Goal: Task Accomplishment & Management: Use online tool/utility

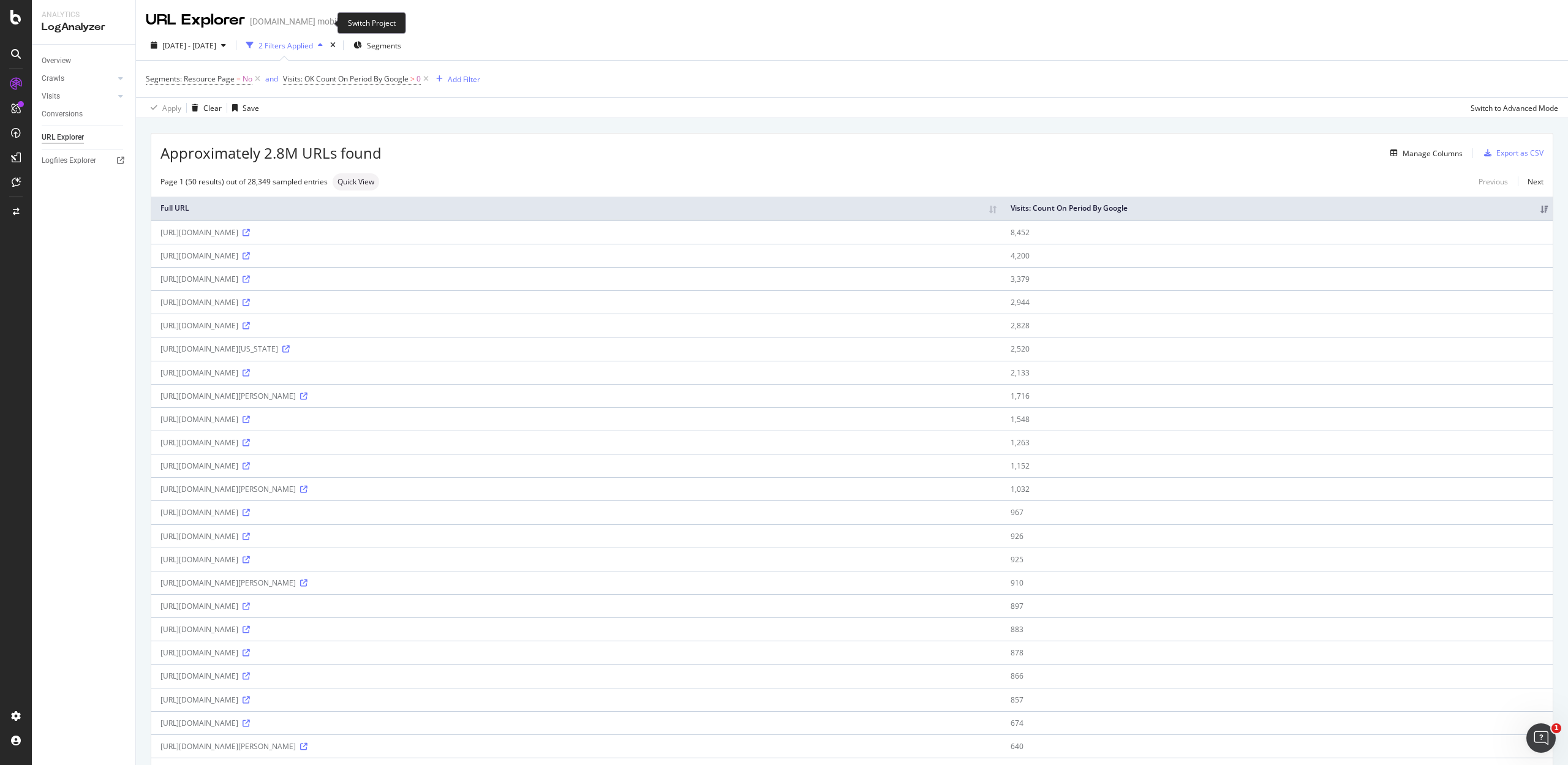
click at [347, 20] on icon "arrow-right-arrow-left" at bounding box center [351, 22] width 8 height 8
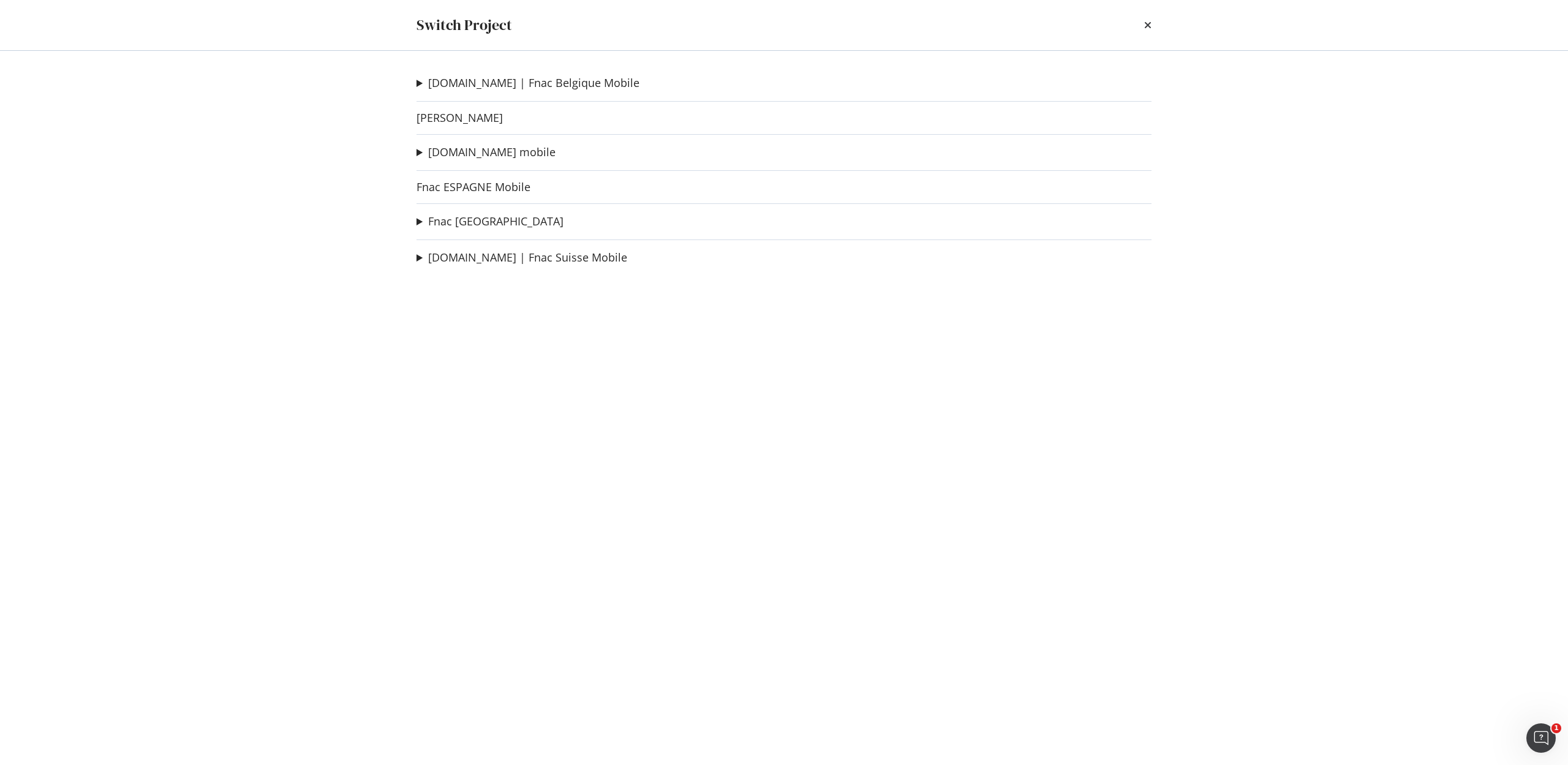
click at [449, 90] on summary "[DOMAIN_NAME] | Fnac Belgique Mobile" at bounding box center [527, 83] width 223 height 16
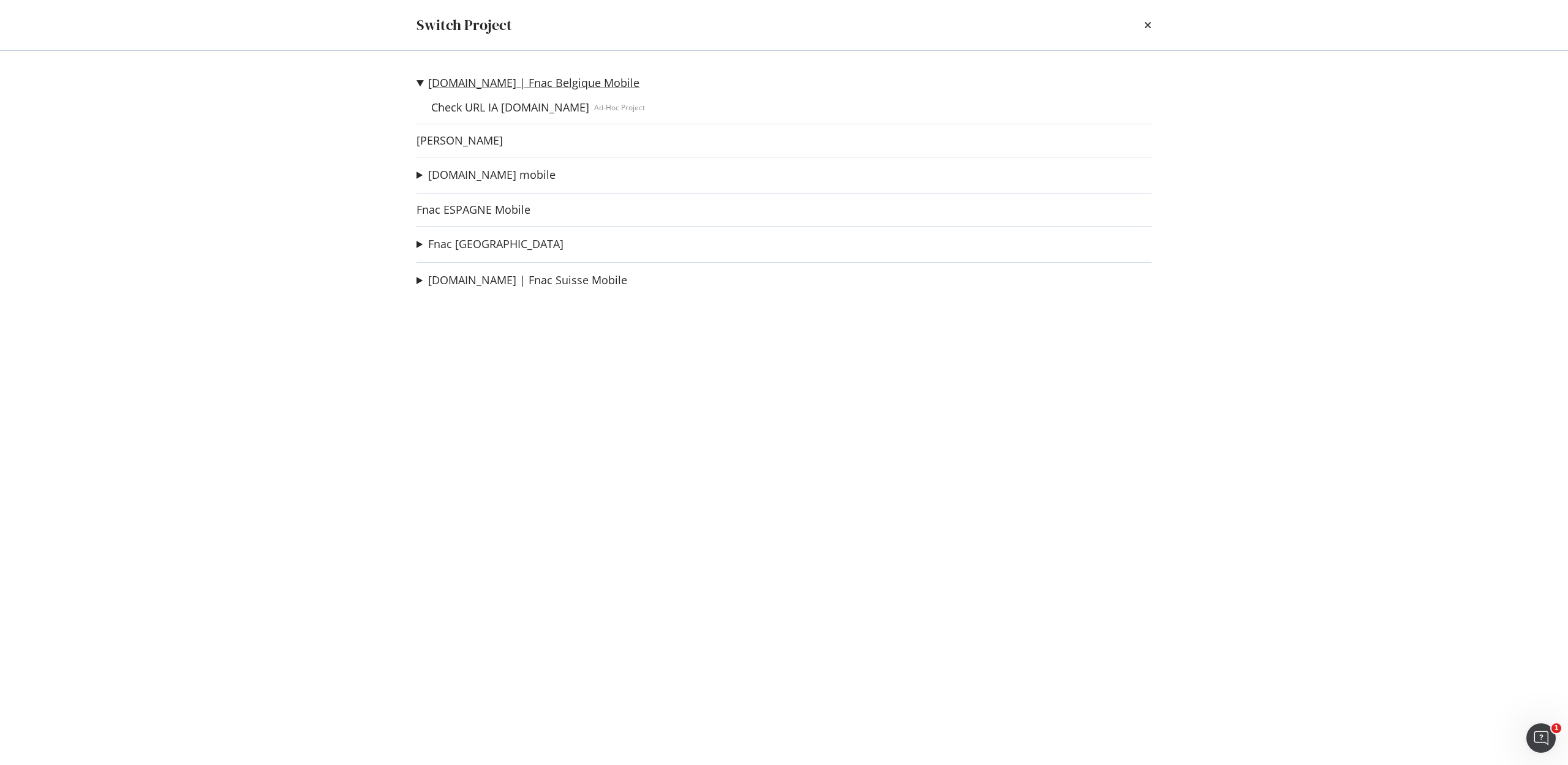
click at [441, 83] on link "[DOMAIN_NAME] | Fnac Belgique Mobile" at bounding box center [534, 83] width 211 height 13
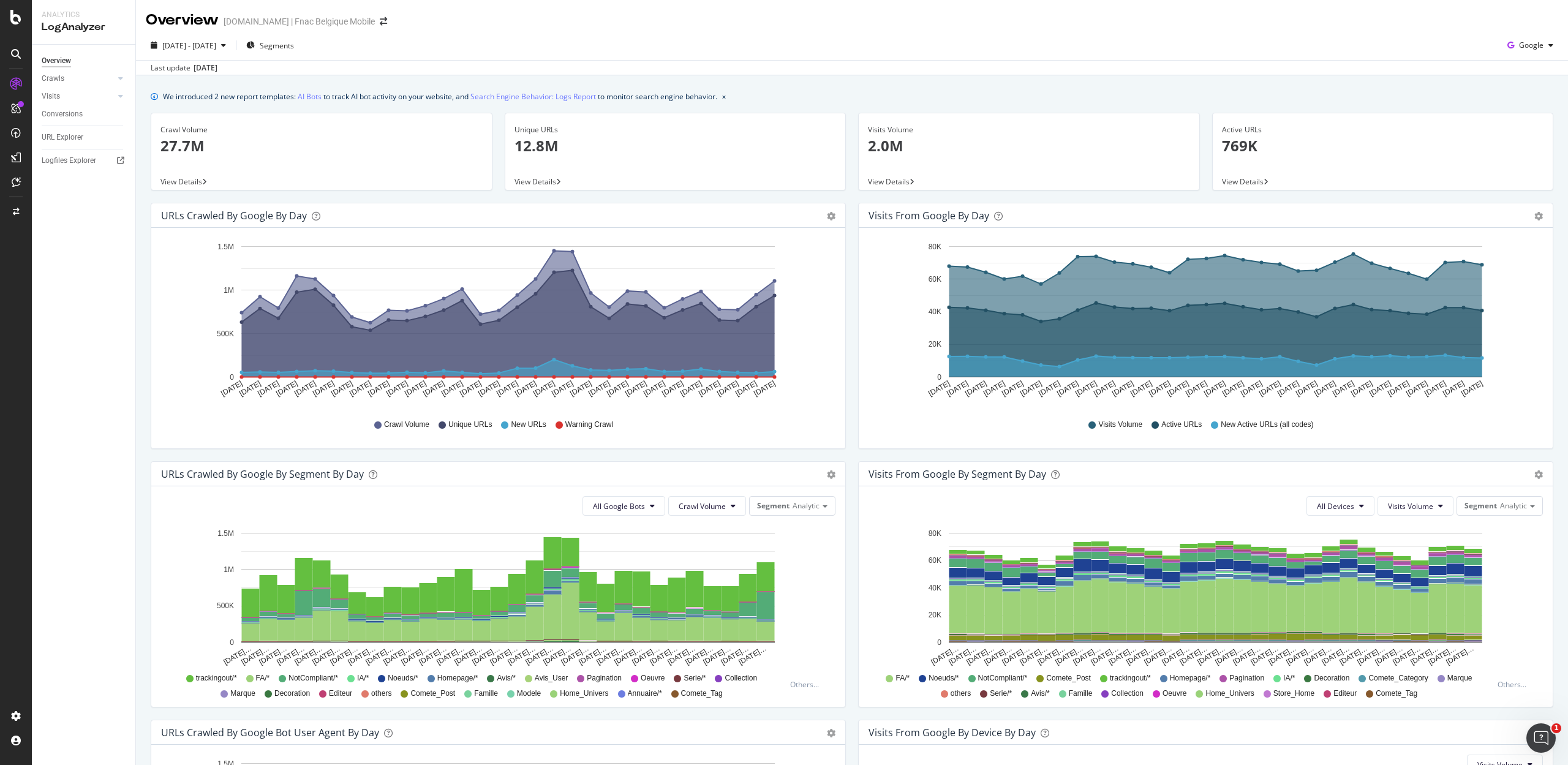
click at [1240, 143] on p "769K" at bounding box center [1383, 146] width 322 height 21
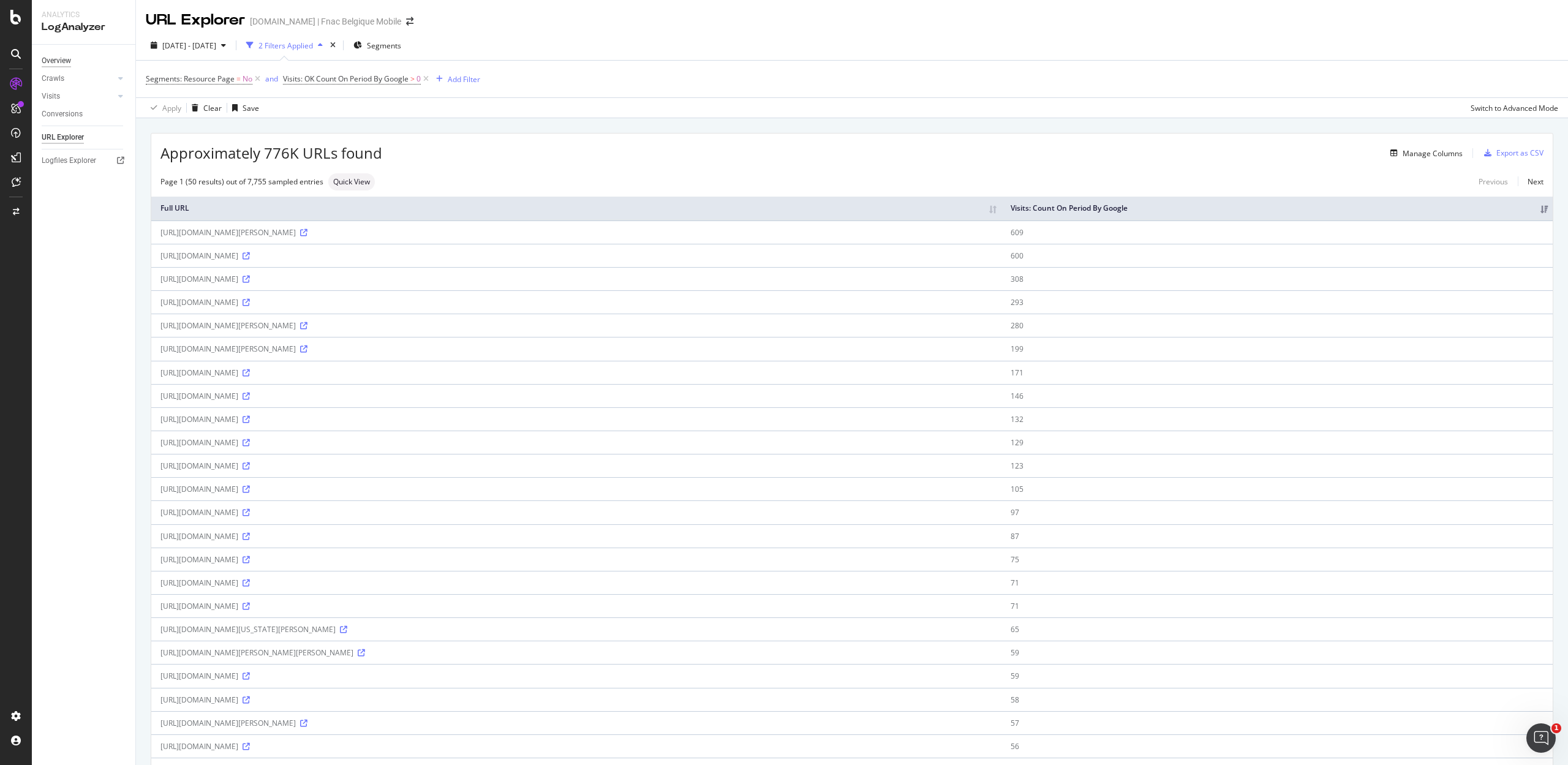
click at [62, 60] on div "Overview" at bounding box center [56, 60] width 29 height 13
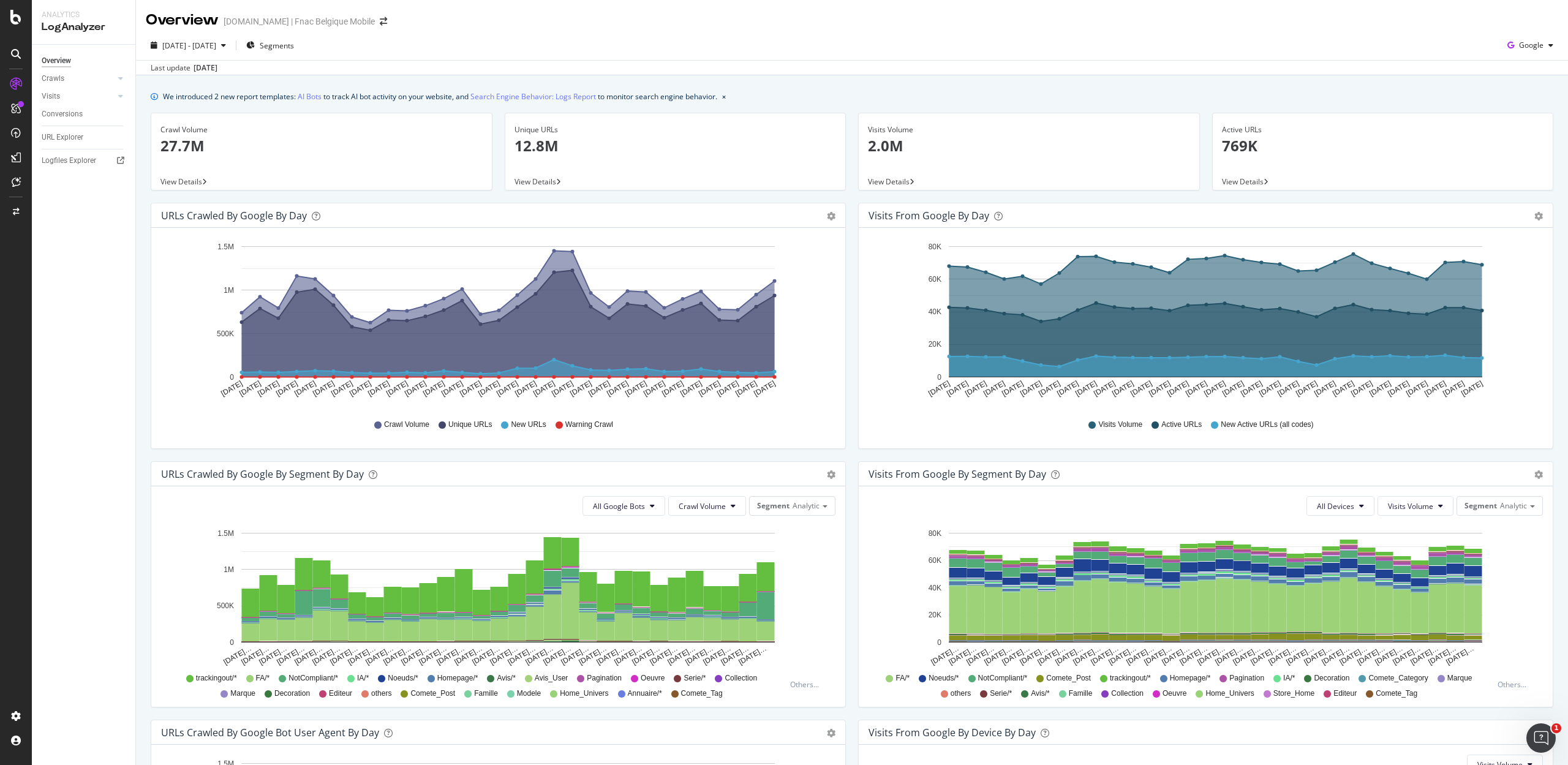
click at [13, 49] on icon at bounding box center [16, 54] width 10 height 10
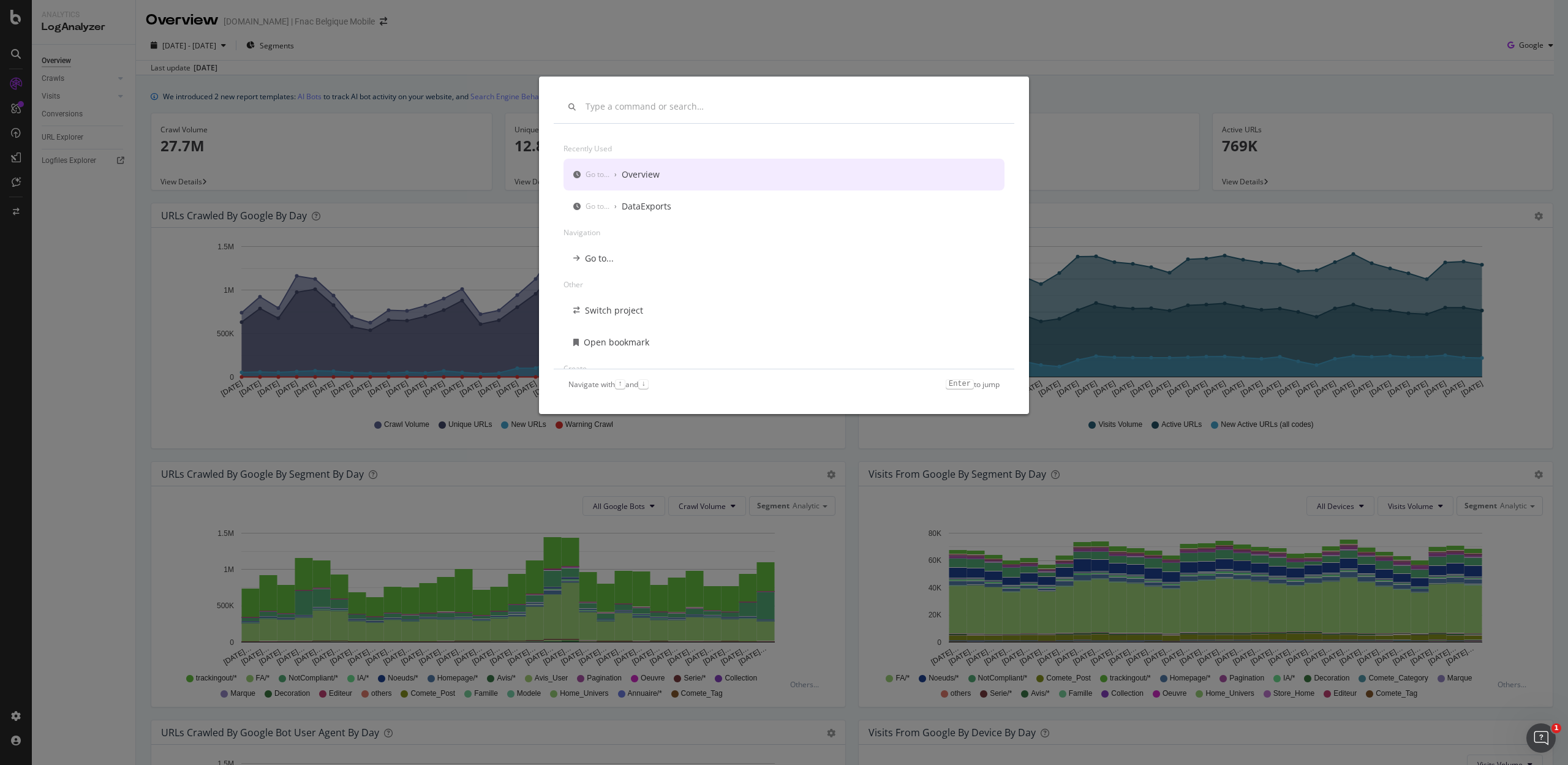
click at [647, 170] on div "Overview" at bounding box center [641, 174] width 38 height 13
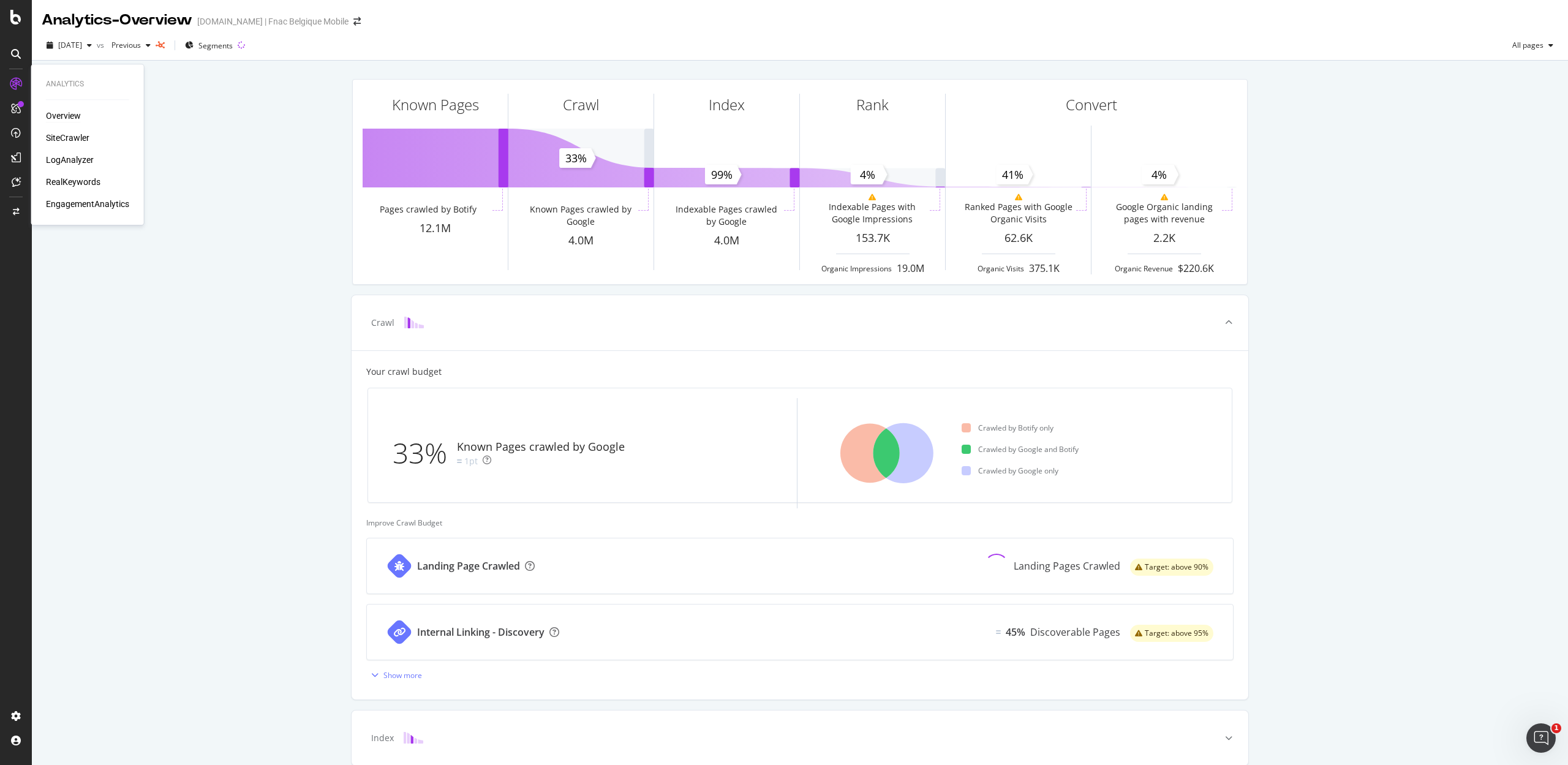
click at [62, 117] on div "Overview" at bounding box center [63, 116] width 35 height 13
click at [62, 116] on div "Overview" at bounding box center [63, 116] width 35 height 13
click at [58, 113] on div "Overview" at bounding box center [63, 116] width 35 height 13
drag, startPoint x: 67, startPoint y: 111, endPoint x: 29, endPoint y: 71, distance: 55.2
click at [69, 111] on div "Overview" at bounding box center [63, 116] width 35 height 13
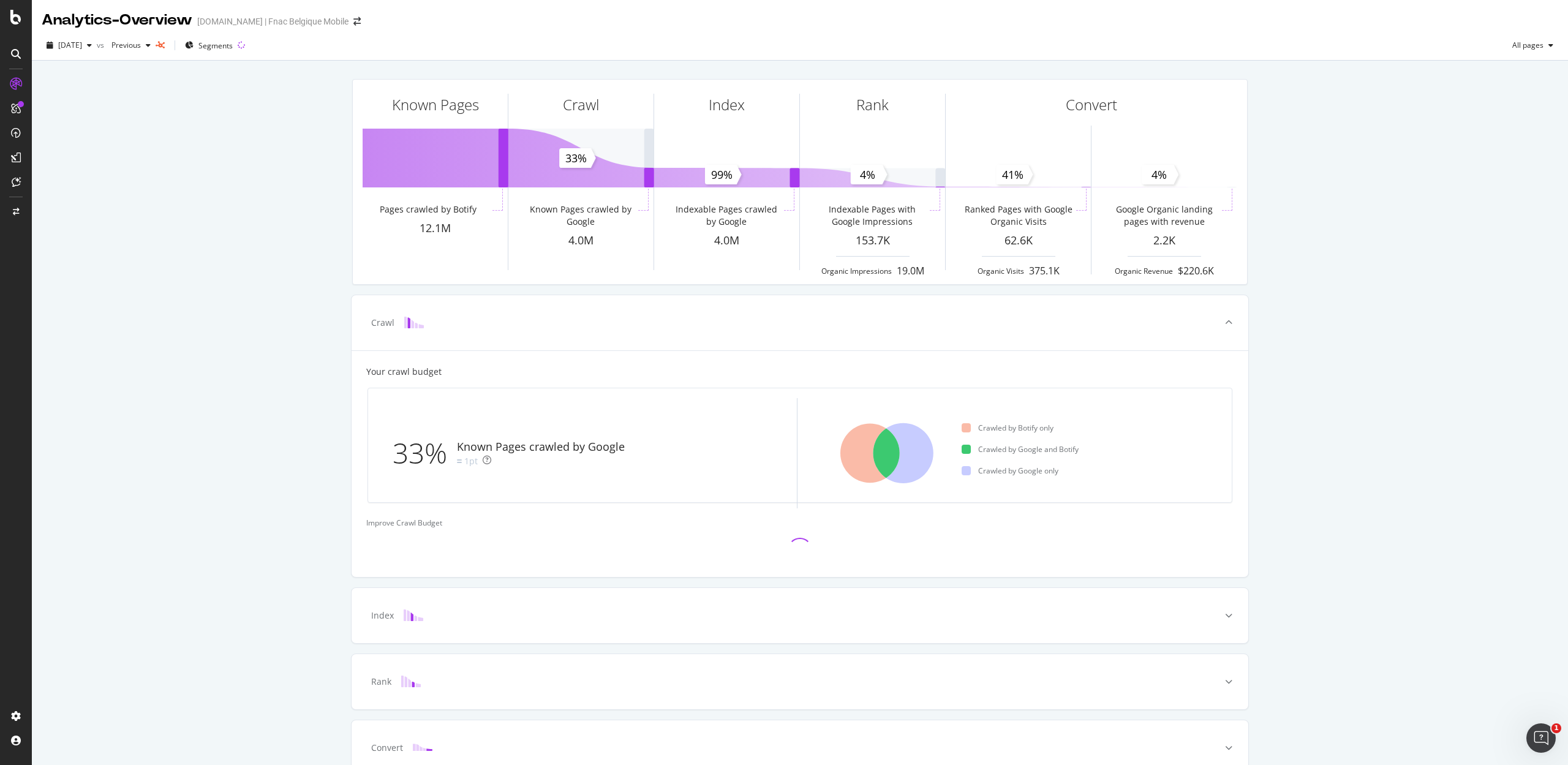
click at [21, 55] on div at bounding box center [16, 54] width 19 height 19
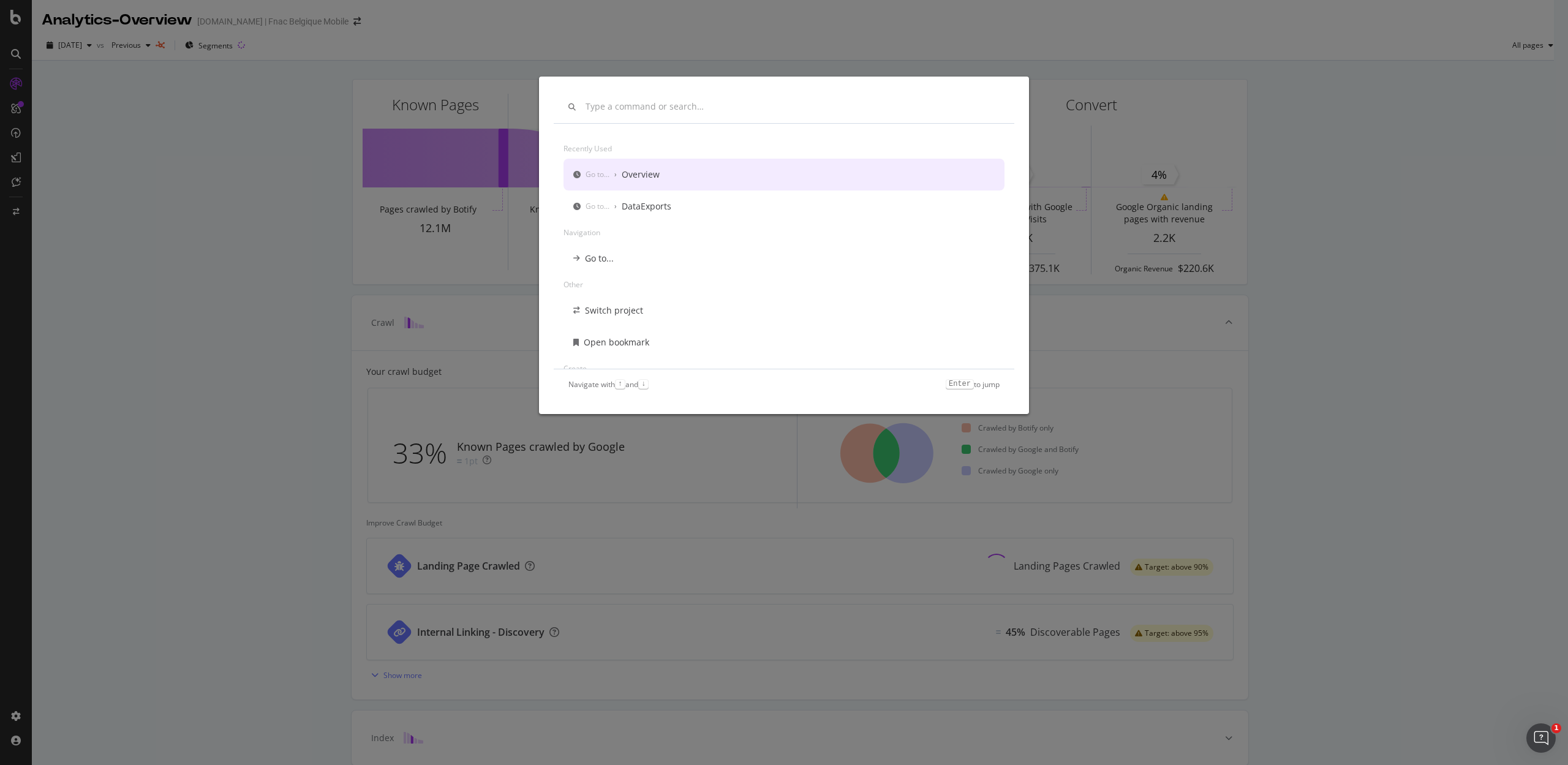
click at [659, 173] on div "Overview" at bounding box center [641, 174] width 38 height 13
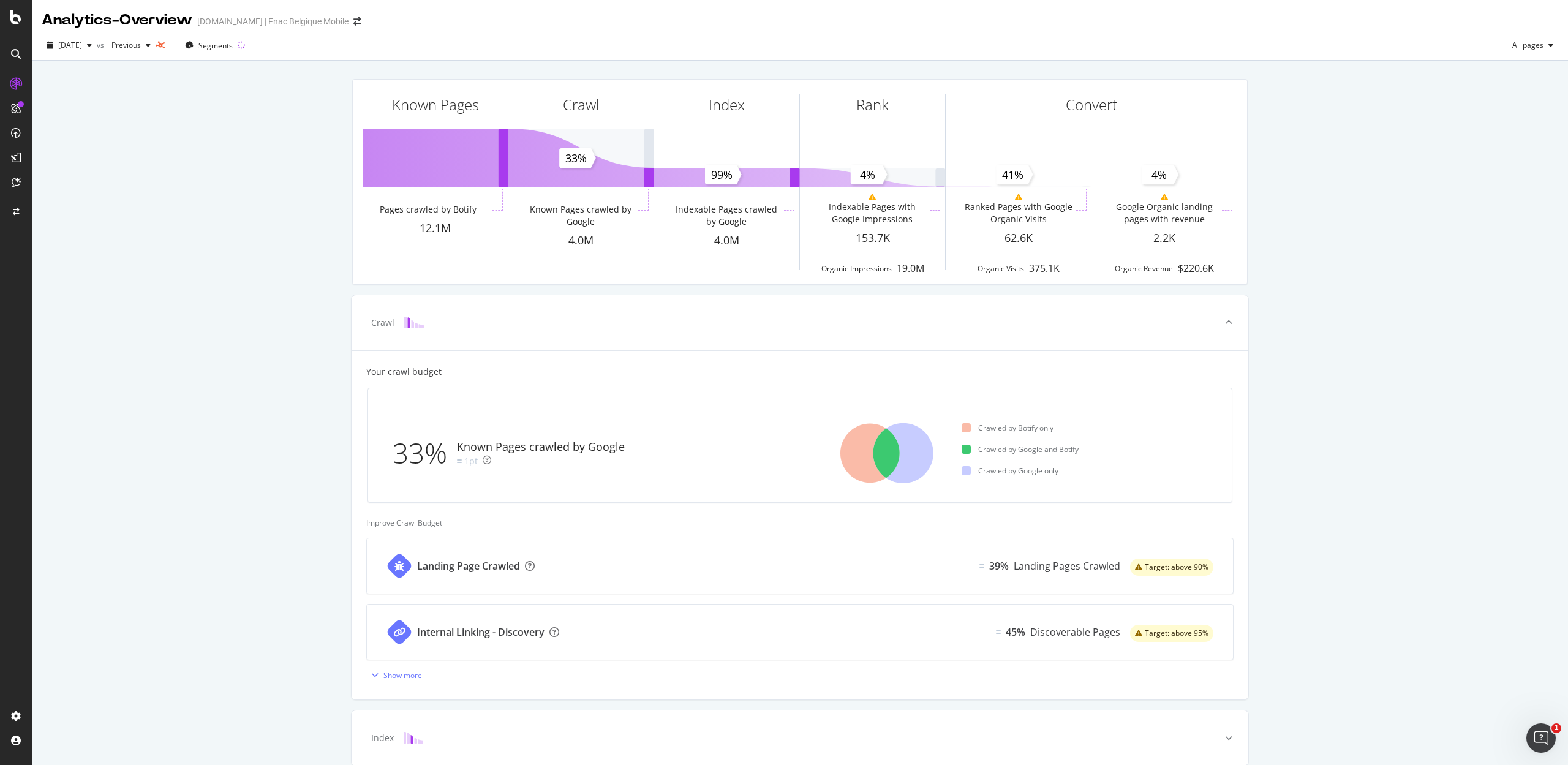
click at [11, 53] on icon at bounding box center [16, 54] width 10 height 10
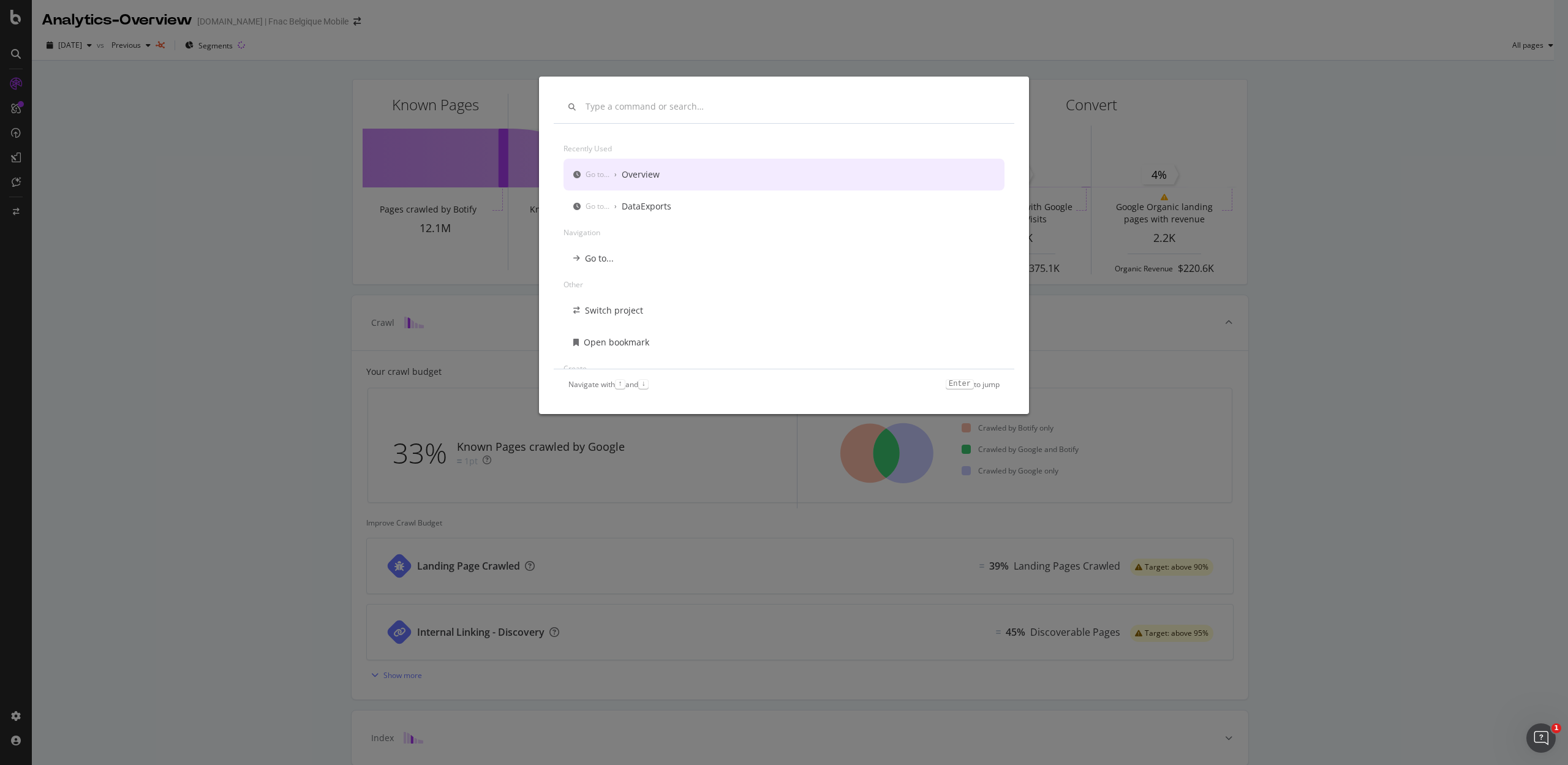
click at [11, 18] on div "Recently used Go to... › Overview Go to... › DataExports Navigation Go to... Ot…" at bounding box center [784, 382] width 1568 height 765
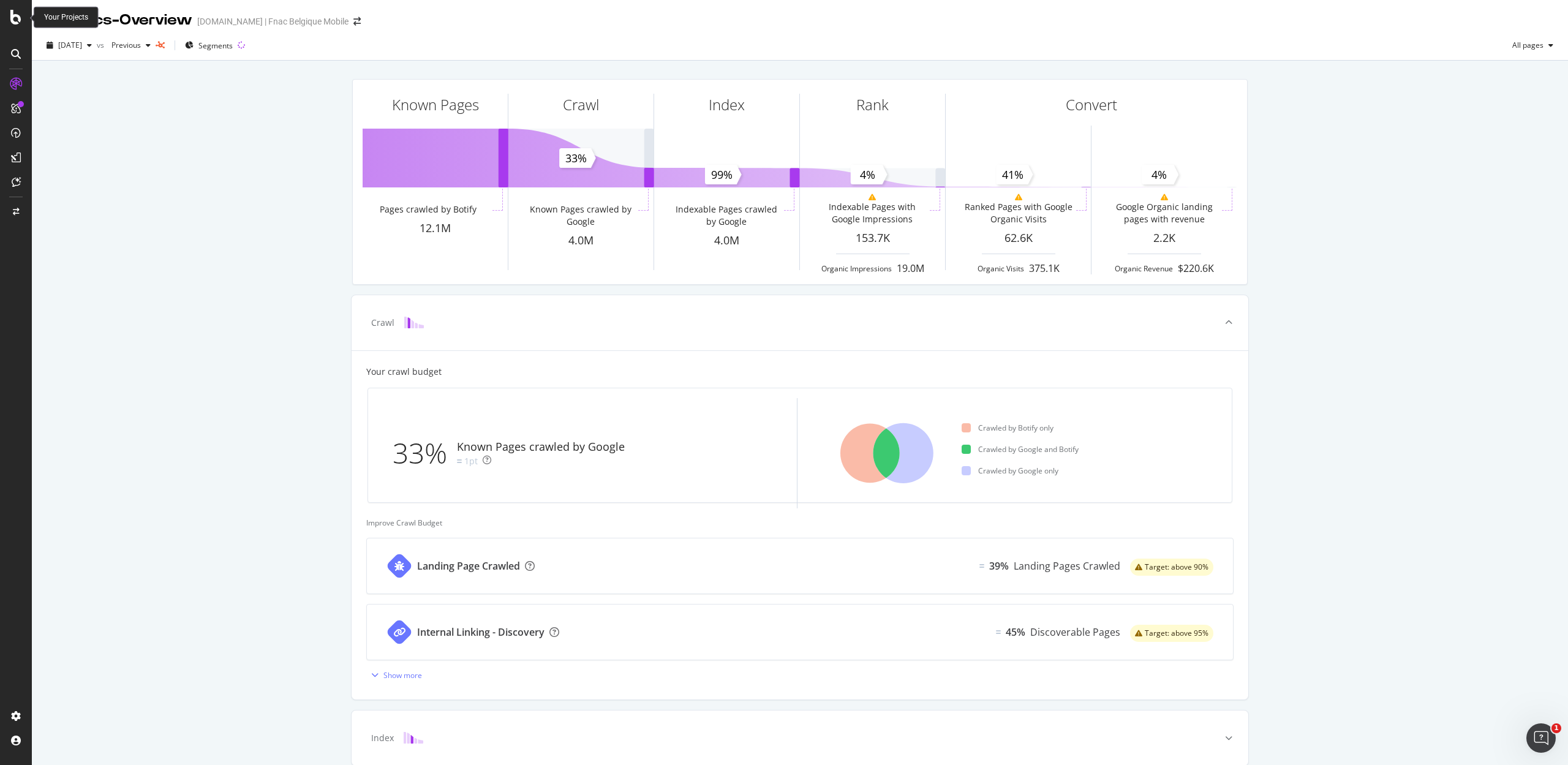
click at [16, 18] on icon at bounding box center [16, 17] width 11 height 15
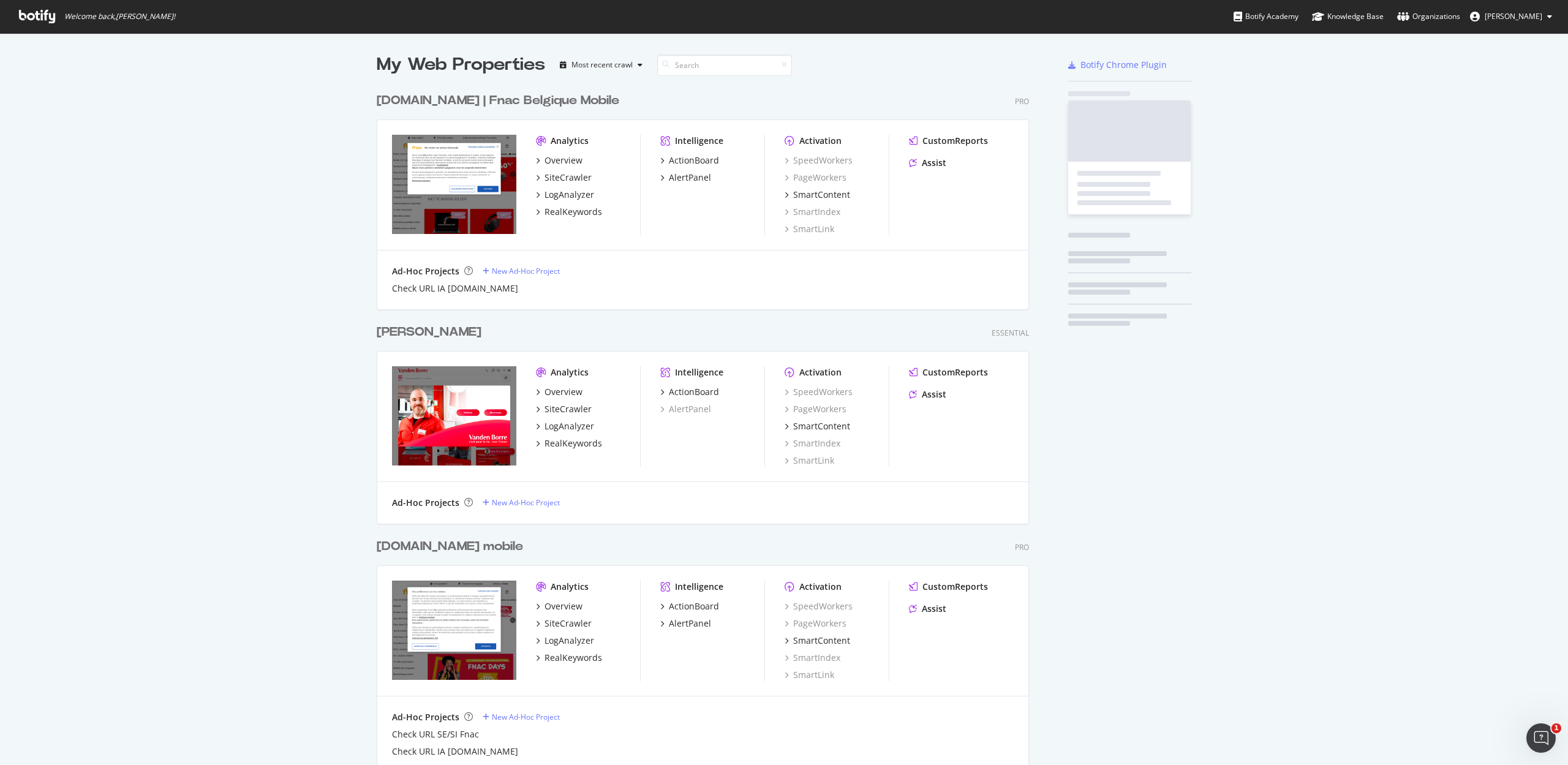
scroll to position [1431, 648]
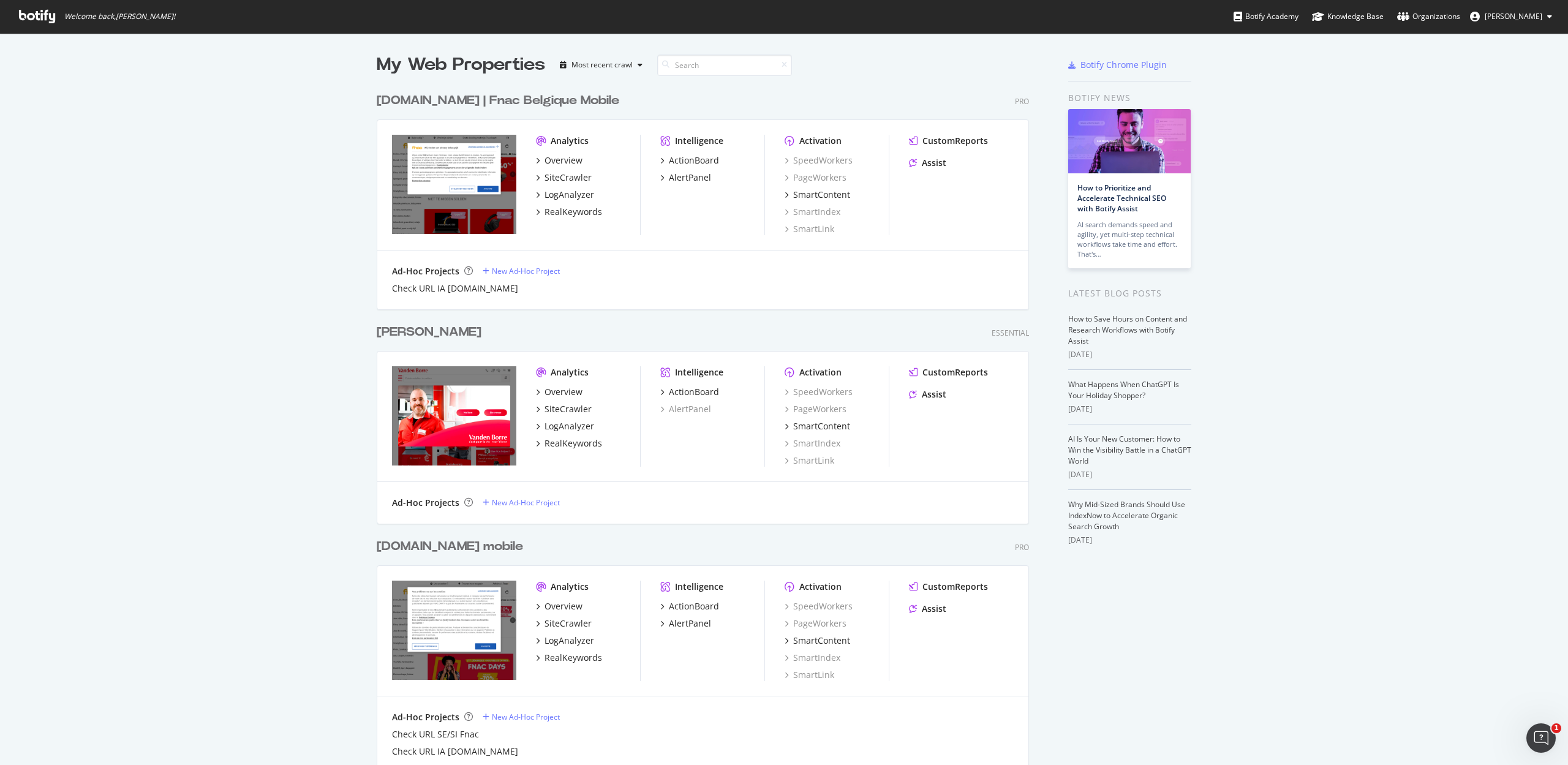
click at [446, 99] on div "[DOMAIN_NAME] | Fnac Belgique Mobile" at bounding box center [497, 101] width 242 height 18
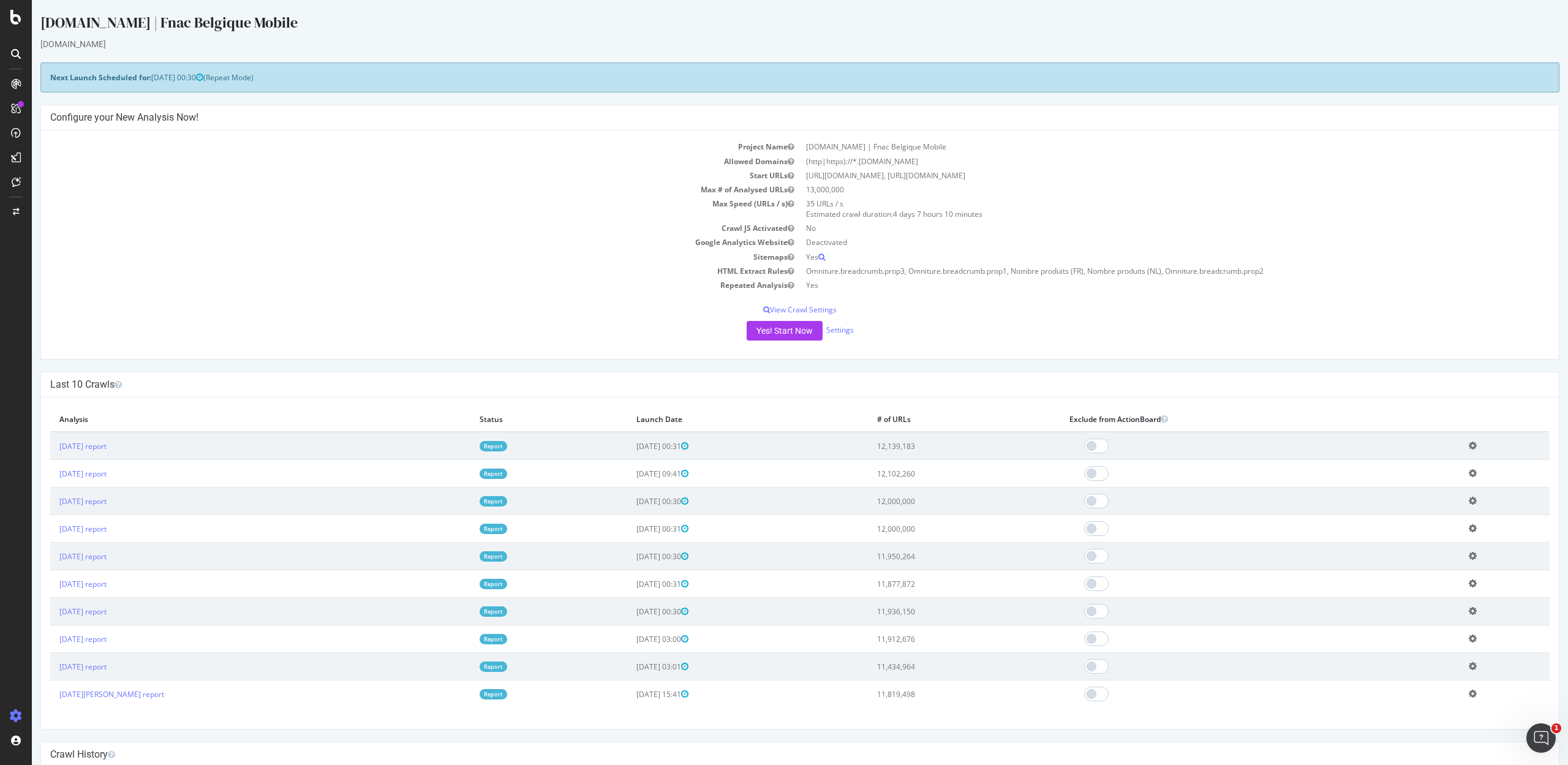
click at [479, 444] on link "Report" at bounding box center [493, 446] width 28 height 10
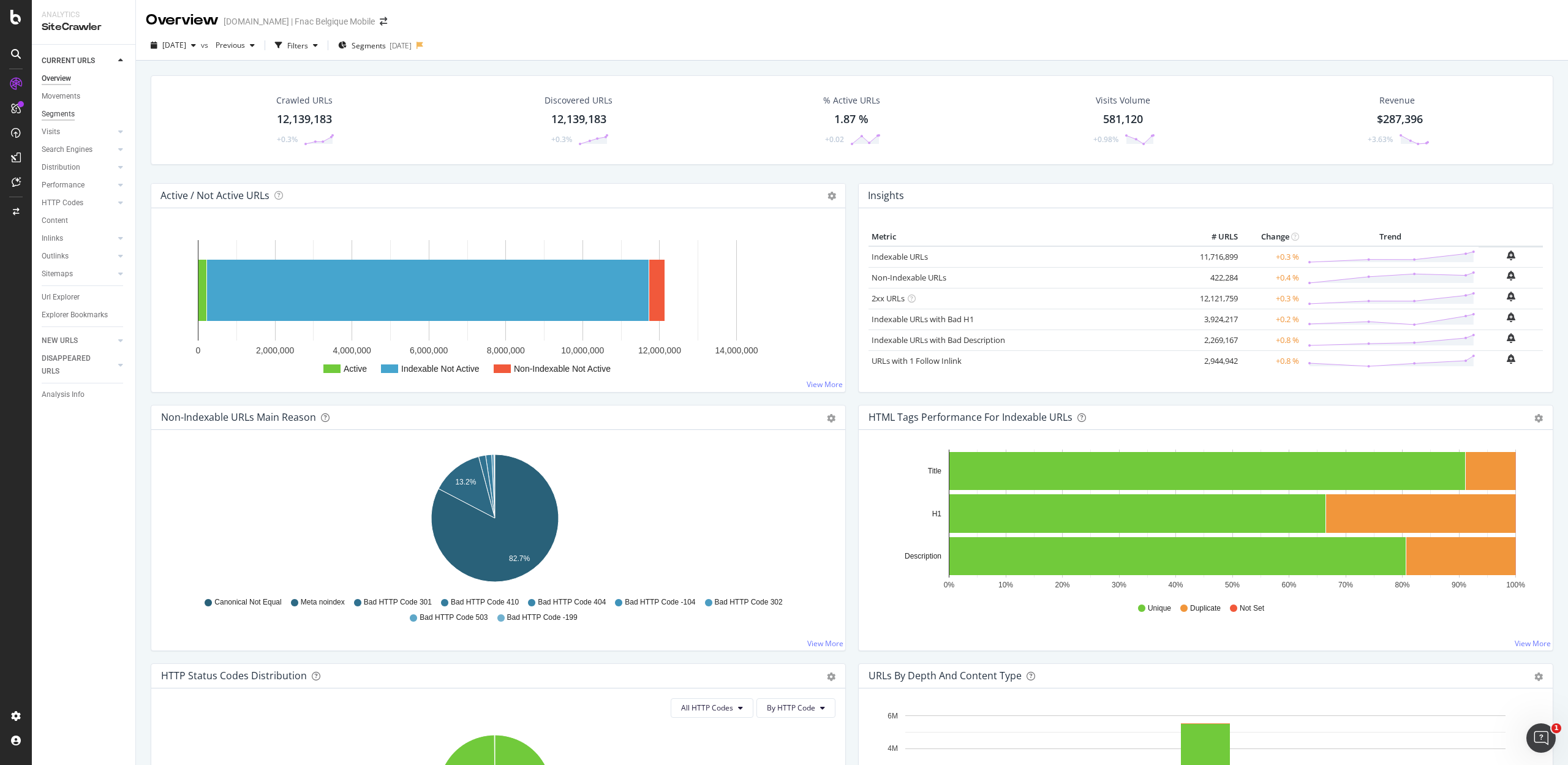
click at [65, 113] on div "Segments" at bounding box center [58, 114] width 33 height 13
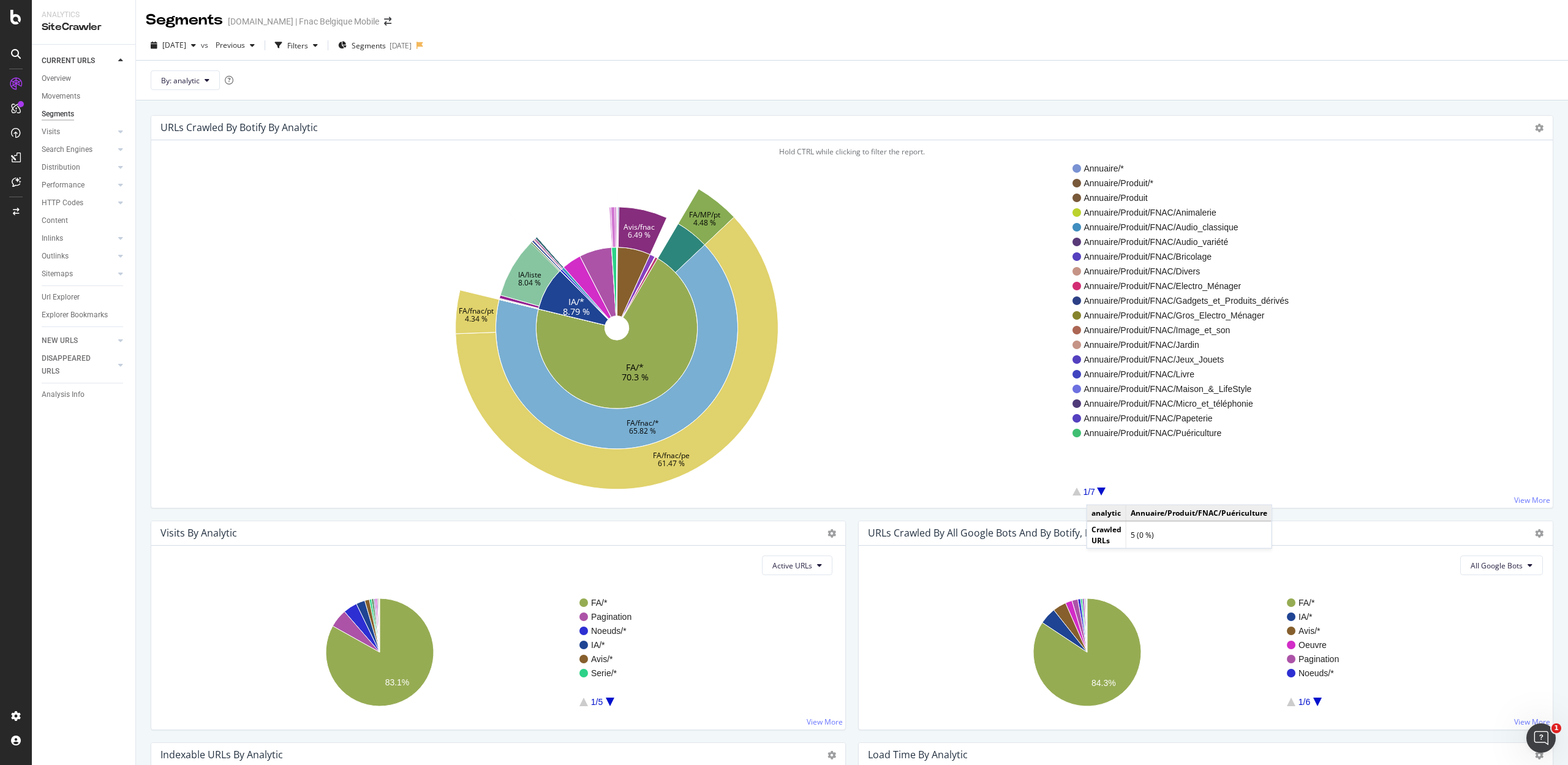
click at [1099, 493] on div at bounding box center [1101, 491] width 8 height 8
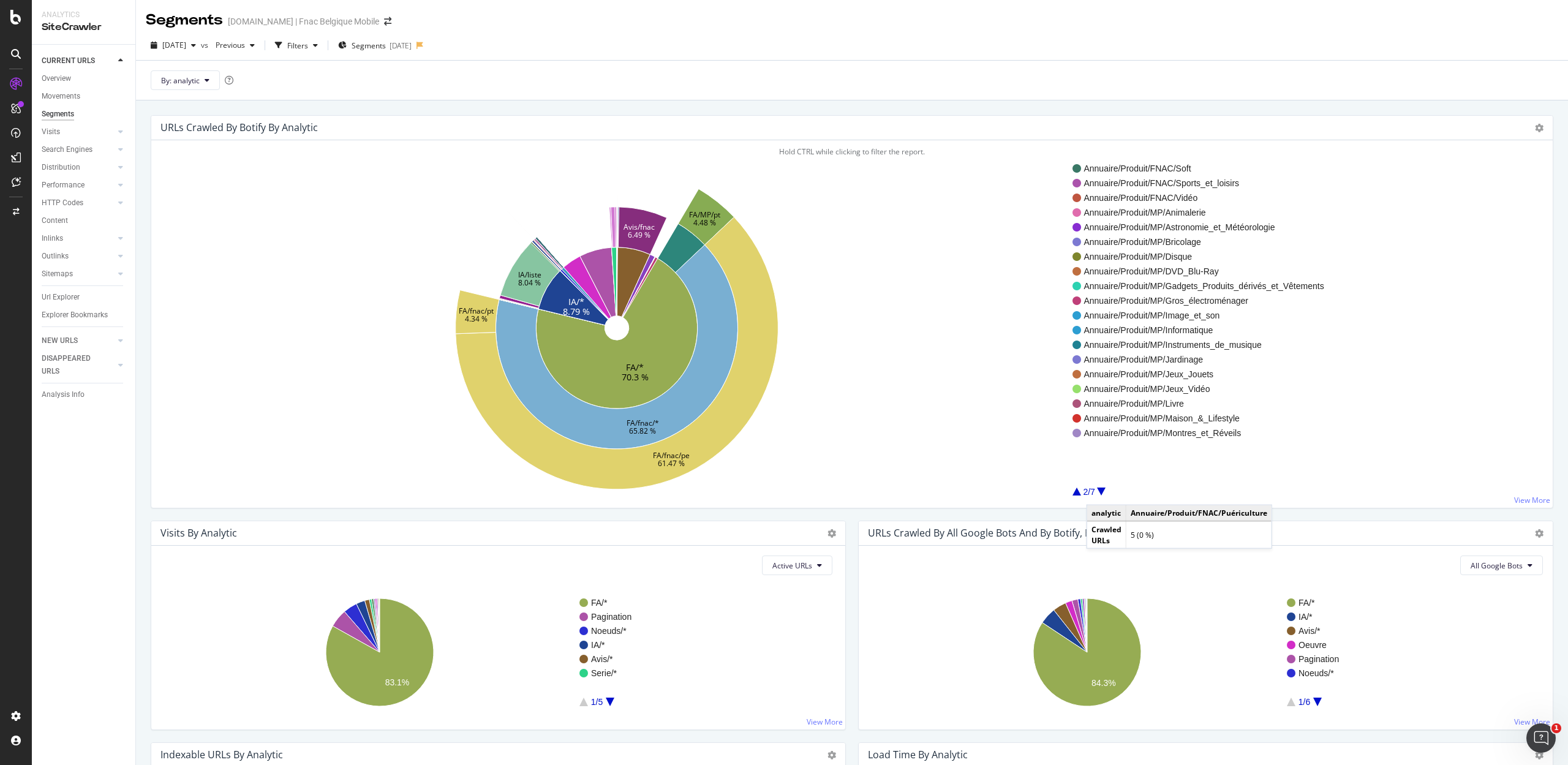
click at [1099, 493] on div at bounding box center [1101, 491] width 8 height 8
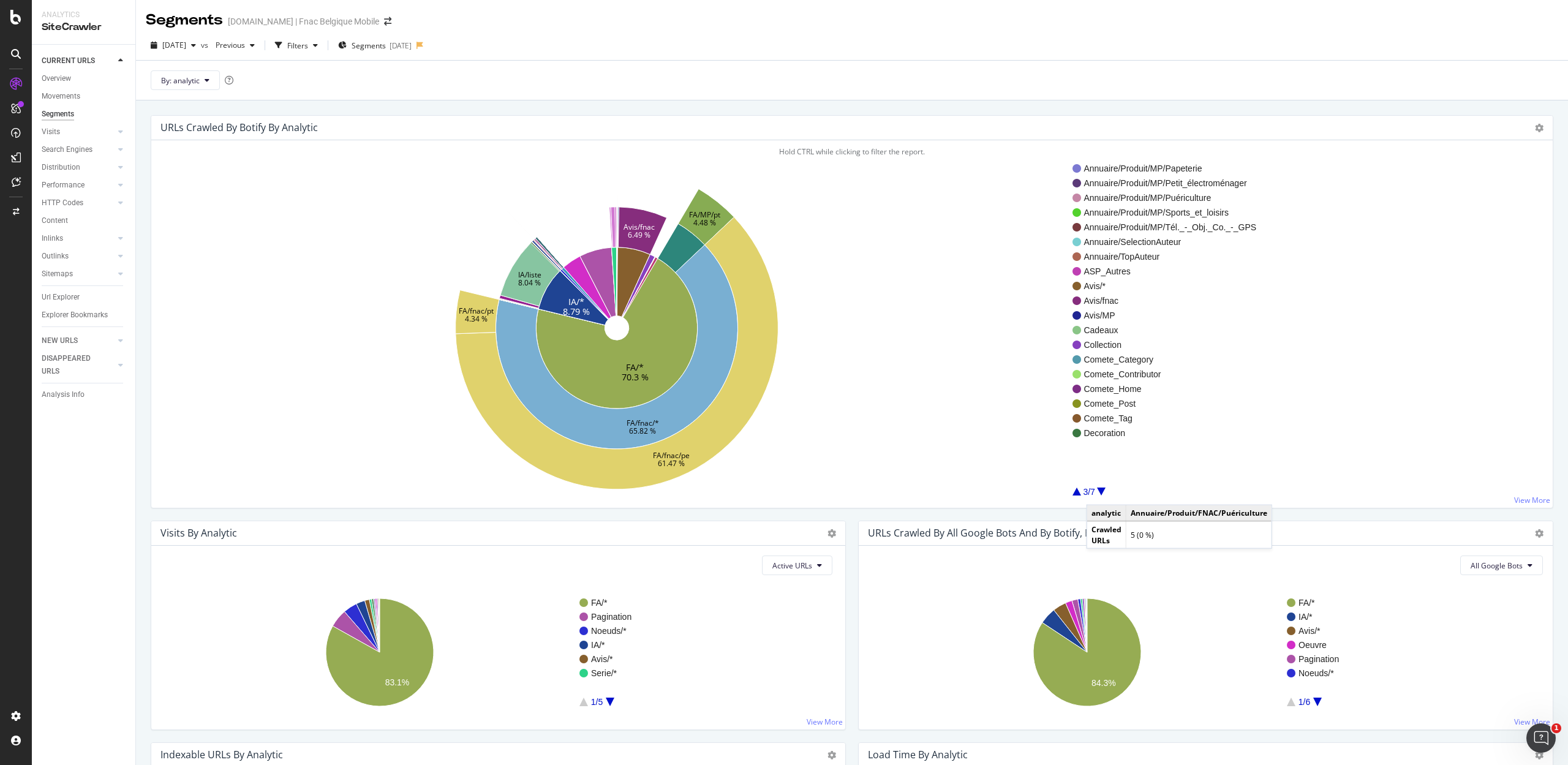
click at [1099, 493] on div at bounding box center [1101, 491] width 8 height 8
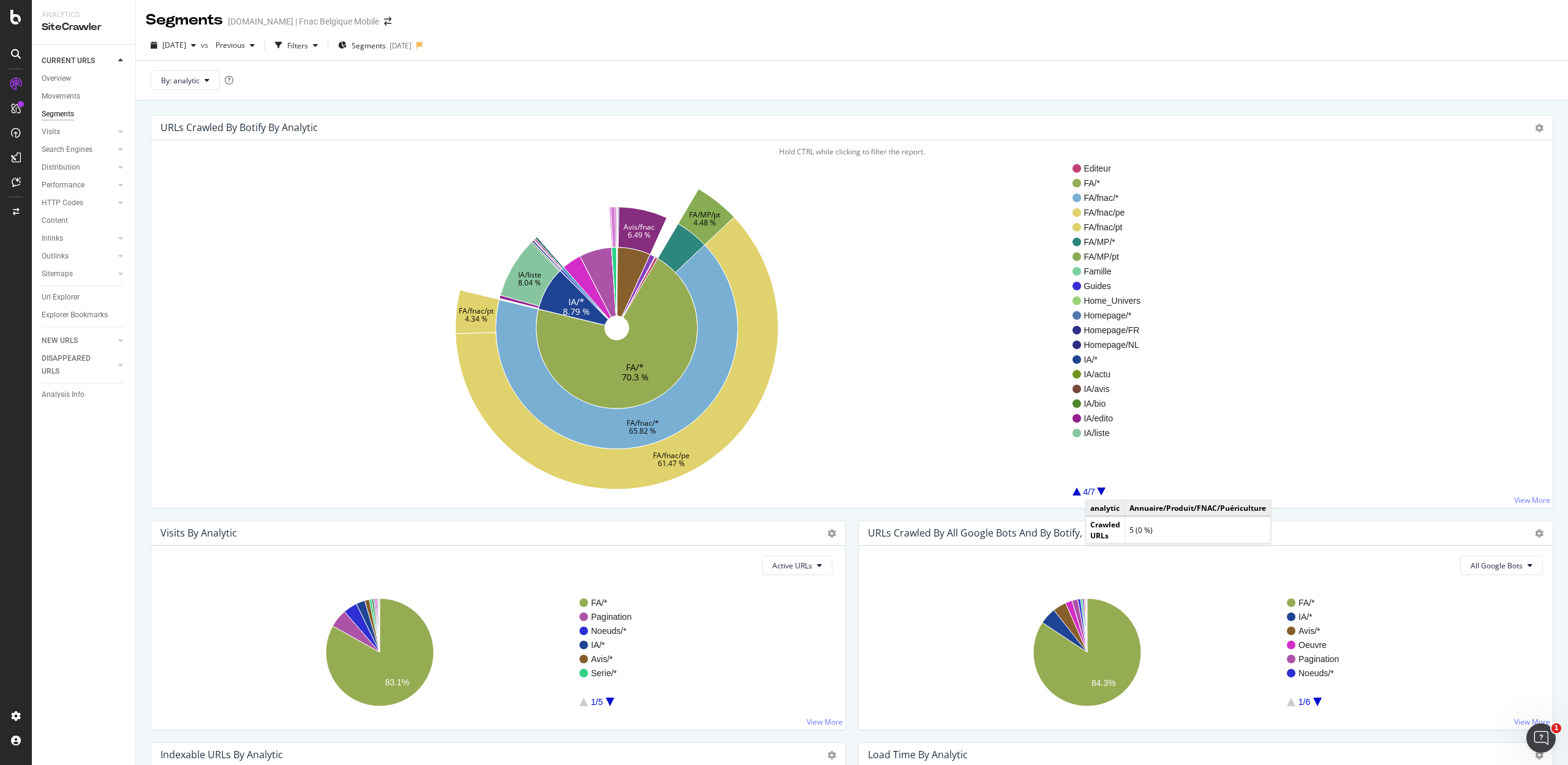
click at [1098, 488] on div at bounding box center [1101, 491] width 8 height 8
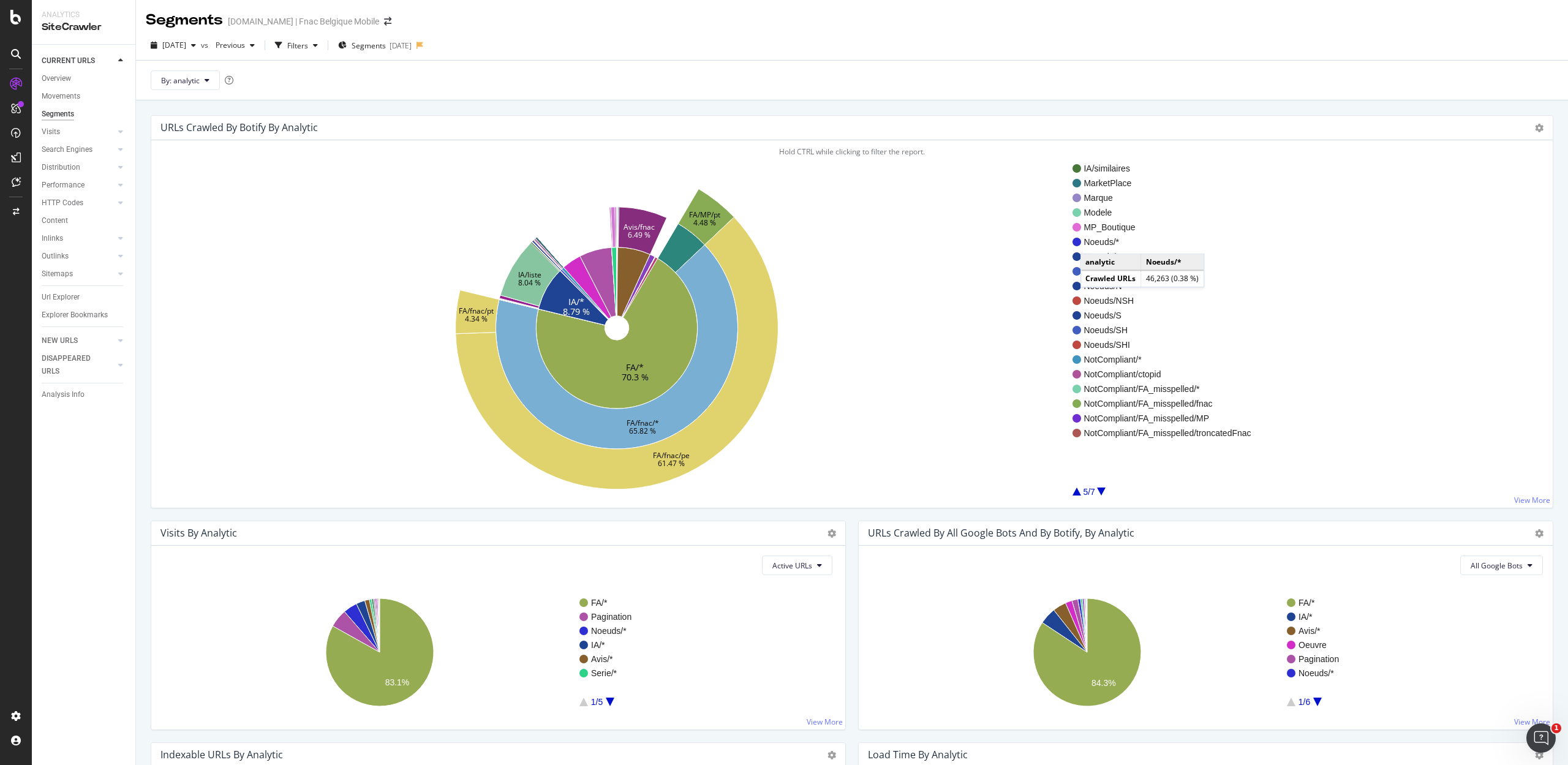
click at [1094, 242] on span "Noeuds/*" at bounding box center [1166, 242] width 167 height 13
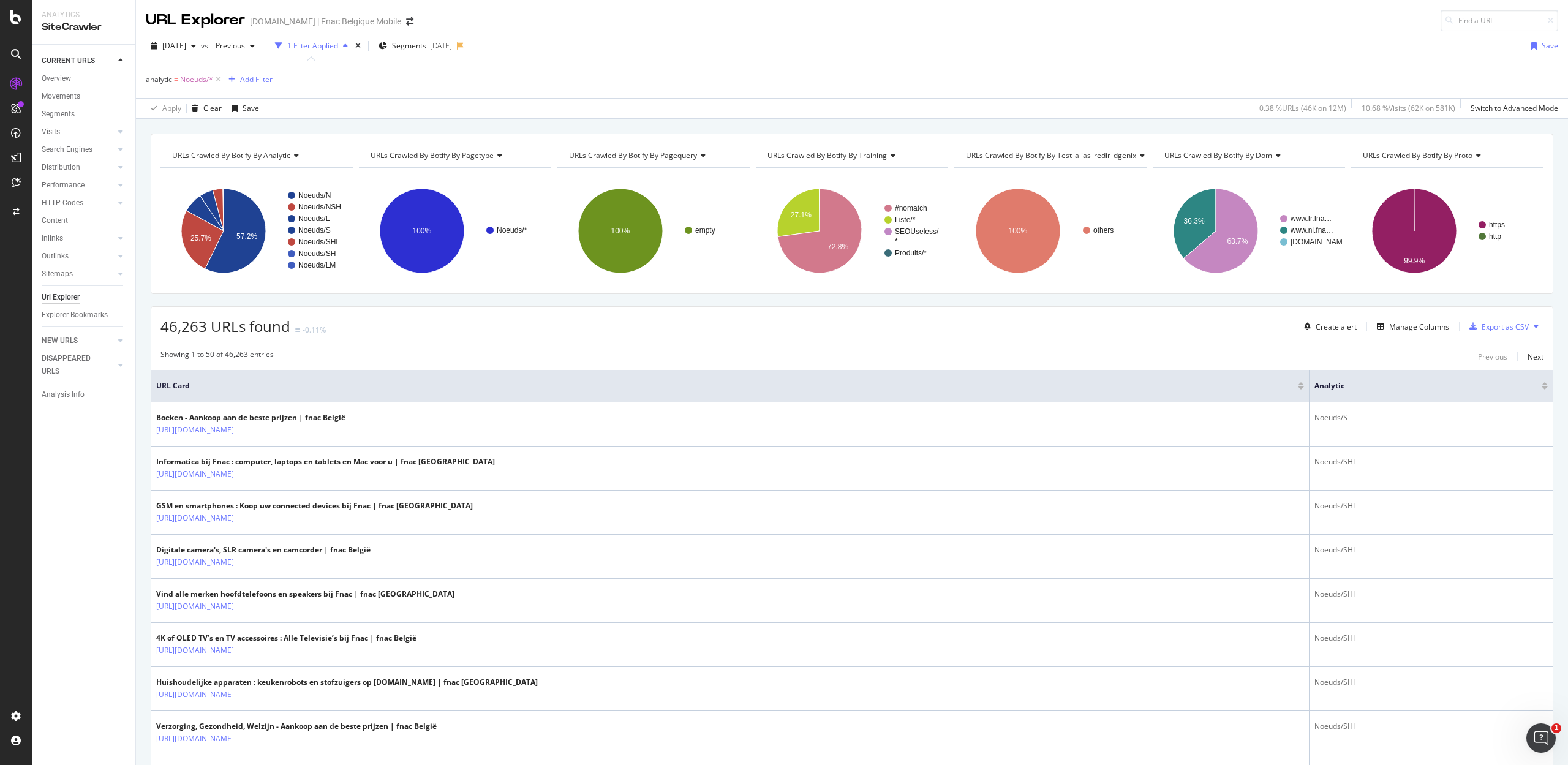
click at [251, 79] on div "Add Filter" at bounding box center [256, 79] width 33 height 10
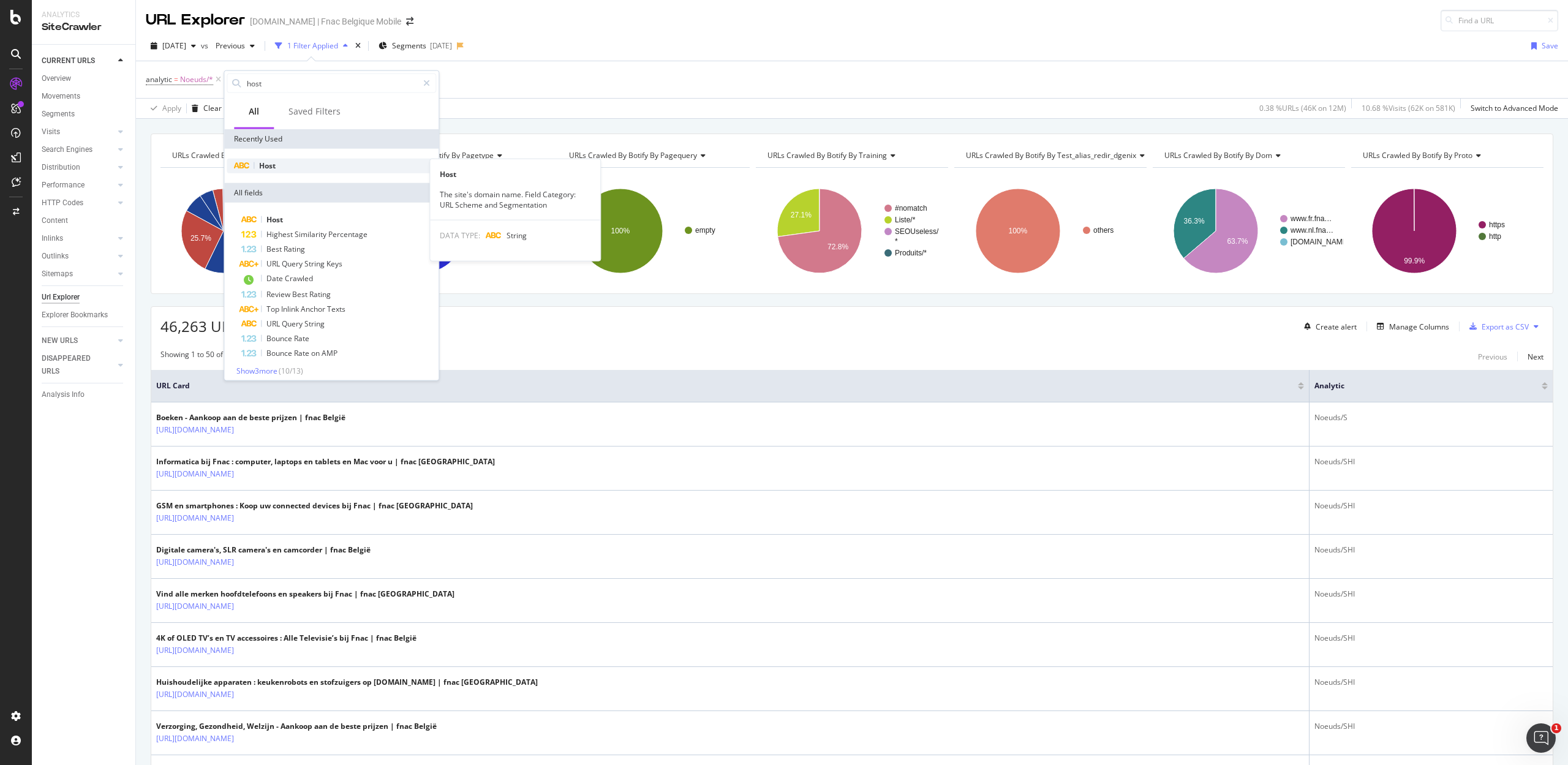
type input "host"
click at [284, 163] on div "Host" at bounding box center [331, 165] width 209 height 15
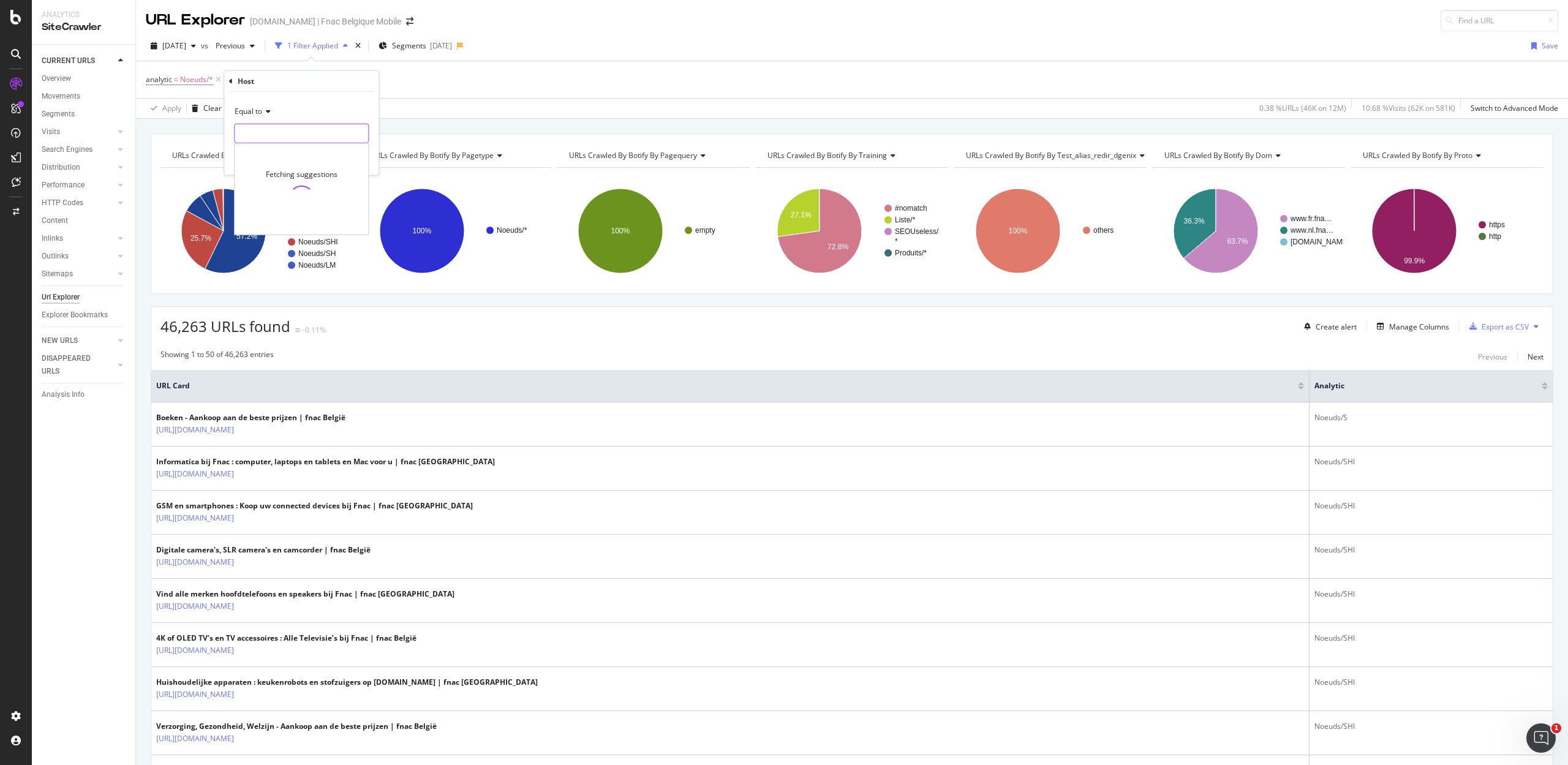
click at [282, 141] on input "text" at bounding box center [302, 133] width 133 height 19
click at [282, 152] on span "[DOMAIN_NAME]" at bounding box center [275, 149] width 75 height 10
type input "[DOMAIN_NAME]"
click at [356, 162] on div "Apply" at bounding box center [358, 158] width 19 height 10
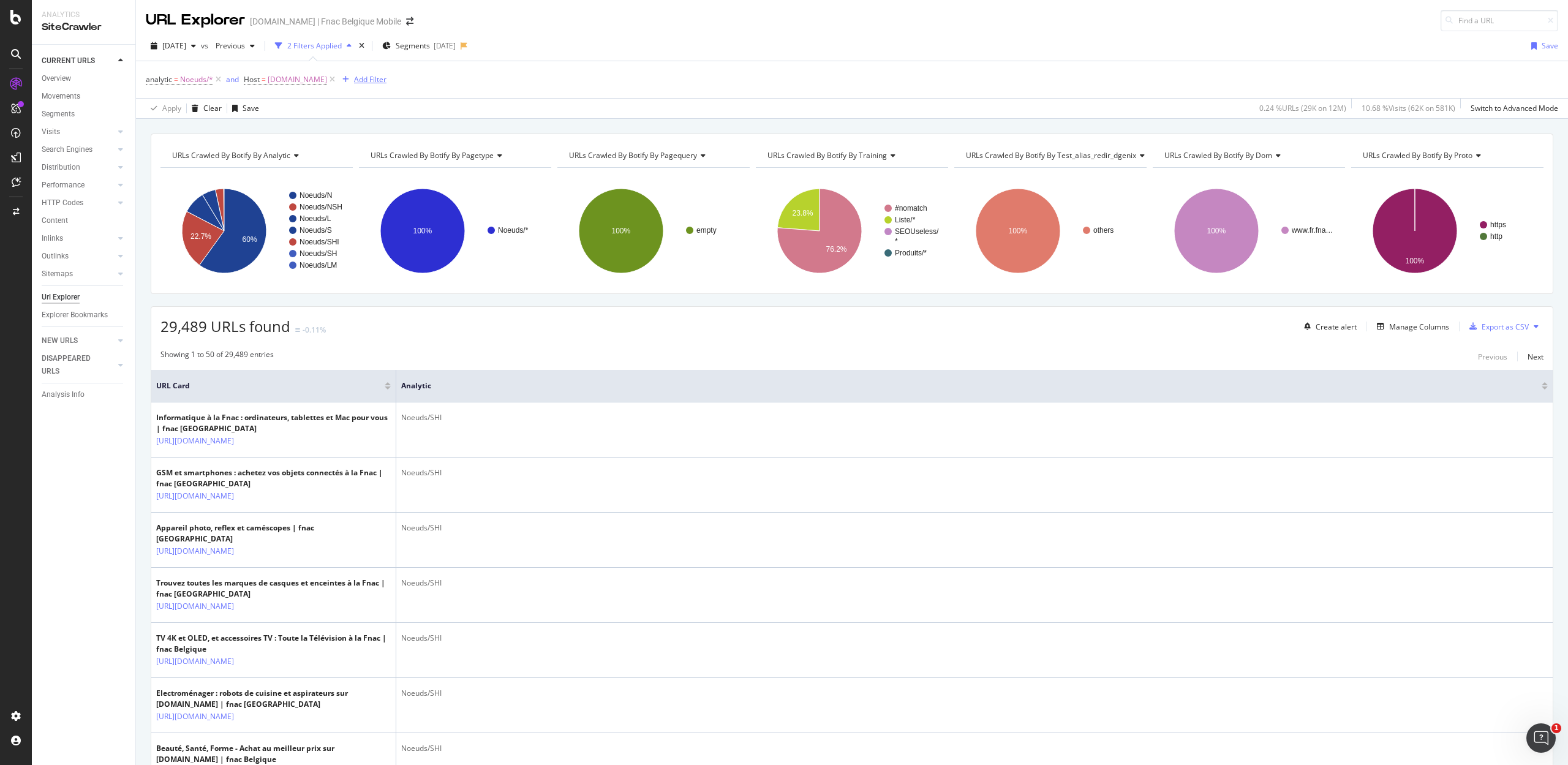
click at [354, 82] on div "Add Filter" at bounding box center [370, 79] width 33 height 10
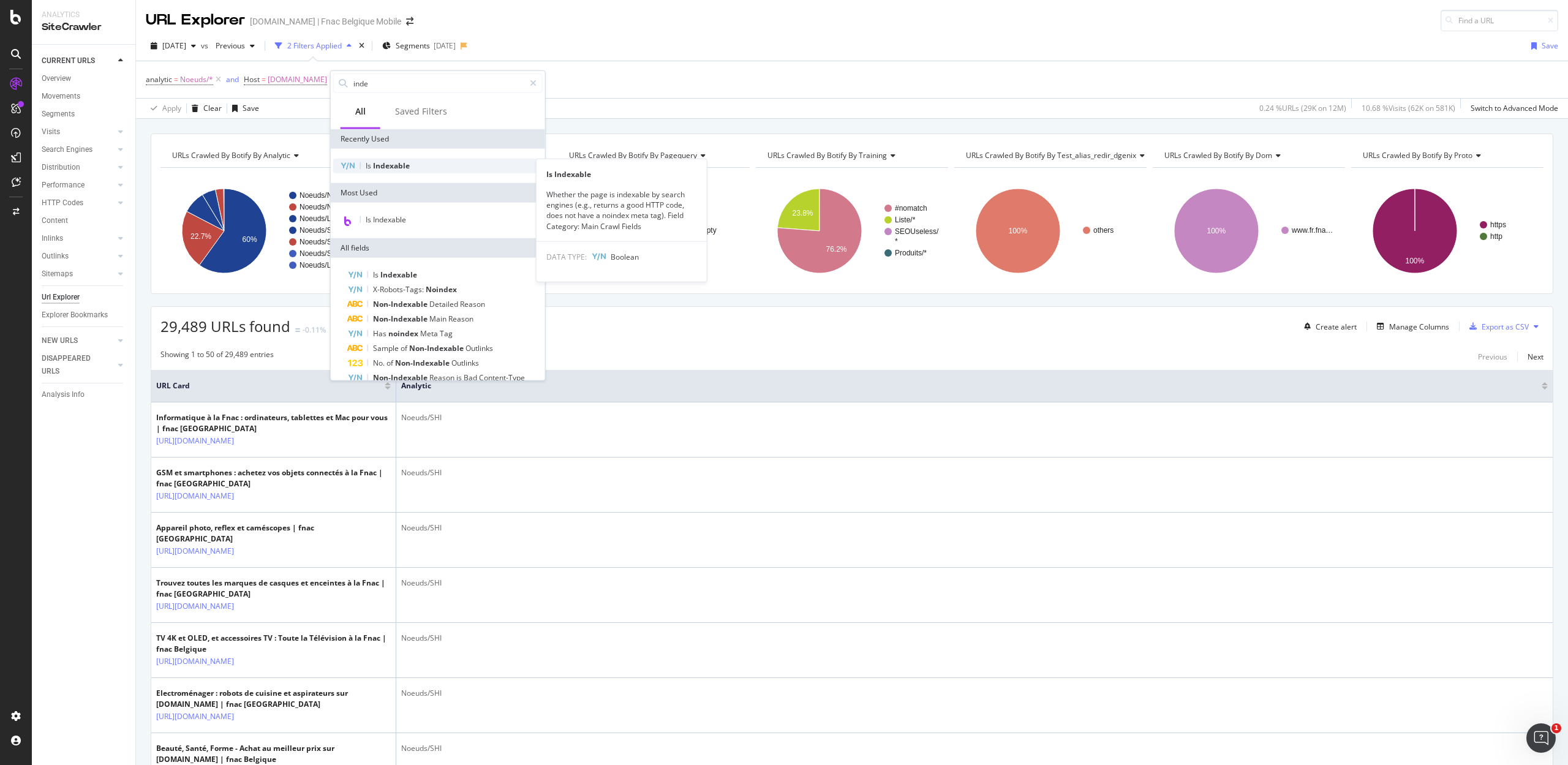
type input "inde"
click at [395, 163] on span "Indexable" at bounding box center [391, 165] width 37 height 10
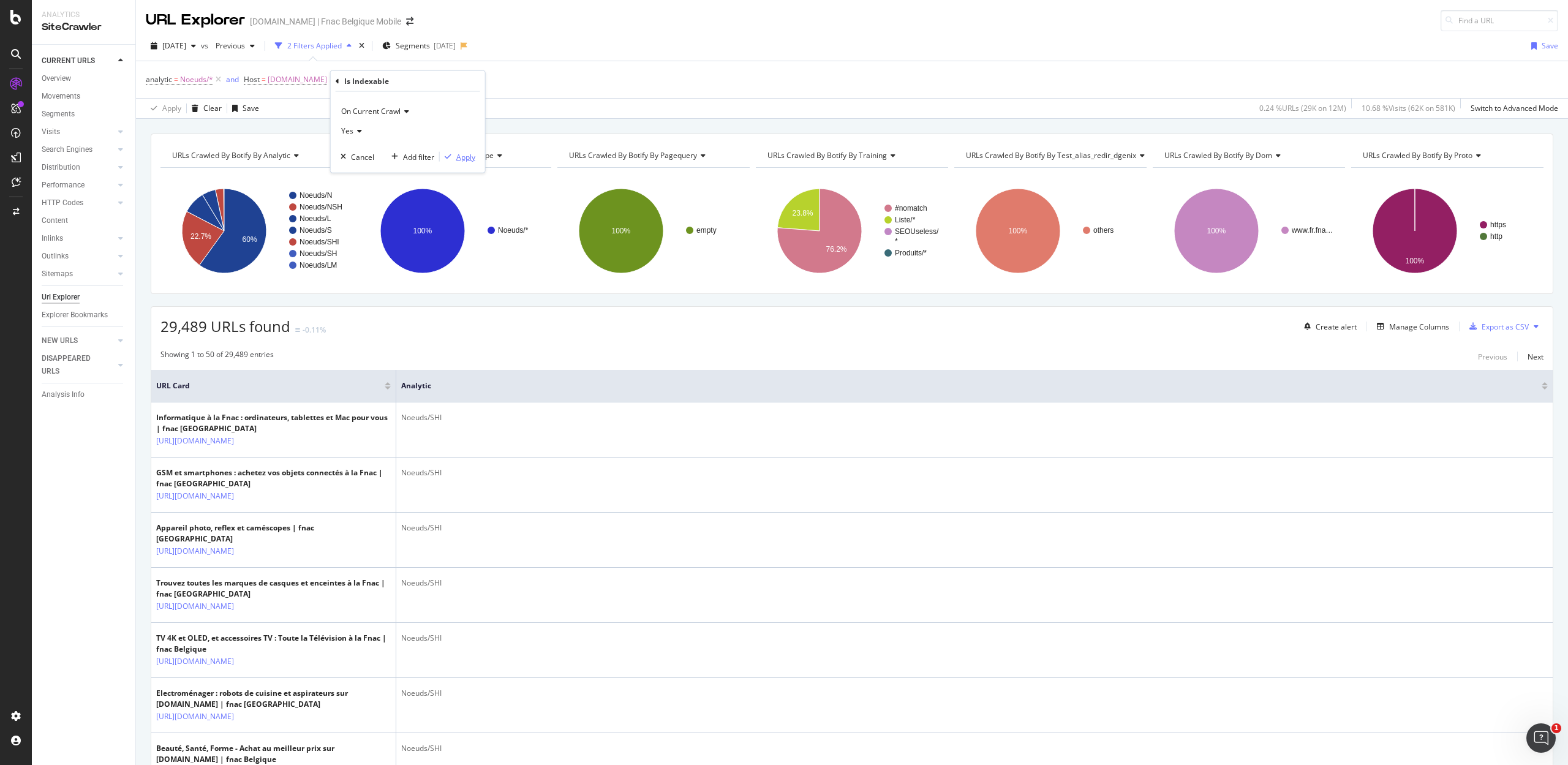
click at [459, 154] on div "Apply" at bounding box center [465, 156] width 19 height 10
click at [400, 80] on span "=" at bounding box center [402, 79] width 4 height 10
click at [377, 122] on div "Yes" at bounding box center [428, 129] width 135 height 19
click at [376, 165] on span "No" at bounding box center [372, 170] width 10 height 10
click at [486, 154] on div "Apply" at bounding box center [486, 155] width 19 height 10
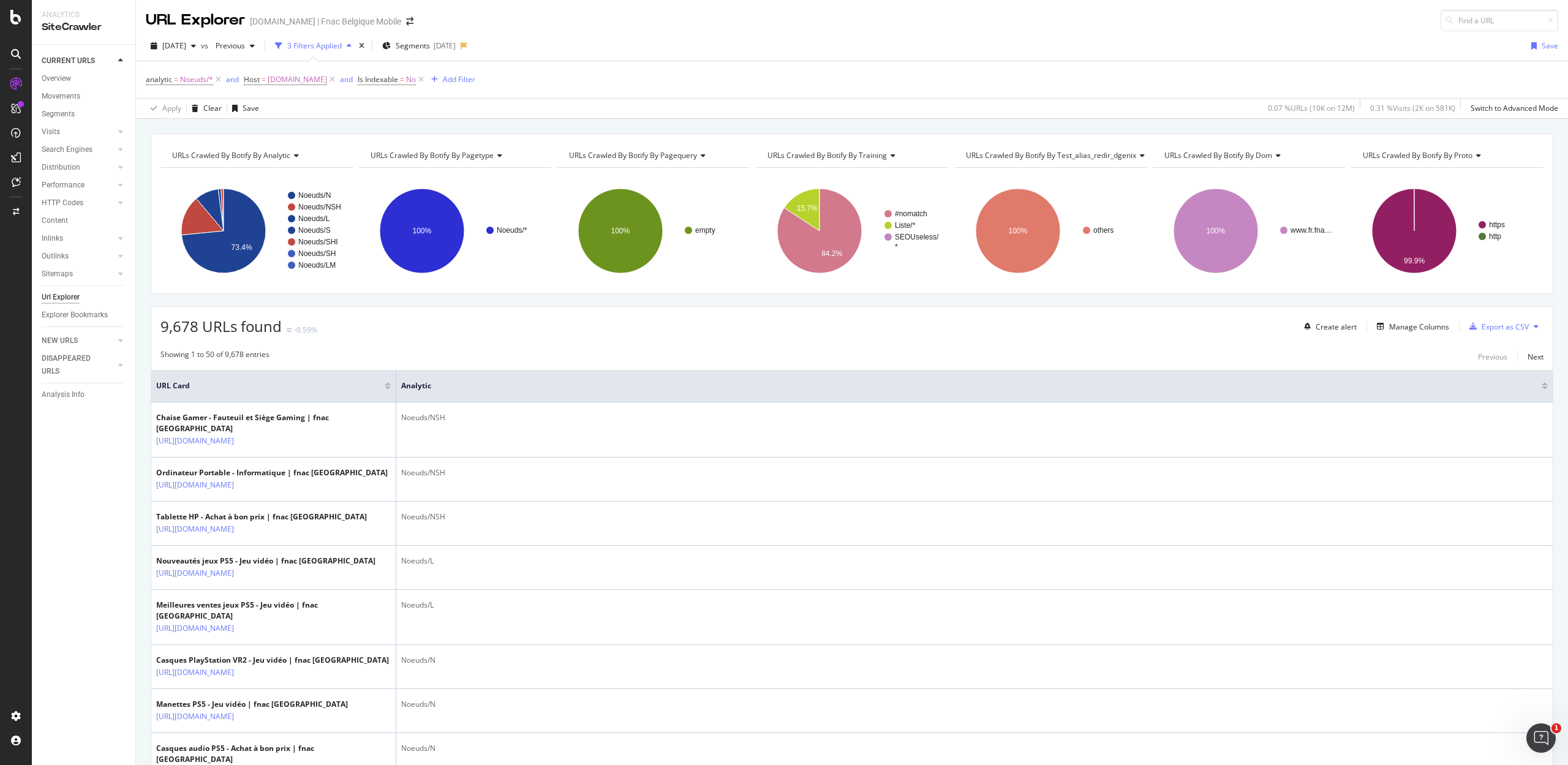
drag, startPoint x: 415, startPoint y: 79, endPoint x: 393, endPoint y: 97, distance: 28.4
click at [416, 79] on icon at bounding box center [421, 80] width 10 height 13
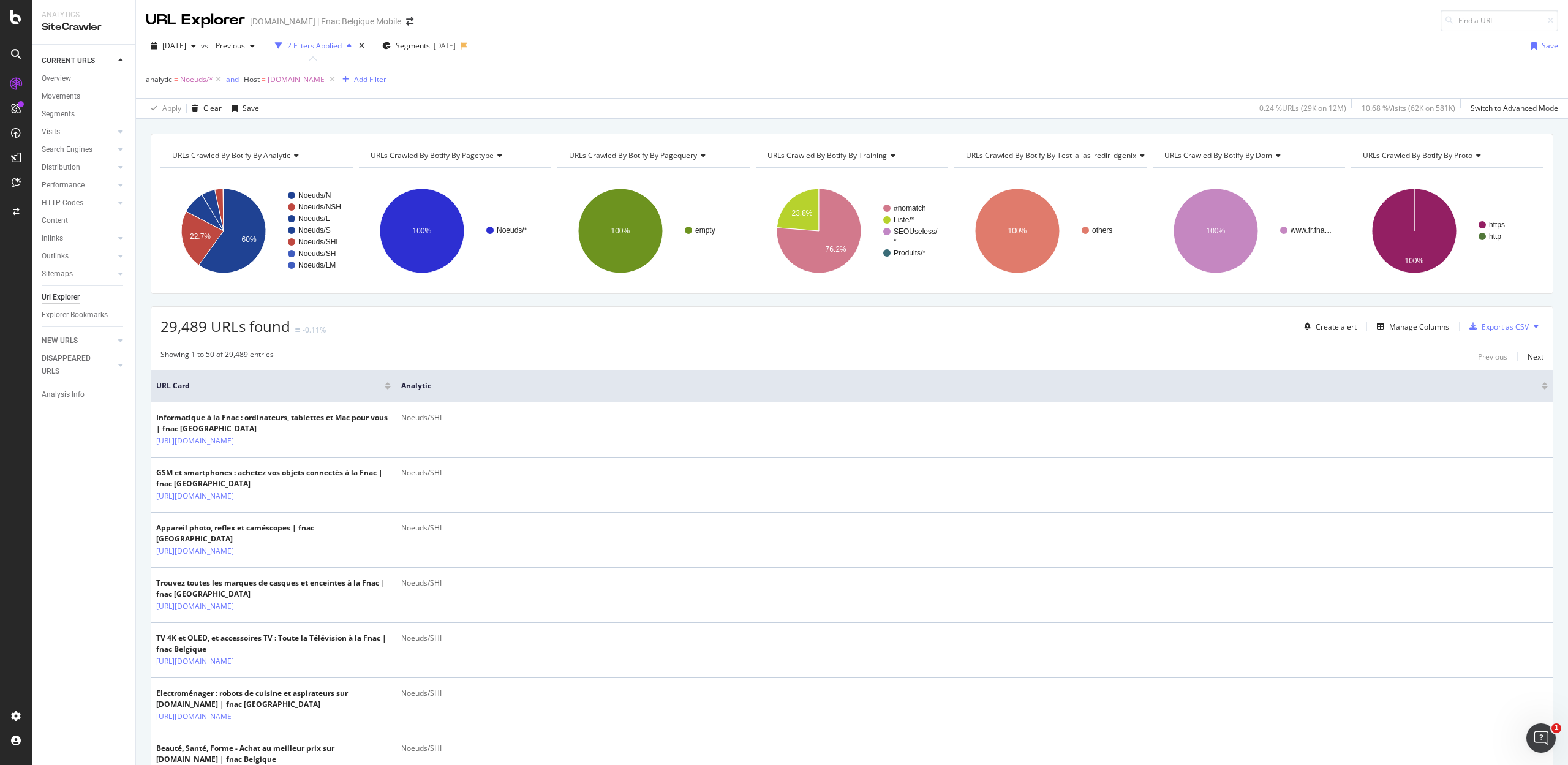
click at [354, 76] on div "Add Filter" at bounding box center [370, 79] width 33 height 10
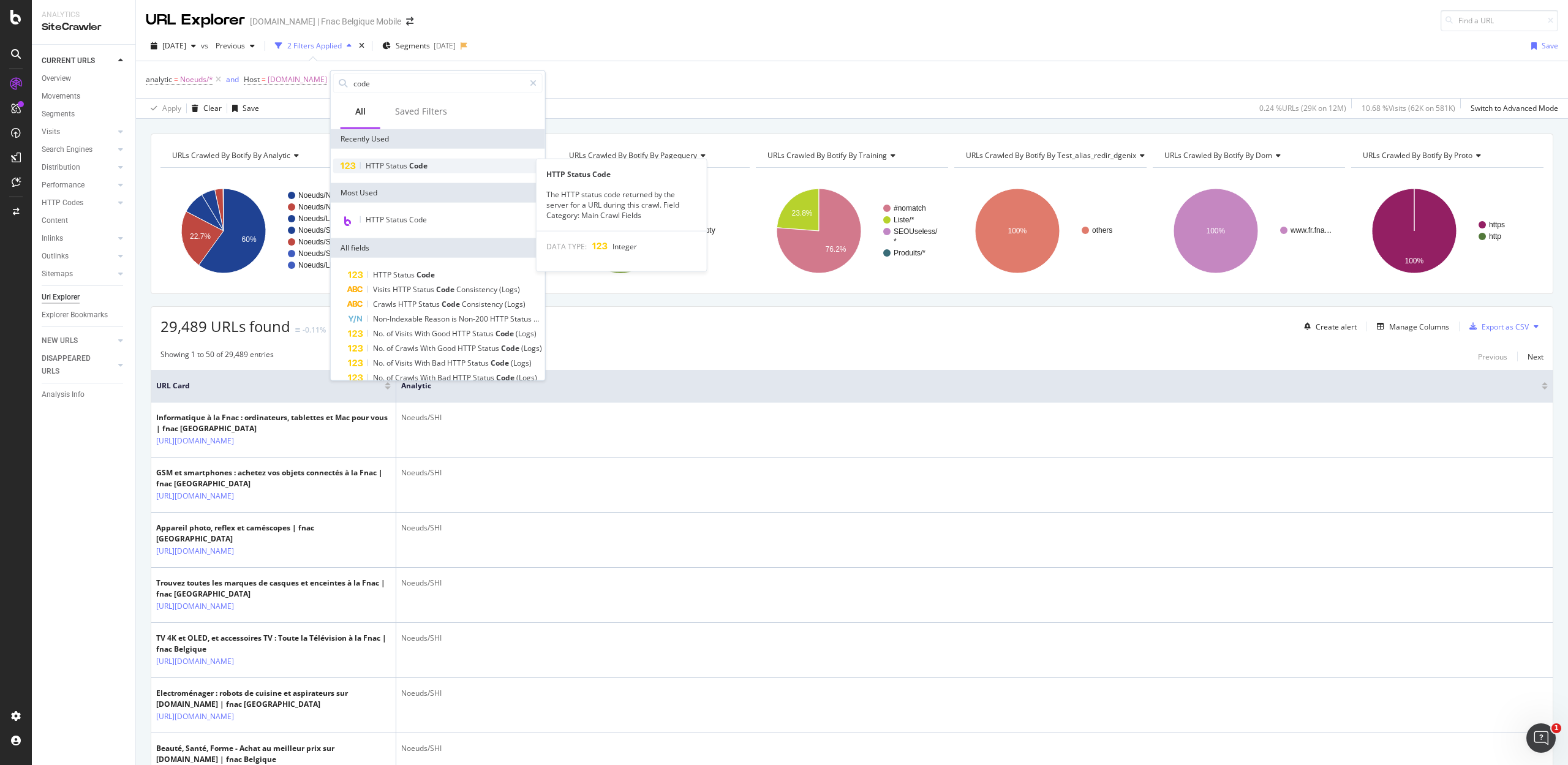
type input "code"
click at [415, 172] on div "HTTP Status Code" at bounding box center [438, 165] width 209 height 15
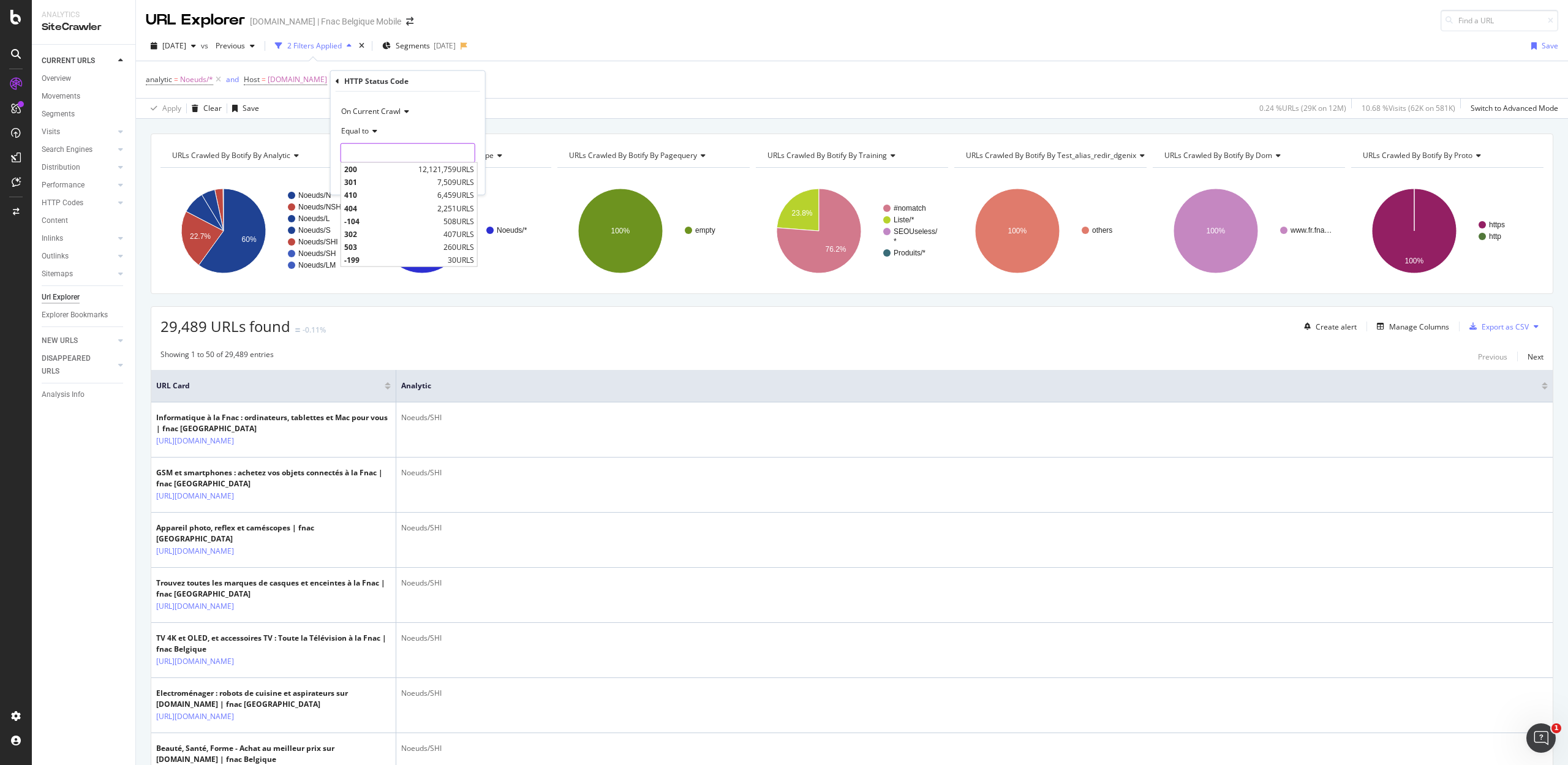
click at [397, 154] on input "number" at bounding box center [408, 153] width 135 height 19
click at [375, 167] on span "200" at bounding box center [379, 169] width 71 height 10
type input "200"
click at [475, 178] on div "On Current Crawl Equal to 200 200 Cancel Add filter Apply" at bounding box center [408, 143] width 154 height 103
click at [466, 174] on div "Apply" at bounding box center [465, 178] width 19 height 10
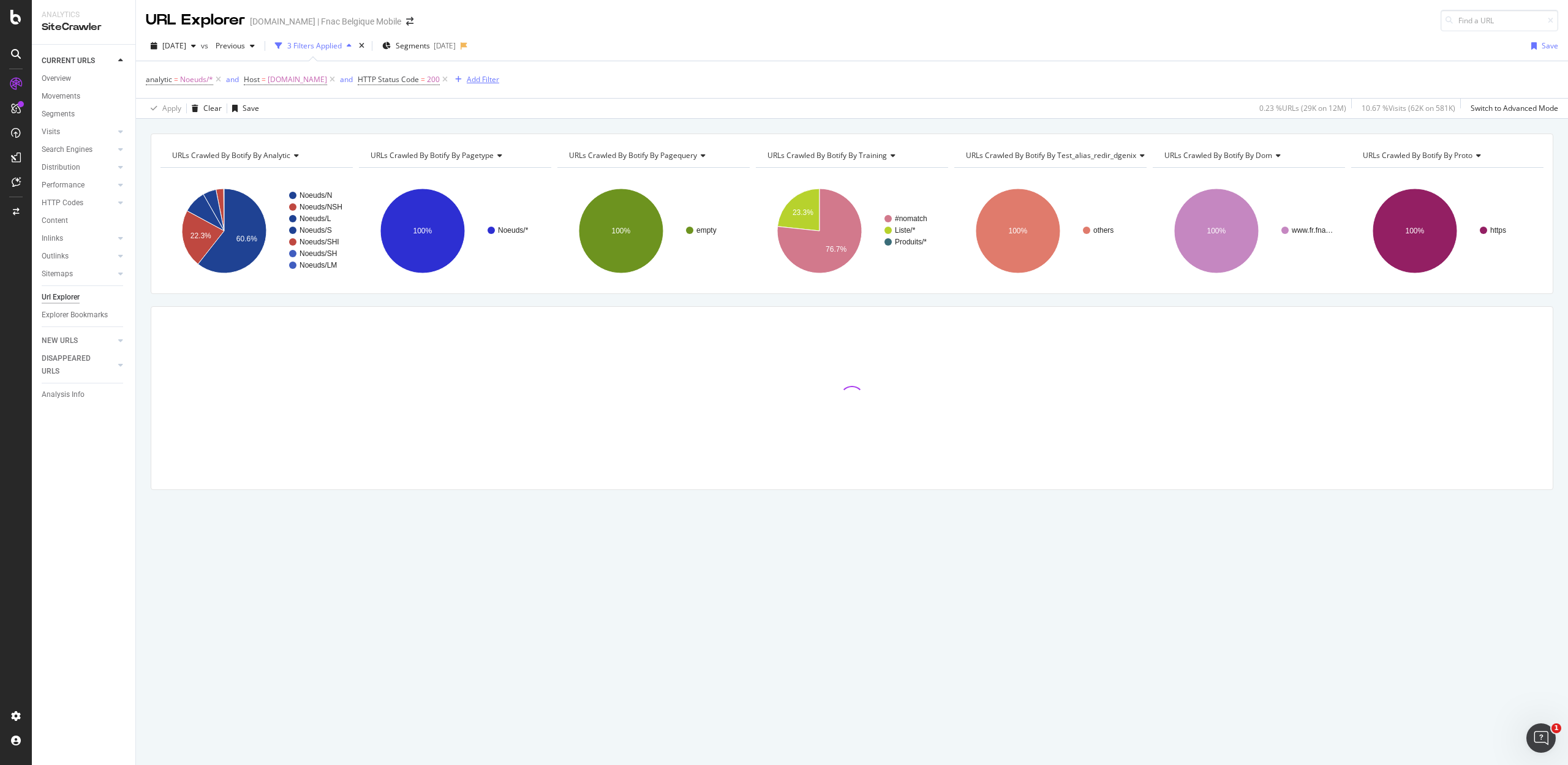
click at [467, 79] on div "Add Filter" at bounding box center [483, 79] width 33 height 10
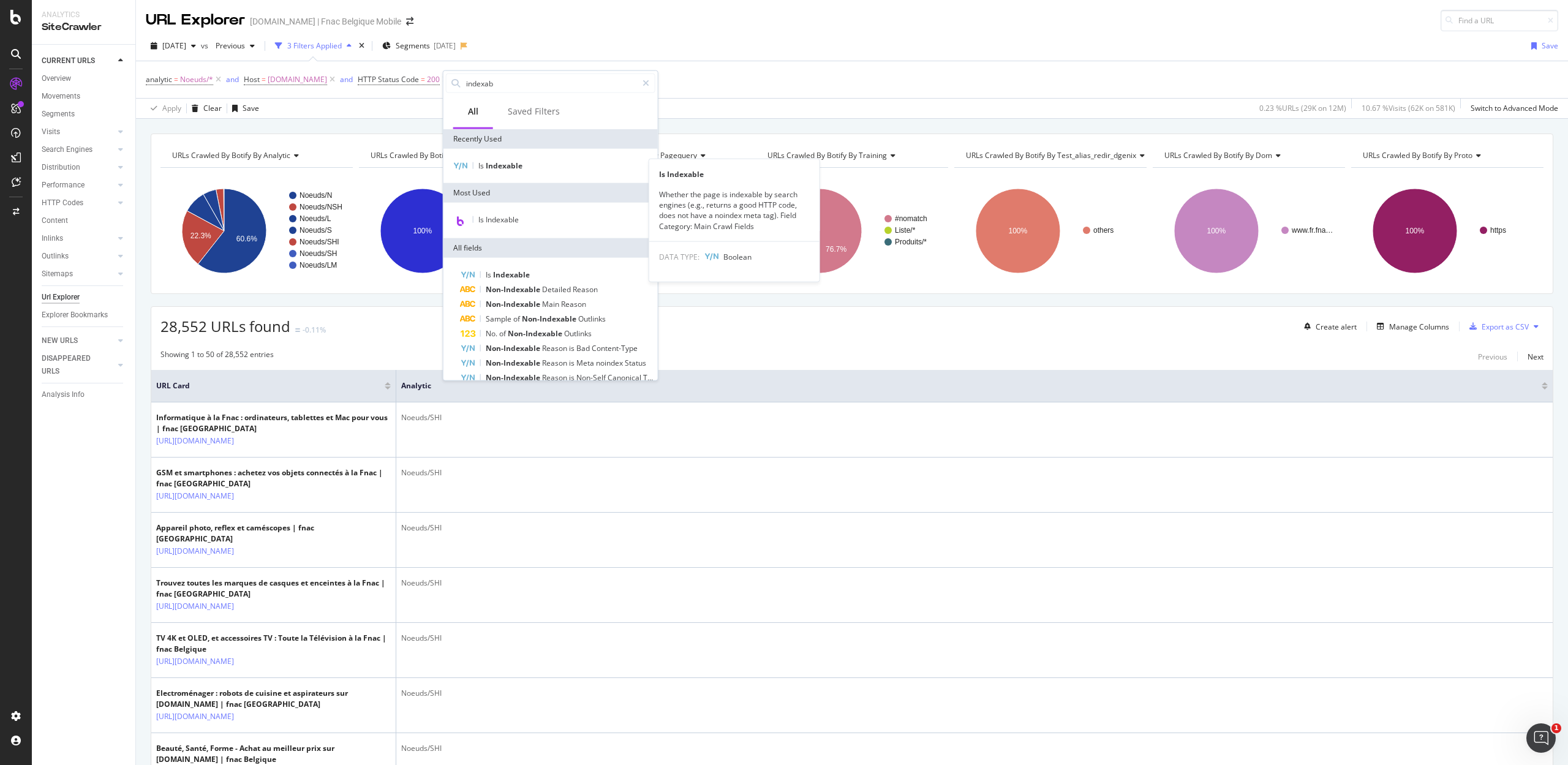
type input "indexab"
click at [513, 157] on div "Is Indexable" at bounding box center [550, 165] width 215 height 34
click at [507, 159] on div "Is Indexable" at bounding box center [550, 165] width 209 height 15
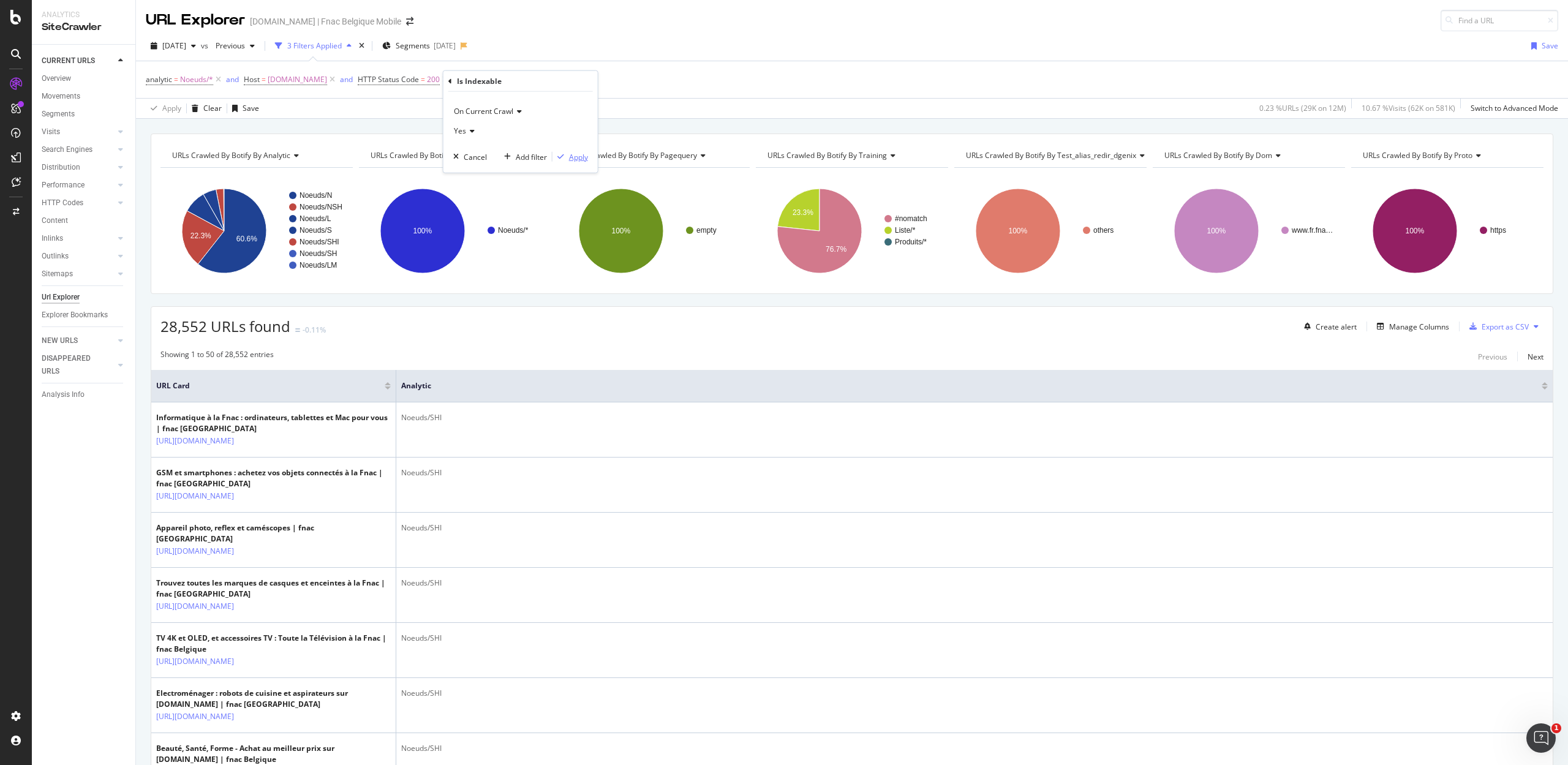
click at [581, 158] on div "Apply" at bounding box center [578, 156] width 19 height 10
click at [513, 81] on span "=" at bounding box center [515, 79] width 4 height 10
click at [490, 128] on icon at bounding box center [490, 129] width 8 height 8
click at [486, 167] on span "No" at bounding box center [484, 170] width 10 height 10
click at [593, 156] on div "Apply" at bounding box center [598, 155] width 19 height 10
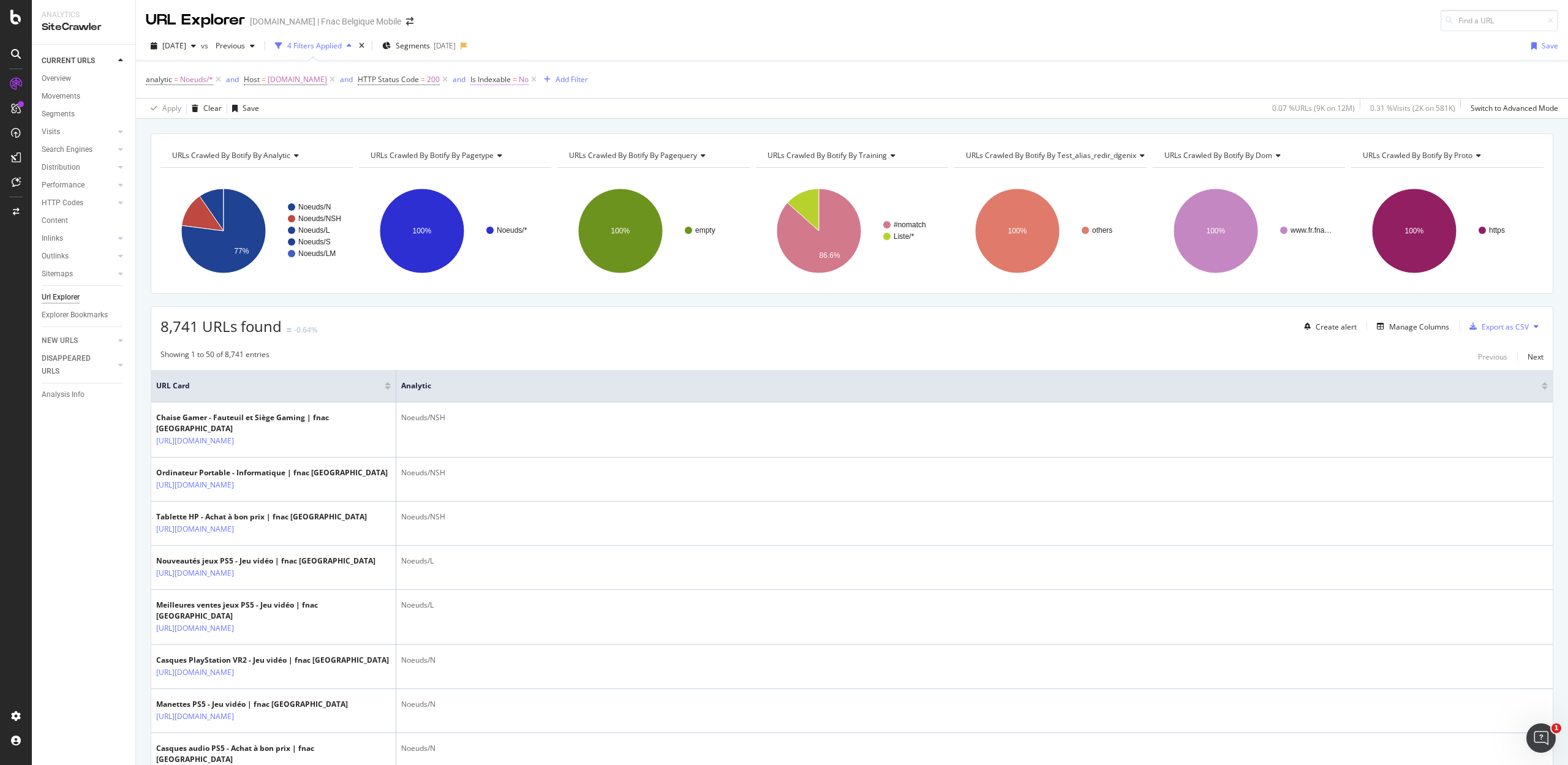
click at [504, 82] on span "Is Indexable = No" at bounding box center [500, 80] width 58 height 11
click at [490, 120] on div "No" at bounding box center [540, 129] width 135 height 19
click at [490, 149] on span "Yes" at bounding box center [486, 154] width 13 height 10
click at [601, 150] on div "Apply" at bounding box center [598, 155] width 19 height 10
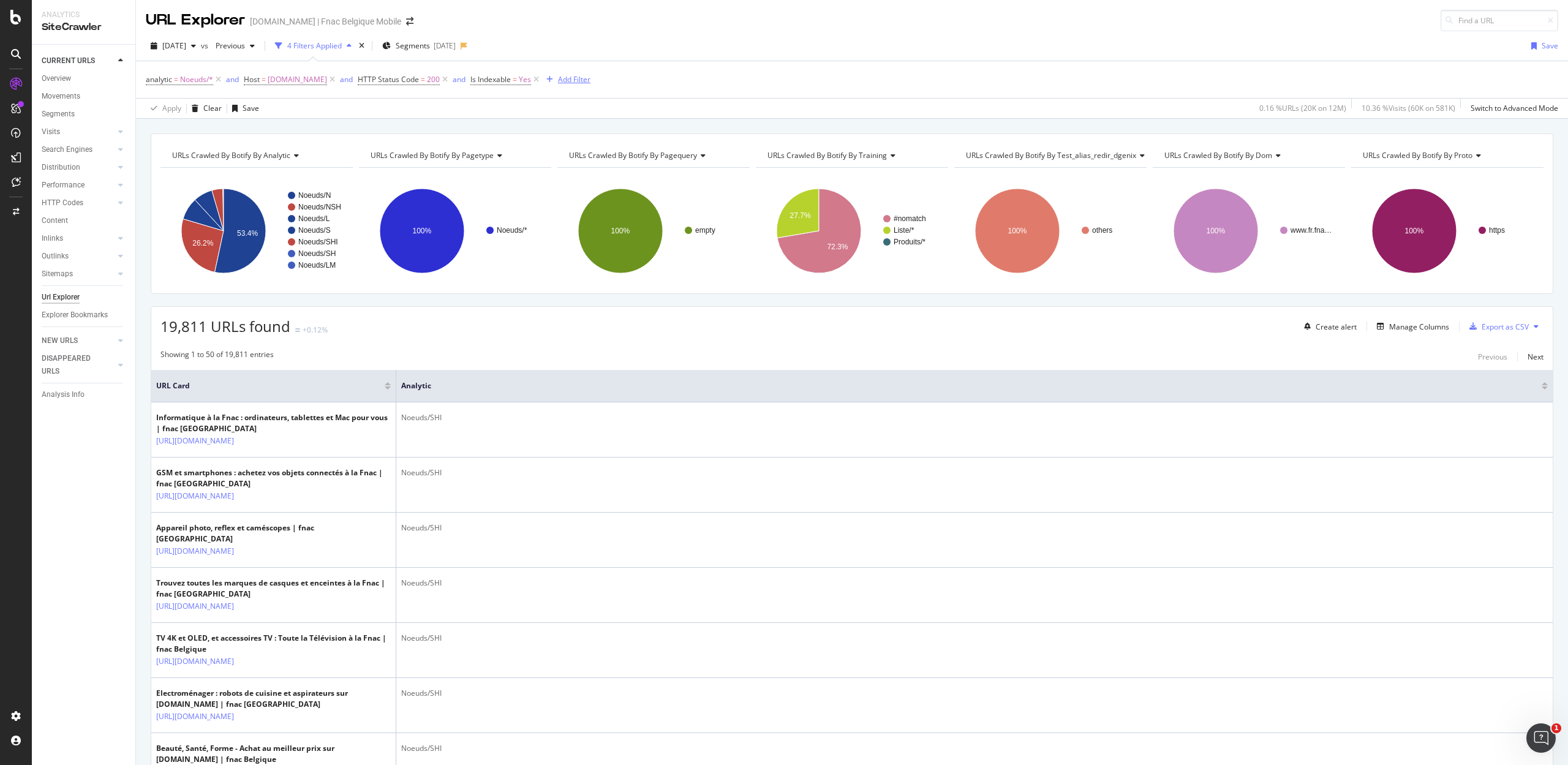
click at [559, 82] on div "Add Filter" at bounding box center [574, 79] width 33 height 10
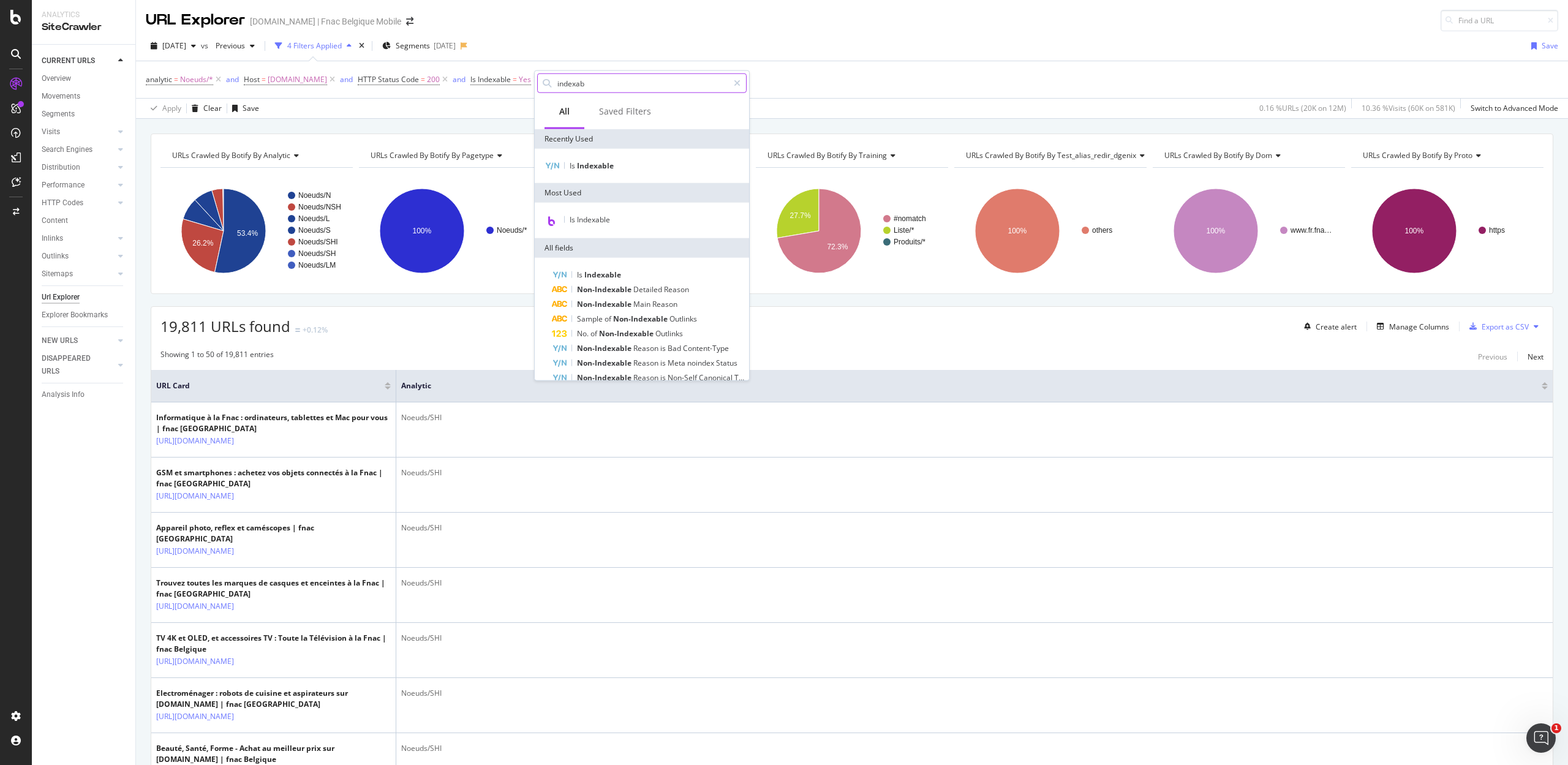
click at [608, 79] on input "indexab" at bounding box center [642, 83] width 172 height 18
drag, startPoint x: 615, startPoint y: 83, endPoint x: 392, endPoint y: 62, distance: 224.0
click at [395, 63] on body "Analytics SiteCrawler CURRENT URLS Overview Movements Segments Visits Analysis …" at bounding box center [784, 382] width 1568 height 765
type input "i"
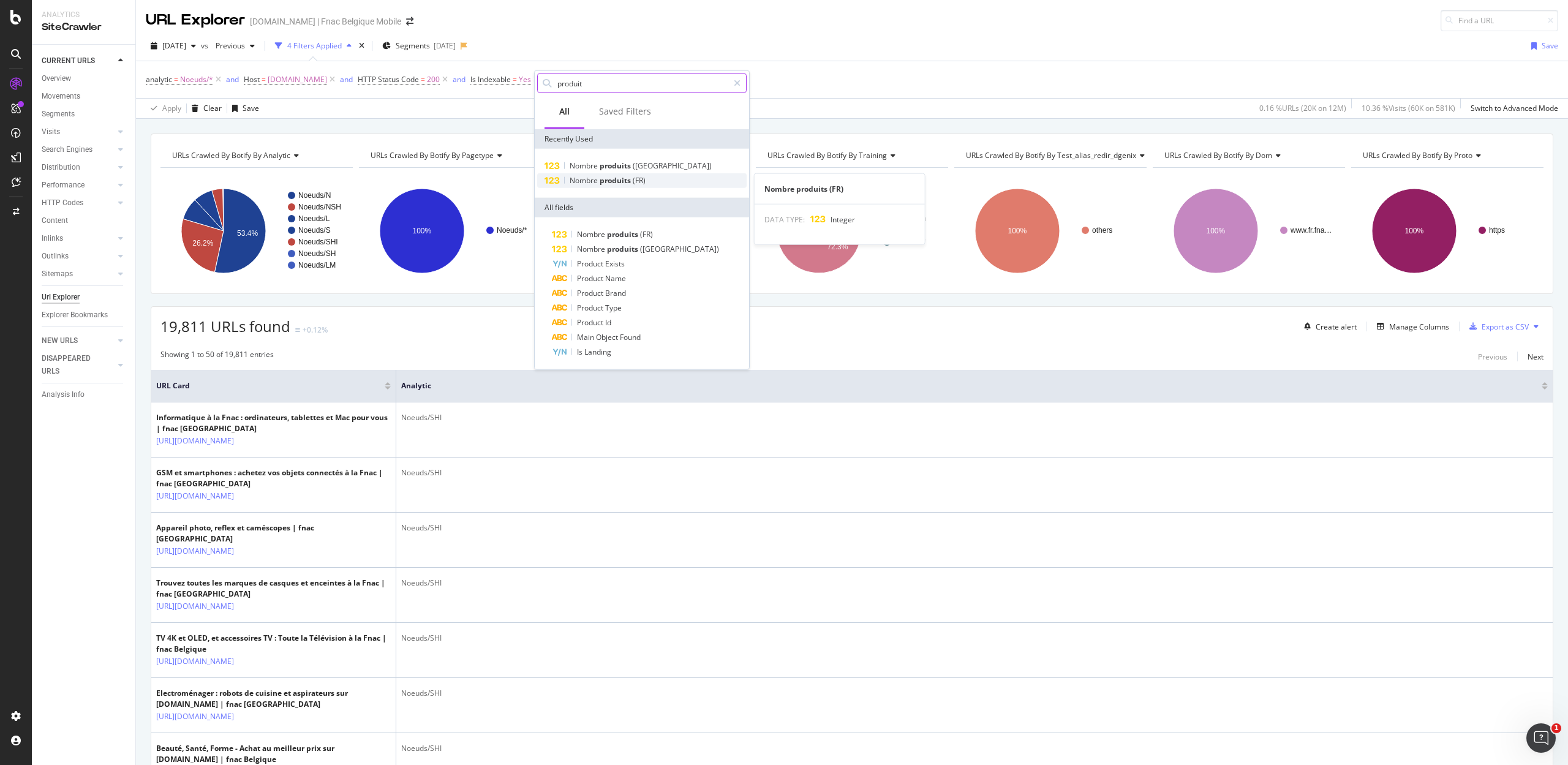
type input "produit"
click at [581, 183] on span "Nombre" at bounding box center [584, 180] width 30 height 10
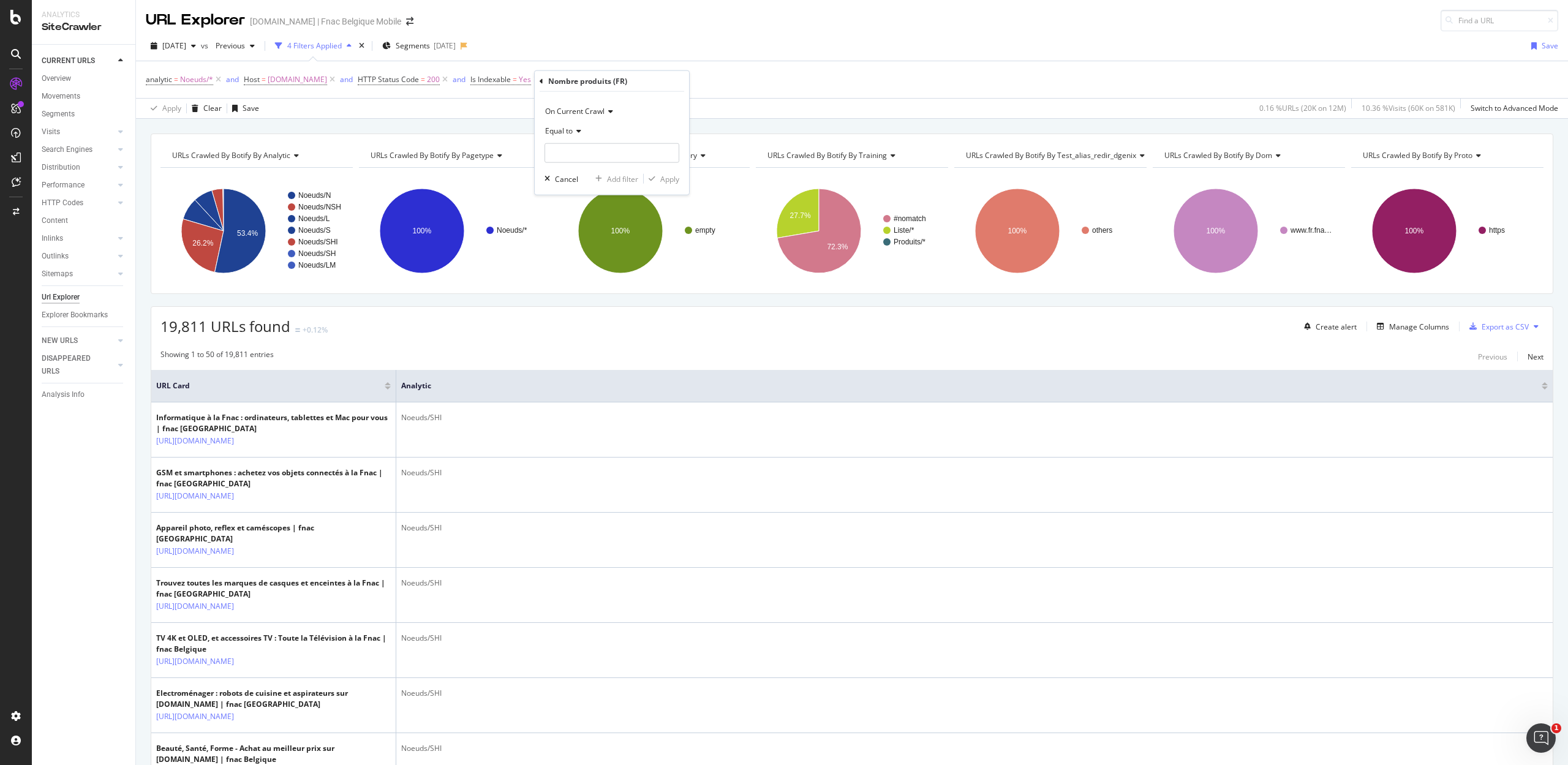
click at [568, 138] on div "Equal to" at bounding box center [612, 131] width 135 height 19
click at [576, 183] on span "Less than" at bounding box center [567, 188] width 33 height 10
click at [581, 142] on div "Less than" at bounding box center [612, 142] width 135 height 42
click at [579, 158] on input "number" at bounding box center [612, 153] width 135 height 19
type input "5"
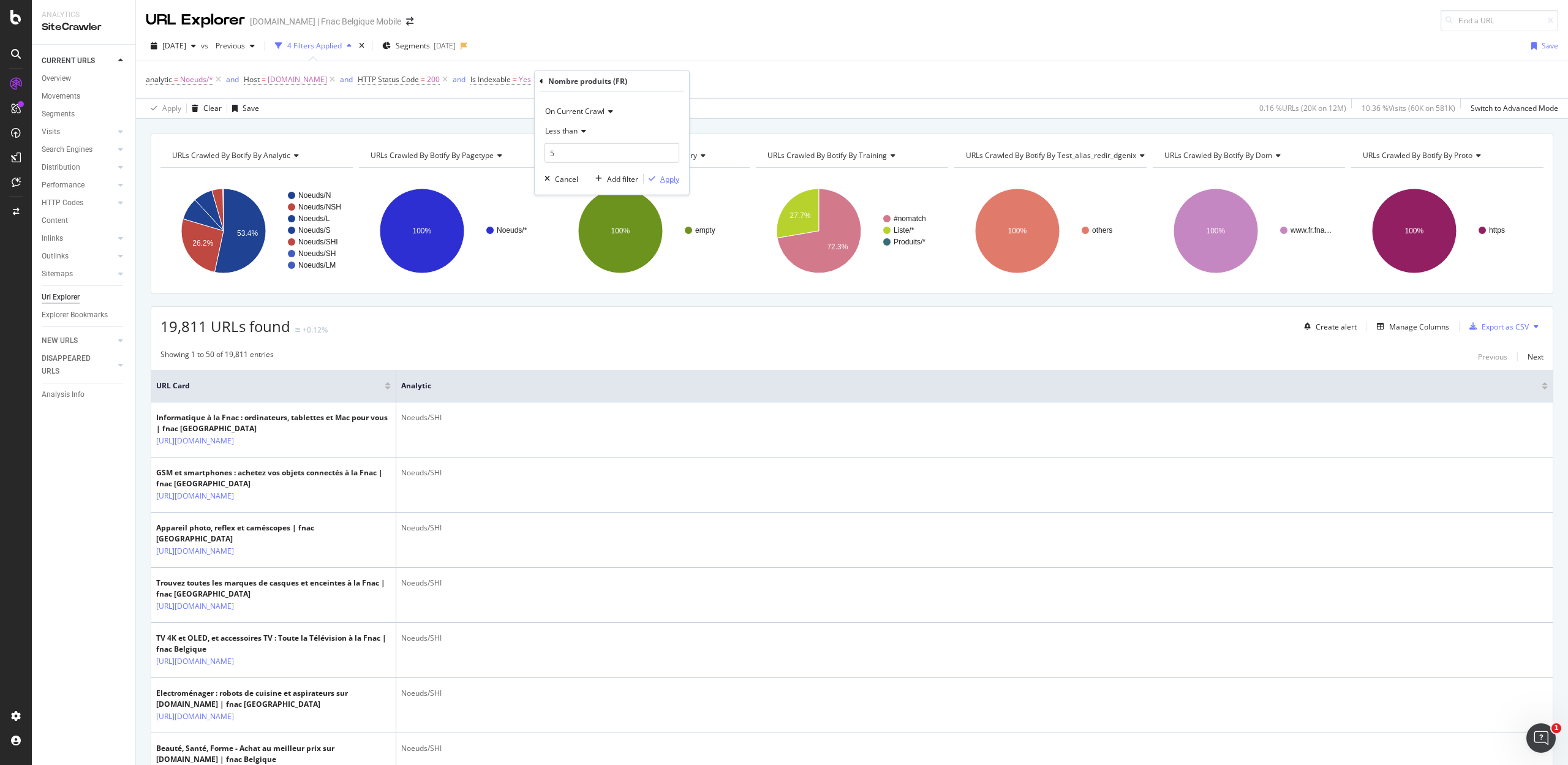
click at [672, 176] on div "Apply" at bounding box center [669, 178] width 19 height 10
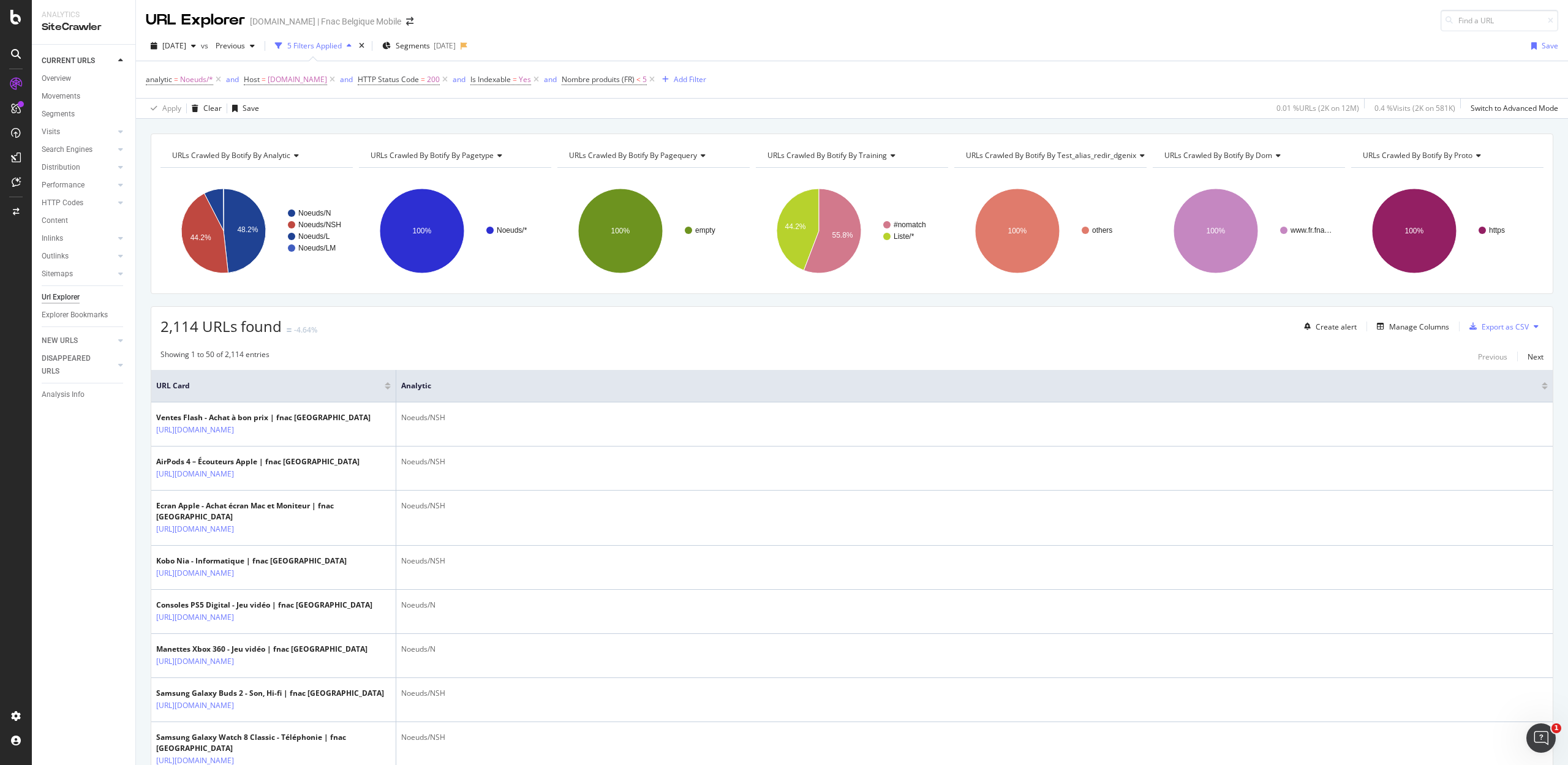
drag, startPoint x: 644, startPoint y: 79, endPoint x: 550, endPoint y: 90, distance: 94.6
click at [647, 79] on icon at bounding box center [652, 80] width 10 height 13
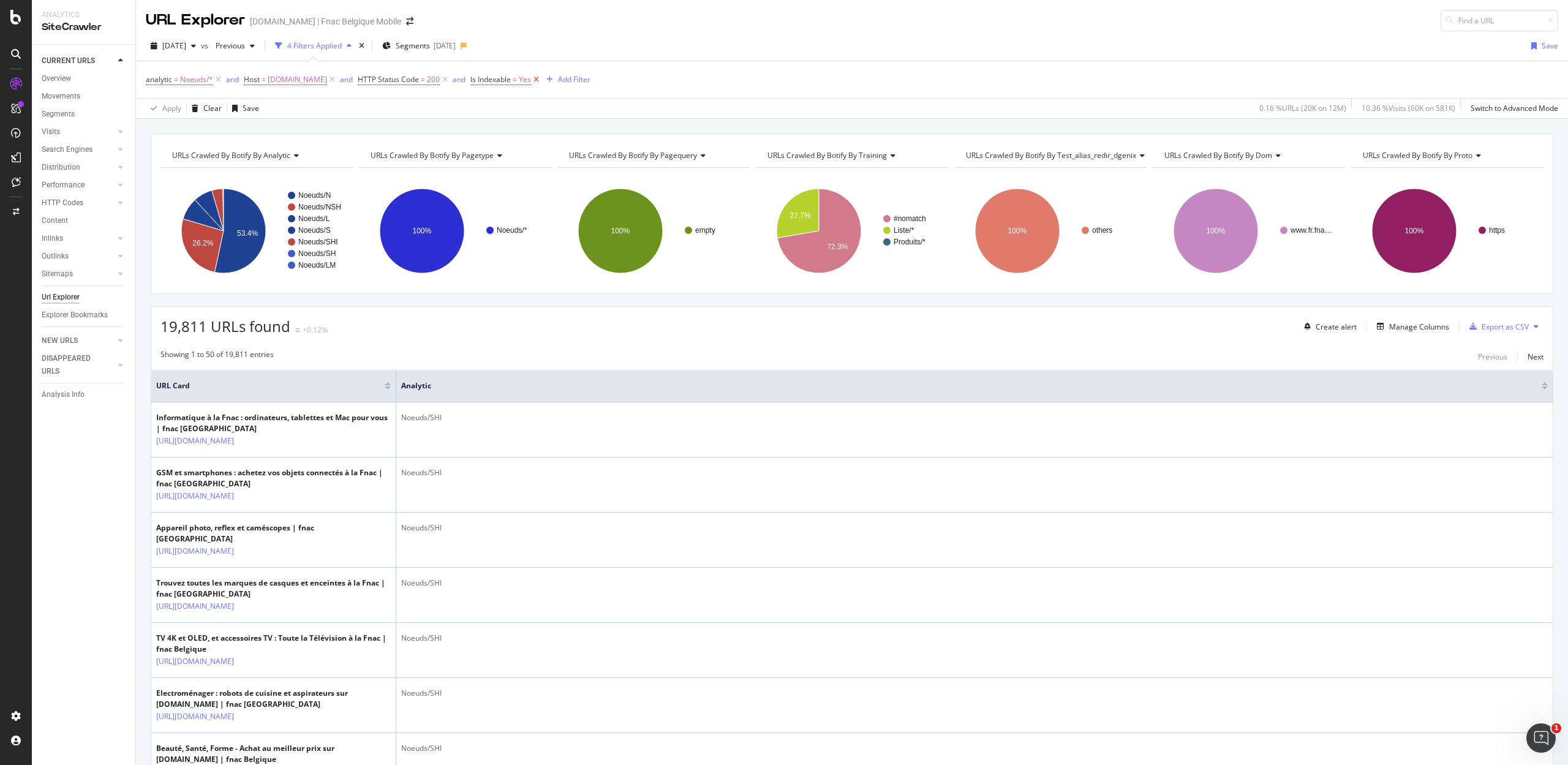
click at [531, 82] on icon at bounding box center [536, 80] width 10 height 13
click at [473, 79] on div "Add Filter" at bounding box center [483, 79] width 33 height 10
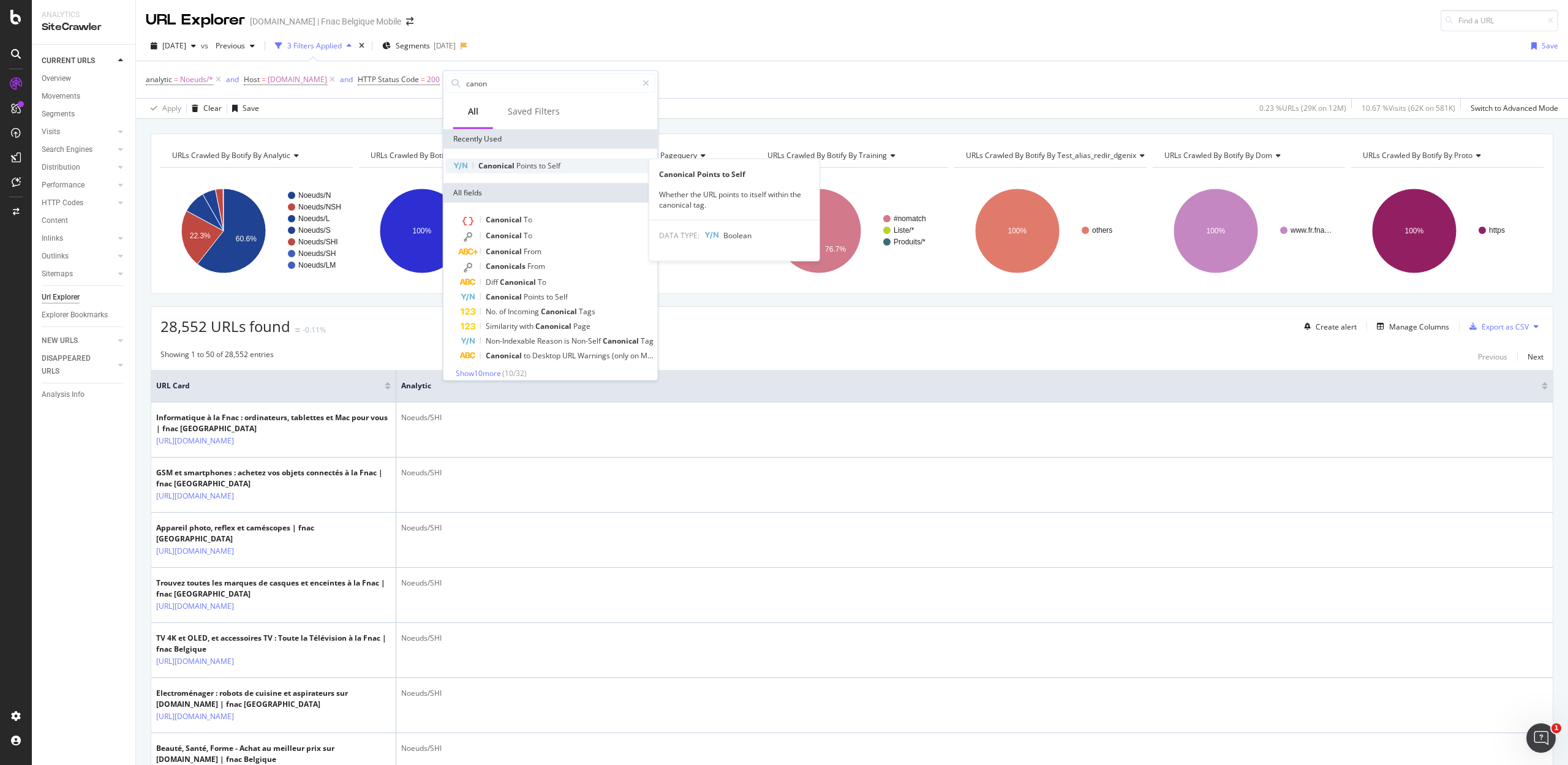
type input "canon"
click at [522, 165] on span "Points" at bounding box center [527, 165] width 23 height 10
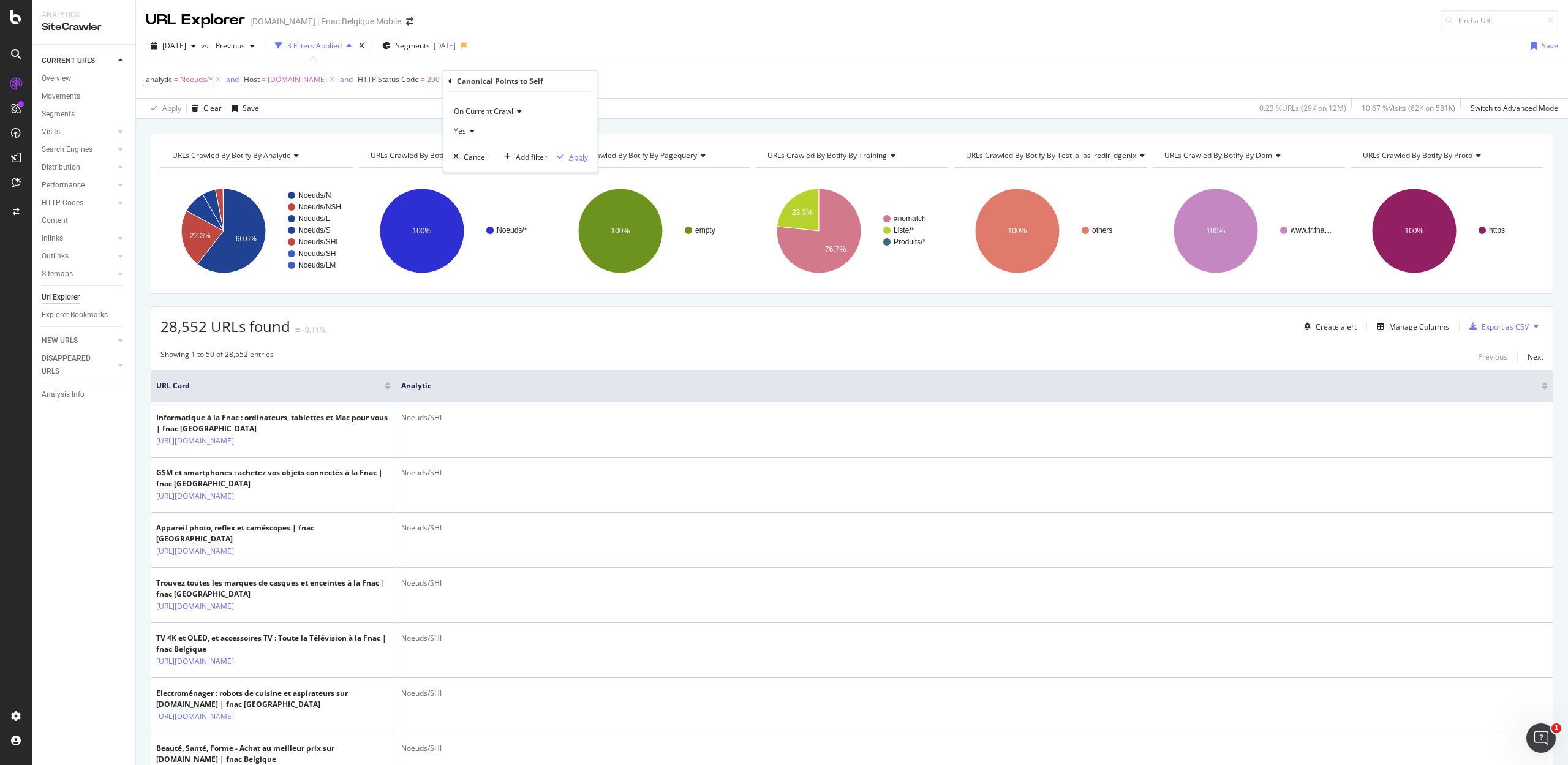
click at [577, 153] on div "Apply" at bounding box center [578, 156] width 19 height 10
click at [504, 79] on span "Canonical Points to Self" at bounding box center [510, 79] width 80 height 10
click at [490, 124] on div "Yes" at bounding box center [540, 129] width 135 height 19
drag, startPoint x: 495, startPoint y: 162, endPoint x: 497, endPoint y: 168, distance: 6.3
click at [497, 168] on div "Yes No" at bounding box center [541, 162] width 137 height 48
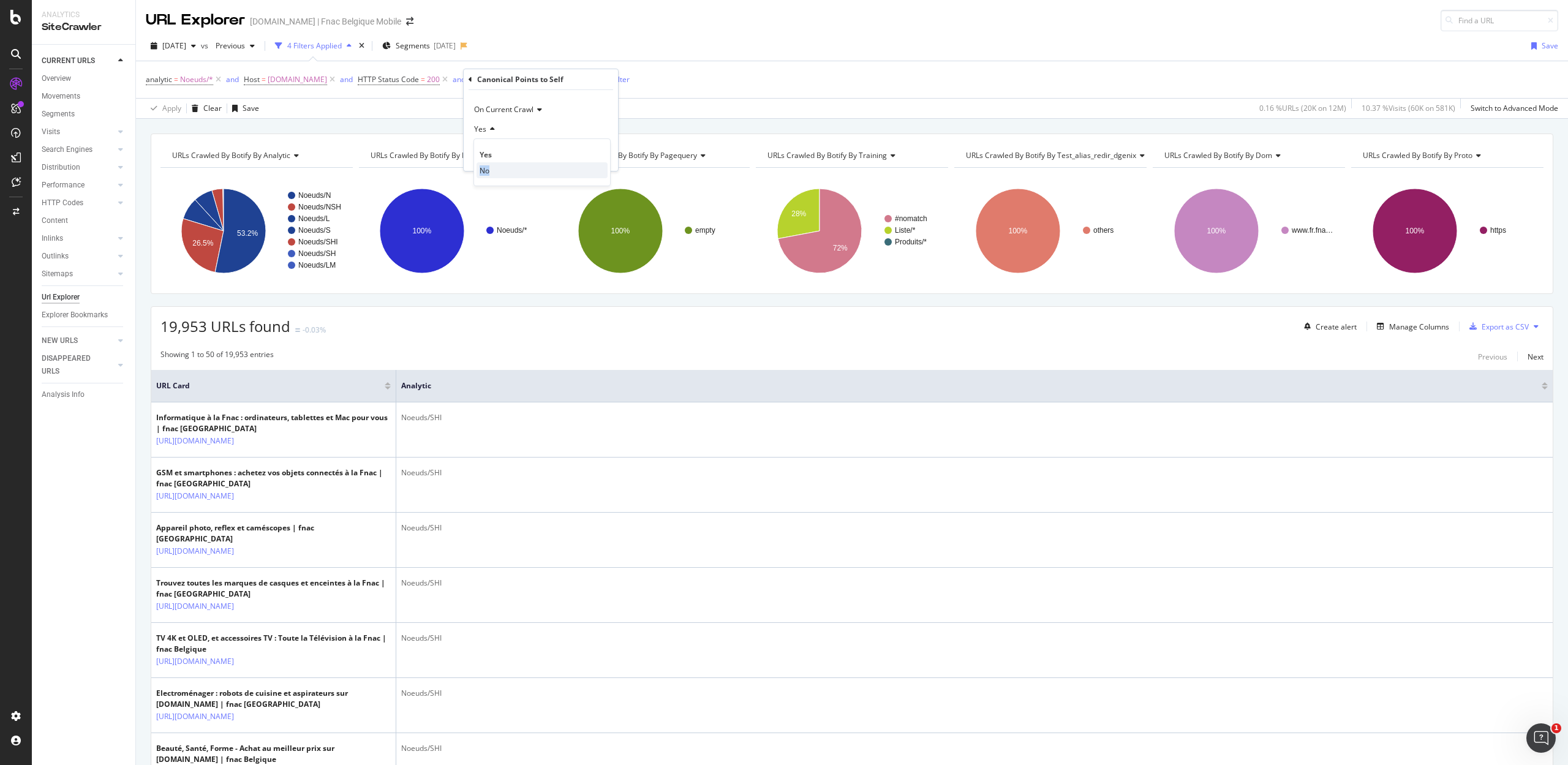
click at [481, 170] on span "No" at bounding box center [484, 170] width 10 height 10
click at [593, 153] on div "Apply" at bounding box center [598, 155] width 19 height 10
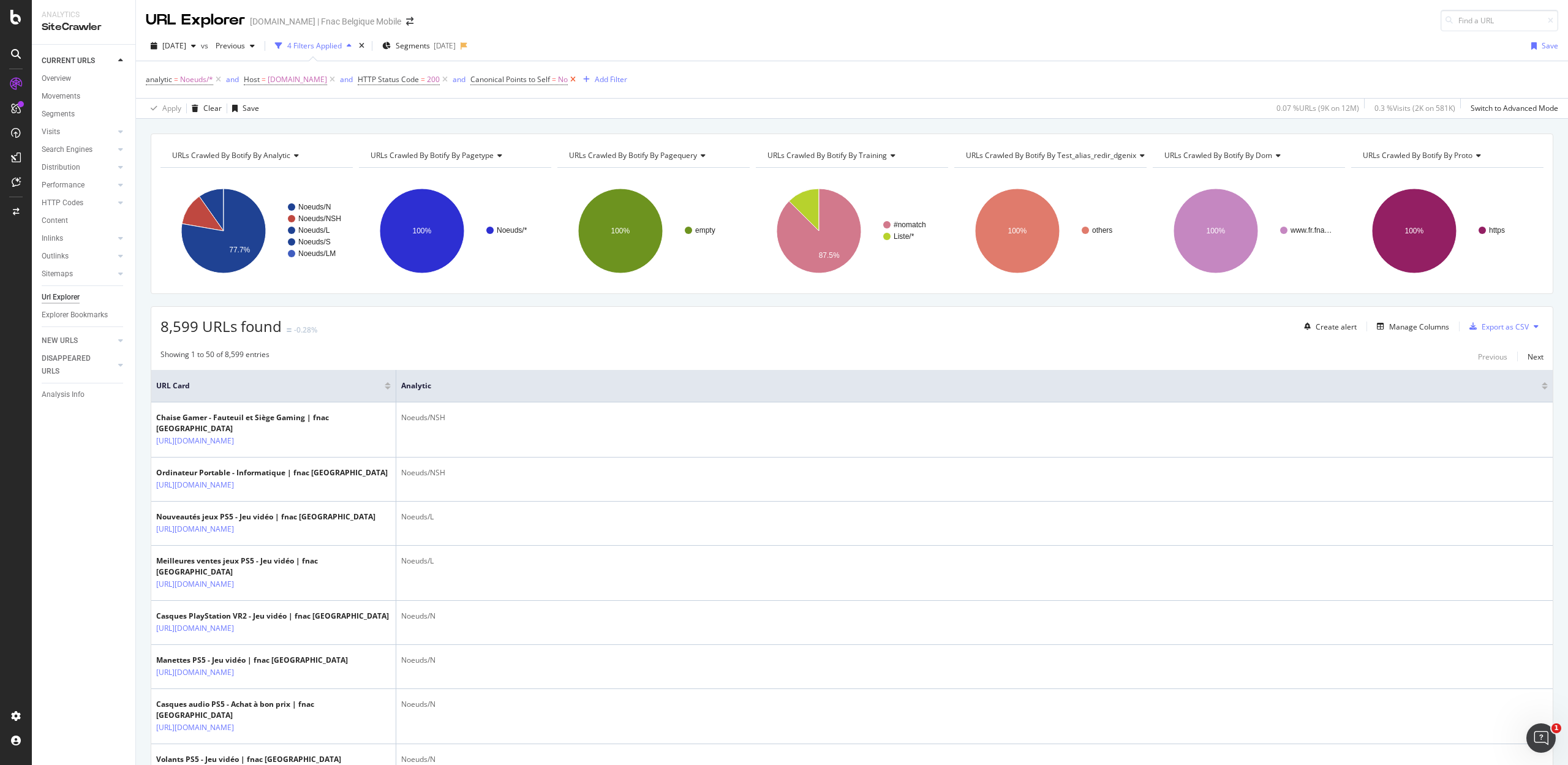
click at [568, 80] on icon at bounding box center [572, 80] width 10 height 13
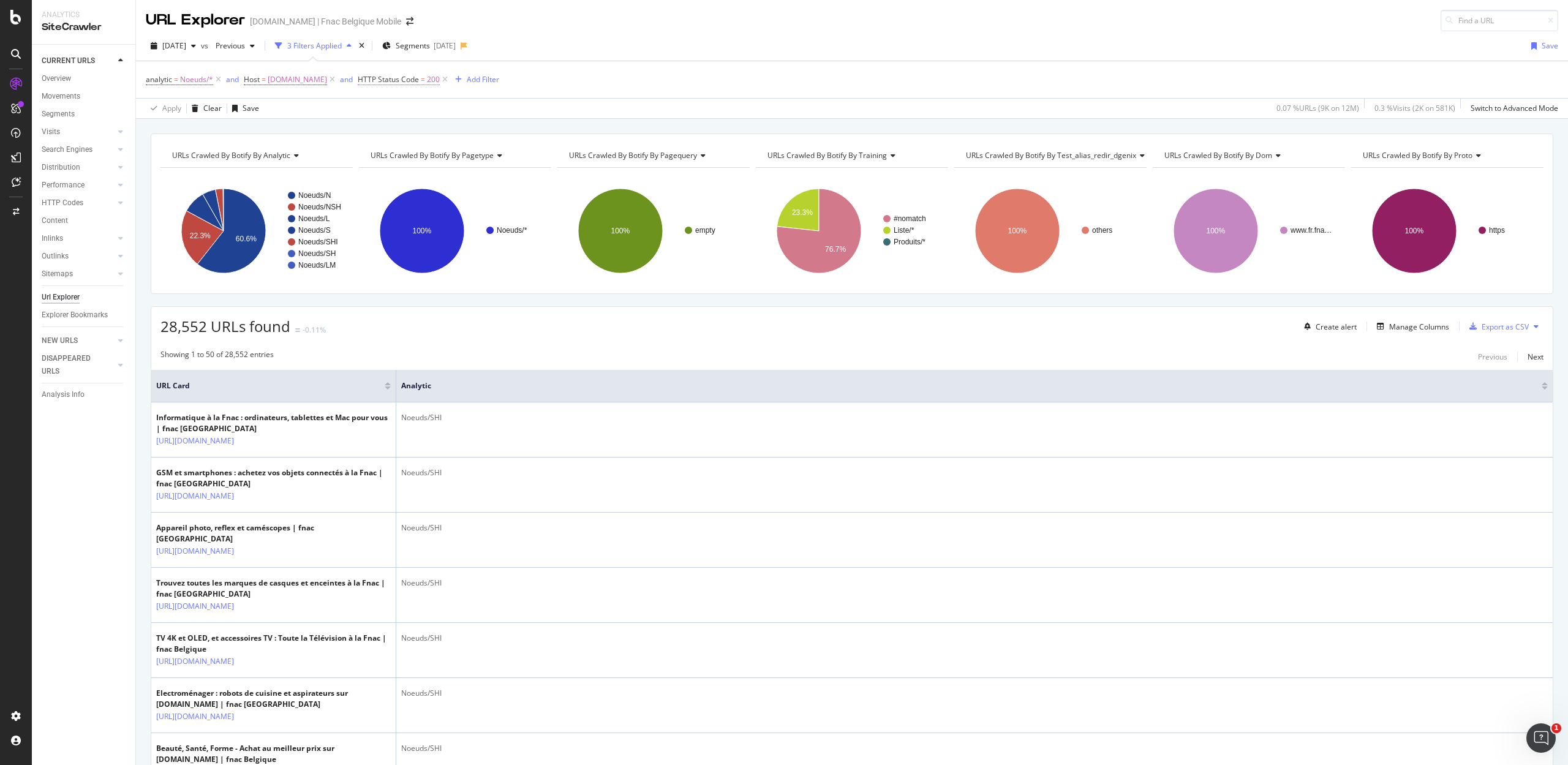
click at [405, 81] on span "HTTP Status Code" at bounding box center [388, 79] width 61 height 10
click at [388, 127] on span "Equal to" at bounding box center [375, 129] width 28 height 10
click at [390, 170] on span "Not Equal to" at bounding box center [388, 170] width 42 height 10
click at [481, 178] on div "Apply" at bounding box center [486, 177] width 19 height 10
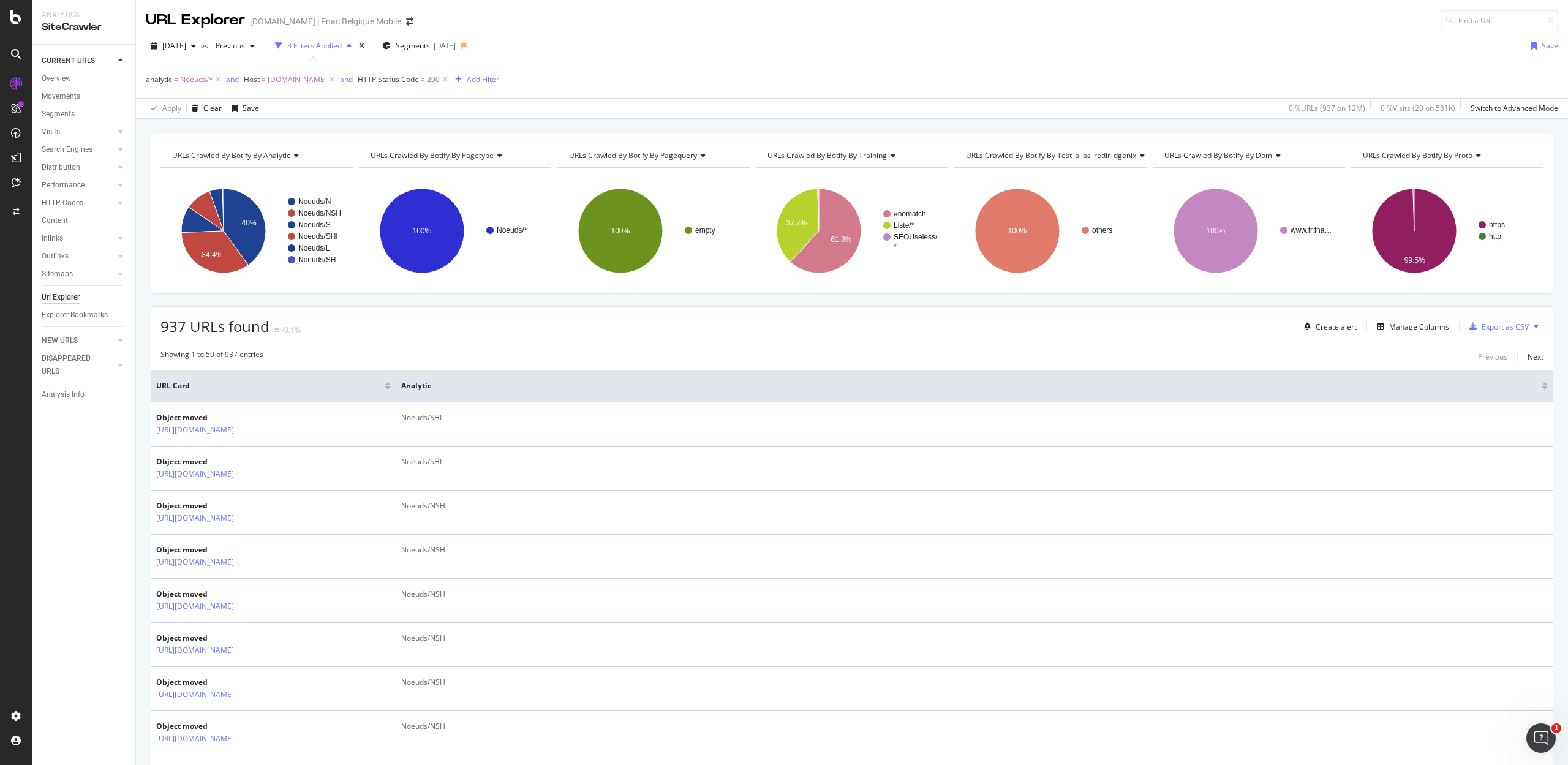
click at [278, 82] on span "[DOMAIN_NAME]" at bounding box center [297, 79] width 60 height 17
click at [282, 129] on input "[DOMAIN_NAME]" at bounding box center [313, 131] width 116 height 19
click at [315, 159] on span "[DOMAIN_NAME]" at bounding box center [296, 161] width 75 height 10
type input "[DOMAIN_NAME]"
click at [378, 156] on div "Apply" at bounding box center [379, 158] width 19 height 10
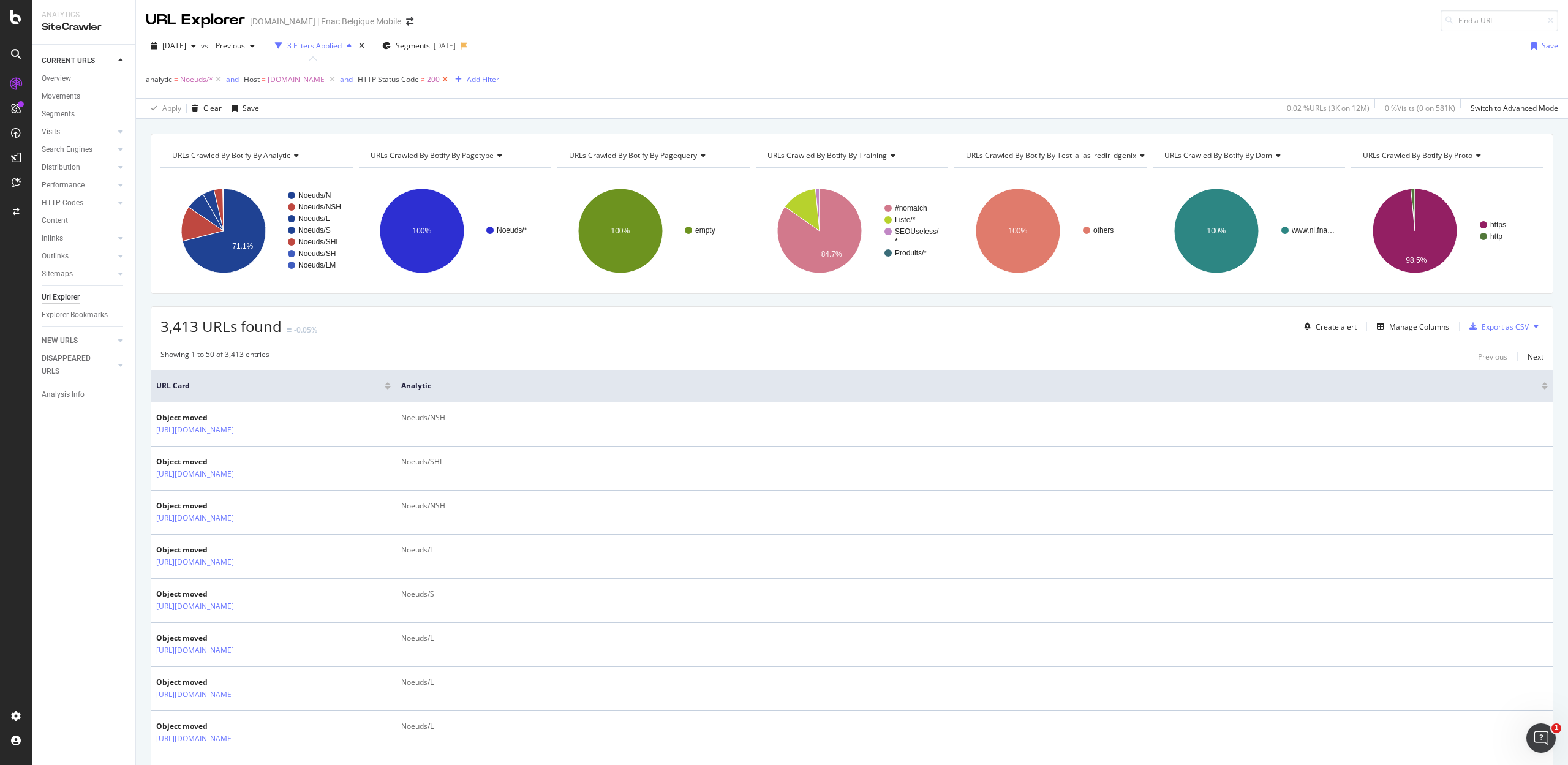
click at [441, 79] on icon at bounding box center [445, 80] width 10 height 13
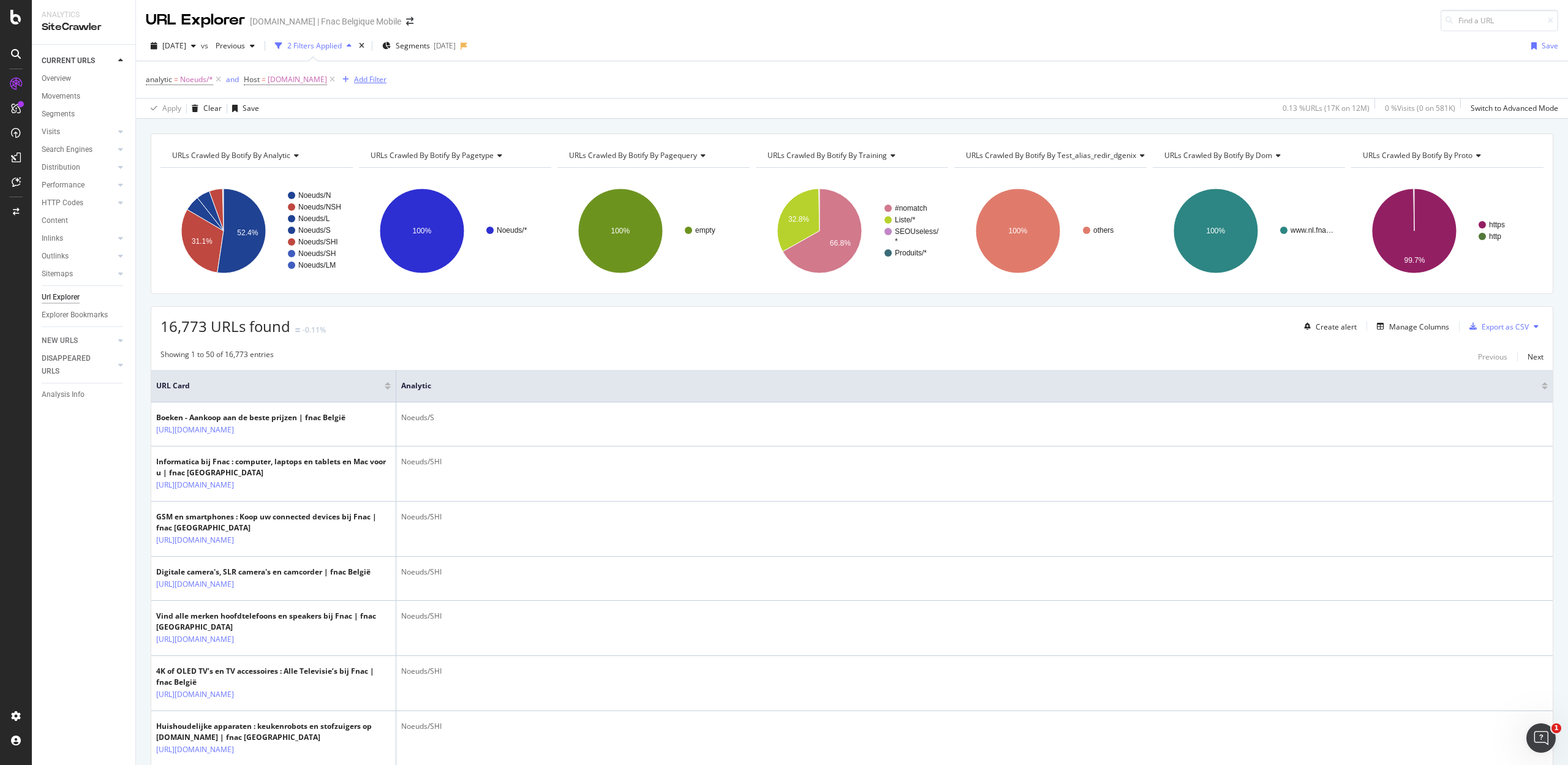
click at [368, 76] on div "Add Filter" at bounding box center [370, 79] width 33 height 10
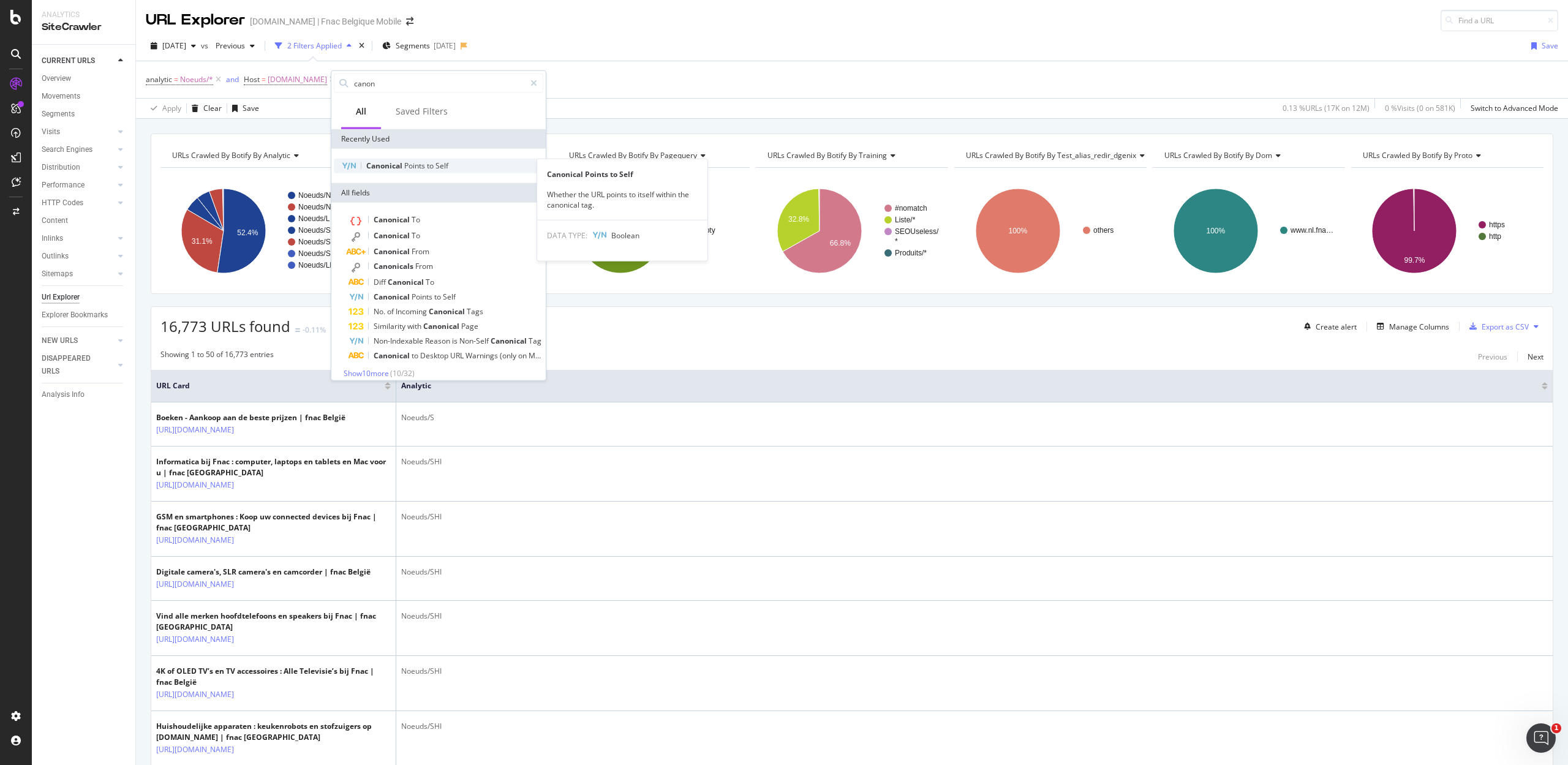
click at [413, 163] on span "Points" at bounding box center [415, 165] width 23 height 10
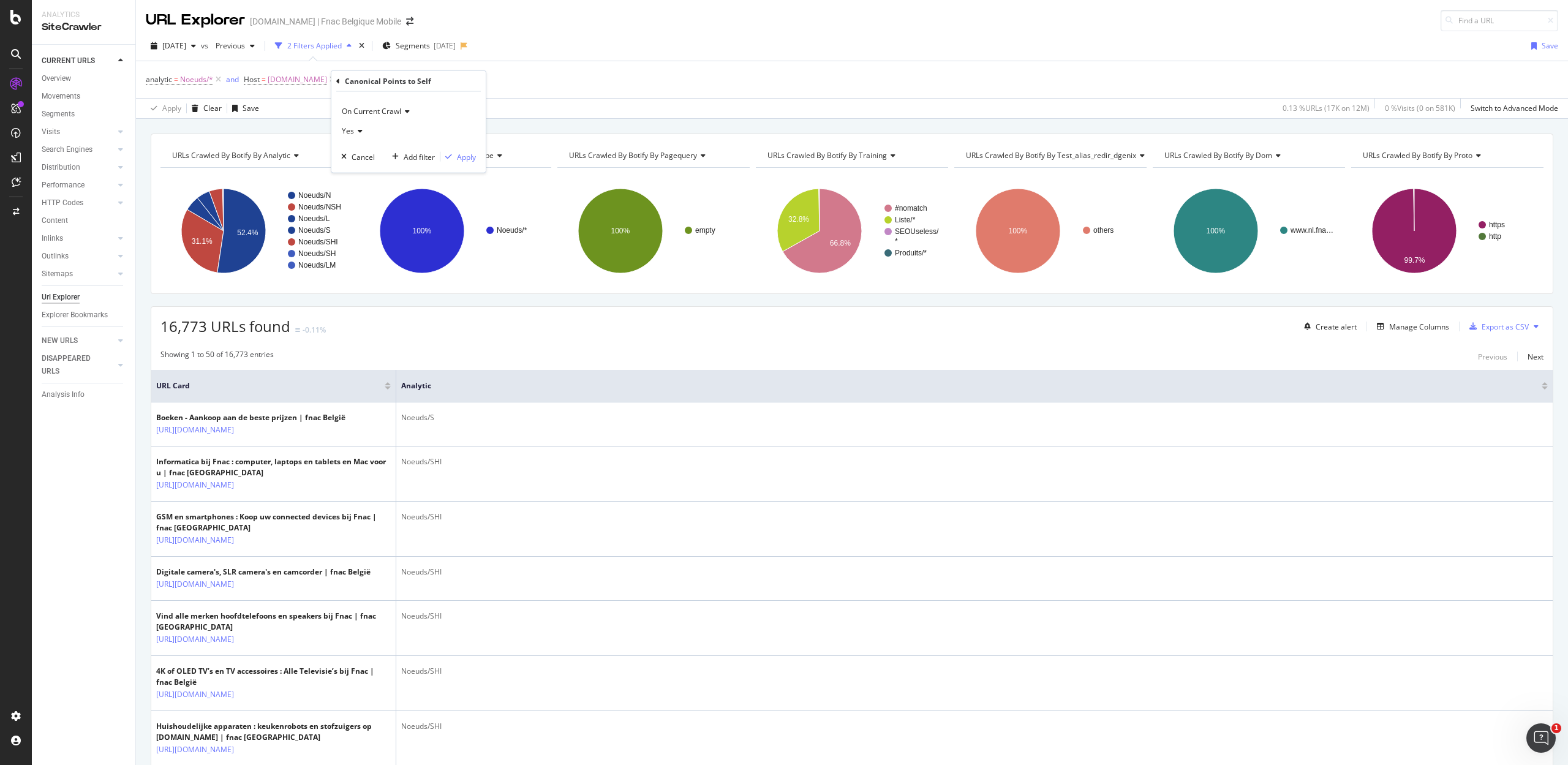
click at [352, 135] on span "Yes" at bounding box center [348, 131] width 13 height 10
click at [358, 170] on div "No" at bounding box center [409, 172] width 131 height 16
click at [465, 156] on div "Apply" at bounding box center [466, 156] width 19 height 10
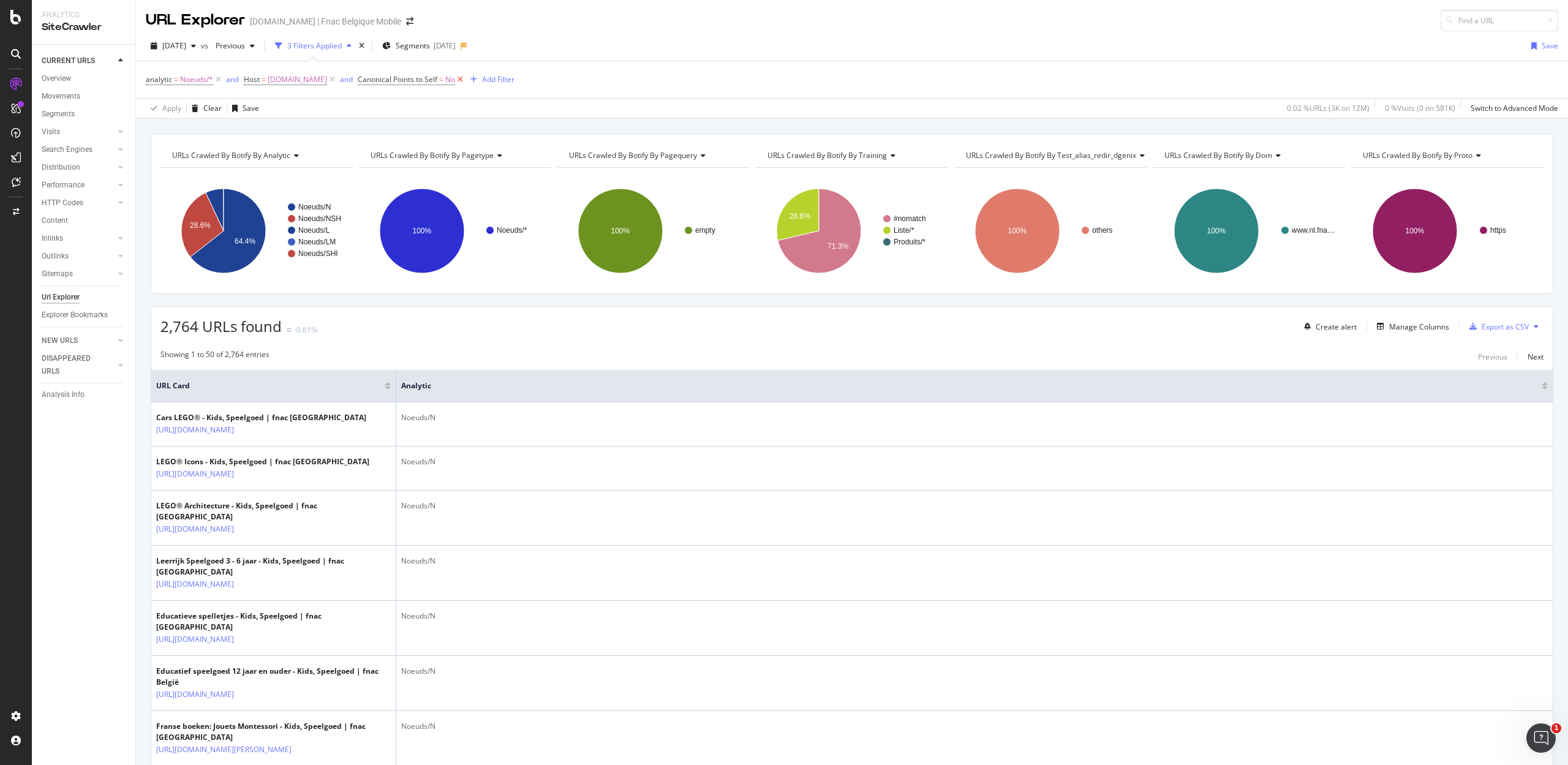
click at [456, 80] on icon at bounding box center [460, 80] width 10 height 13
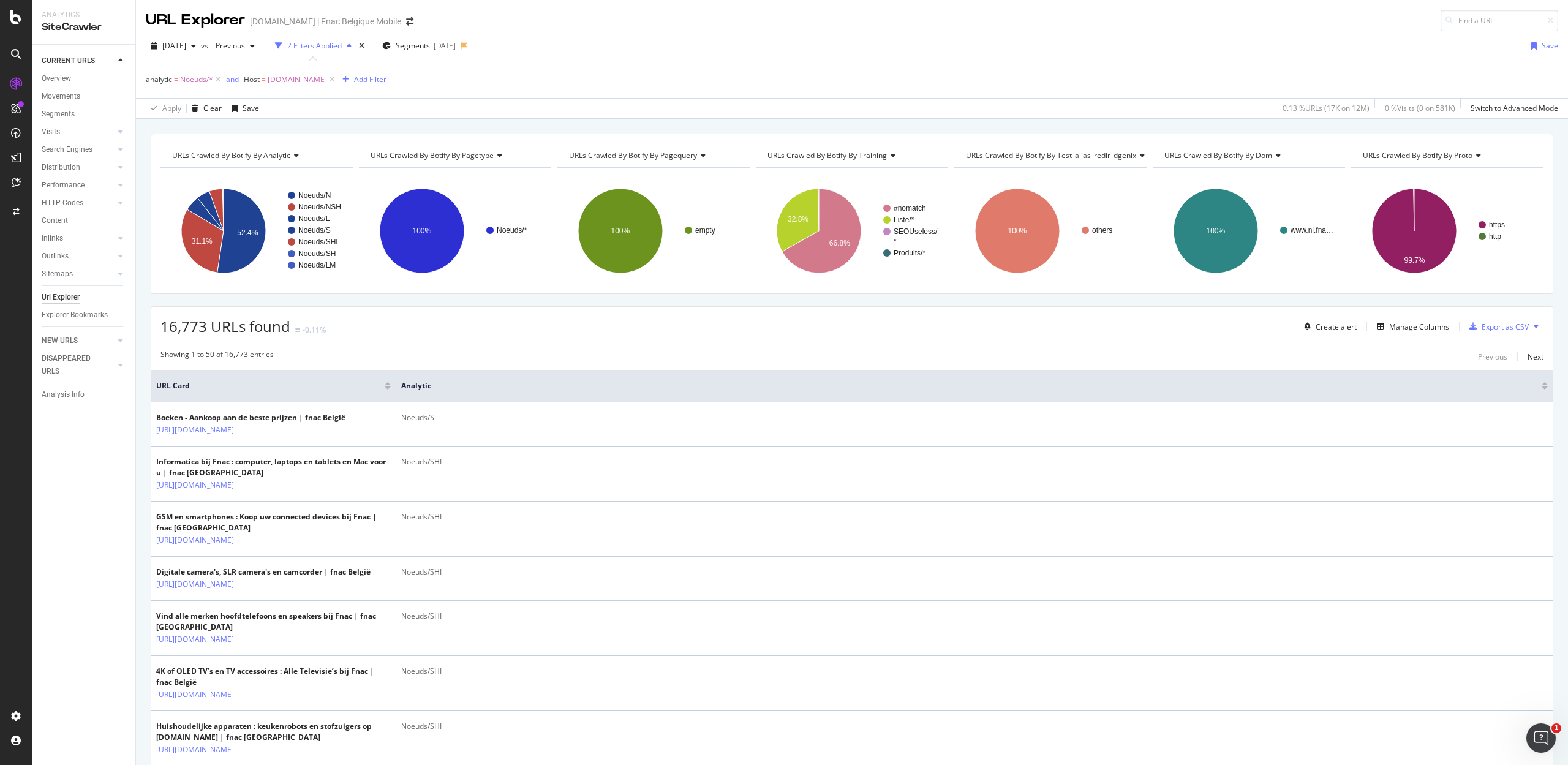
click at [372, 76] on div "Add Filter" at bounding box center [370, 79] width 33 height 10
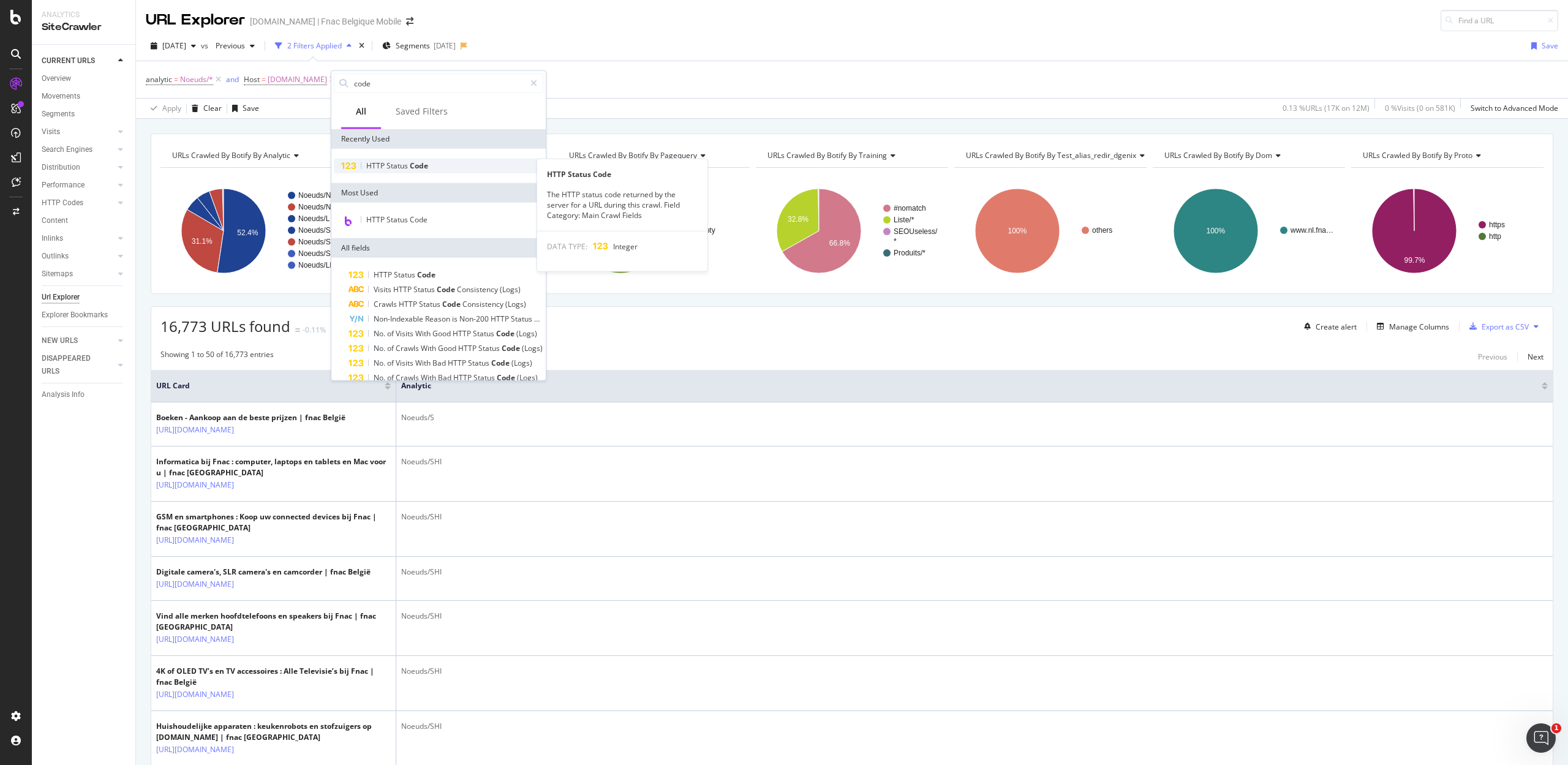
type input "code"
click at [366, 159] on div "HTTP Status Code" at bounding box center [438, 165] width 209 height 15
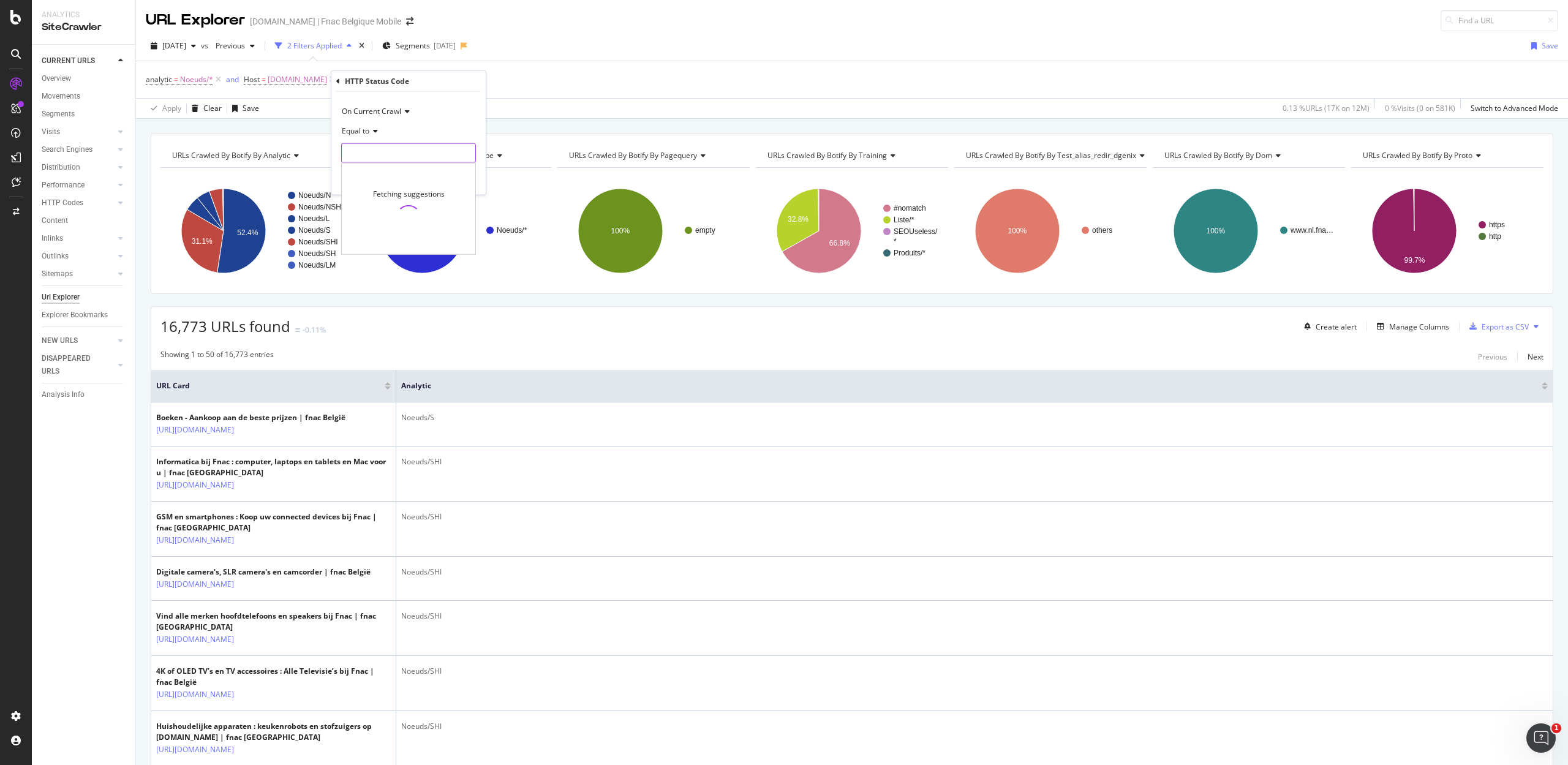
click at [366, 159] on input "number" at bounding box center [408, 153] width 135 height 19
click at [368, 168] on span "200" at bounding box center [380, 169] width 71 height 10
type input "200"
click at [470, 179] on div "Apply" at bounding box center [466, 178] width 19 height 10
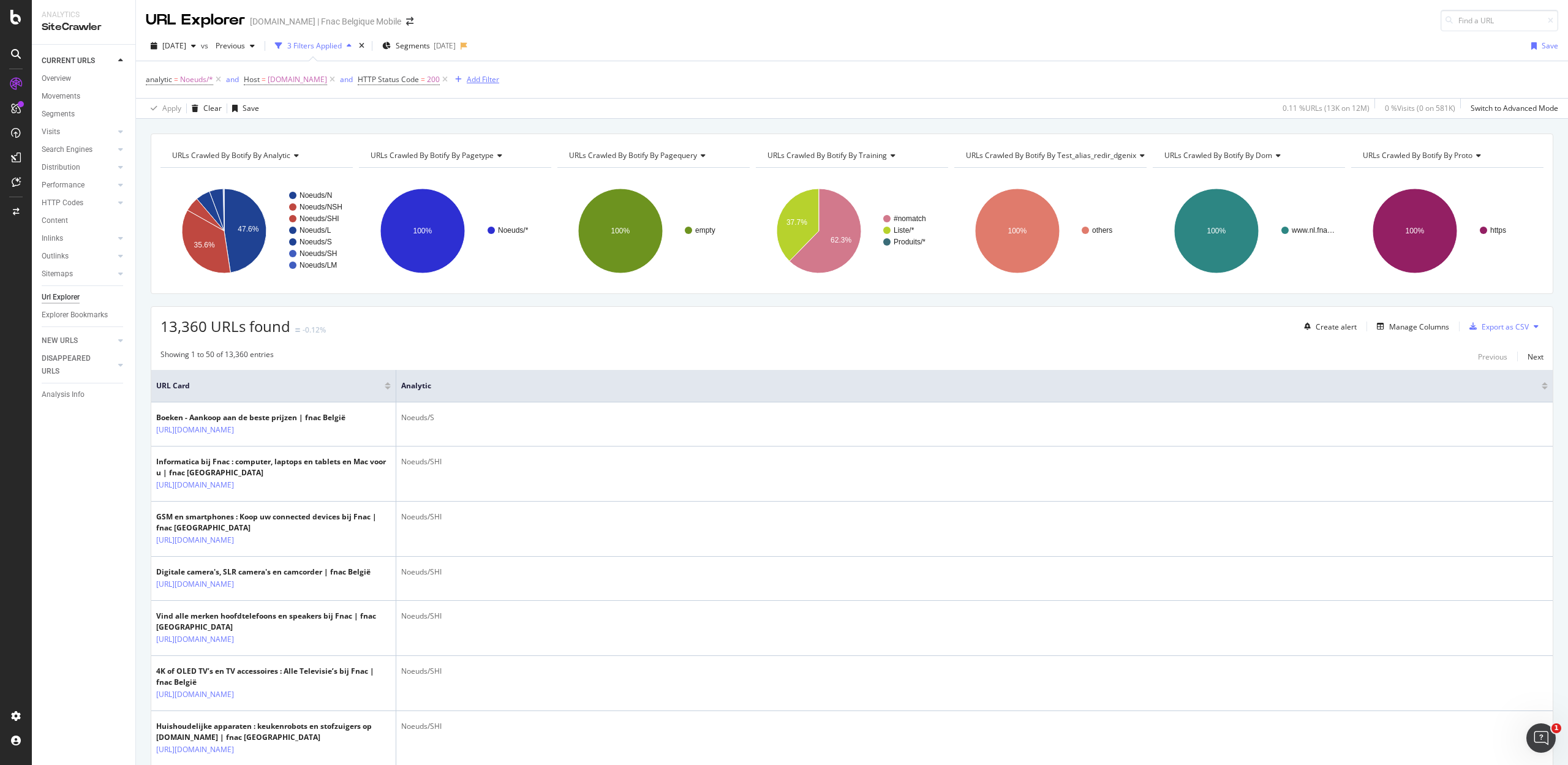
click at [474, 83] on div "Add Filter" at bounding box center [483, 79] width 33 height 10
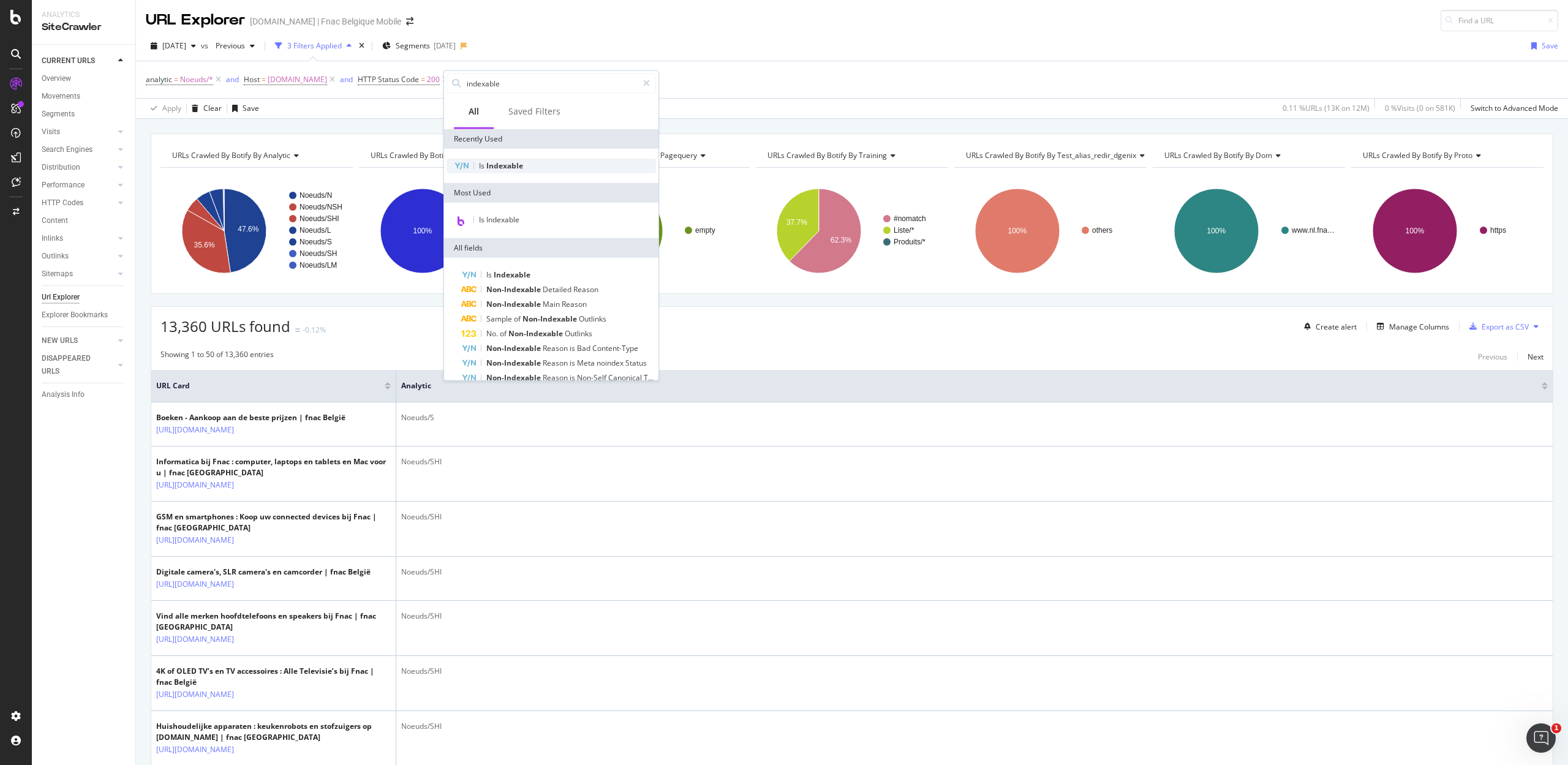
type input "indexable"
click at [495, 170] on span "Indexable" at bounding box center [504, 165] width 37 height 10
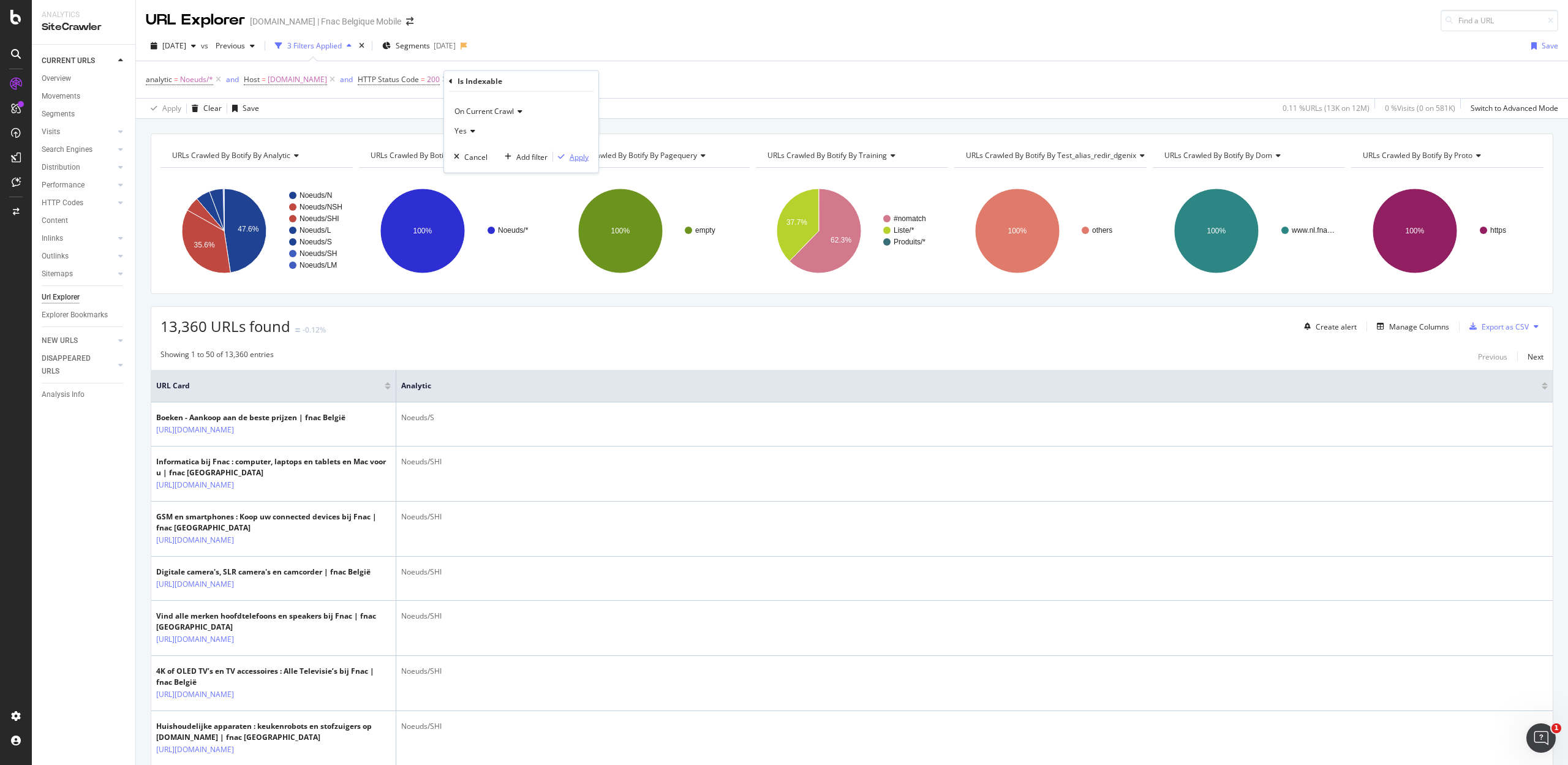
click at [577, 157] on div "Apply" at bounding box center [579, 156] width 19 height 10
click at [561, 77] on div "Add Filter" at bounding box center [574, 79] width 33 height 10
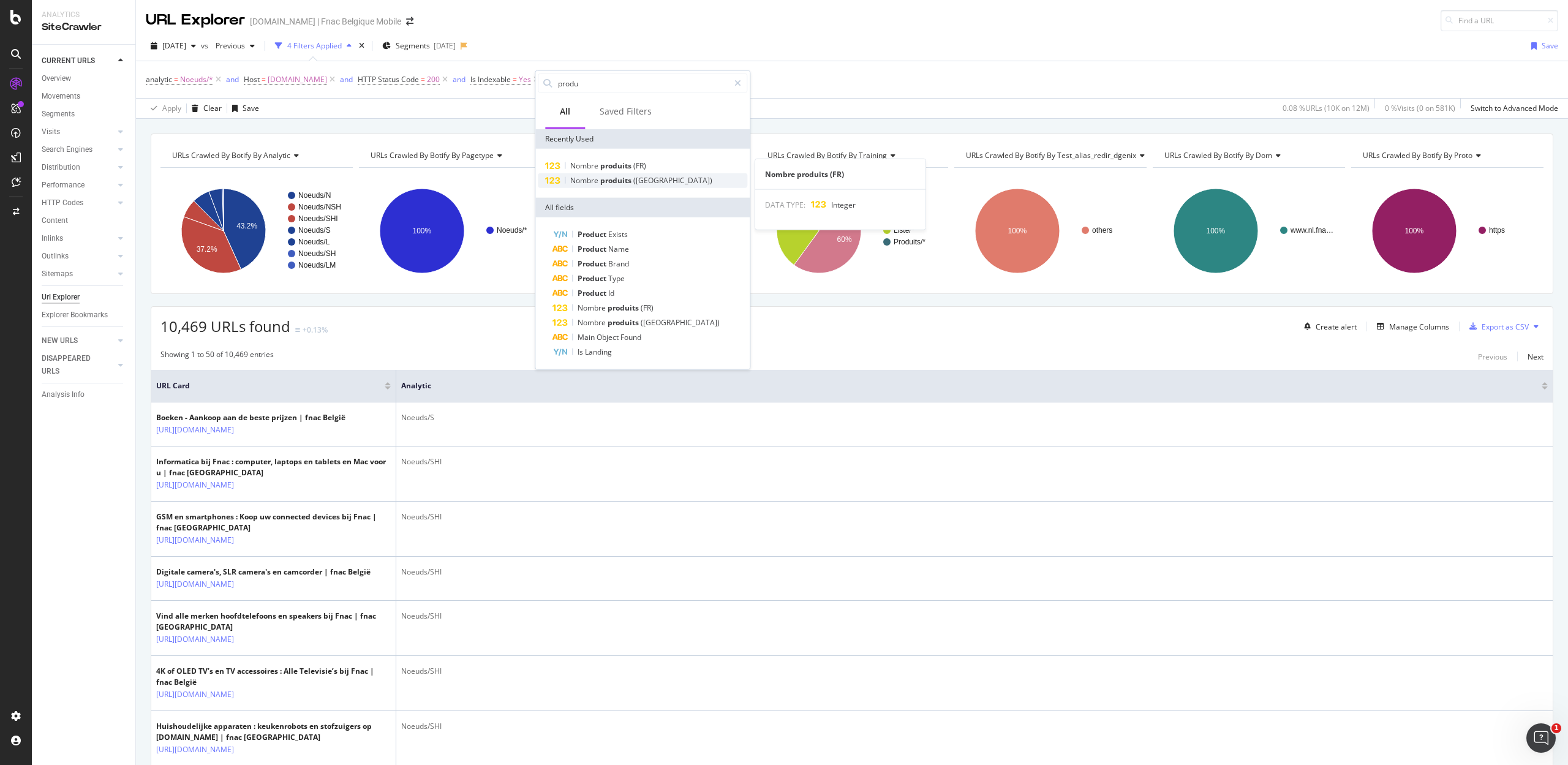
type input "produ"
click at [601, 179] on span "produits" at bounding box center [617, 180] width 33 height 10
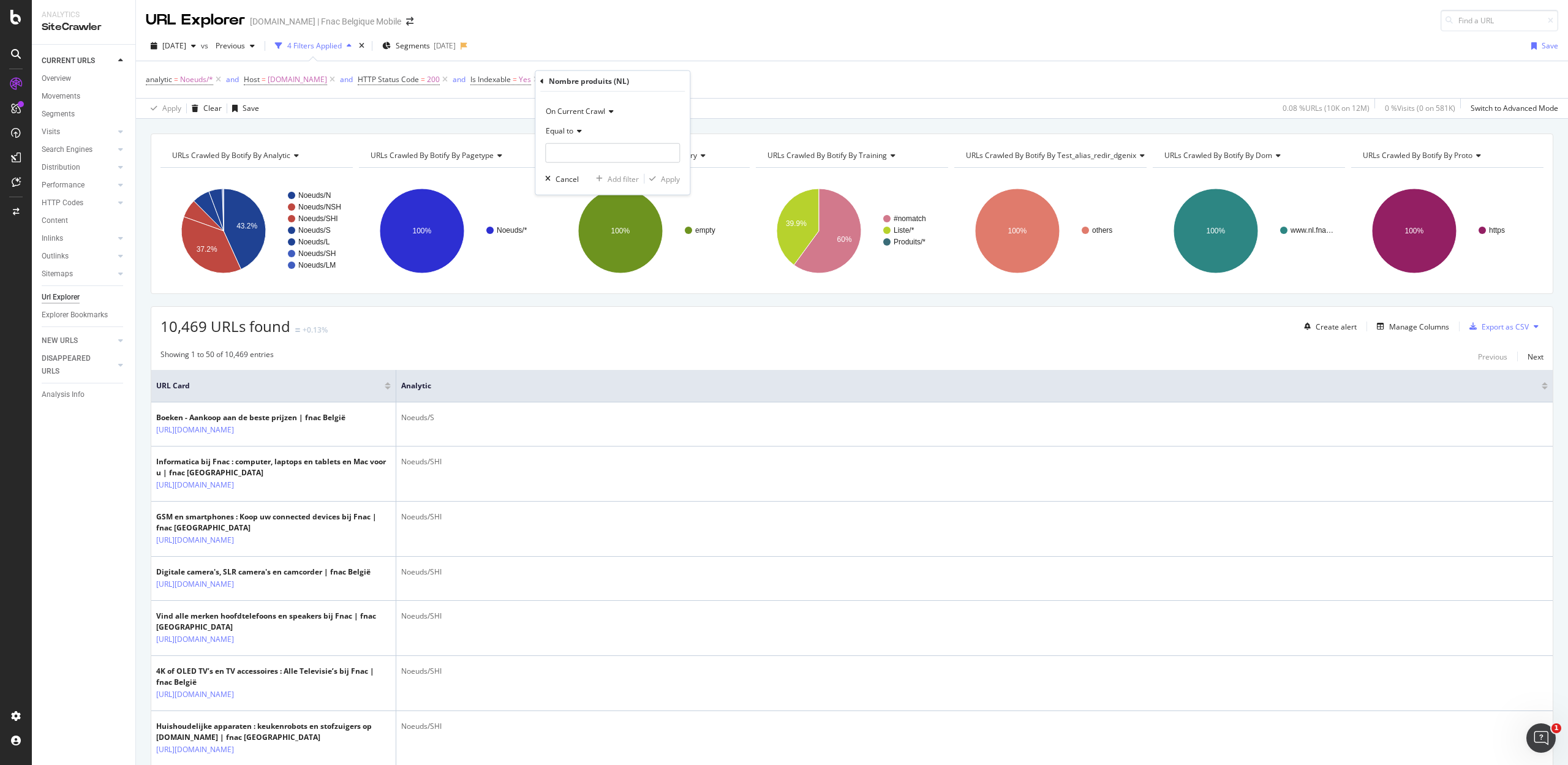
click at [569, 129] on span "Equal to" at bounding box center [559, 131] width 28 height 10
click at [575, 184] on span "Less than" at bounding box center [567, 188] width 33 height 10
click at [577, 158] on input "number" at bounding box center [613, 153] width 135 height 19
type input "5"
click at [661, 179] on div "Apply" at bounding box center [670, 178] width 19 height 10
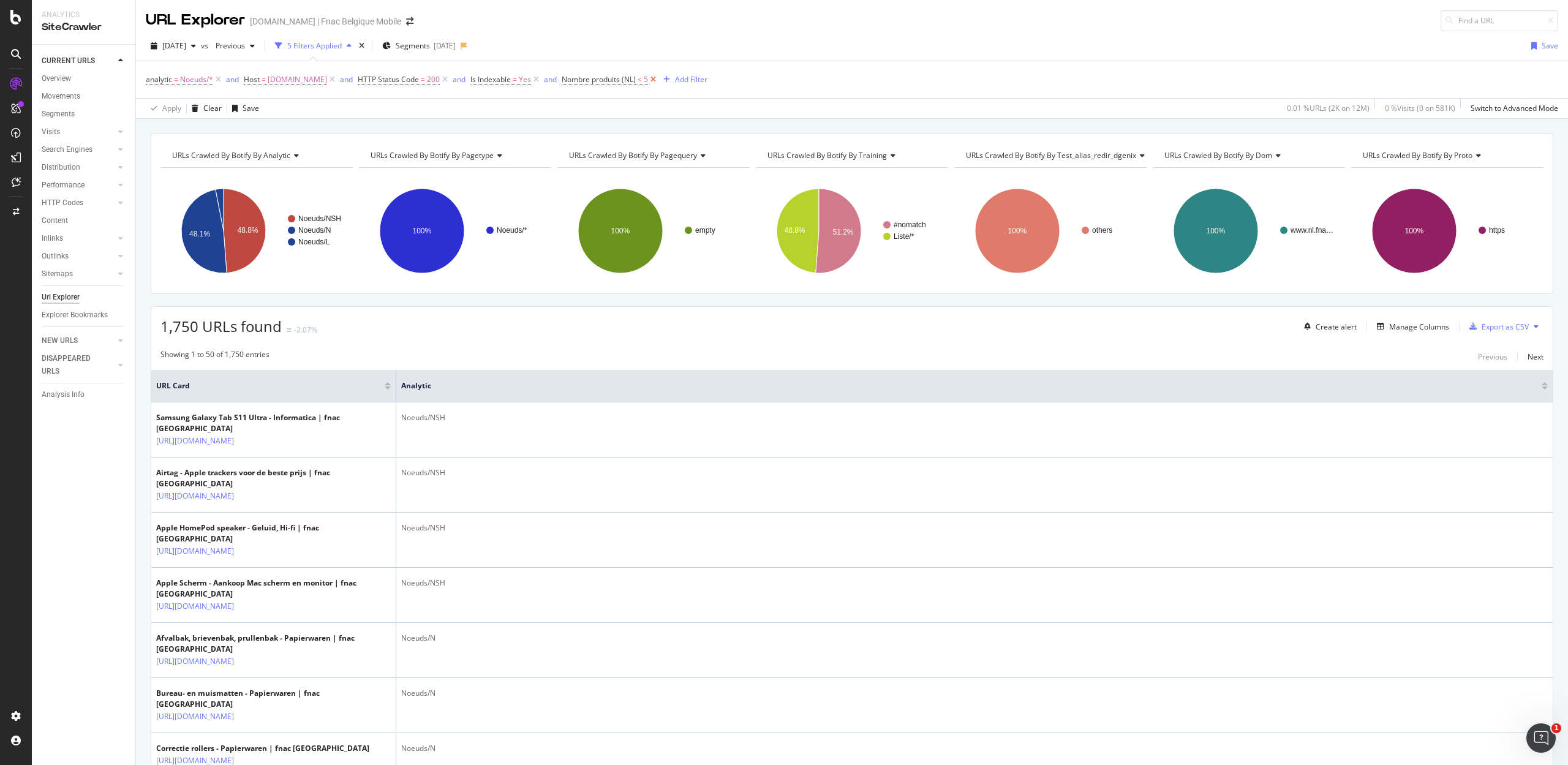
click at [650, 81] on icon at bounding box center [653, 80] width 10 height 13
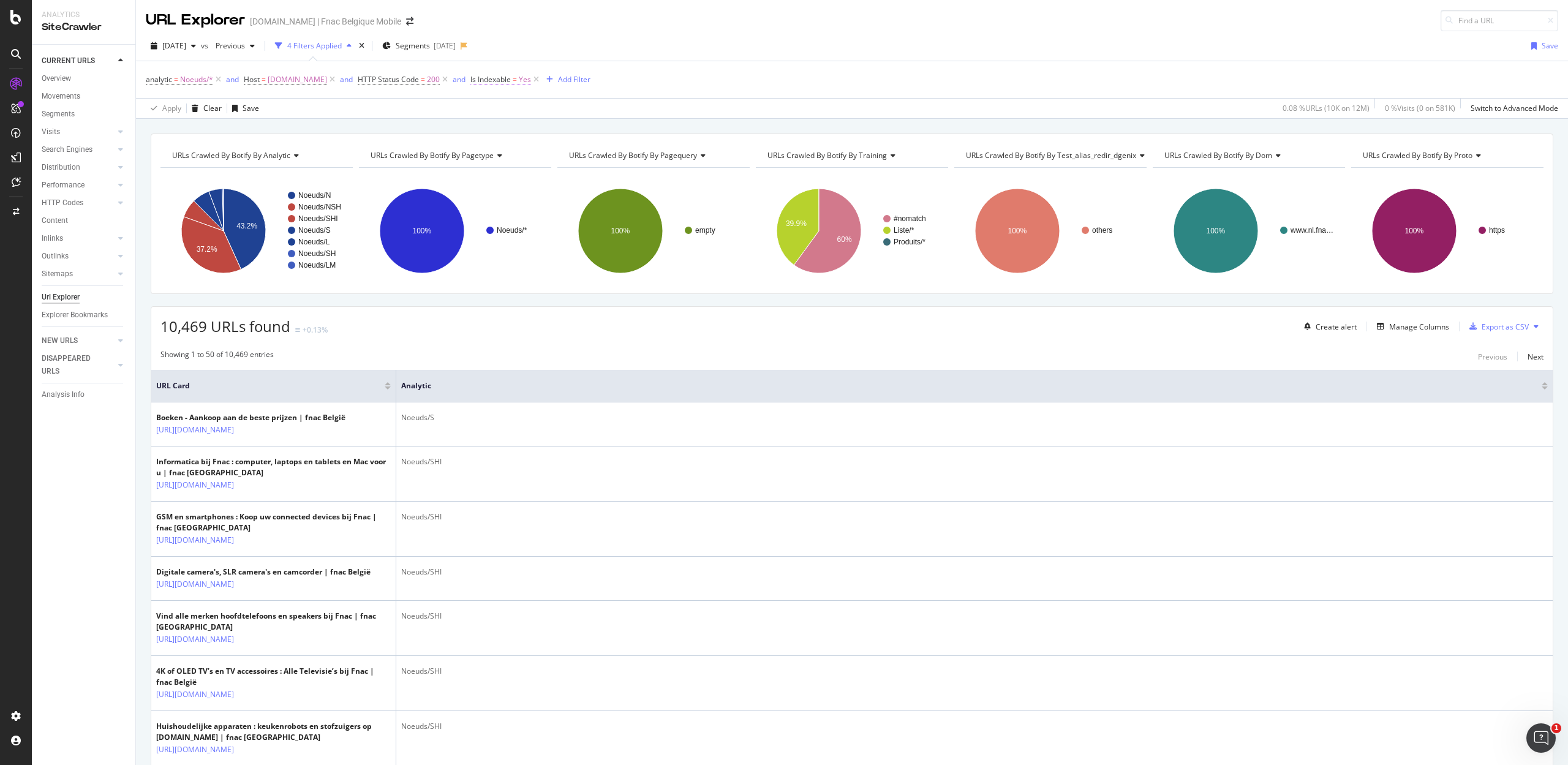
click at [484, 83] on span "Is Indexable" at bounding box center [490, 79] width 40 height 10
click at [484, 123] on div "Yes" at bounding box center [541, 129] width 135 height 19
click at [488, 165] on span "No" at bounding box center [485, 170] width 10 height 10
click at [594, 150] on div "Apply" at bounding box center [599, 155] width 19 height 10
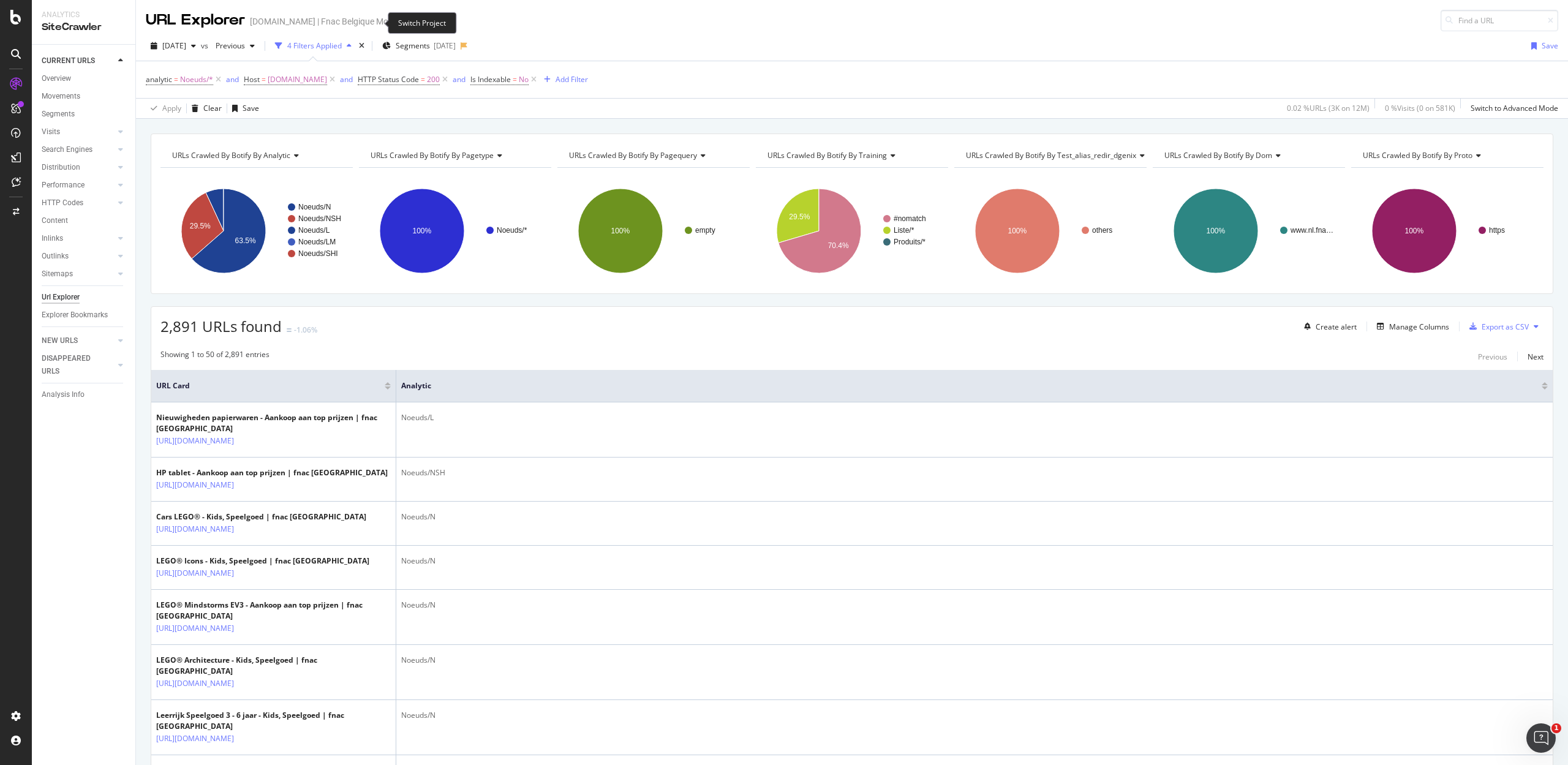
click at [406, 21] on icon "arrow-right-arrow-left" at bounding box center [409, 22] width 8 height 8
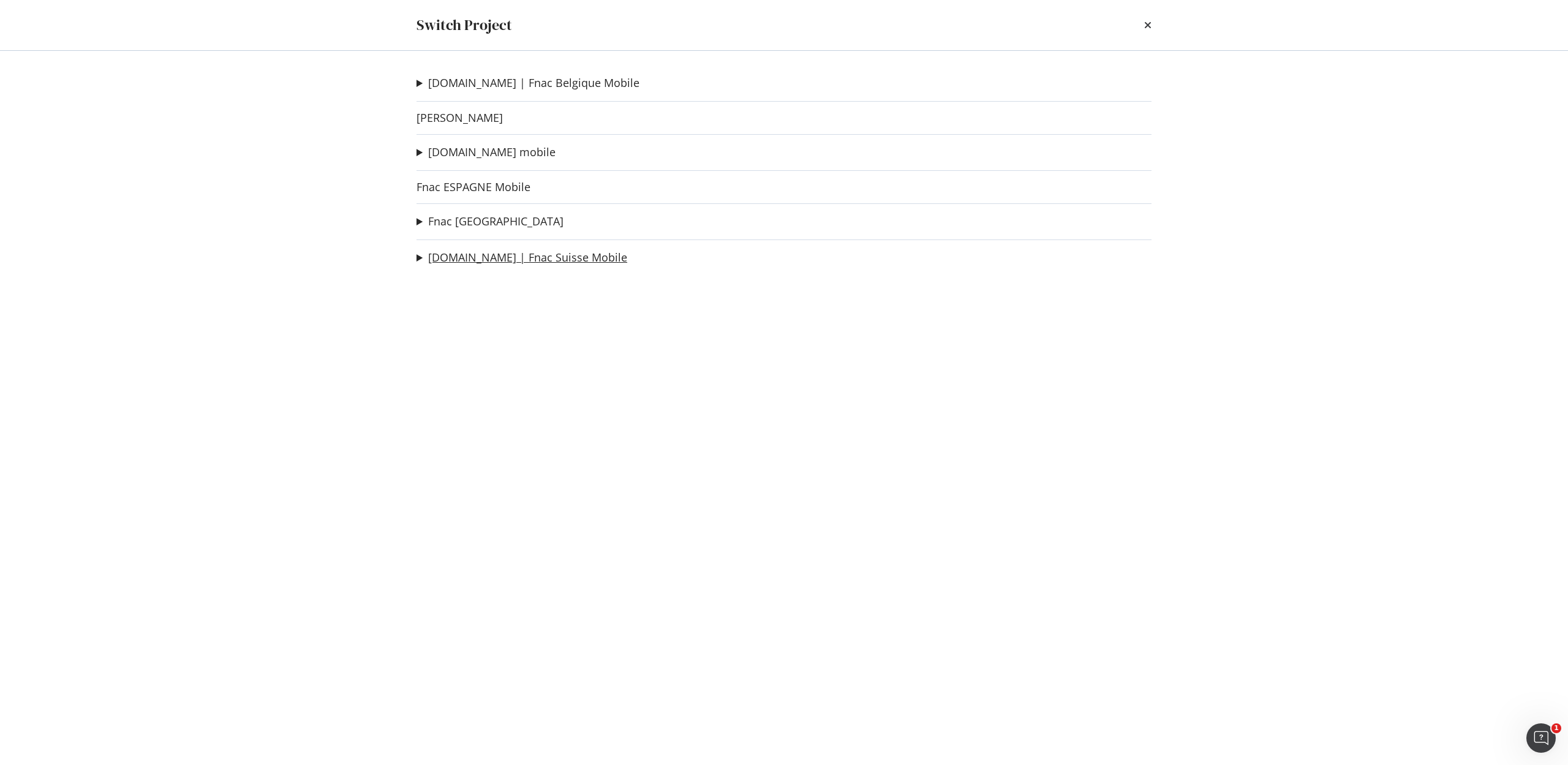
click at [468, 254] on link "[DOMAIN_NAME] | Fnac Suisse Mobile" at bounding box center [527, 257] width 199 height 13
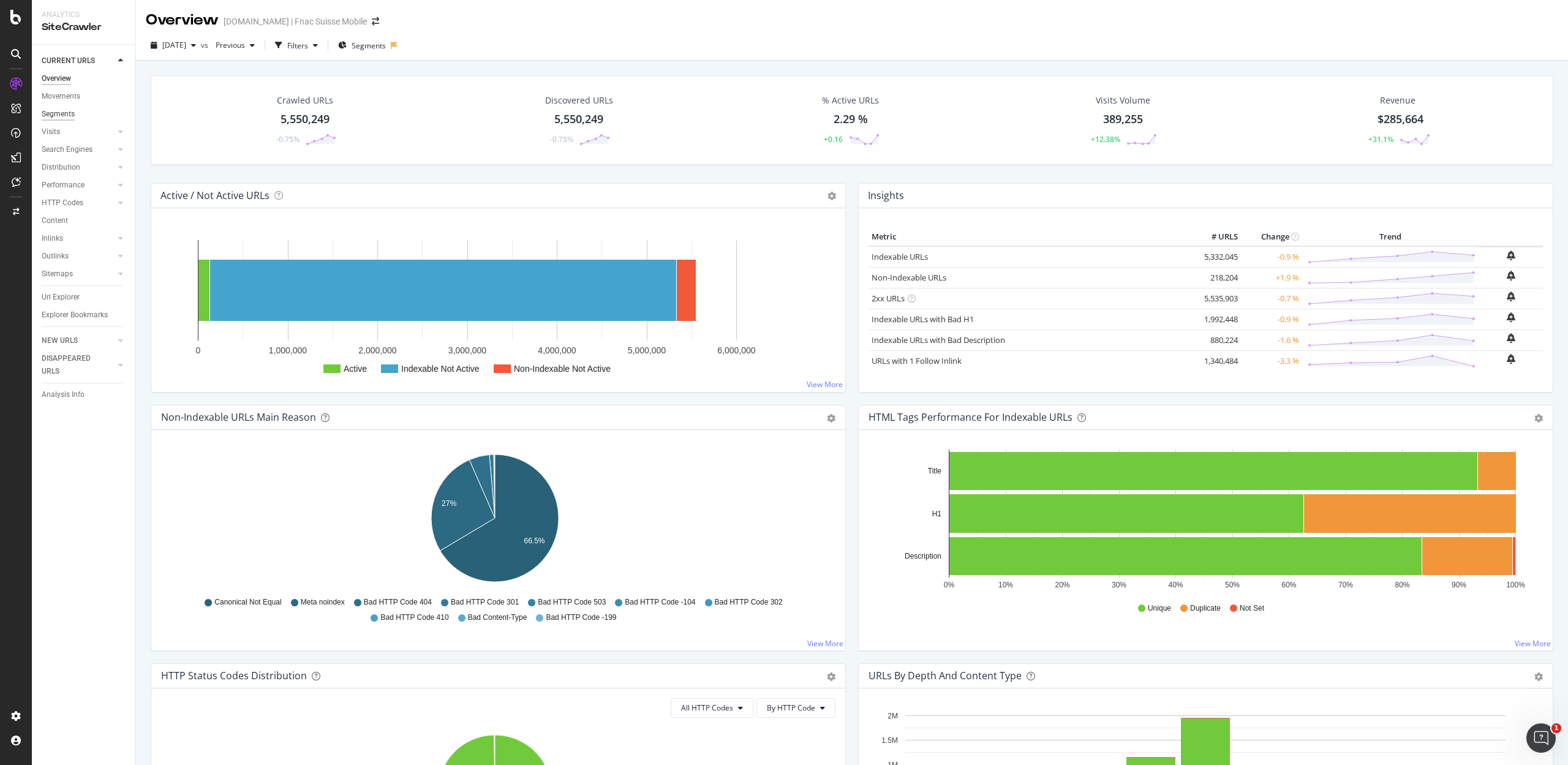
click at [56, 110] on div "Segments" at bounding box center [58, 114] width 33 height 13
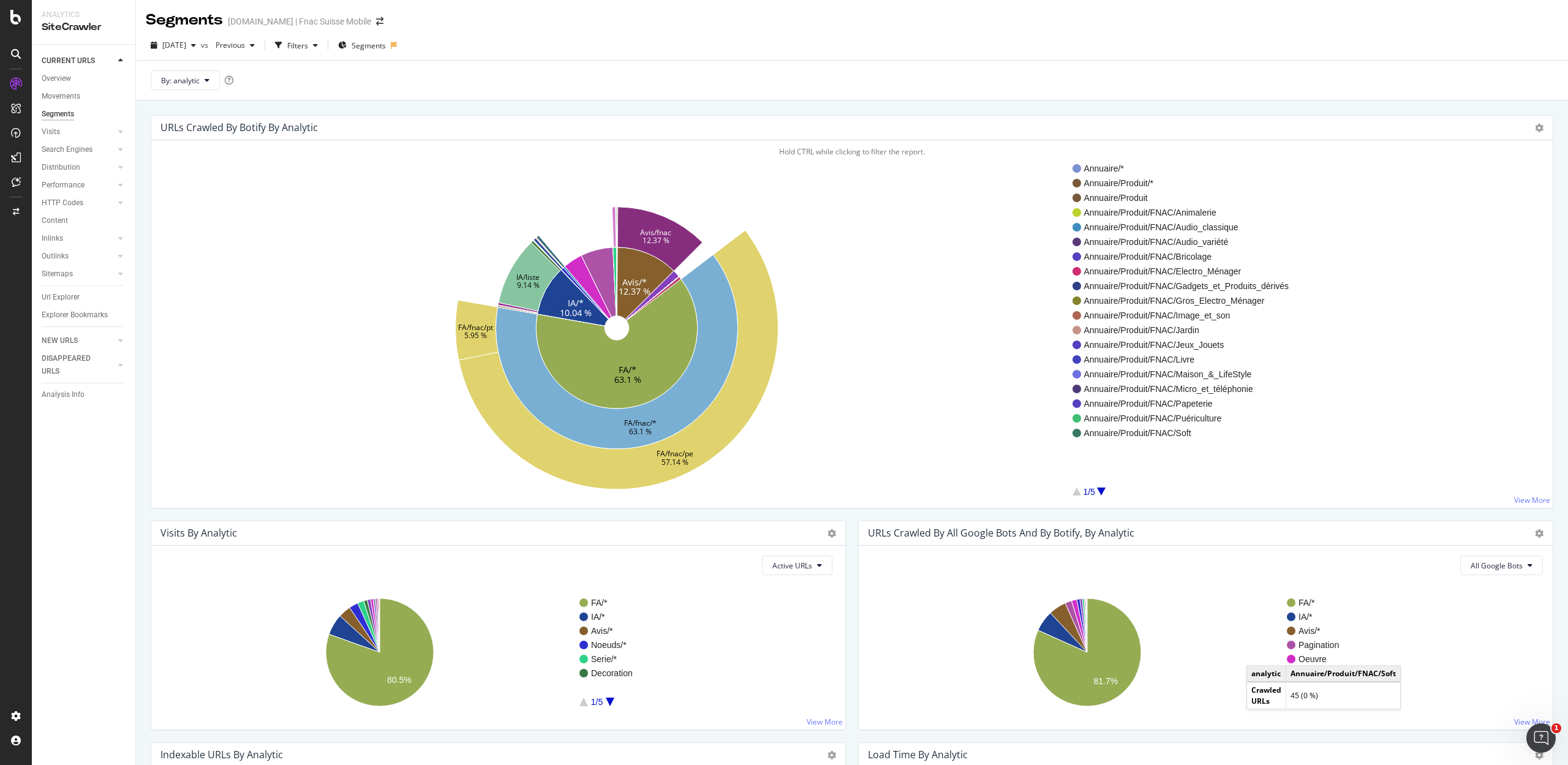
click at [1098, 493] on div at bounding box center [1101, 491] width 8 height 8
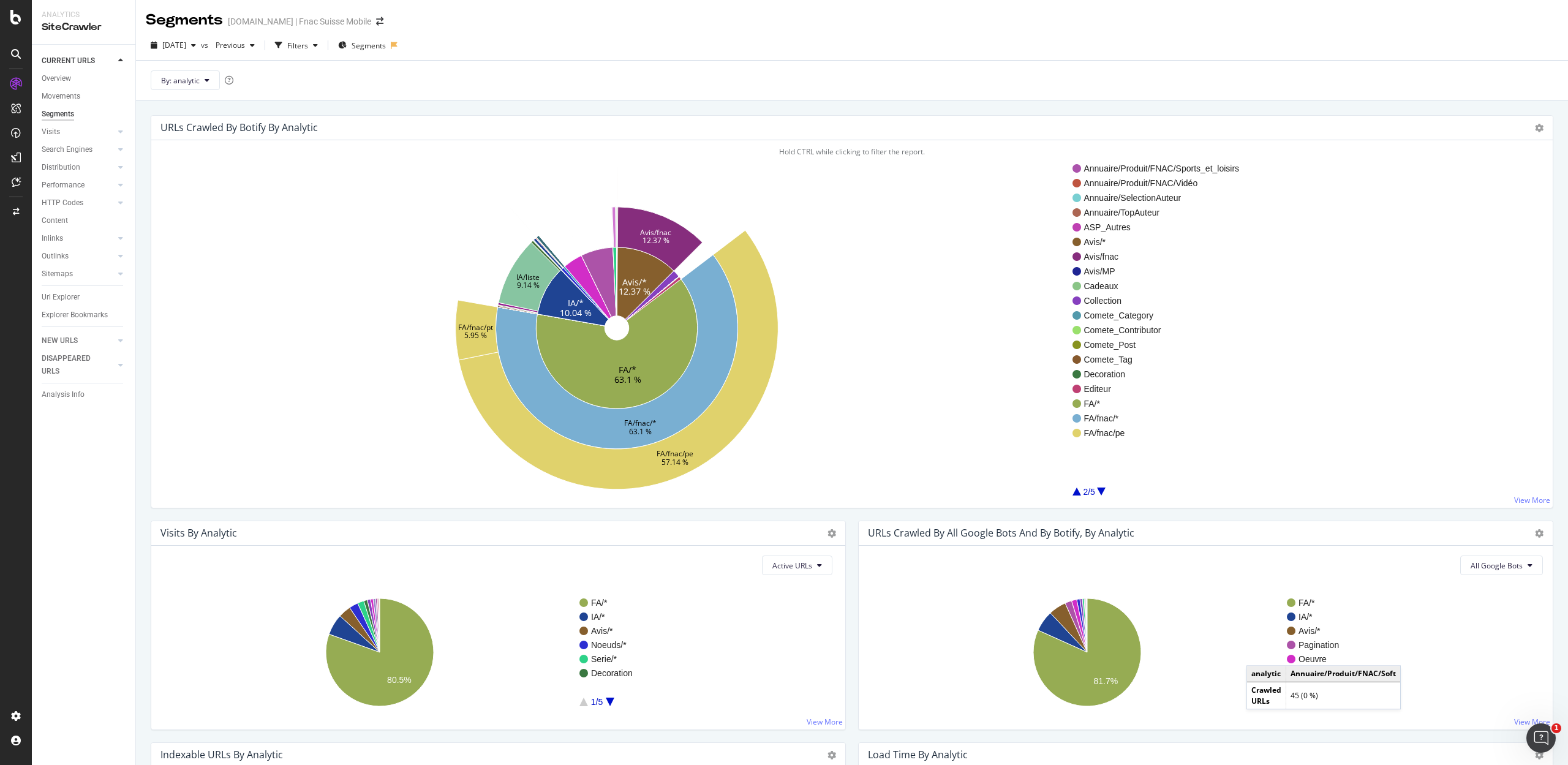
click at [1098, 493] on div at bounding box center [1101, 491] width 8 height 8
click at [1100, 491] on div at bounding box center [1101, 491] width 8 height 8
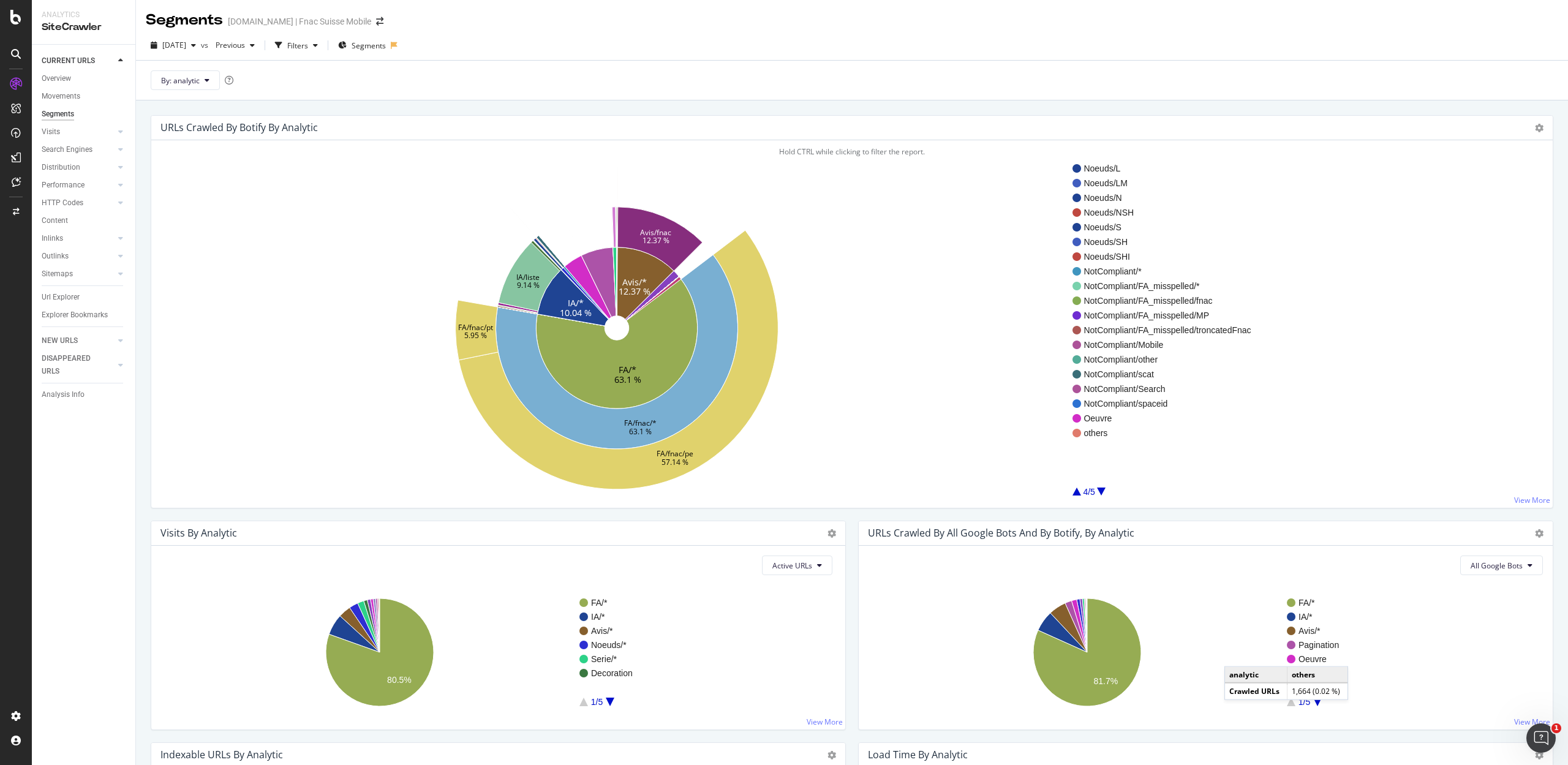
click at [1075, 494] on div at bounding box center [1077, 491] width 8 height 8
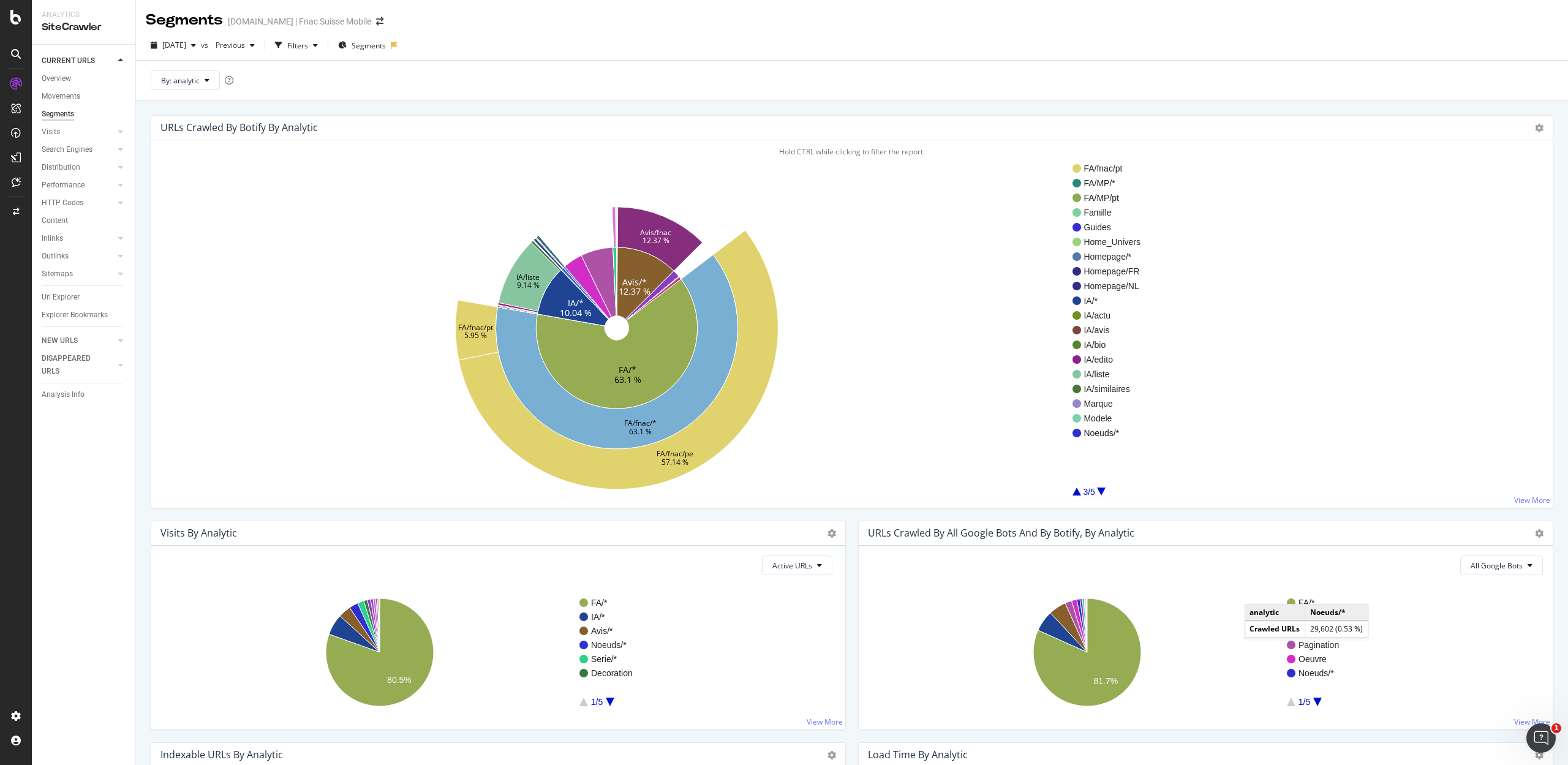
click at [1096, 432] on span "Noeuds/*" at bounding box center [1112, 433] width 57 height 13
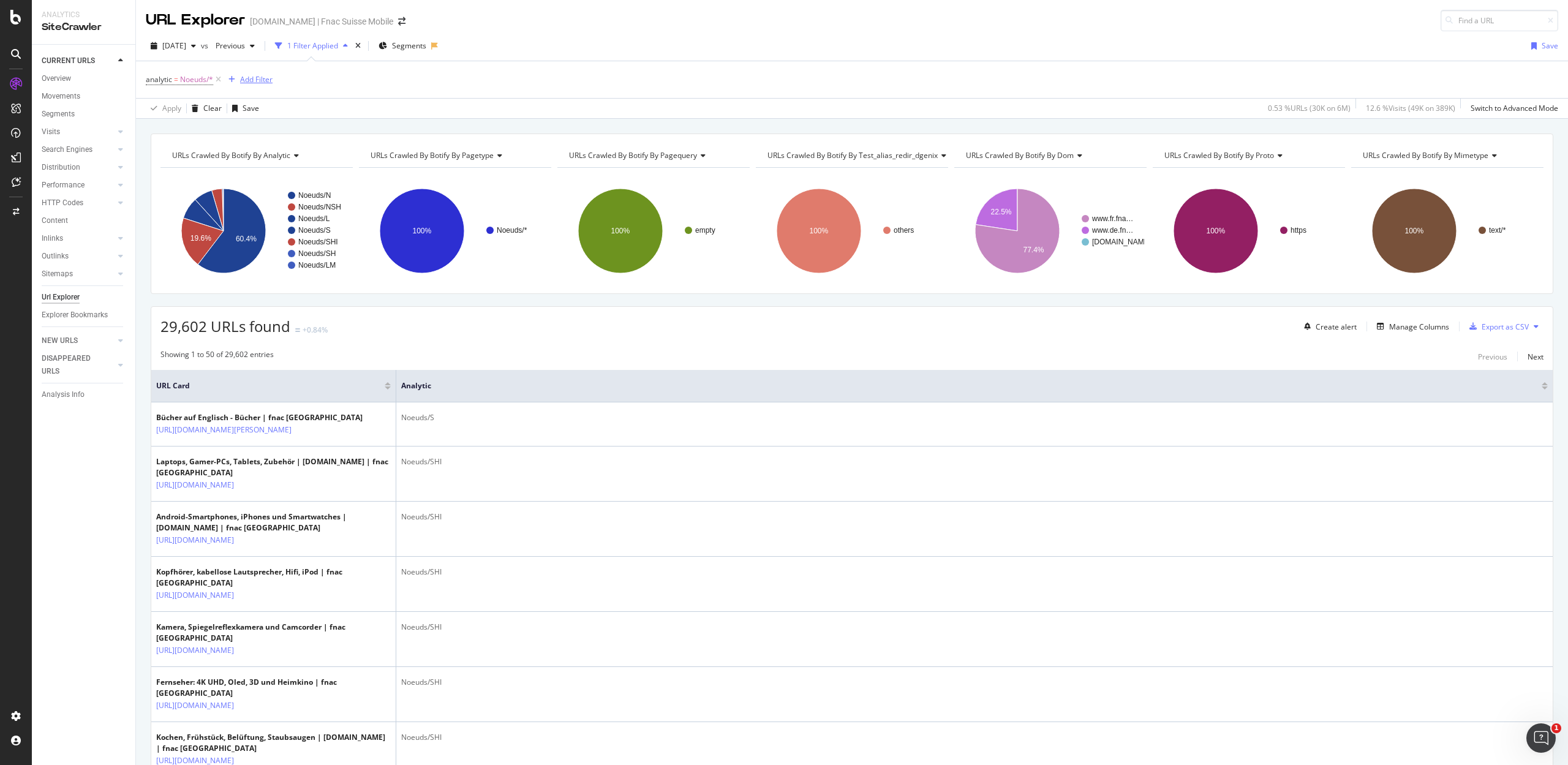
click at [261, 79] on div "Add Filter" at bounding box center [256, 79] width 33 height 10
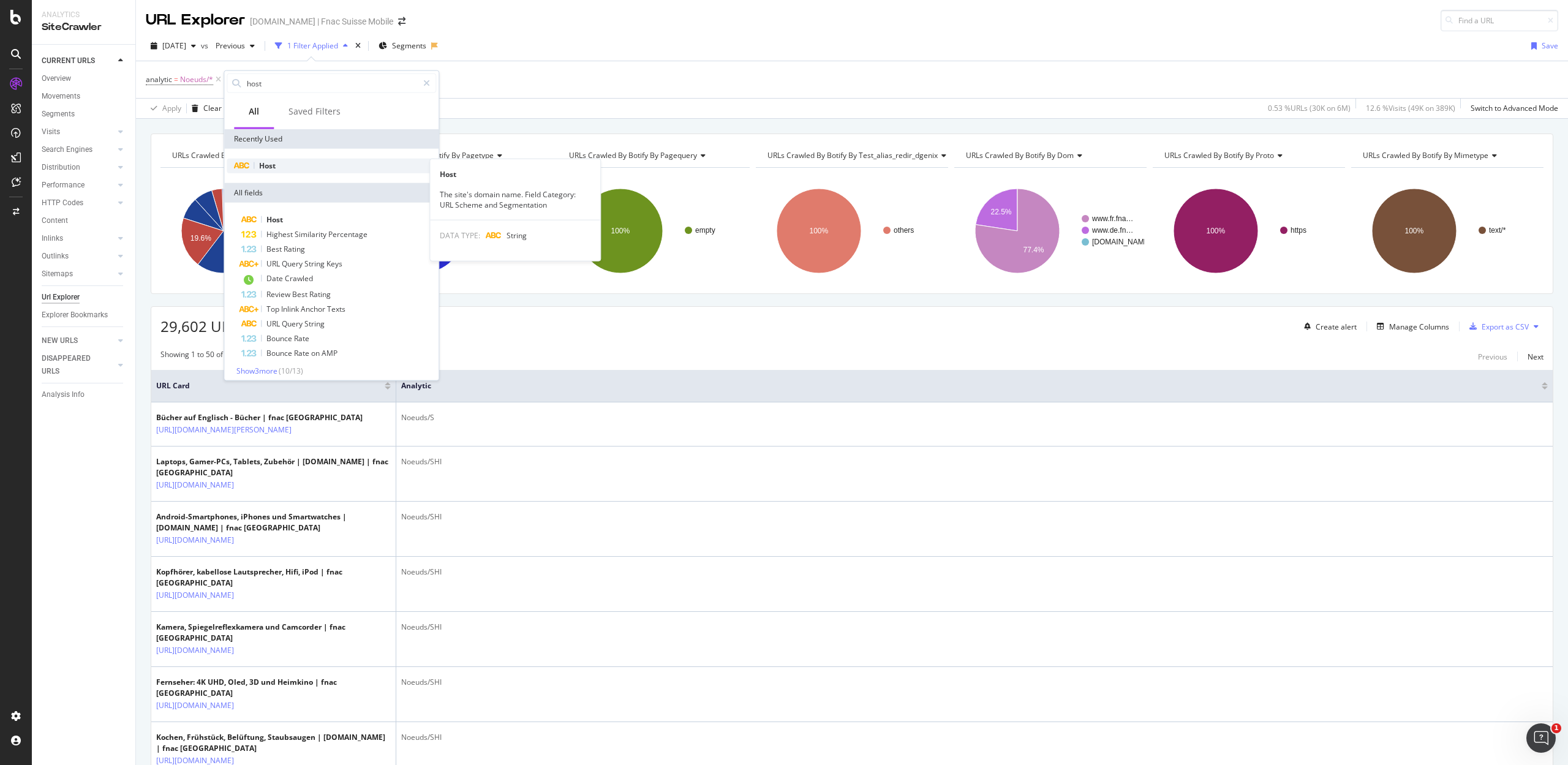
type input "host"
click at [271, 164] on span "Host" at bounding box center [267, 165] width 17 height 10
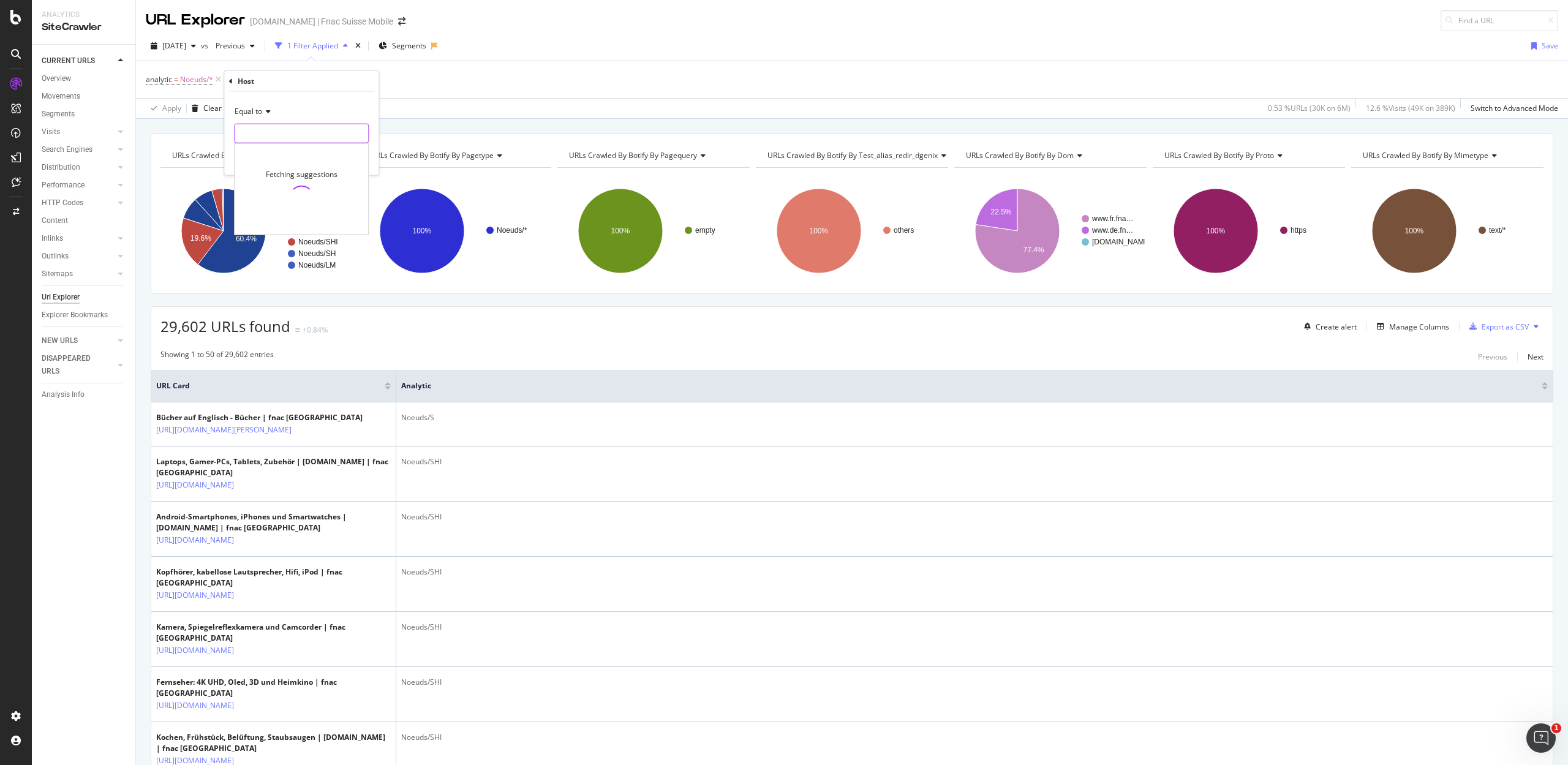
click at [268, 138] on input "text" at bounding box center [302, 133] width 133 height 19
click at [265, 149] on span "[DOMAIN_NAME]" at bounding box center [275, 149] width 75 height 10
type input "[DOMAIN_NAME]"
click at [353, 160] on div "Apply" at bounding box center [358, 158] width 19 height 10
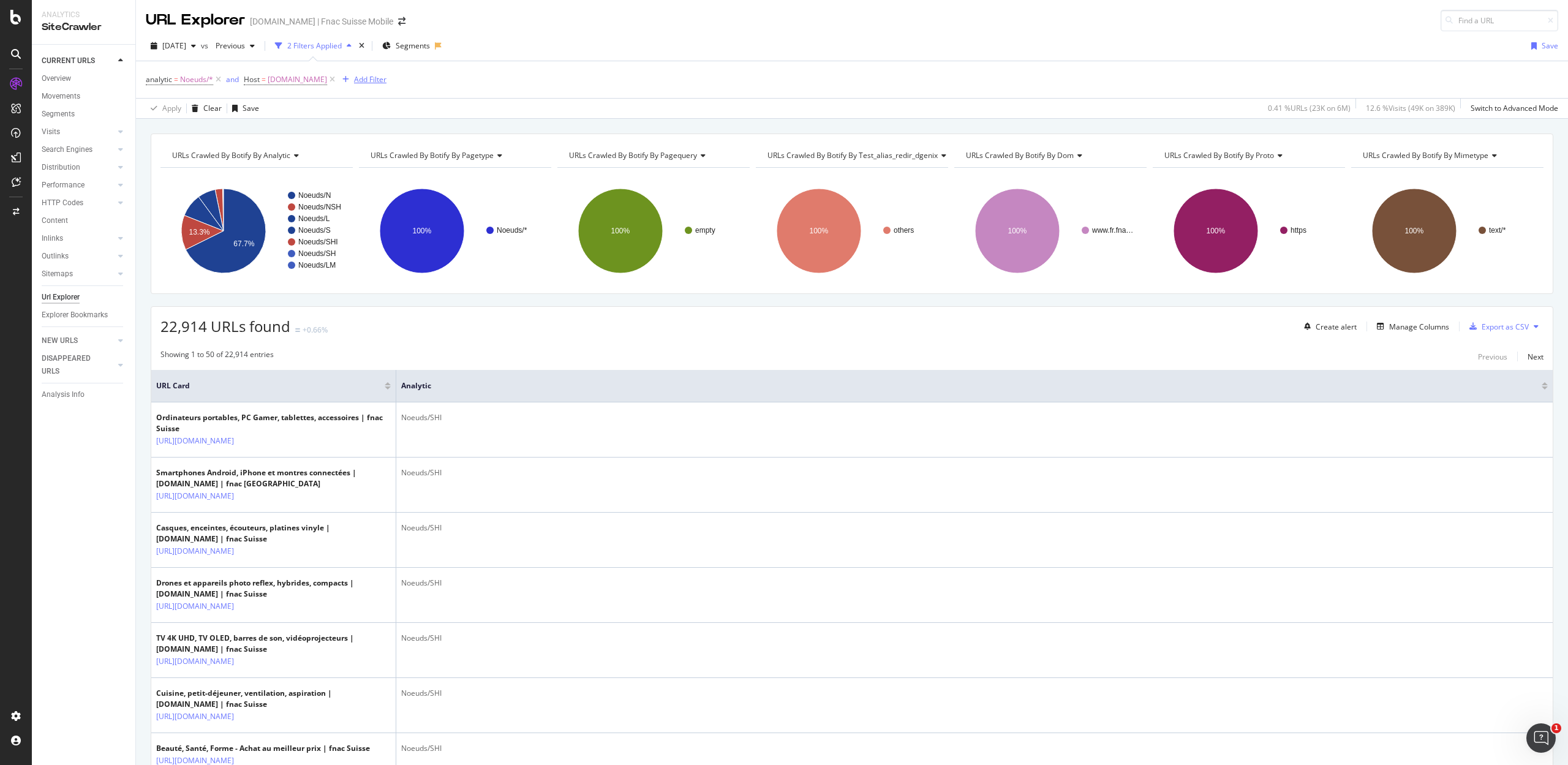
click at [354, 79] on div "Add Filter" at bounding box center [370, 79] width 33 height 10
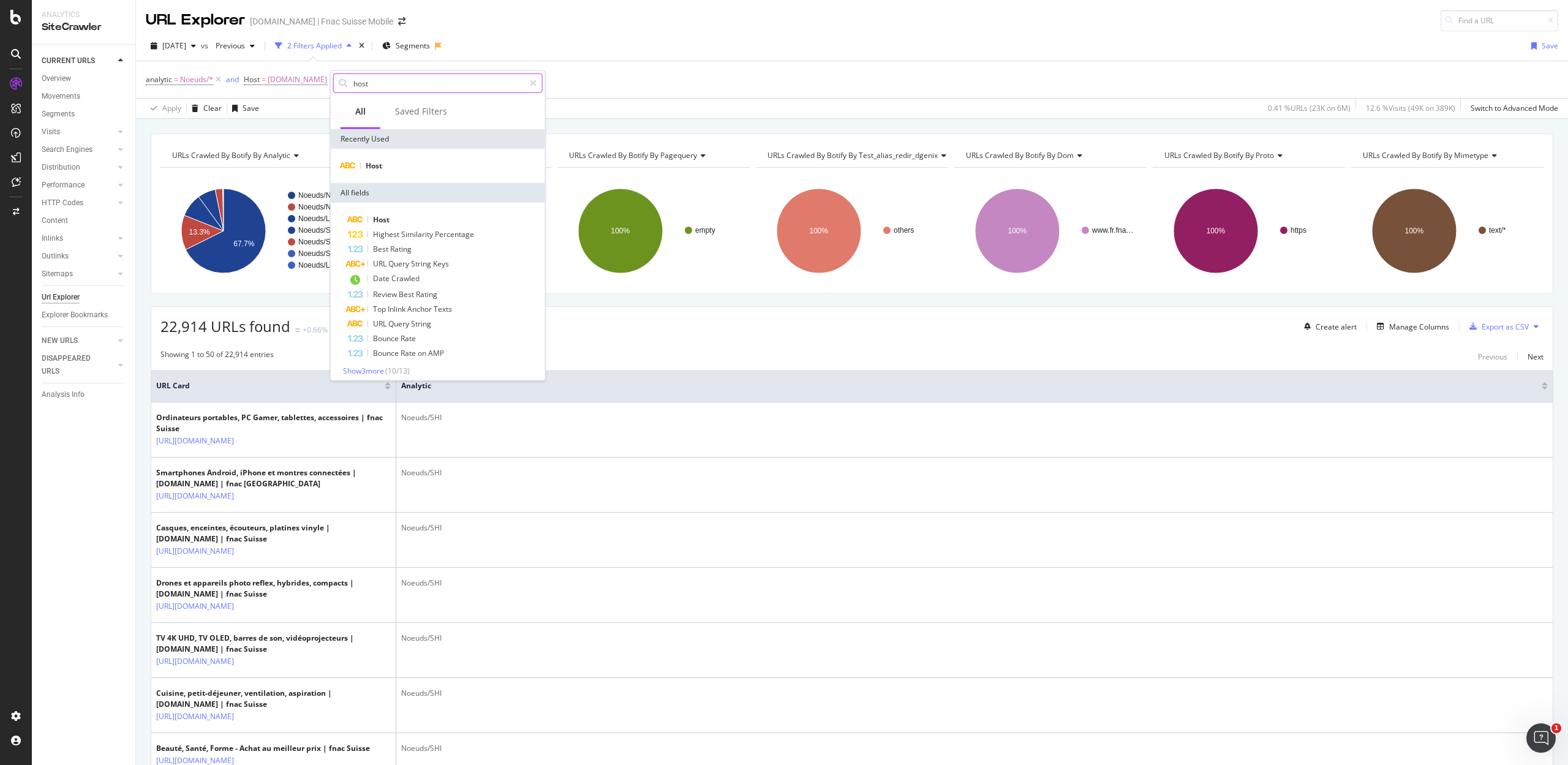
click at [380, 79] on input "host" at bounding box center [438, 83] width 172 height 18
drag, startPoint x: 383, startPoint y: 83, endPoint x: 336, endPoint y: 81, distance: 47.0
click at [336, 81] on div "host" at bounding box center [438, 83] width 209 height 19
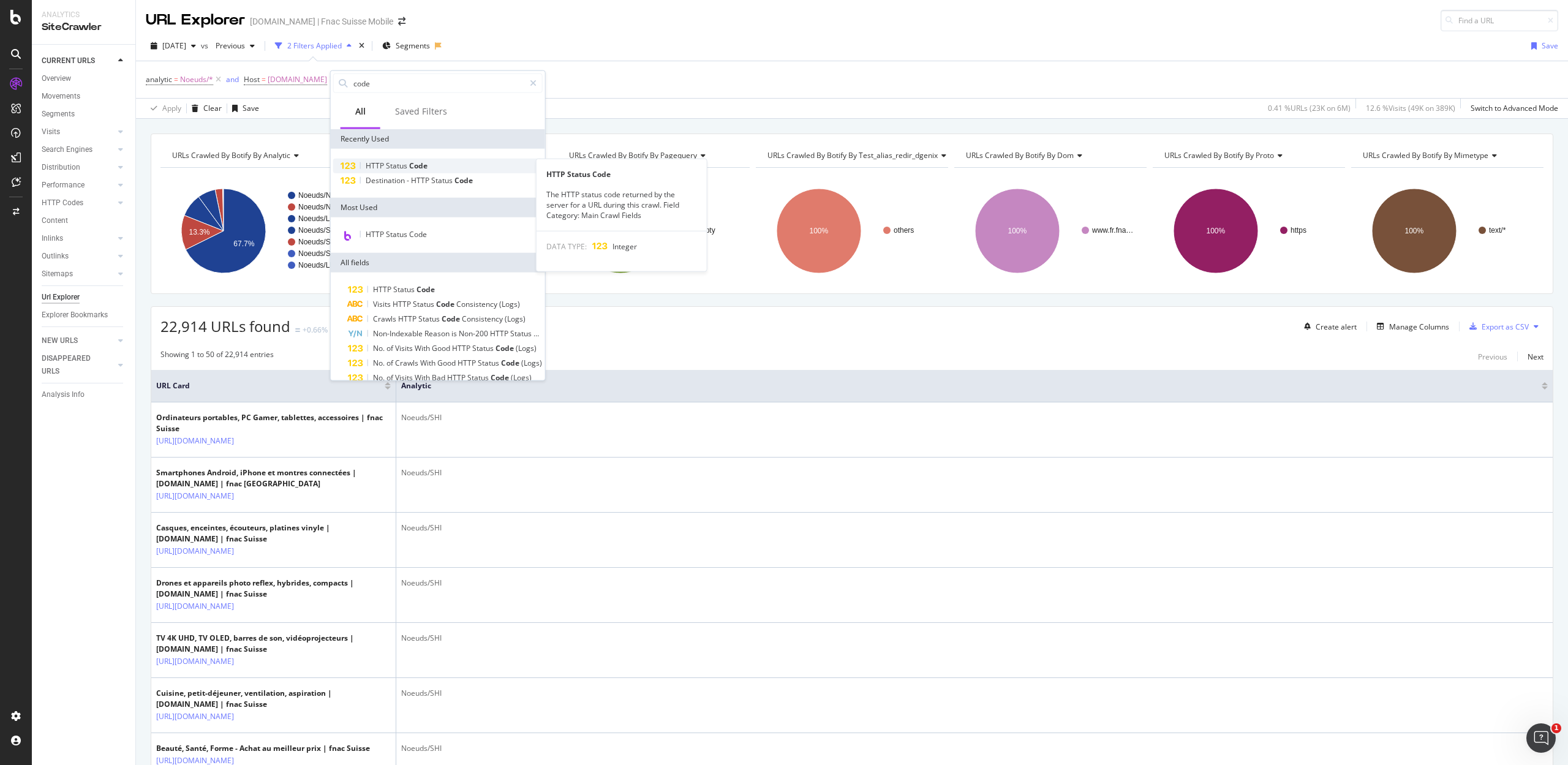
type input "code"
click at [402, 161] on span "Status" at bounding box center [397, 165] width 23 height 10
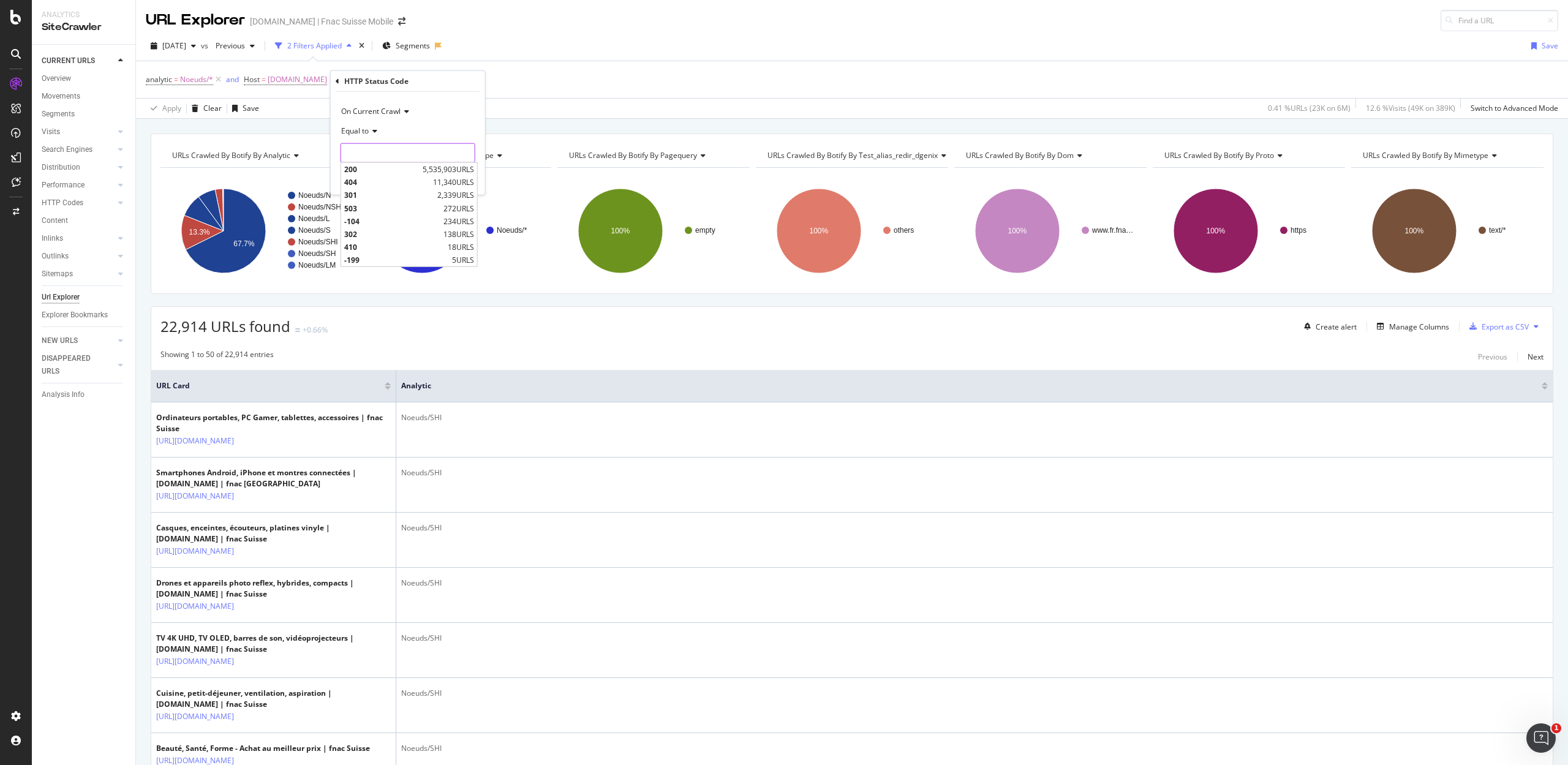
click at [398, 158] on input "number" at bounding box center [408, 153] width 135 height 19
click at [386, 170] on span "200" at bounding box center [381, 169] width 75 height 10
type input "200"
click at [463, 175] on div "Apply" at bounding box center [465, 178] width 19 height 10
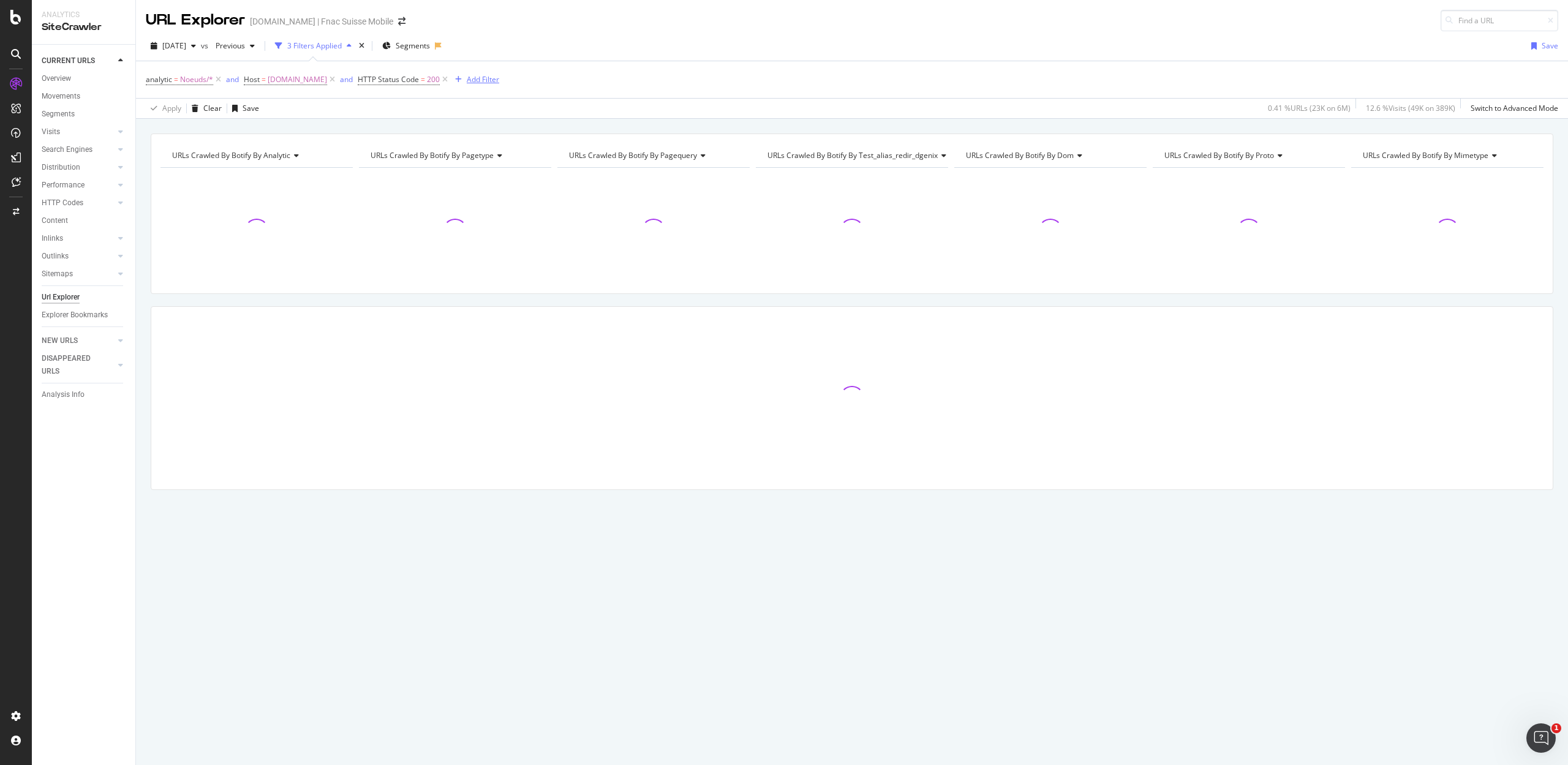
click at [475, 82] on div "Add Filter" at bounding box center [483, 79] width 33 height 10
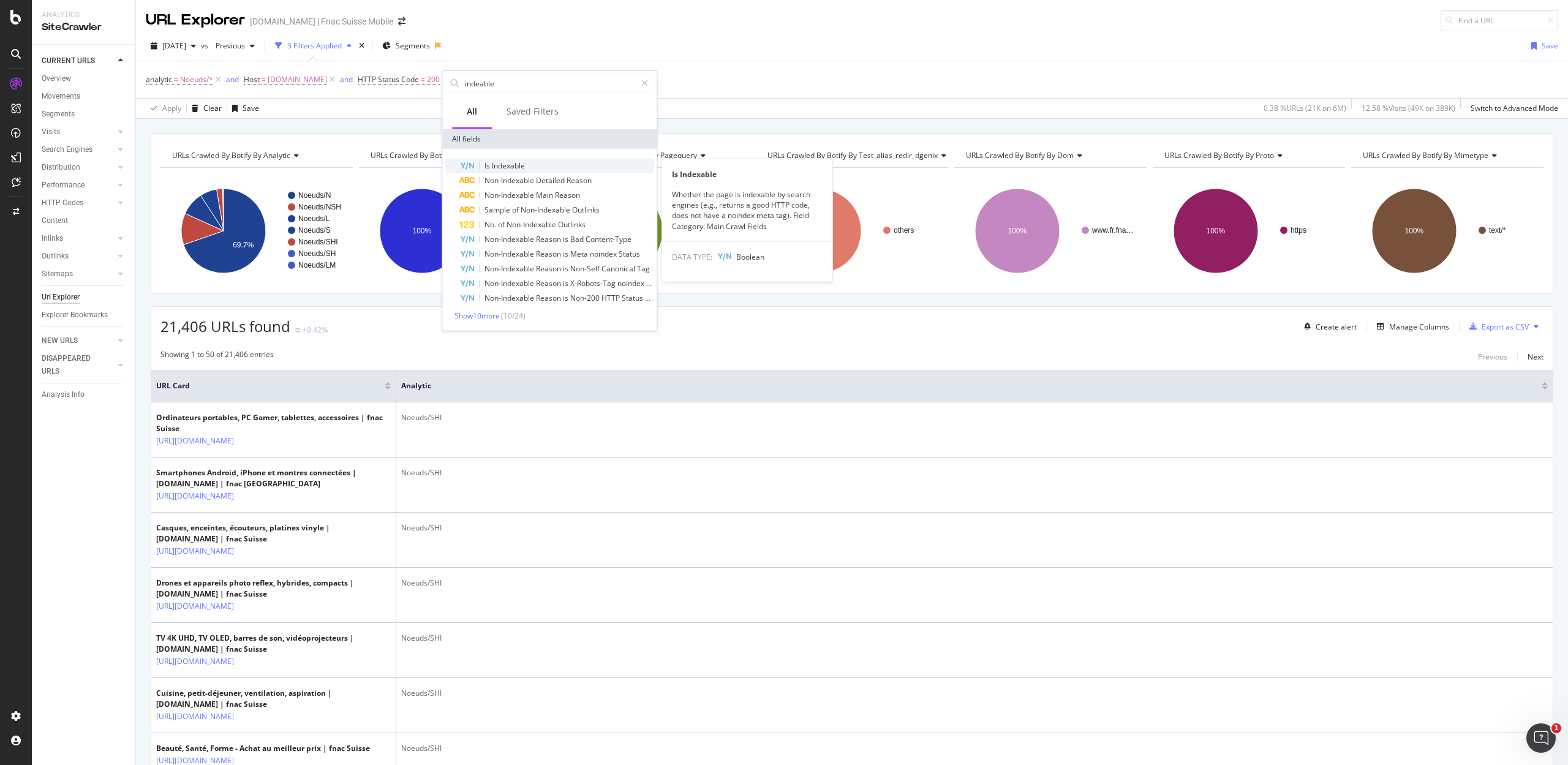
type input "indeable"
click at [510, 165] on span "Indexable" at bounding box center [509, 165] width 33 height 10
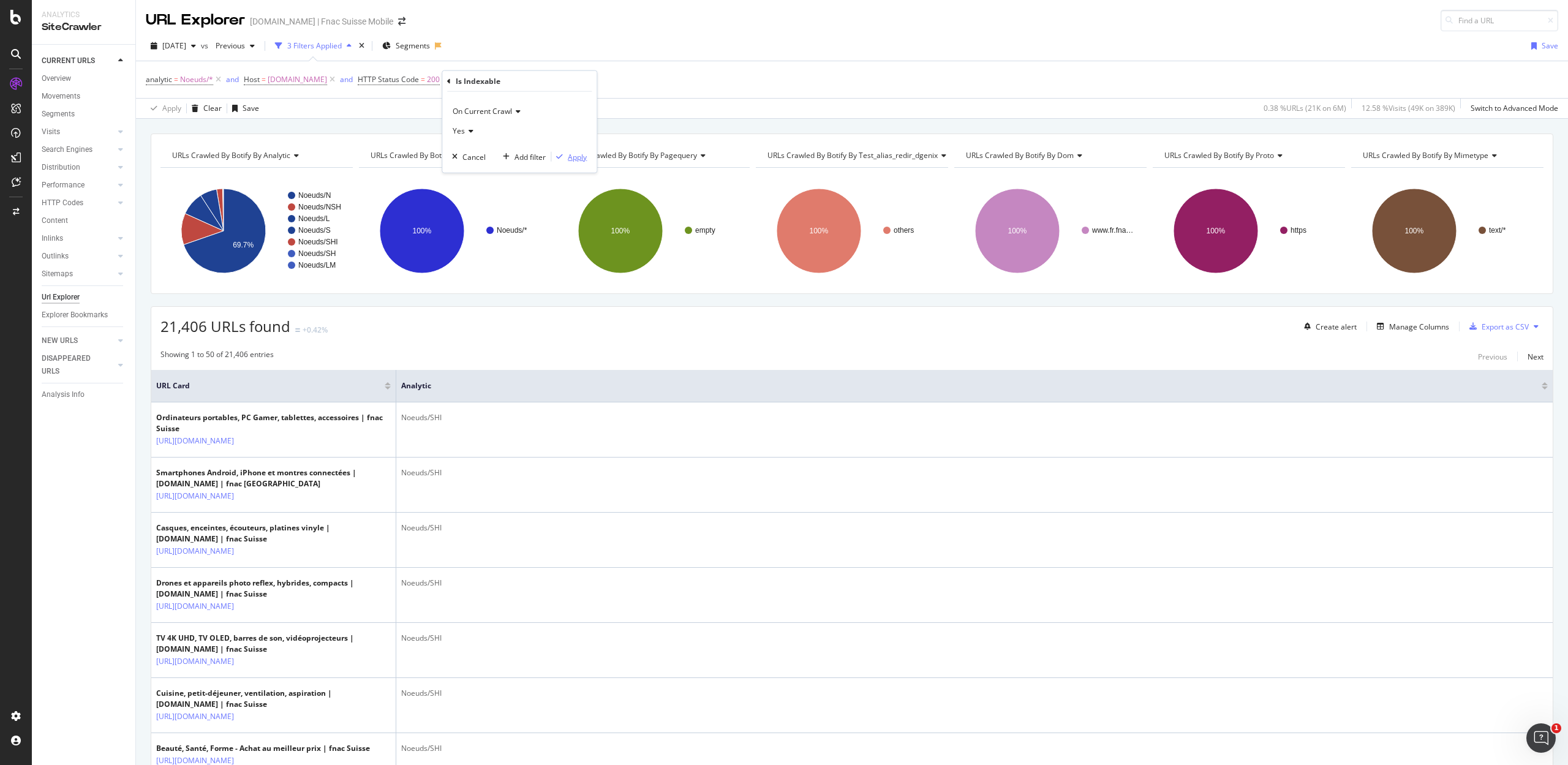
click at [577, 154] on div "Apply" at bounding box center [577, 156] width 19 height 10
click at [571, 83] on div "Add Filter" at bounding box center [574, 79] width 33 height 10
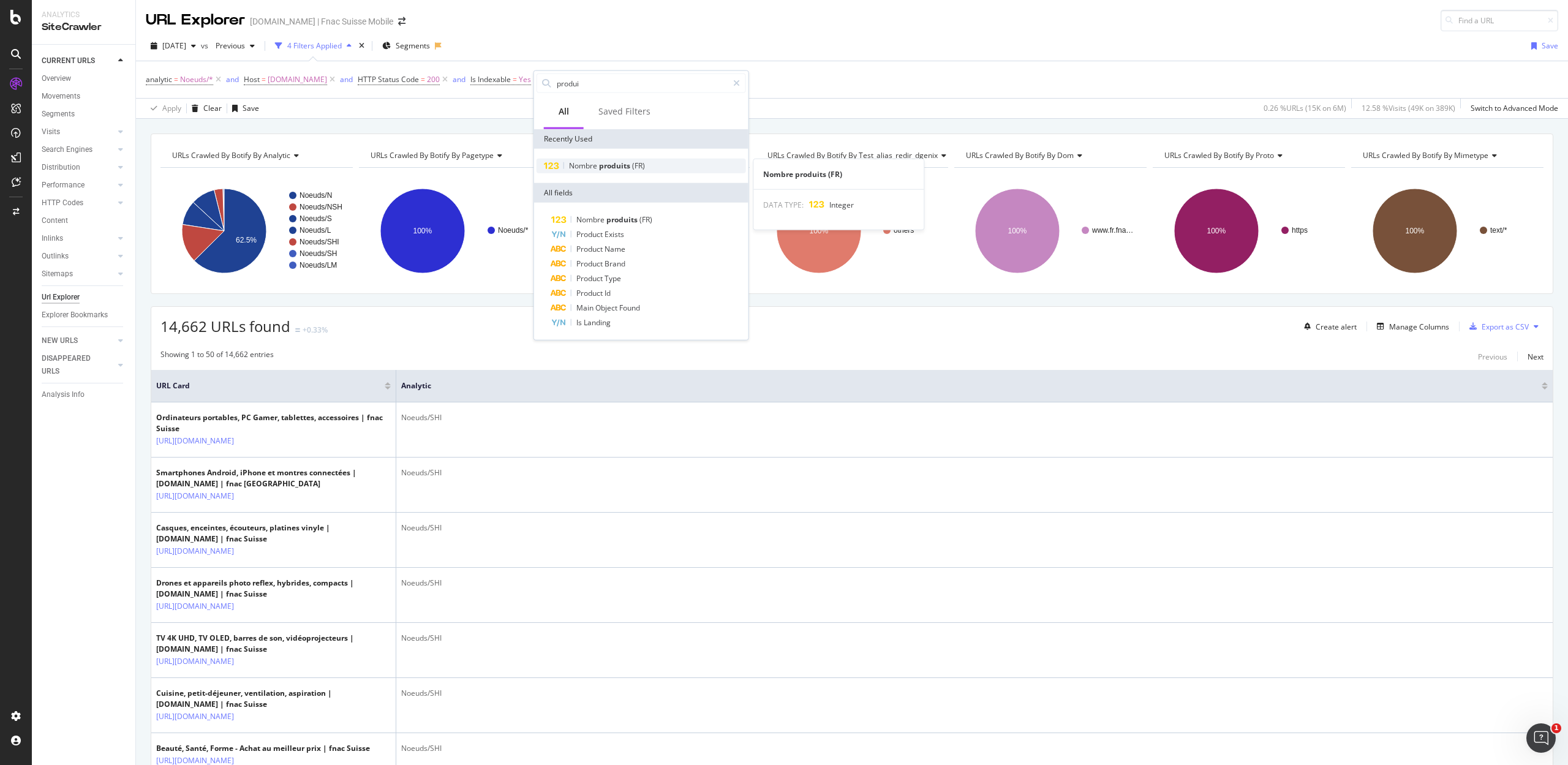
type input "produi"
click at [623, 163] on span "produits" at bounding box center [616, 165] width 33 height 10
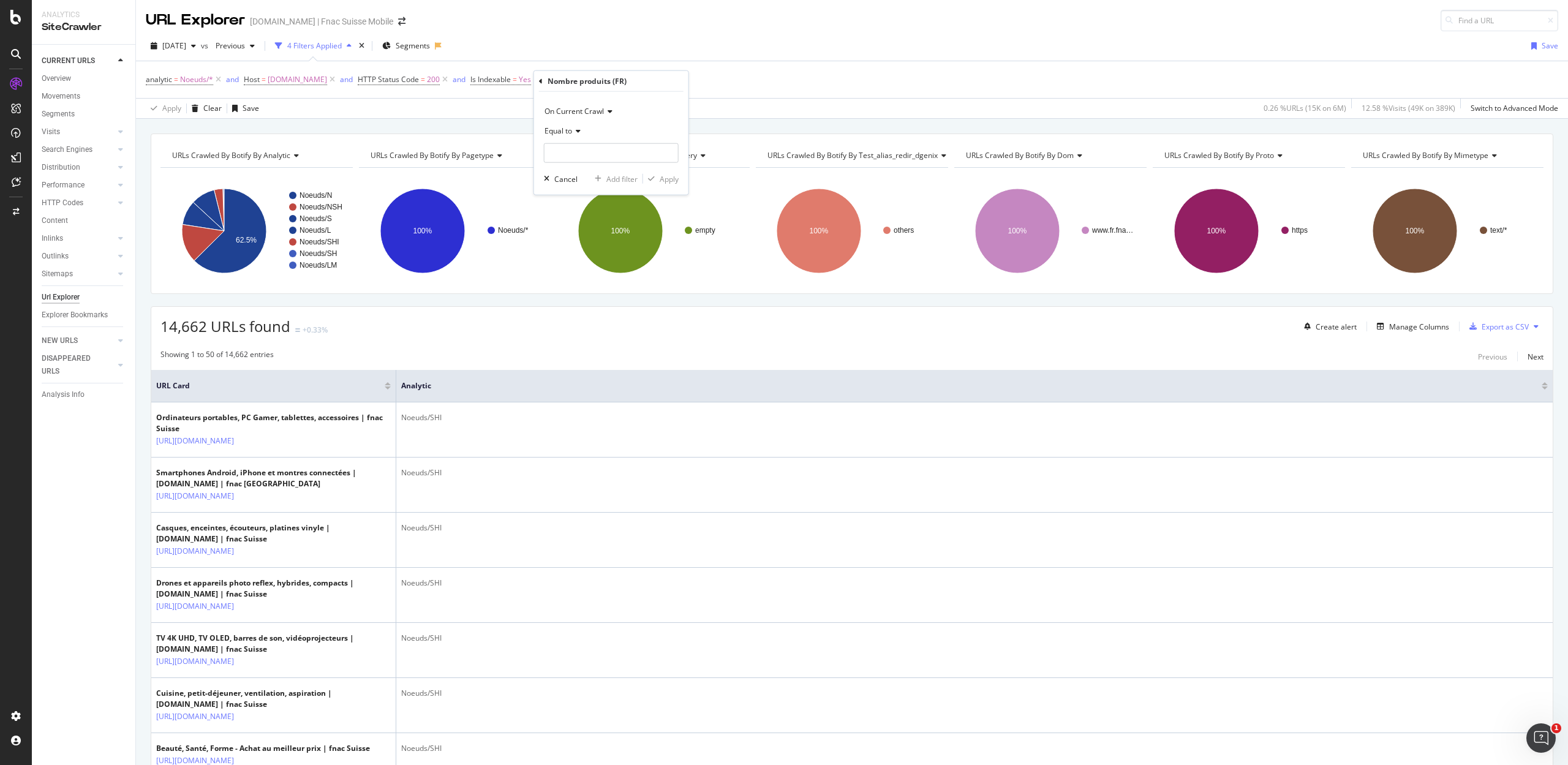
click at [563, 131] on span "Equal to" at bounding box center [559, 131] width 28 height 10
click at [564, 181] on div "Less than" at bounding box center [612, 188] width 131 height 16
click at [568, 153] on input "number" at bounding box center [611, 153] width 135 height 19
type input "5"
click at [675, 177] on div "Apply" at bounding box center [668, 178] width 19 height 10
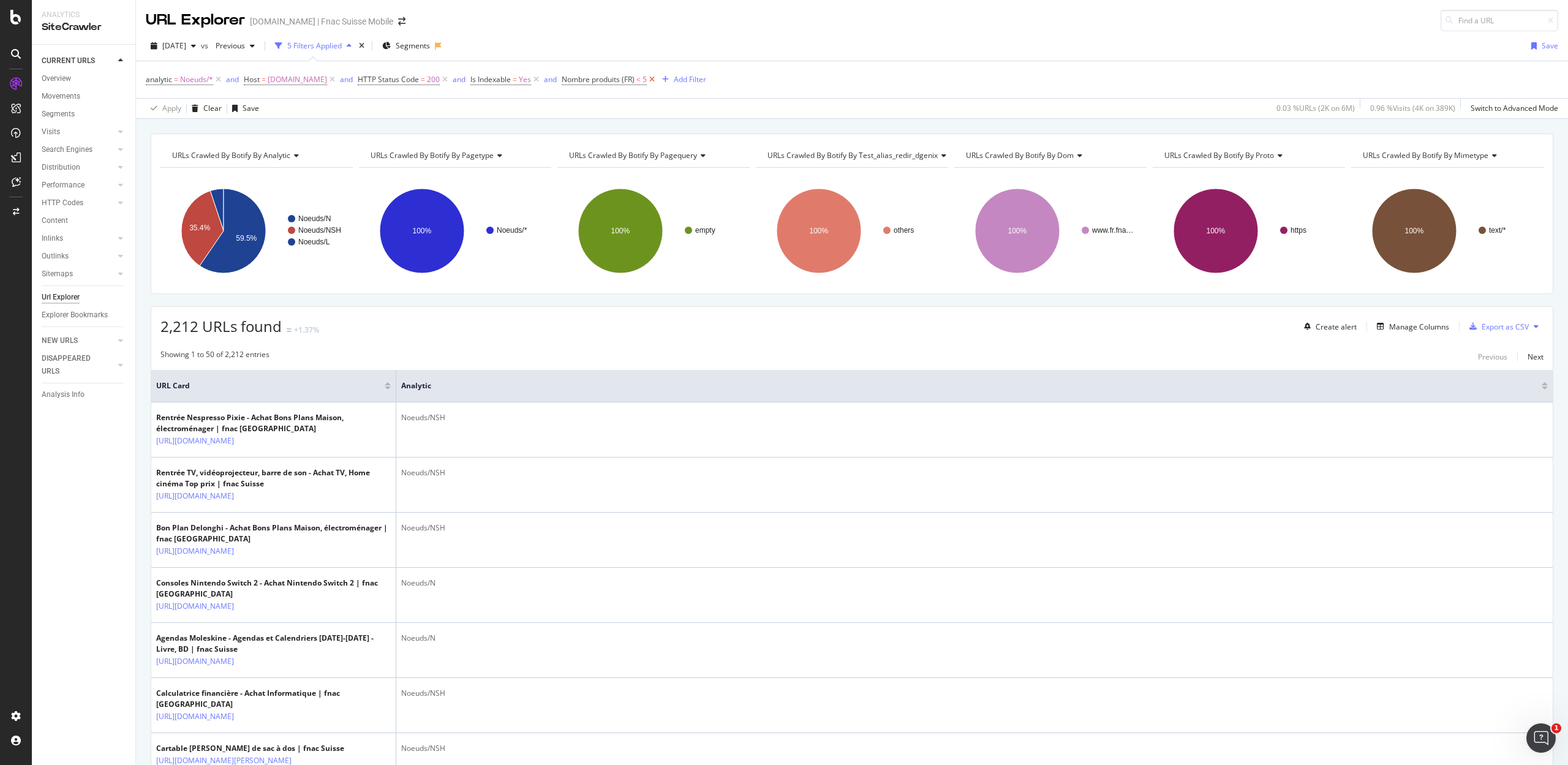
click at [647, 80] on icon at bounding box center [652, 80] width 10 height 13
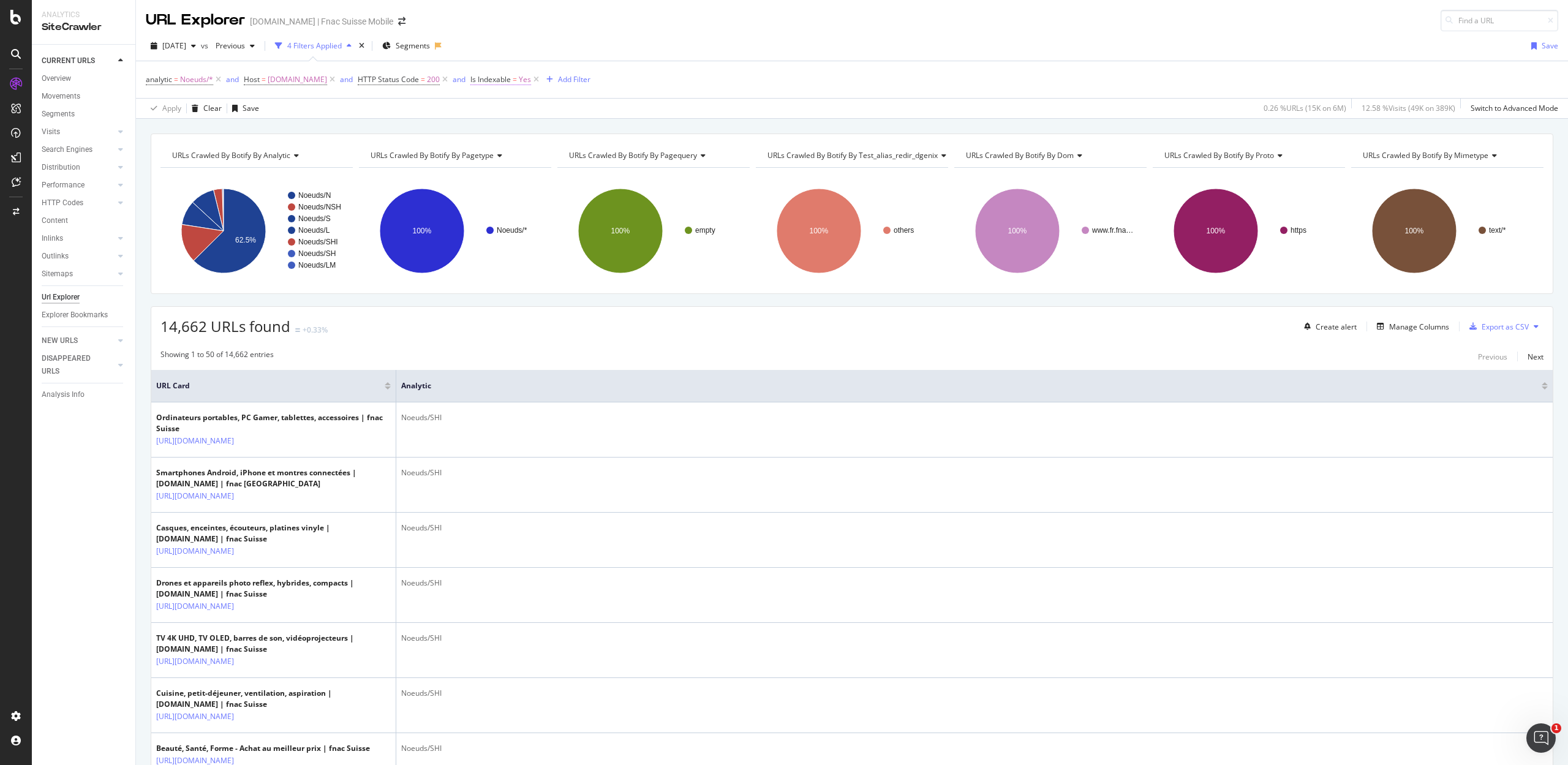
click at [488, 79] on span "Is Indexable" at bounding box center [490, 79] width 40 height 10
click at [484, 127] on span "Yes" at bounding box center [479, 129] width 13 height 10
click at [495, 165] on div "No" at bounding box center [541, 170] width 131 height 16
click at [603, 150] on div "Apply" at bounding box center [597, 155] width 19 height 10
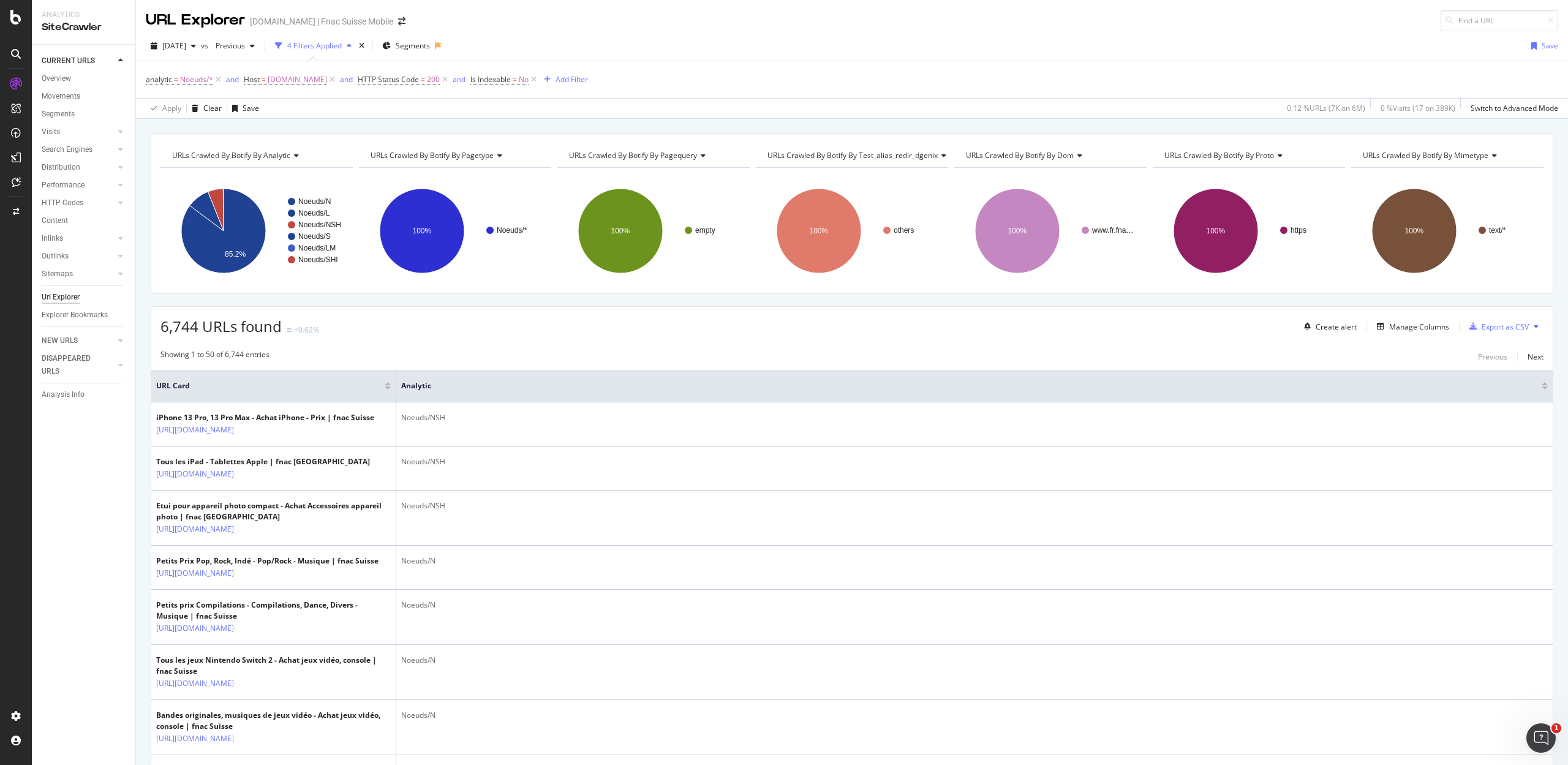
drag, startPoint x: 528, startPoint y: 80, endPoint x: 522, endPoint y: 81, distance: 6.1
click at [529, 80] on icon at bounding box center [534, 80] width 10 height 13
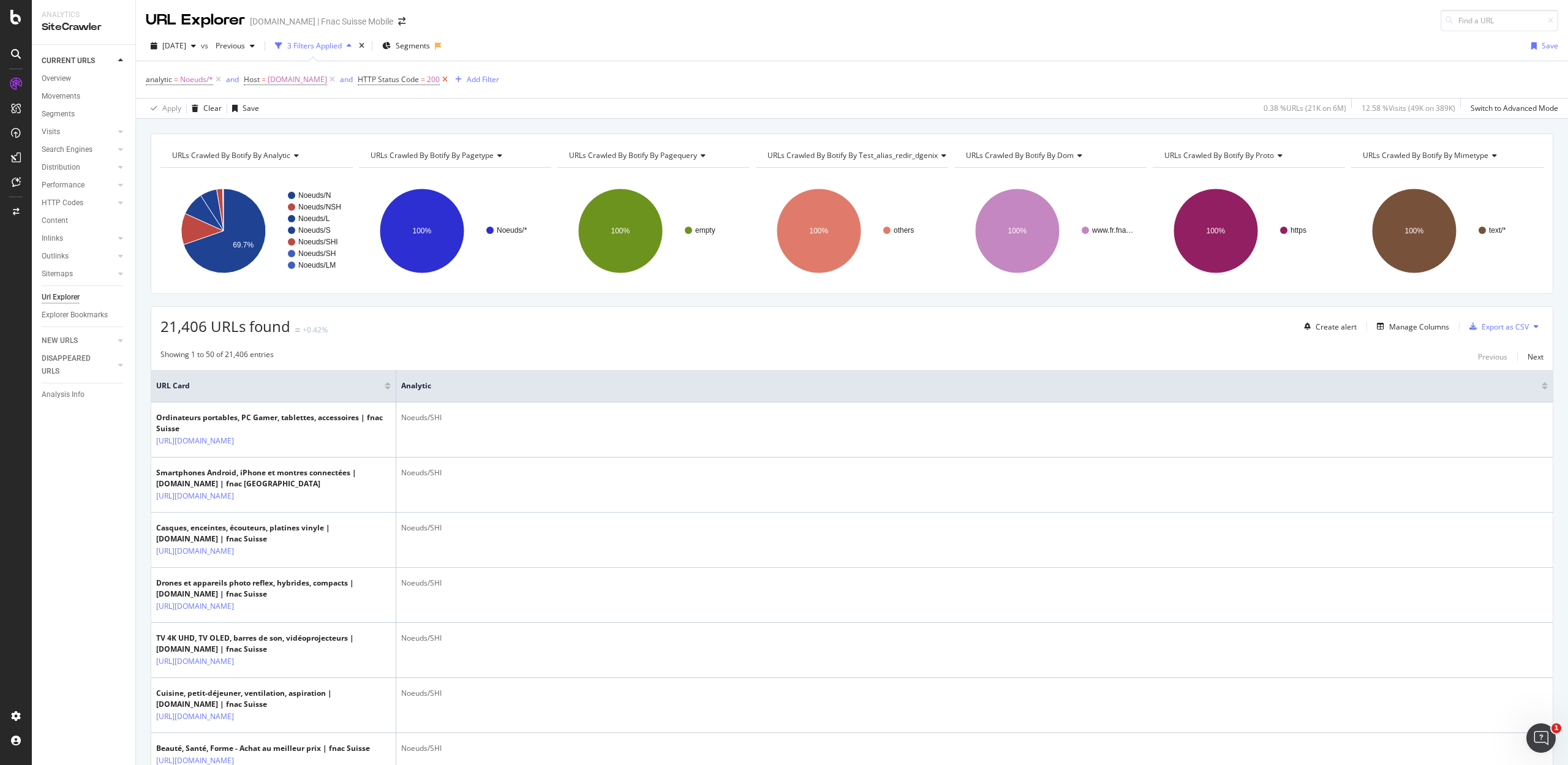
click at [440, 81] on icon at bounding box center [445, 80] width 10 height 13
click at [368, 81] on div "Add Filter" at bounding box center [370, 79] width 33 height 10
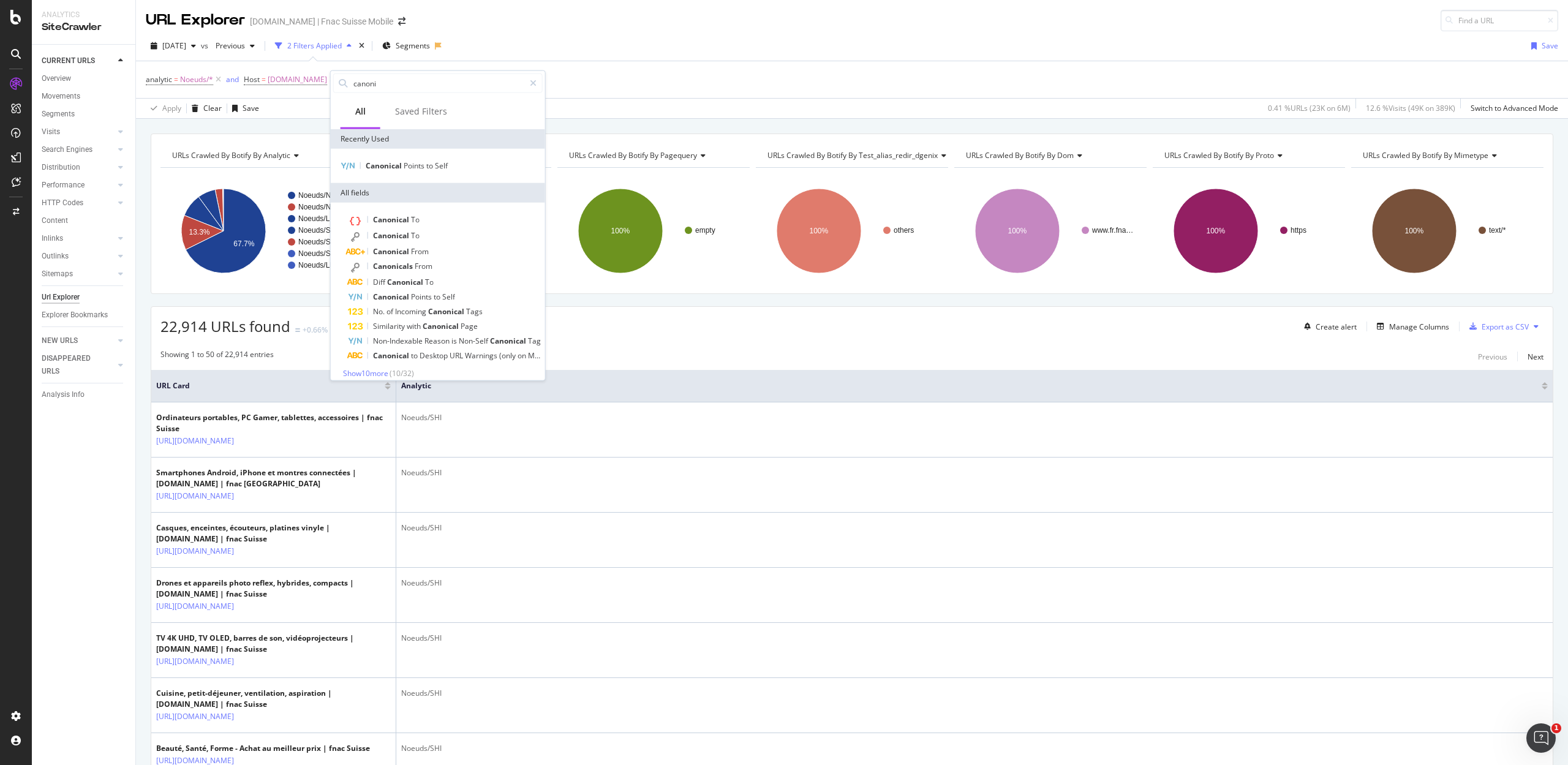
type input "canoni"
click at [416, 156] on div "Canonical Points to Self" at bounding box center [438, 165] width 215 height 34
click at [413, 163] on span "Points" at bounding box center [415, 165] width 23 height 10
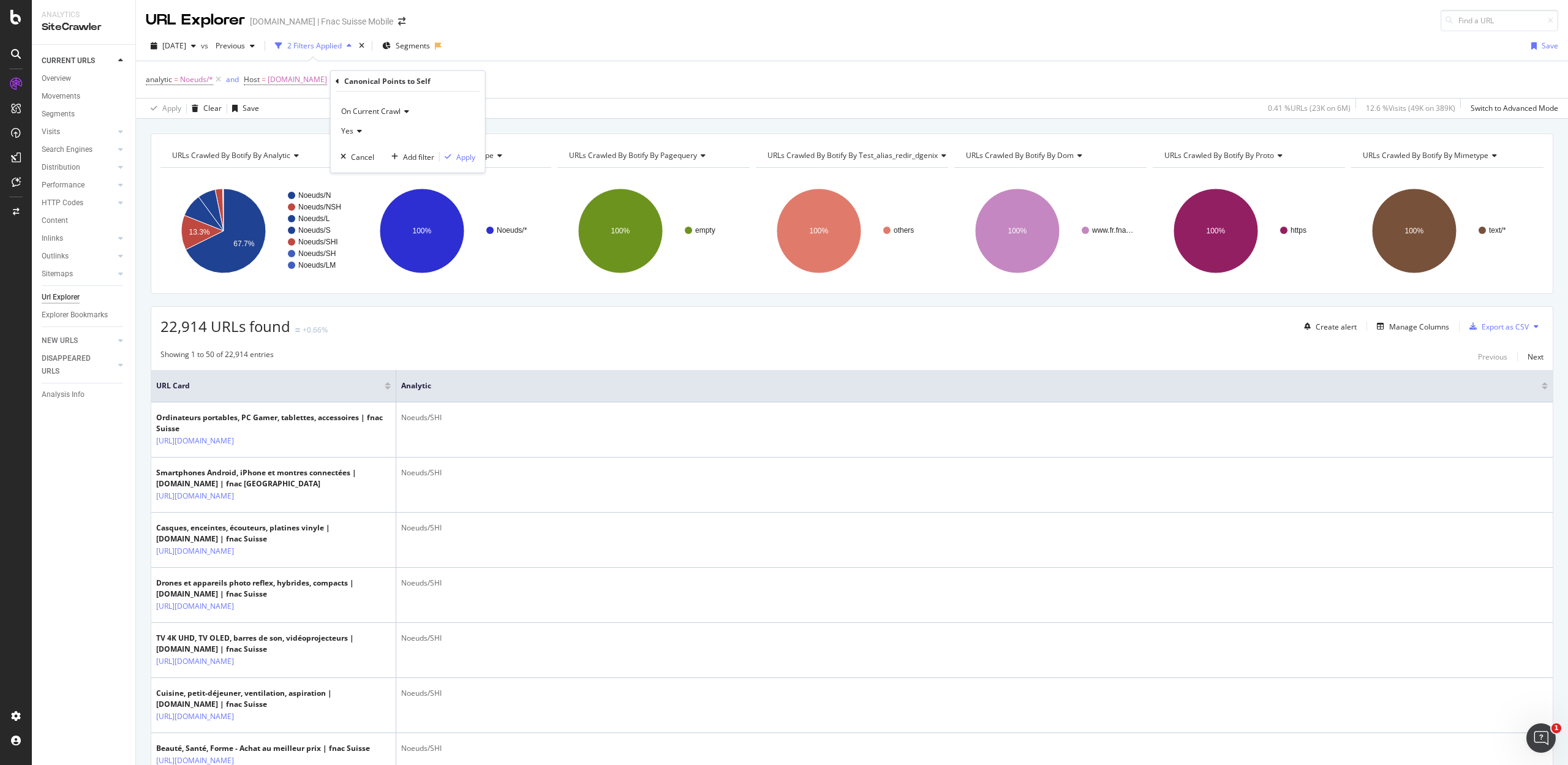
click at [347, 130] on span "Yes" at bounding box center [347, 131] width 13 height 10
click at [350, 168] on span "No" at bounding box center [352, 172] width 10 height 10
click at [465, 156] on div "Apply" at bounding box center [465, 156] width 19 height 10
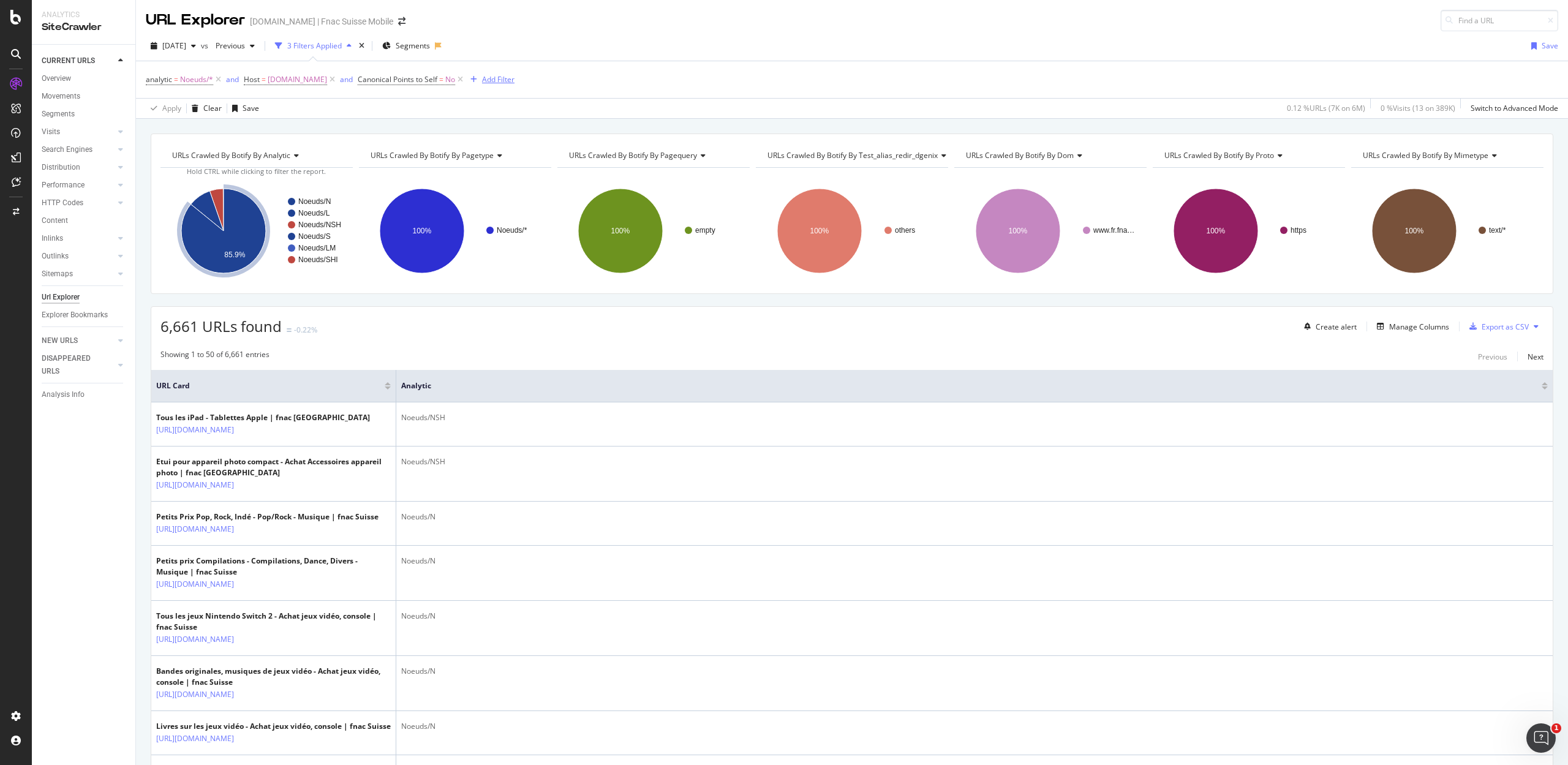
drag, startPoint x: 449, startPoint y: 79, endPoint x: 373, endPoint y: 84, distance: 76.2
click at [455, 79] on icon at bounding box center [460, 80] width 10 height 13
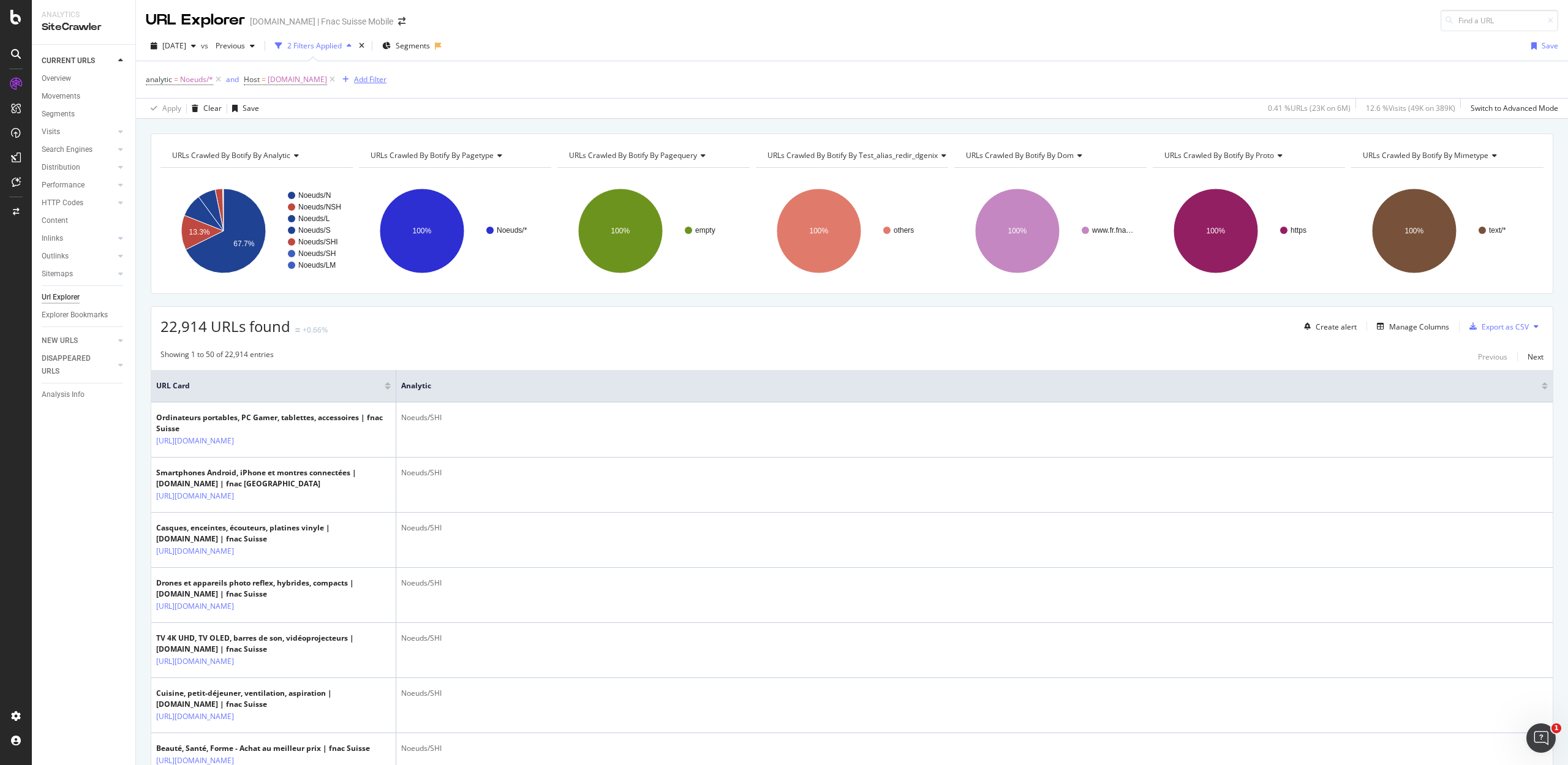
click at [371, 80] on div "Add Filter" at bounding box center [370, 79] width 33 height 10
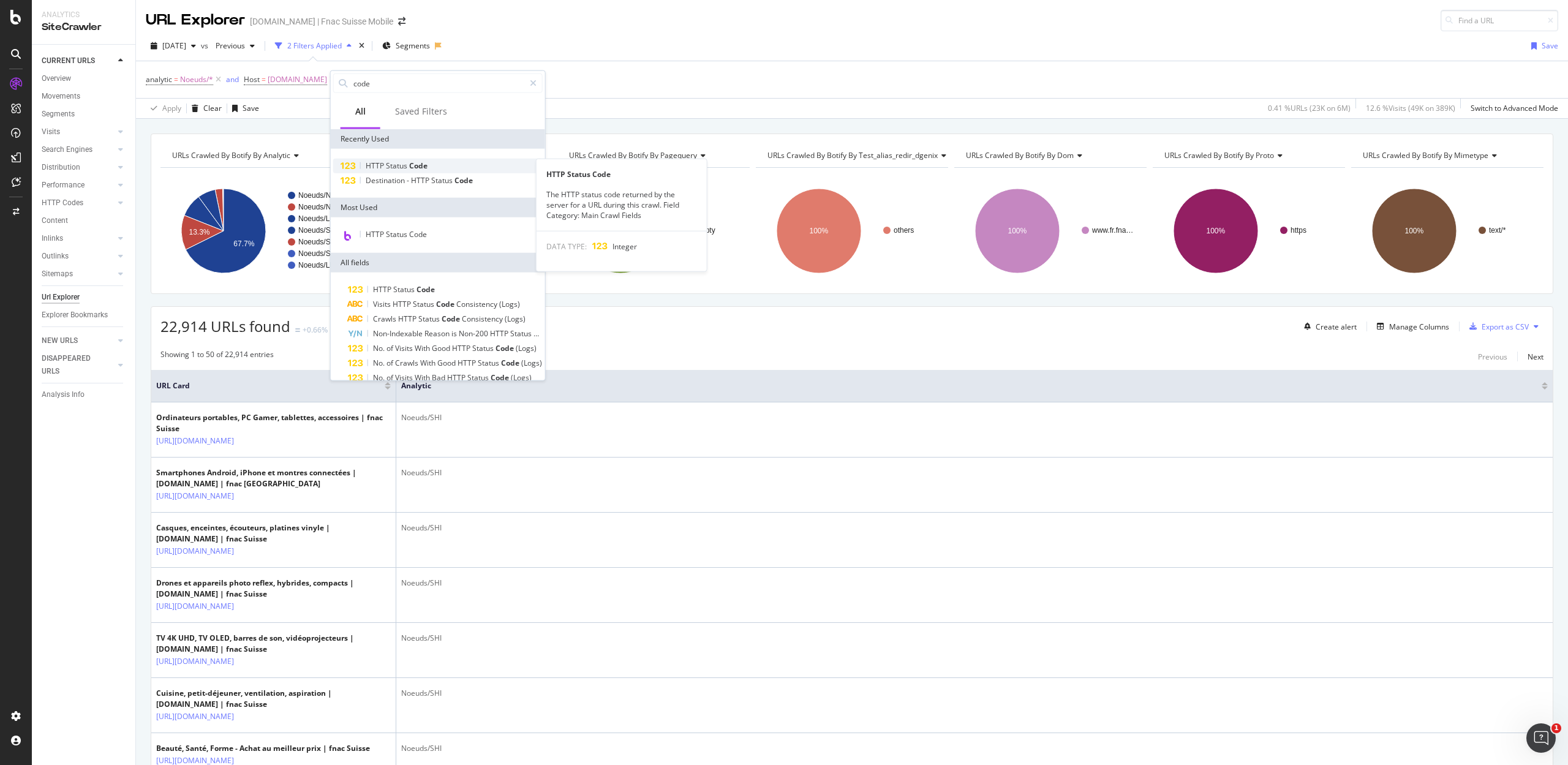
type input "code"
click at [386, 164] on span "Status" at bounding box center [397, 165] width 23 height 10
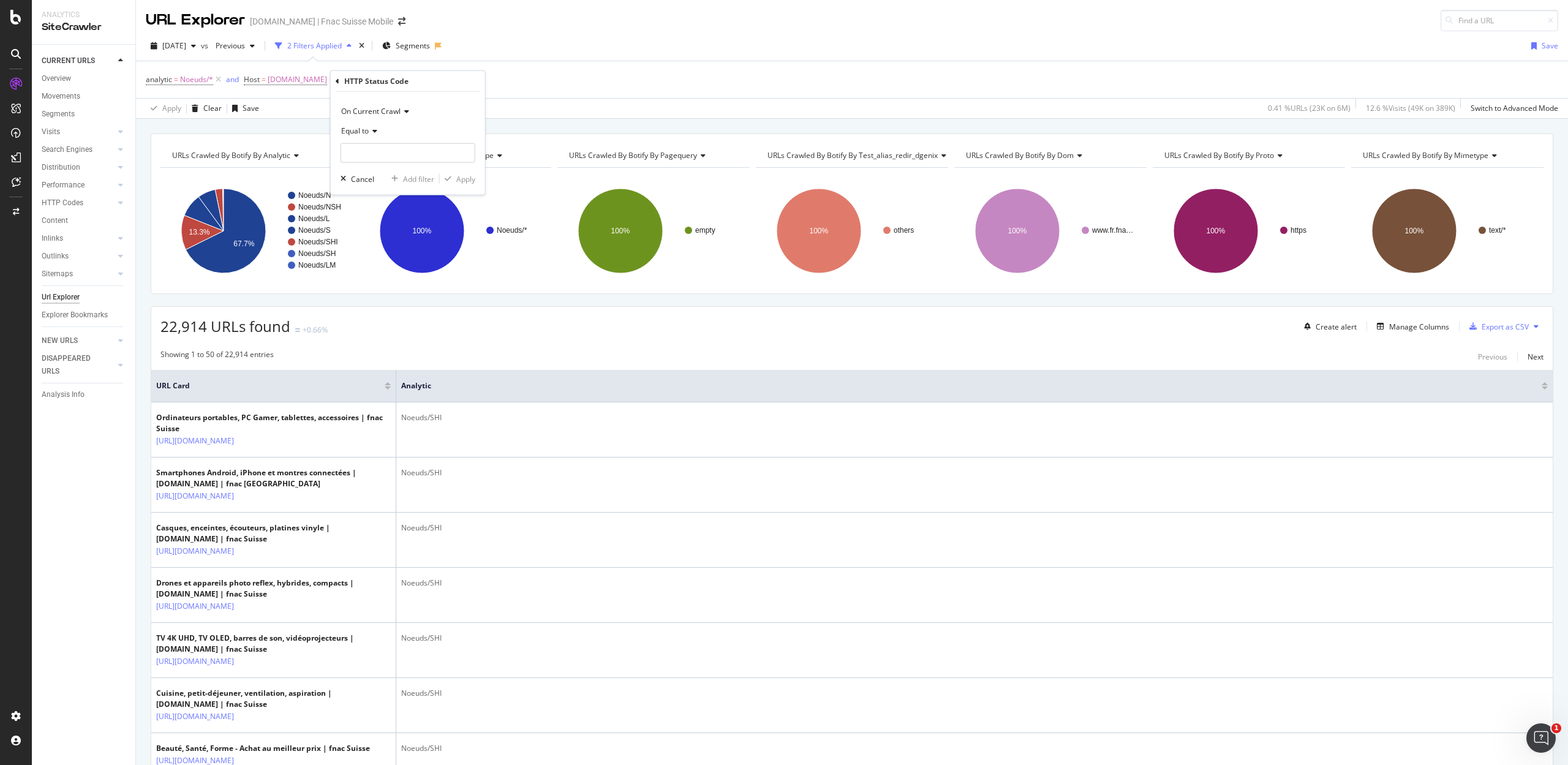
click at [364, 129] on span "Equal to" at bounding box center [355, 131] width 28 height 10
click at [365, 169] on span "Not Equal to" at bounding box center [368, 172] width 42 height 10
click at [371, 158] on input "number" at bounding box center [408, 153] width 135 height 19
click at [373, 169] on span "200" at bounding box center [381, 169] width 75 height 10
type input "200"
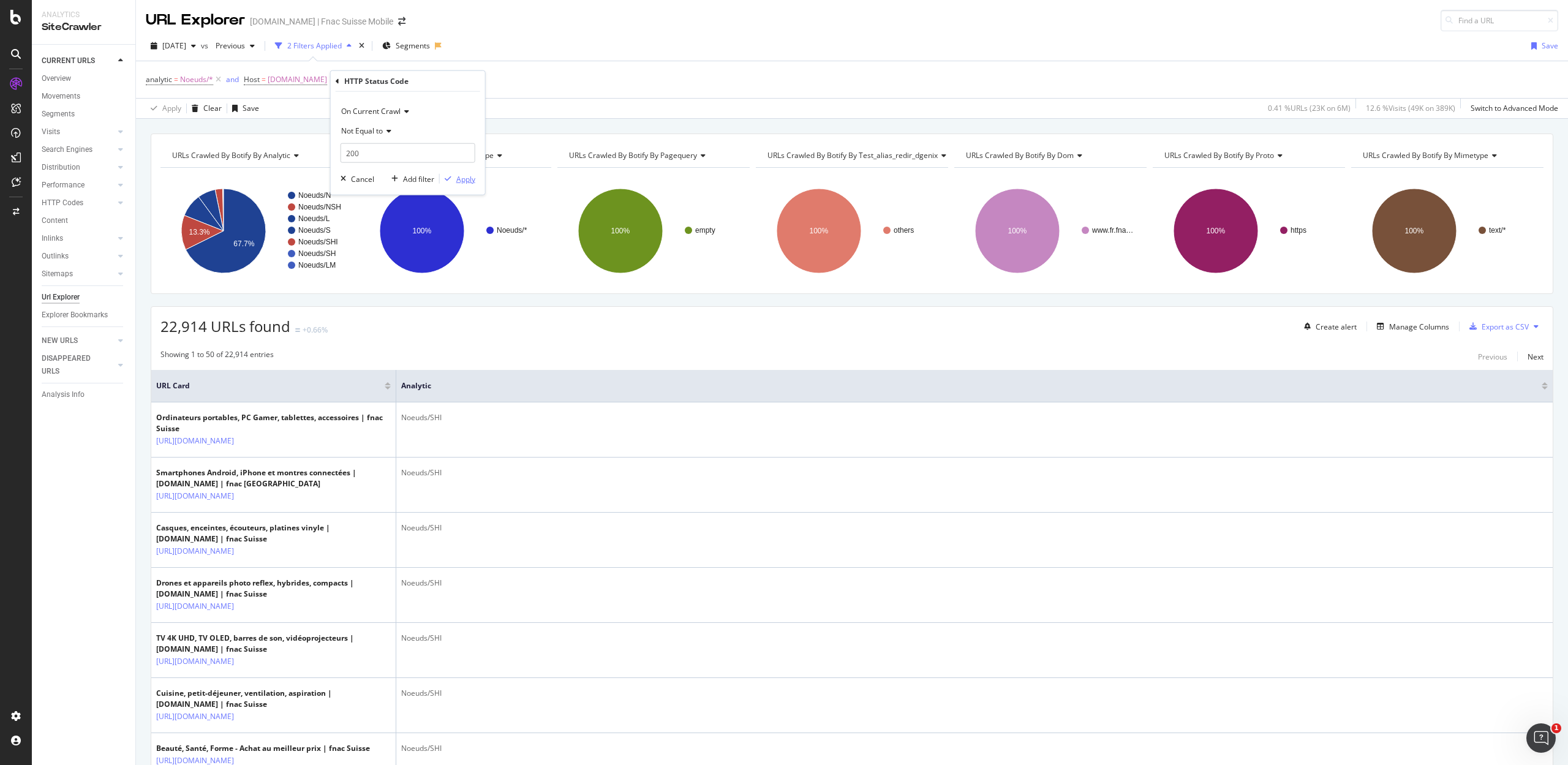
click at [459, 179] on div "Apply" at bounding box center [465, 178] width 19 height 10
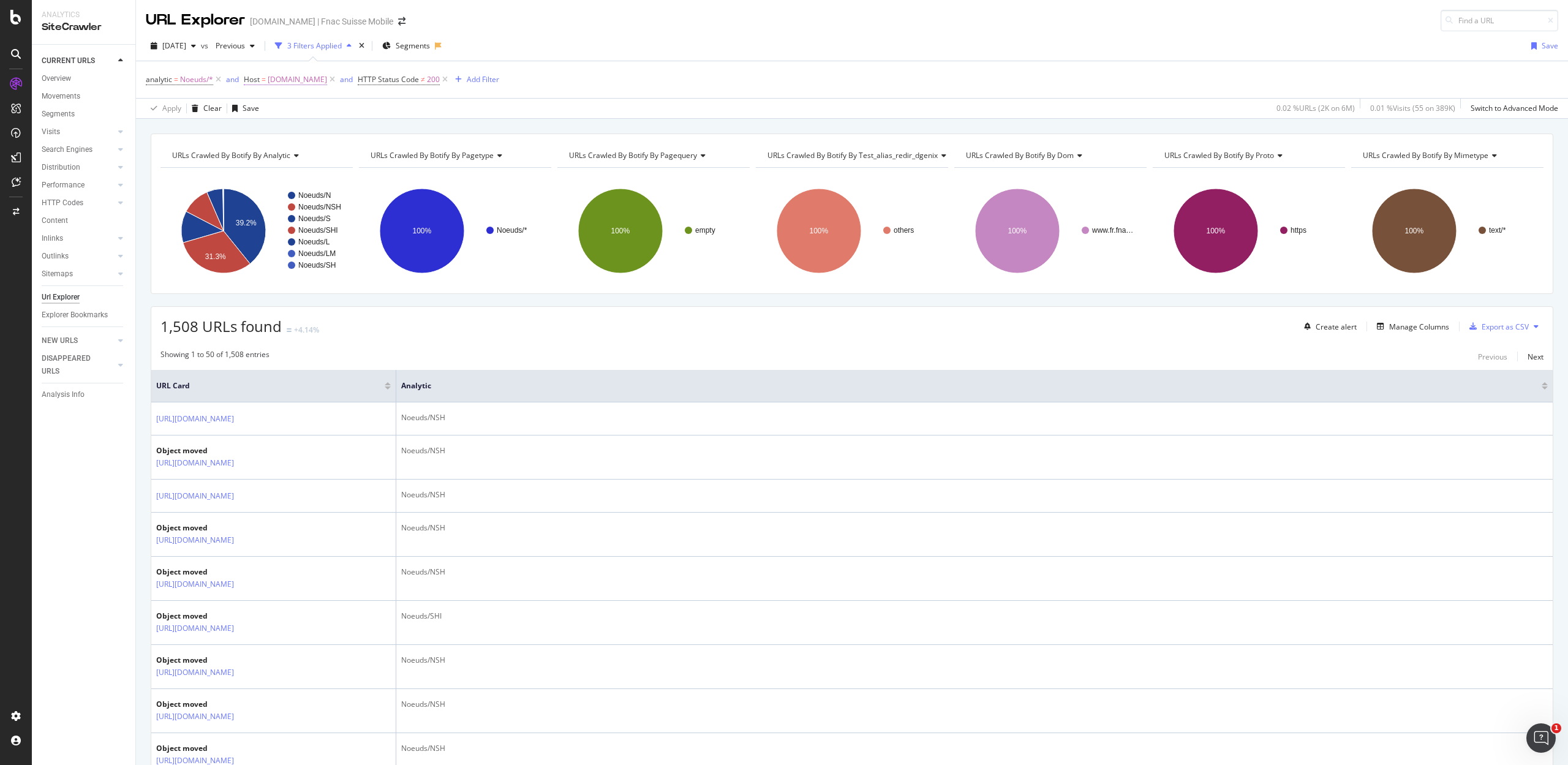
click at [289, 79] on span "[DOMAIN_NAME]" at bounding box center [297, 79] width 60 height 17
click at [290, 138] on input "[DOMAIN_NAME]" at bounding box center [313, 131] width 116 height 19
click at [292, 159] on span "[DOMAIN_NAME]" at bounding box center [299, 161] width 81 height 10
type input "[DOMAIN_NAME]"
click at [376, 156] on div "Apply" at bounding box center [379, 158] width 19 height 10
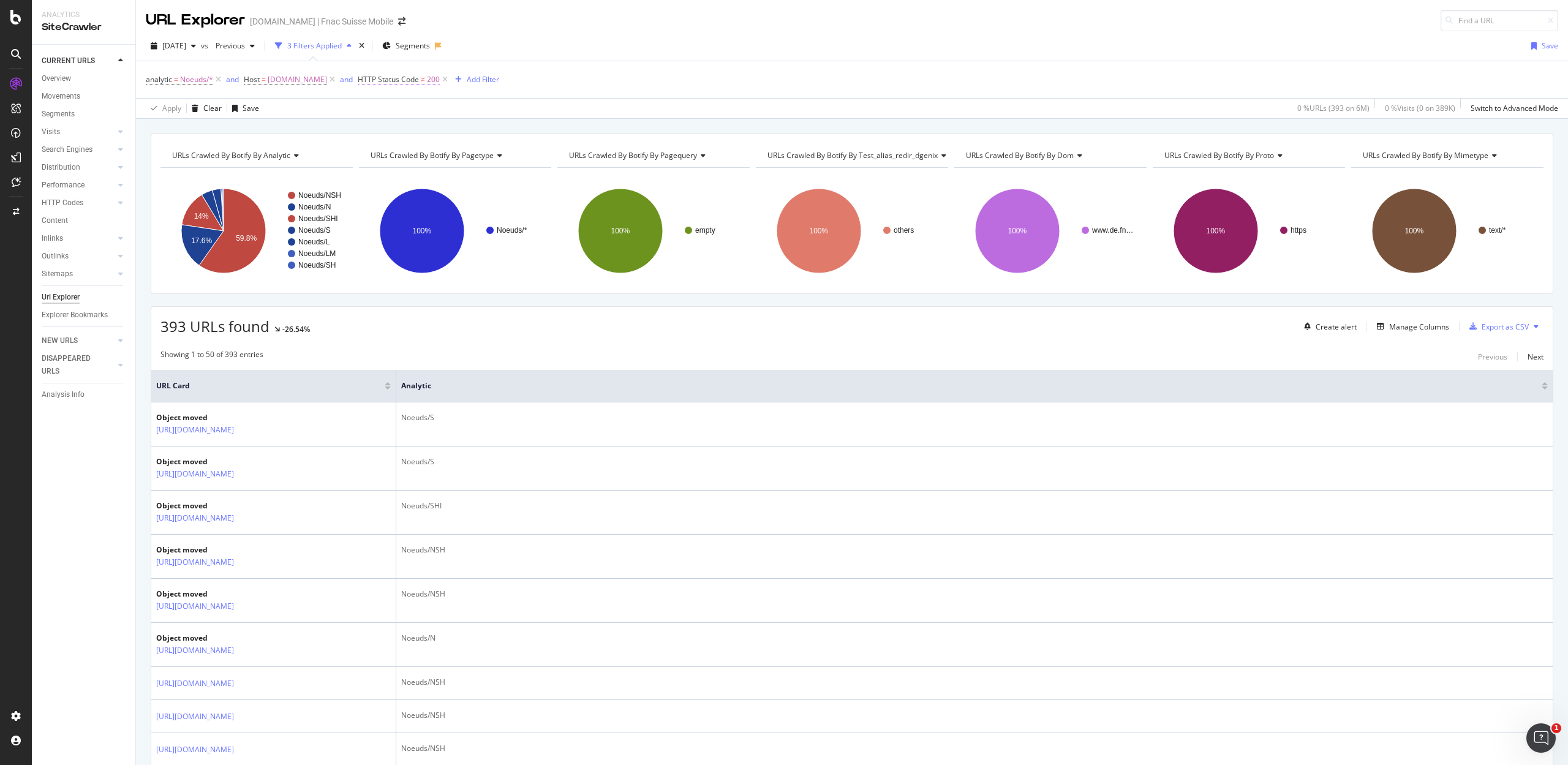
click at [406, 80] on span "HTTP Status Code" at bounding box center [388, 79] width 61 height 10
click at [399, 133] on span "Not Equal to" at bounding box center [385, 129] width 42 height 10
click at [400, 152] on div "Equal to" at bounding box center [431, 154] width 131 height 16
click at [491, 173] on div "Apply" at bounding box center [488, 177] width 19 height 10
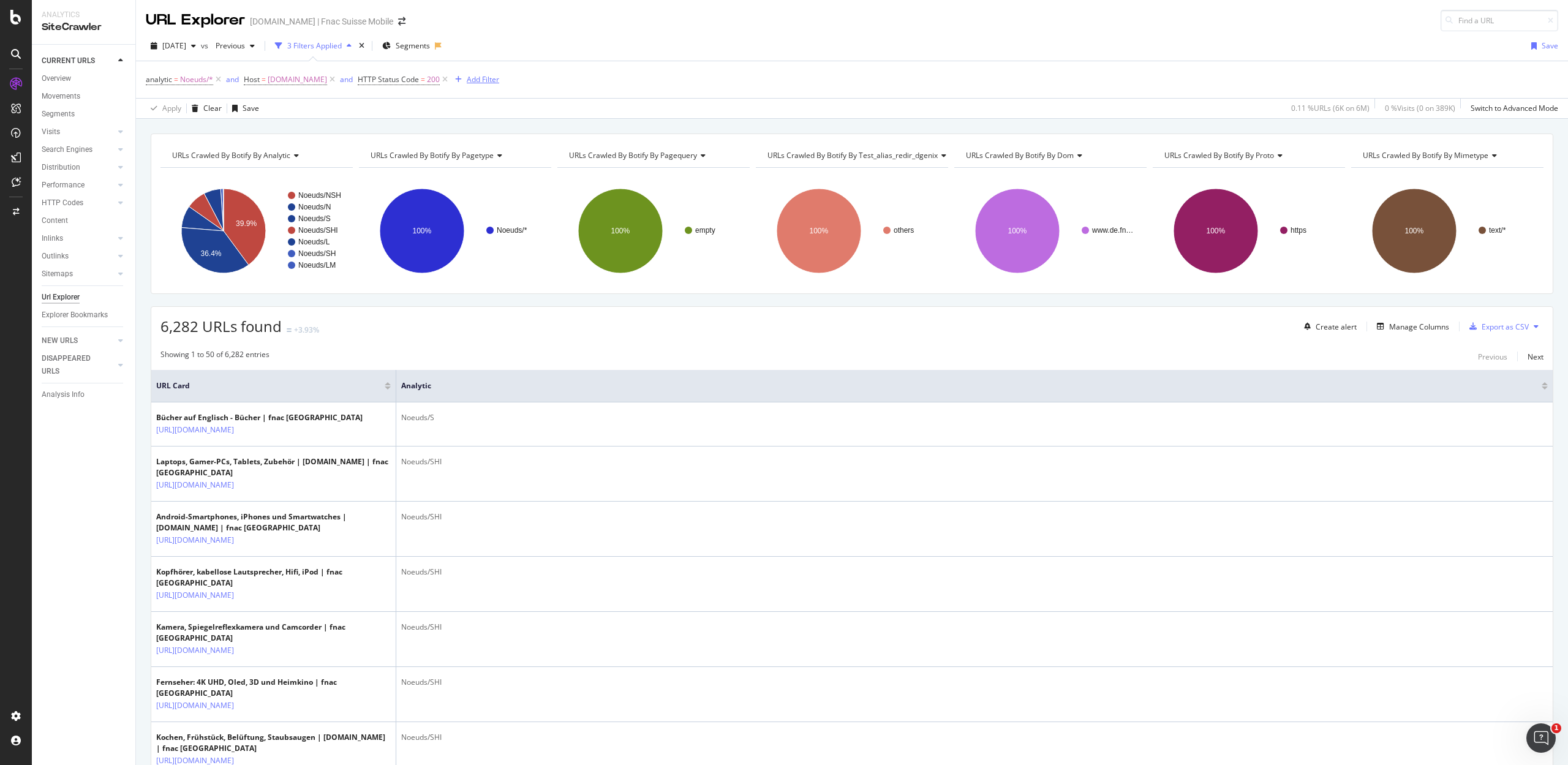
click at [469, 76] on div "Add Filter" at bounding box center [483, 79] width 33 height 10
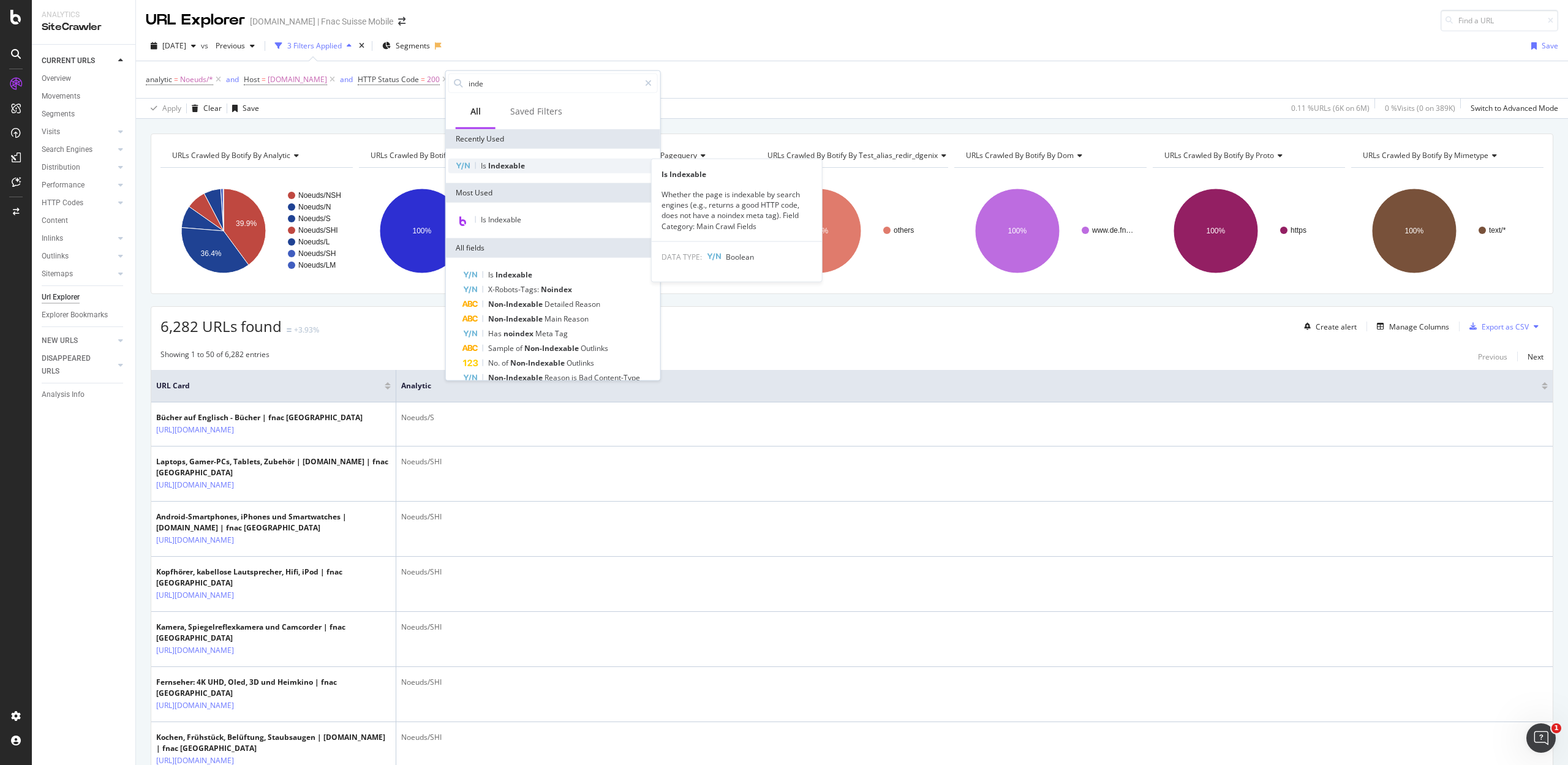
type input "inde"
click at [494, 169] on span "Indexable" at bounding box center [506, 165] width 37 height 10
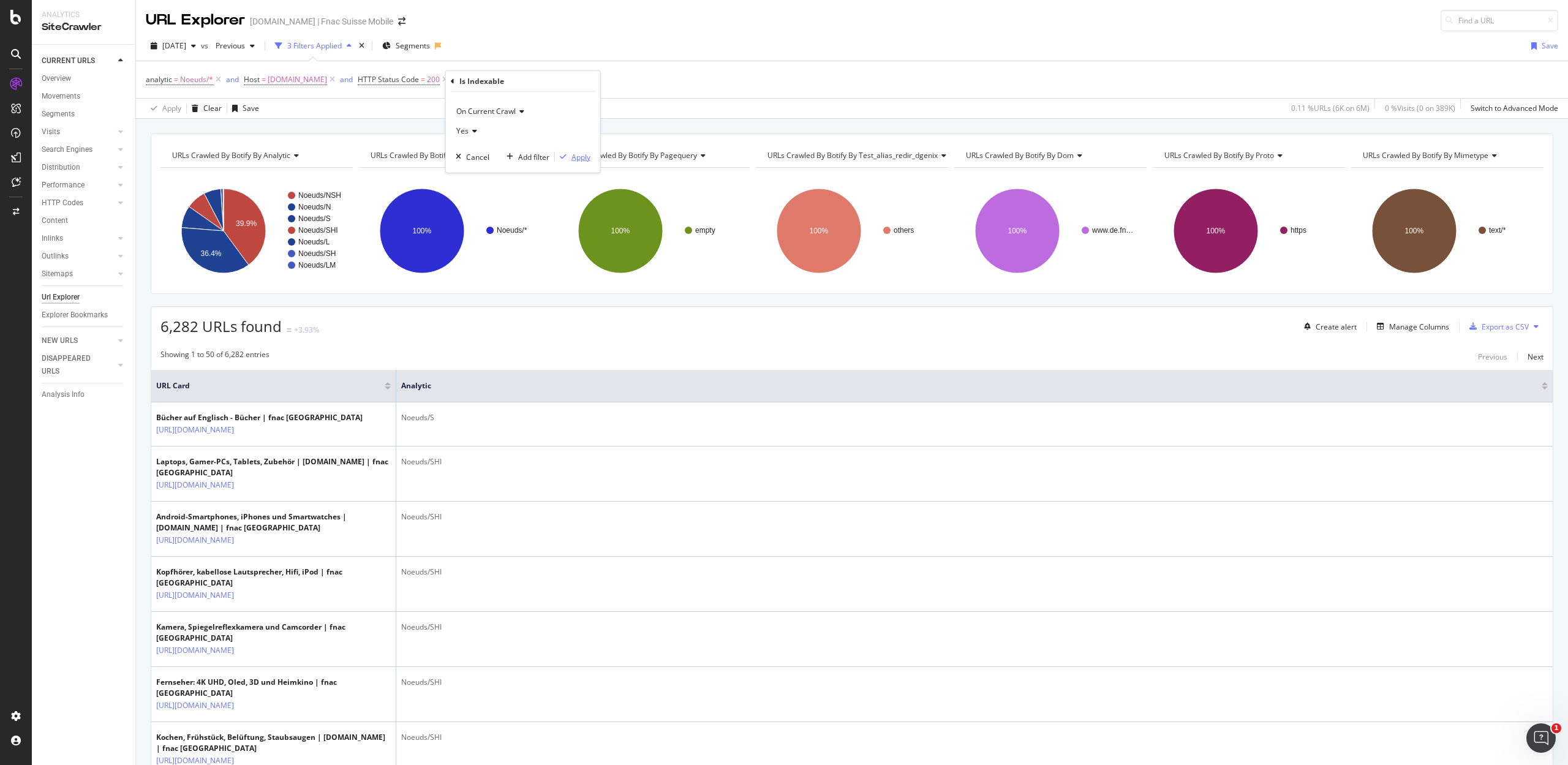
click at [579, 155] on div "Apply" at bounding box center [580, 156] width 19 height 10
click at [500, 79] on span "Is Indexable" at bounding box center [490, 79] width 40 height 10
click at [484, 126] on span "Yes" at bounding box center [483, 129] width 13 height 10
click at [488, 165] on span "No" at bounding box center [487, 170] width 10 height 10
click at [594, 153] on div "Apply" at bounding box center [601, 155] width 19 height 10
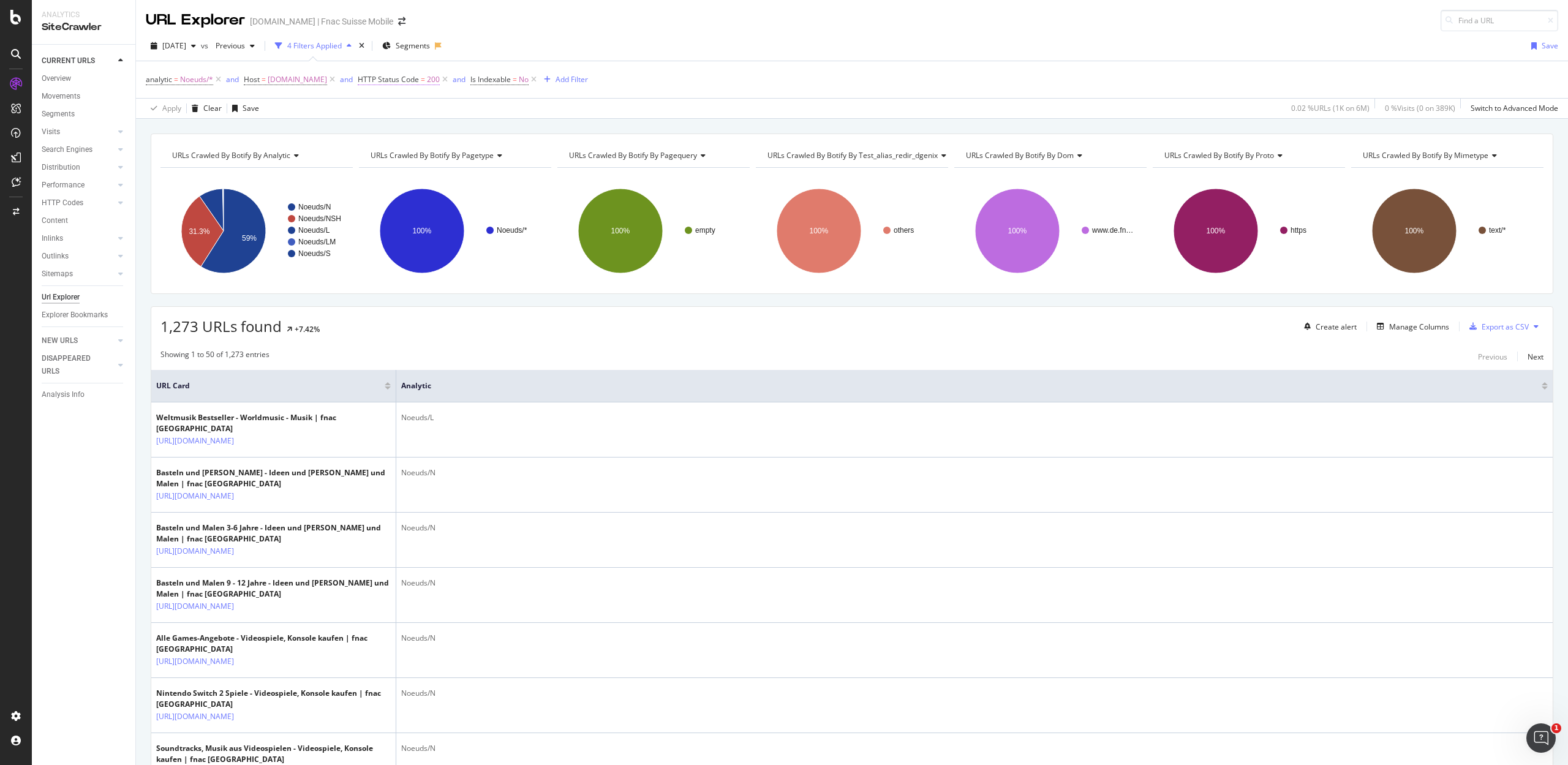
drag, startPoint x: 528, startPoint y: 80, endPoint x: 395, endPoint y: 84, distance: 133.1
click at [529, 80] on icon at bounding box center [534, 80] width 10 height 13
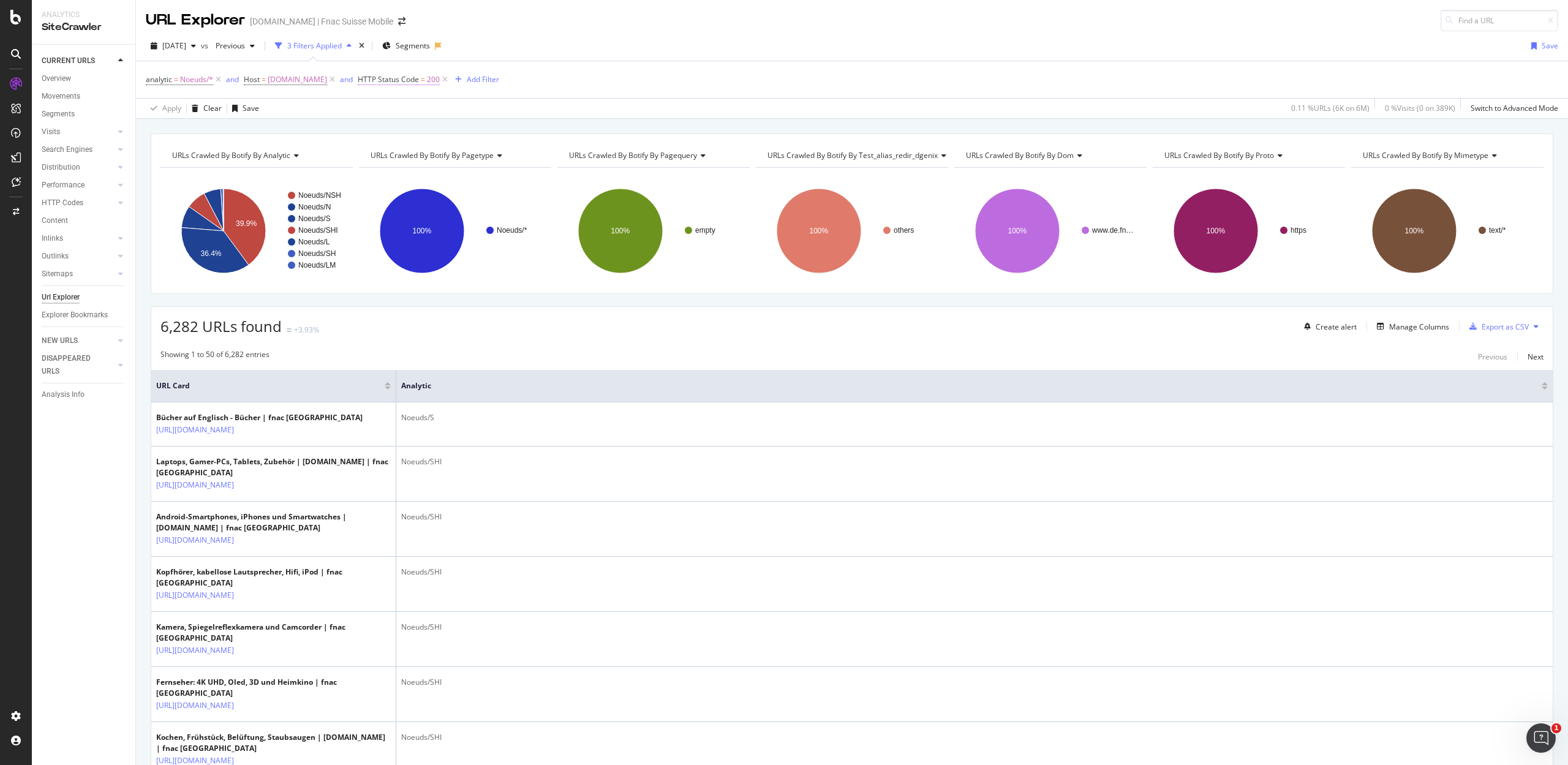
click at [395, 82] on span "HTTP Status Code" at bounding box center [388, 79] width 61 height 10
click at [608, 74] on div "analytic = Noeuds/* and Host = www.de.fnac.ch and HTTP Status Code = 200 Add Fi…" at bounding box center [852, 79] width 1412 height 37
click at [440, 81] on icon at bounding box center [445, 80] width 10 height 13
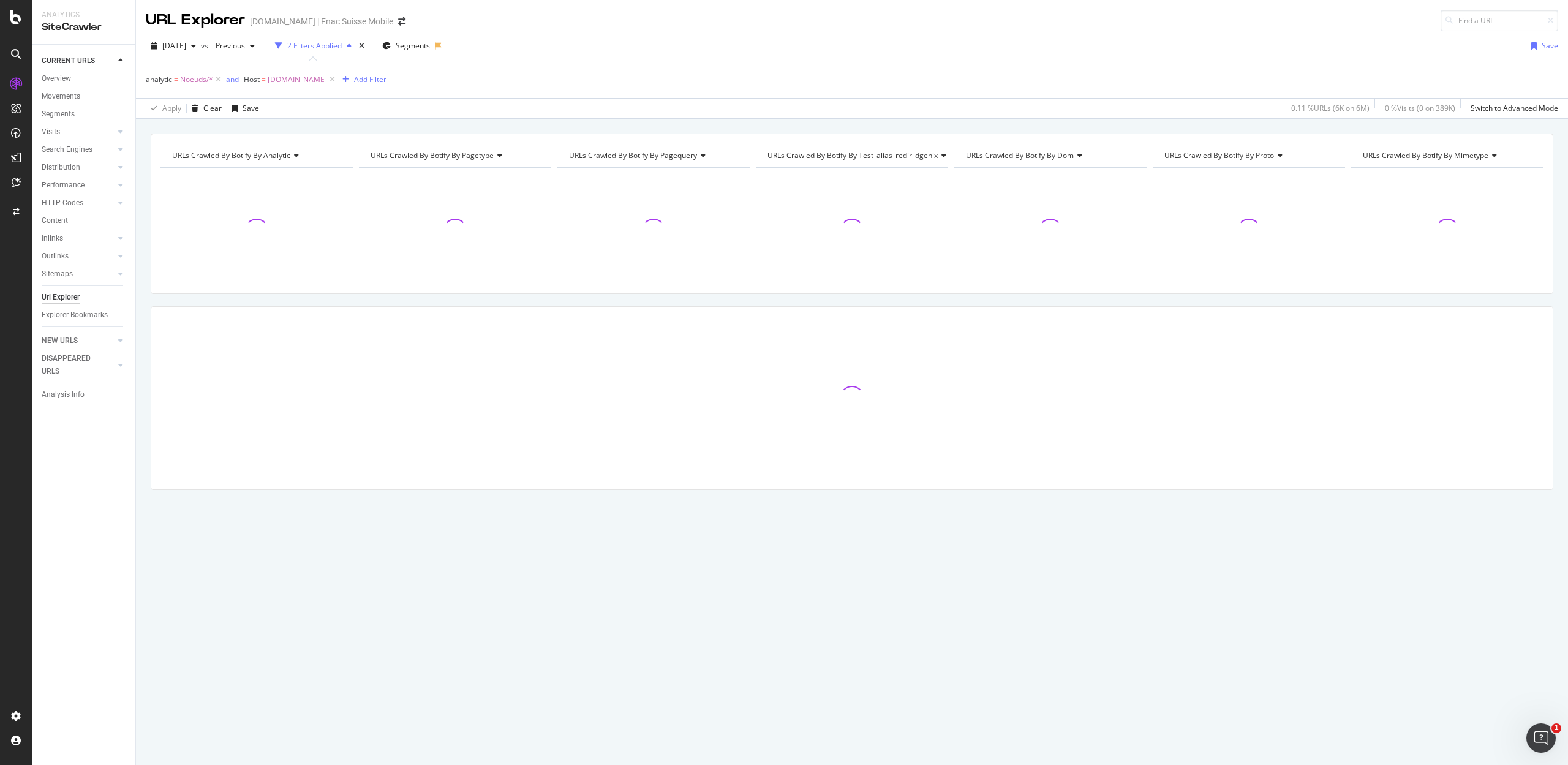
click at [355, 79] on div "Add Filter" at bounding box center [370, 79] width 33 height 10
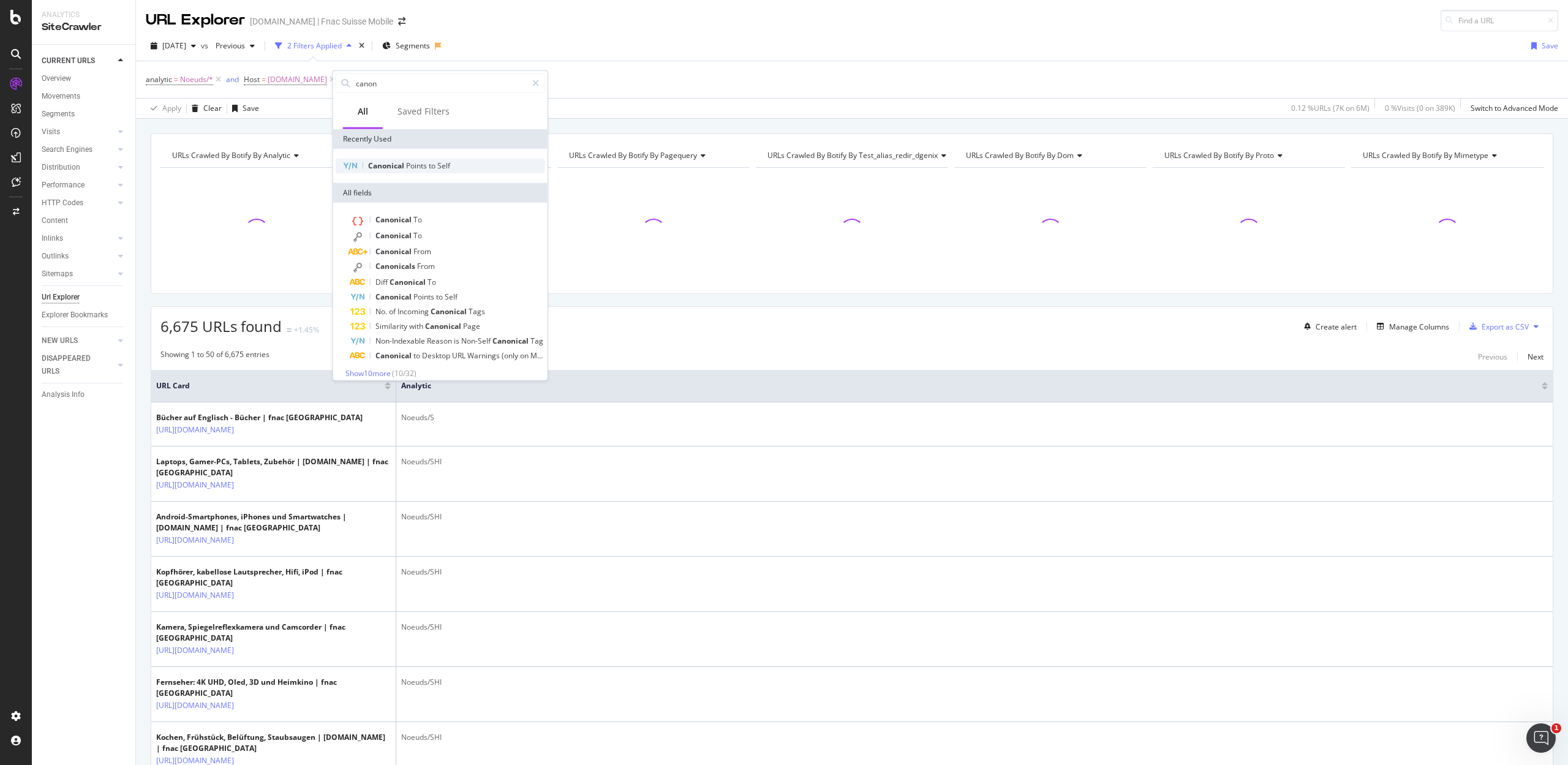
type input "canon"
click at [401, 168] on span "Canonical" at bounding box center [387, 165] width 38 height 10
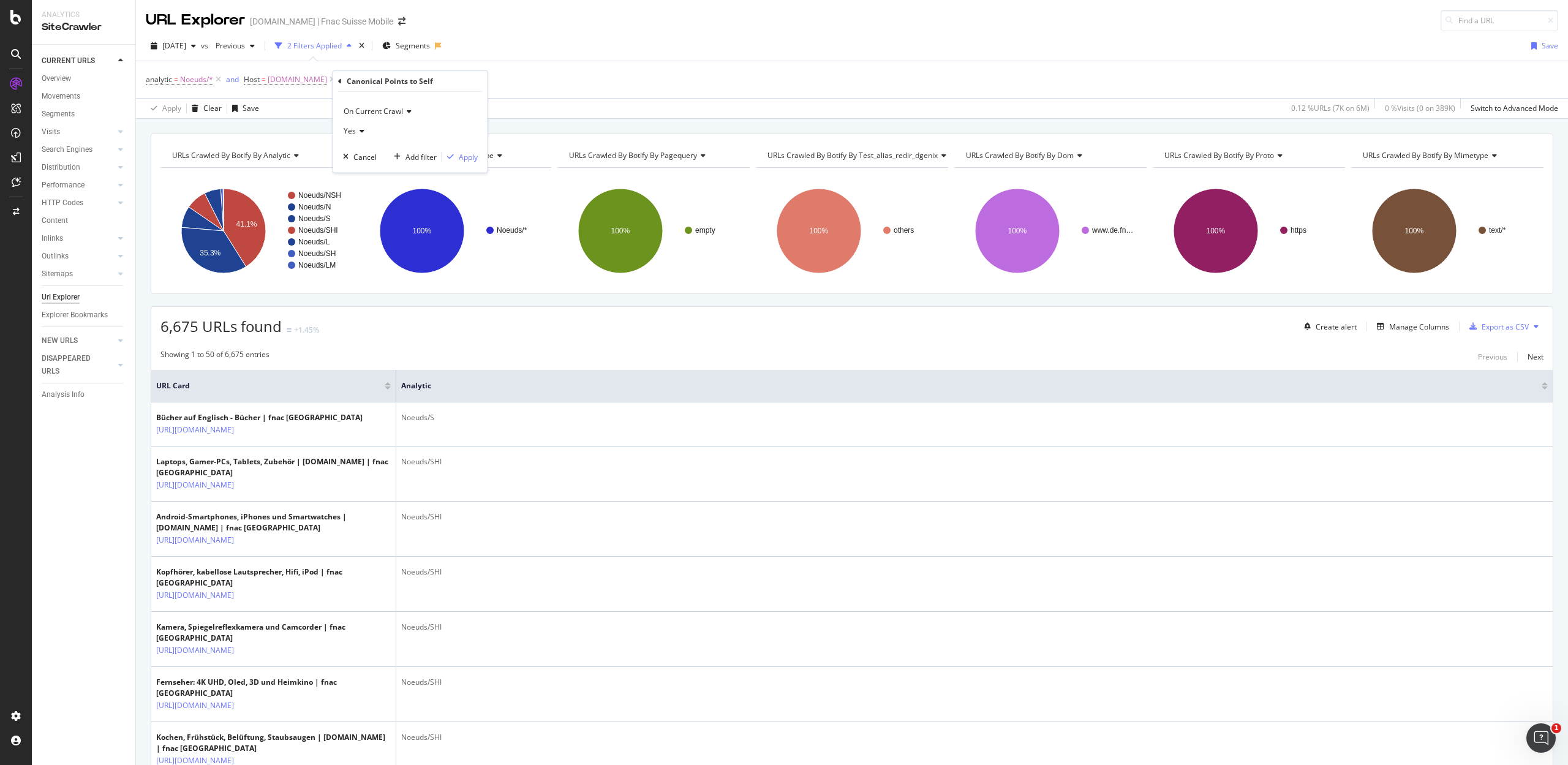
click at [363, 131] on icon at bounding box center [360, 131] width 8 height 8
click at [368, 167] on div "No" at bounding box center [411, 172] width 131 height 16
click at [470, 156] on div "Apply" at bounding box center [468, 156] width 19 height 10
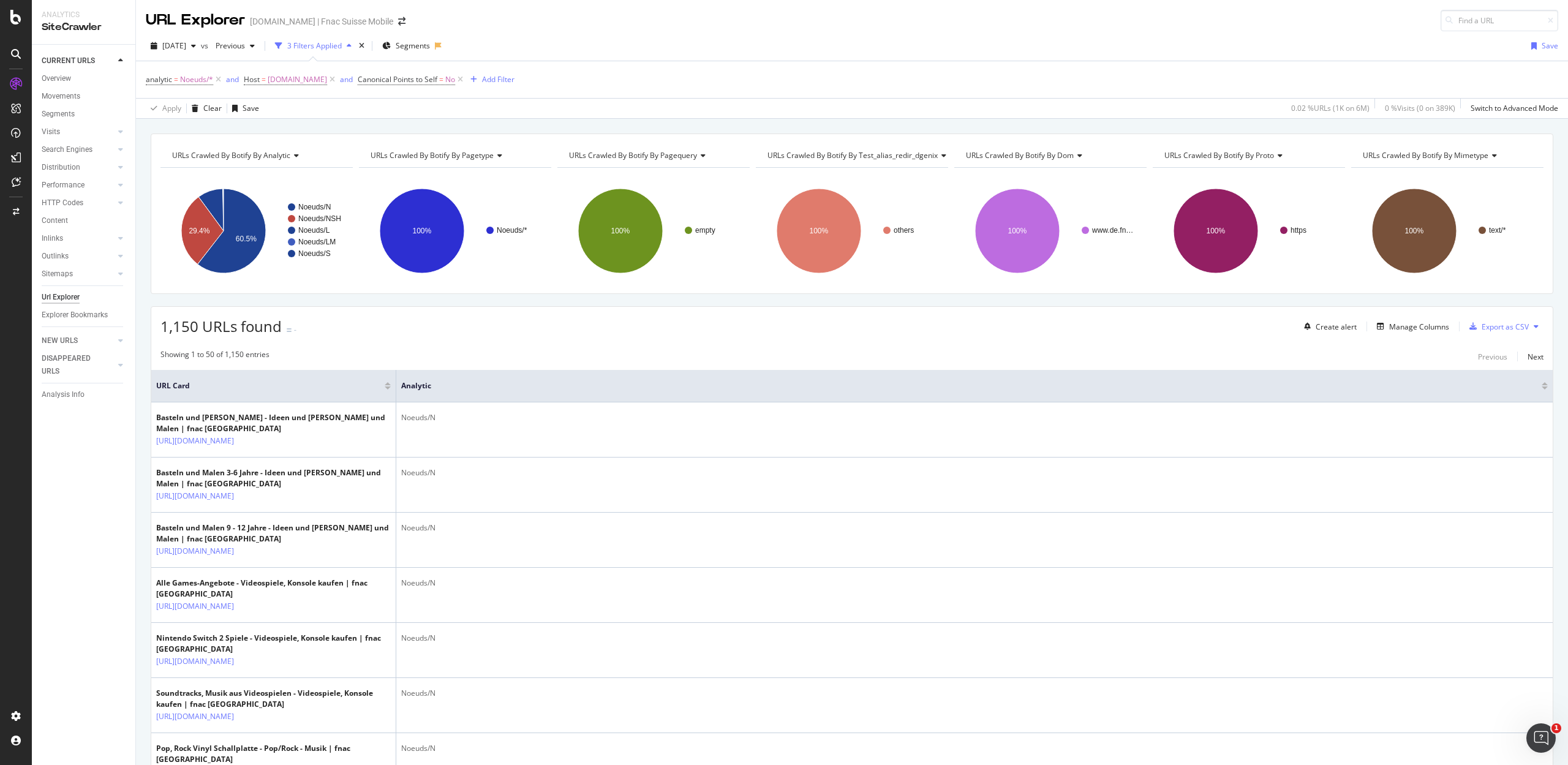
drag, startPoint x: 456, startPoint y: 81, endPoint x: 360, endPoint y: 1, distance: 125.0
click at [457, 81] on icon at bounding box center [460, 80] width 10 height 13
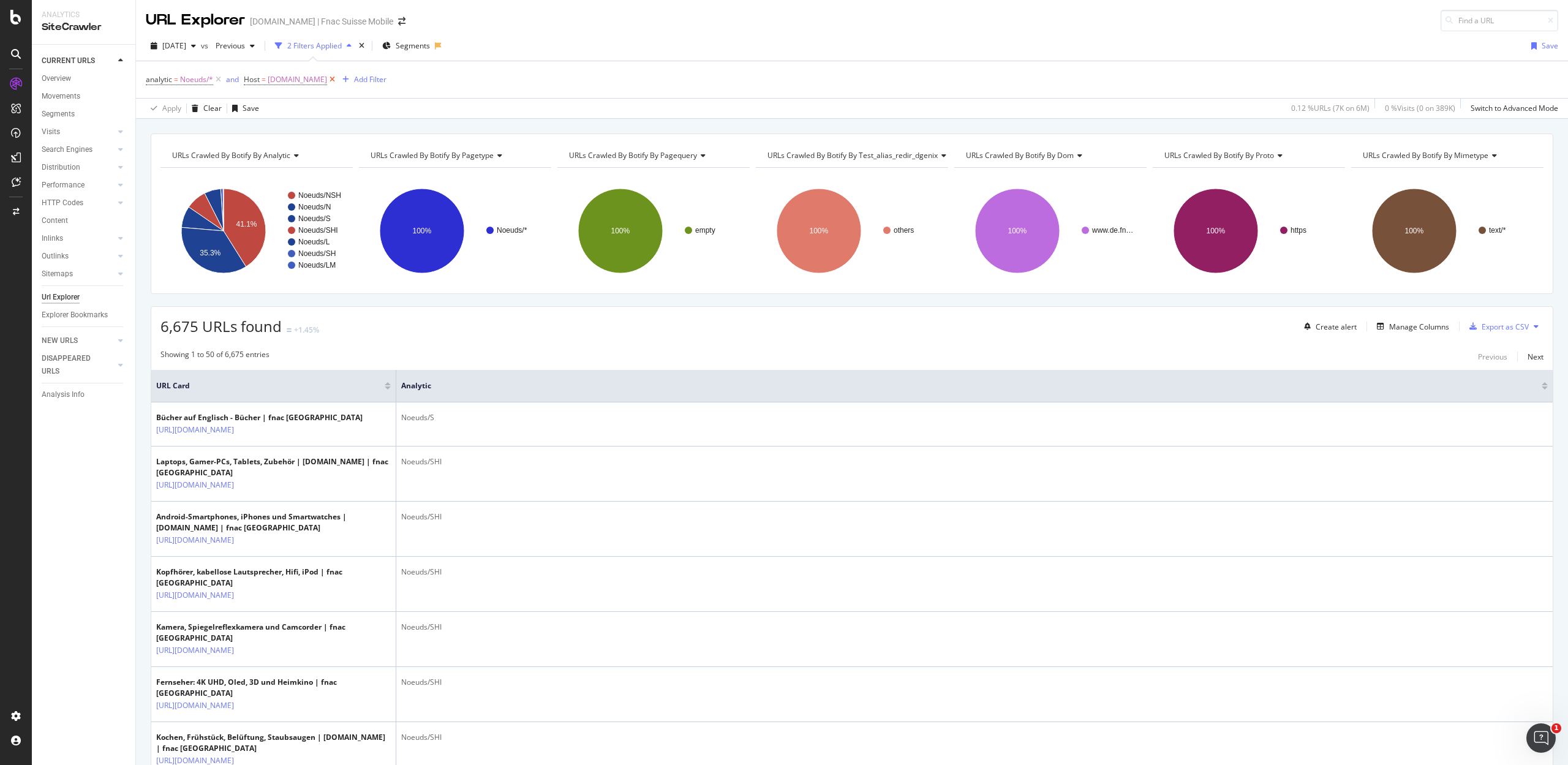
click at [327, 81] on icon at bounding box center [332, 80] width 10 height 13
click at [262, 77] on div "Add Filter" at bounding box center [256, 79] width 33 height 10
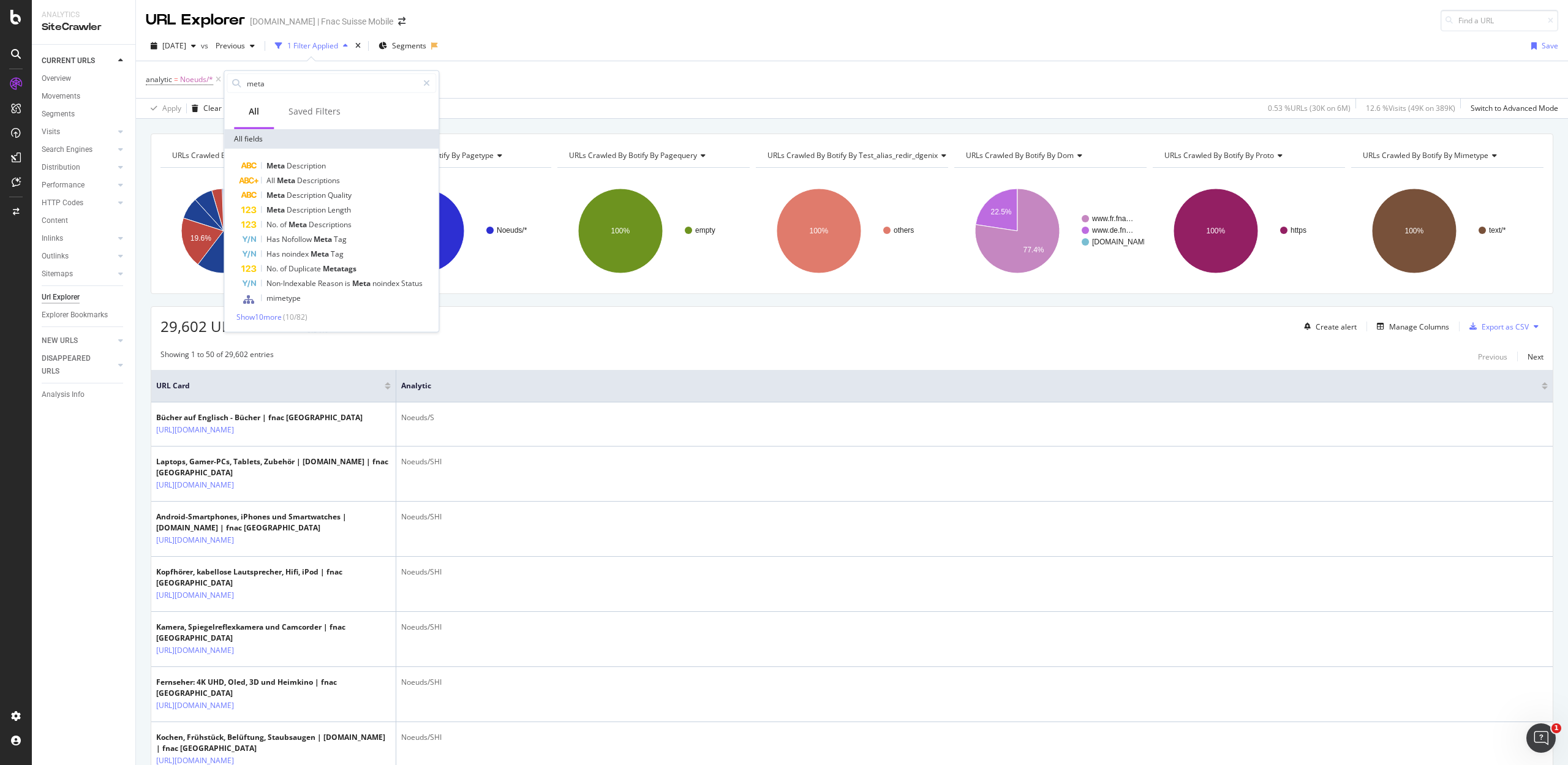
drag, startPoint x: 294, startPoint y: 84, endPoint x: 133, endPoint y: 74, distance: 161.3
click at [133, 74] on body "Analytics SiteCrawler CURRENT URLS Overview Movements Segments Visits Analysis …" at bounding box center [784, 382] width 1568 height 765
type input "m"
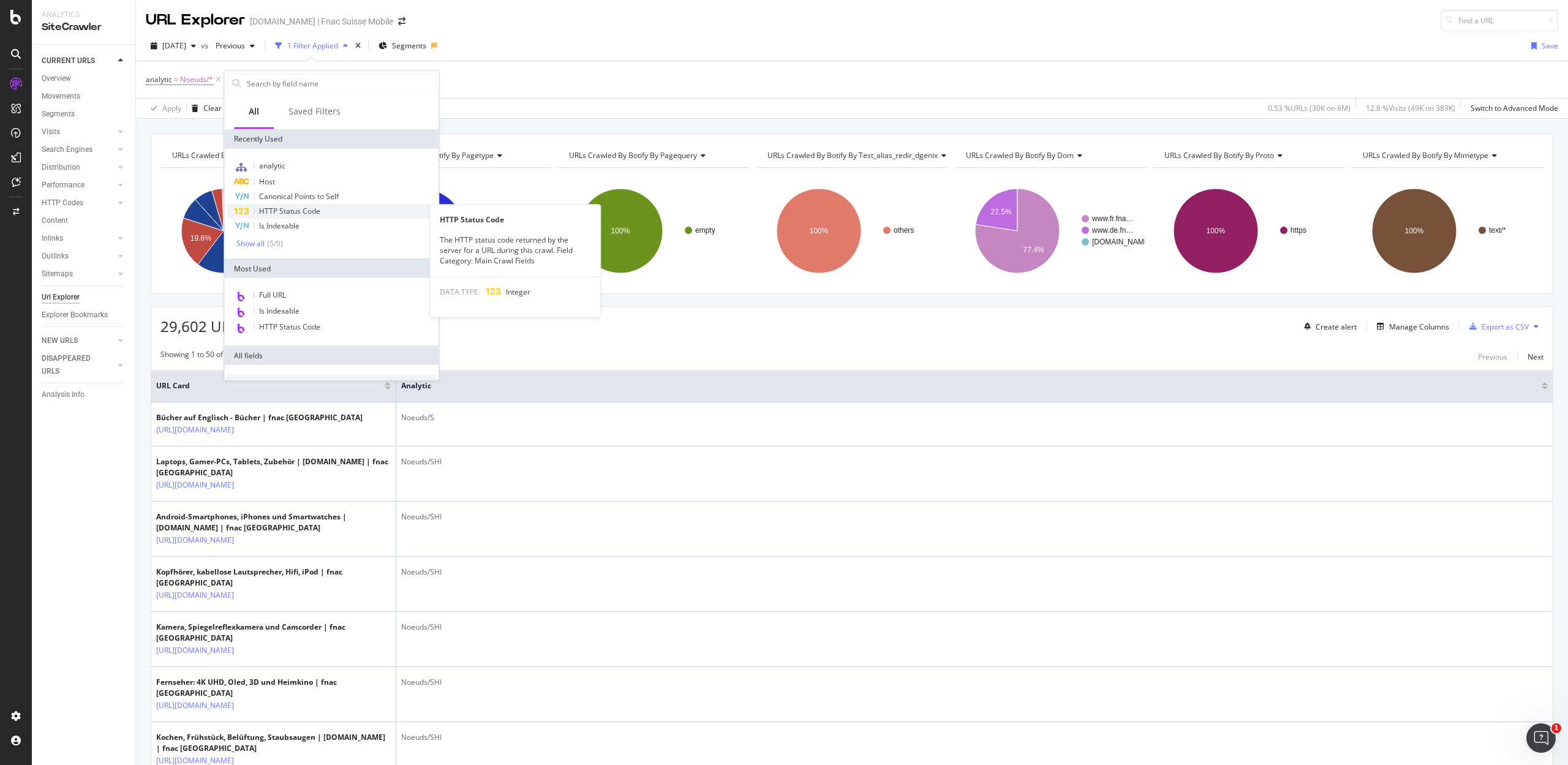
click at [290, 217] on div "HTTP Status Code" at bounding box center [331, 211] width 209 height 15
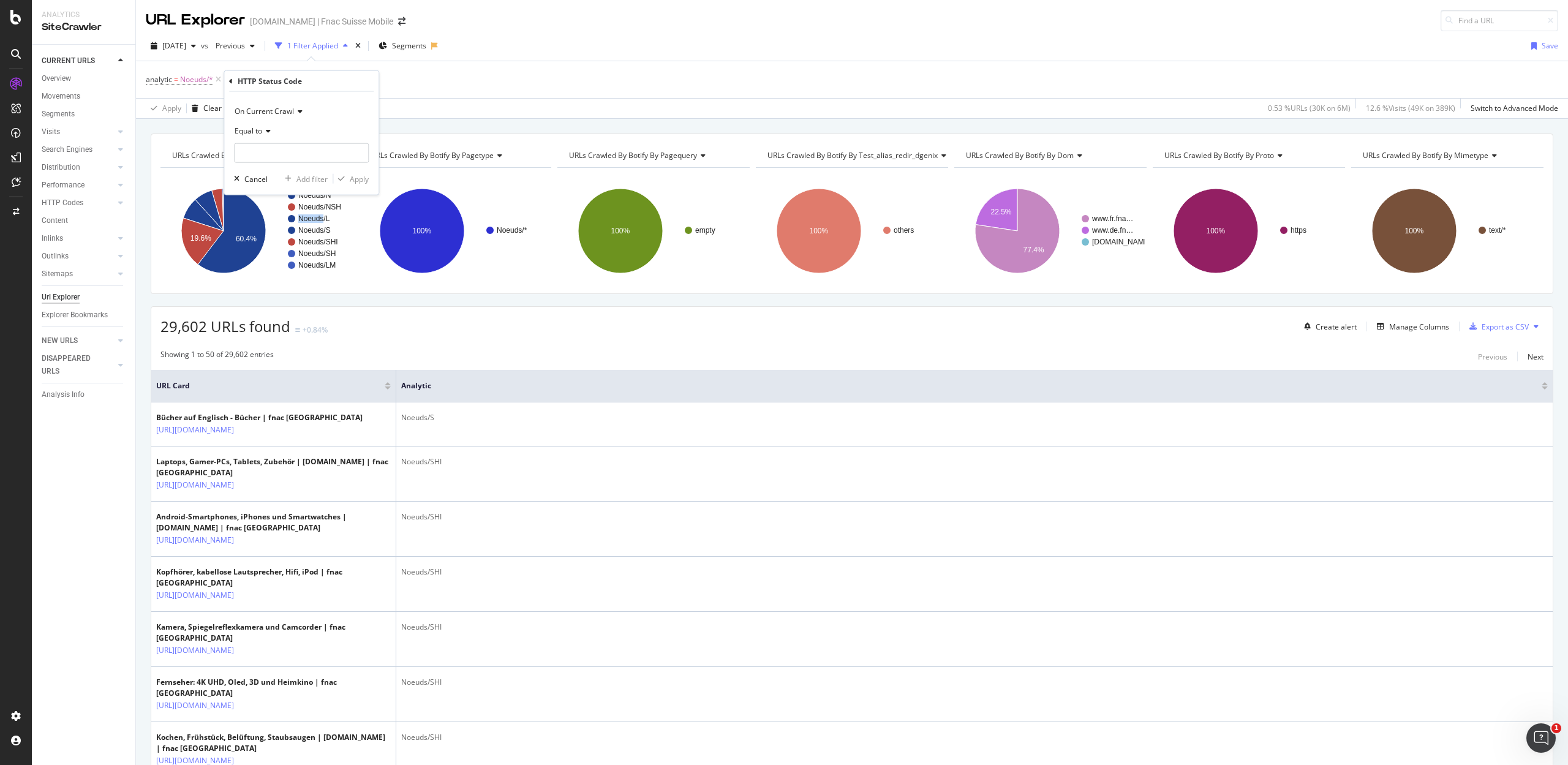
click at [290, 217] on rect "A chart." at bounding box center [315, 218] width 54 height 8
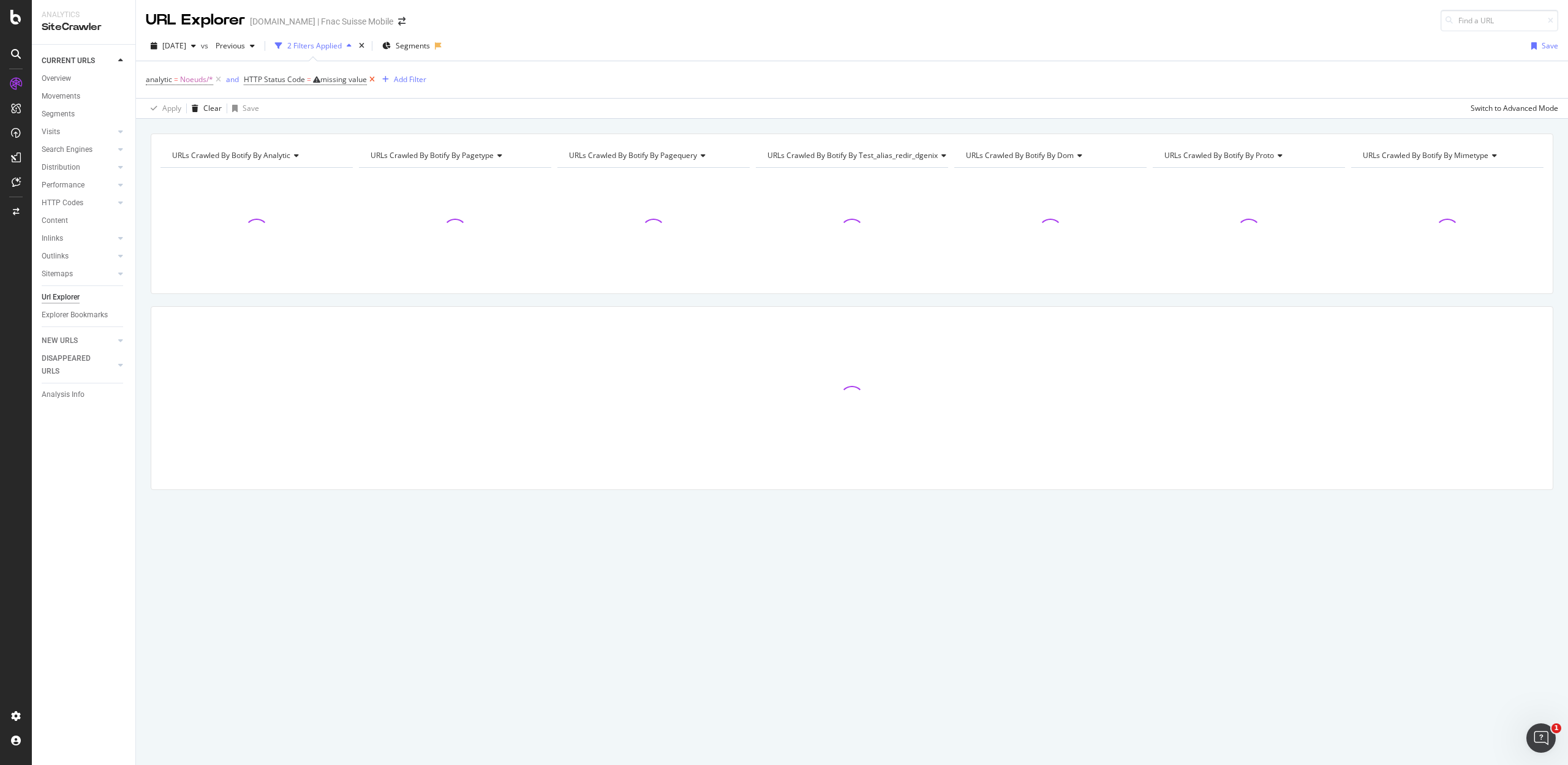
click at [376, 81] on icon at bounding box center [372, 80] width 10 height 13
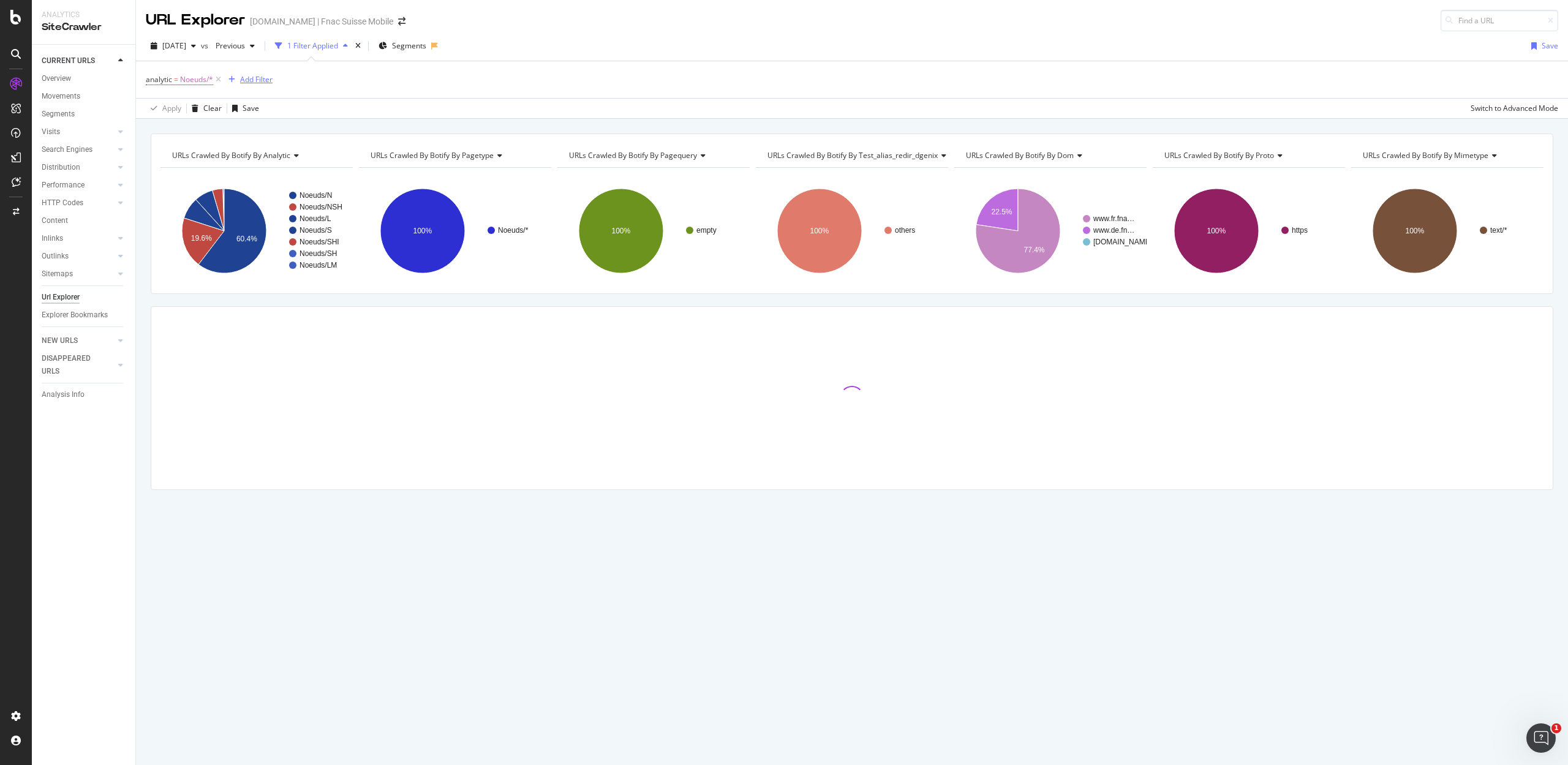
click at [256, 77] on div "Add Filter" at bounding box center [256, 79] width 33 height 10
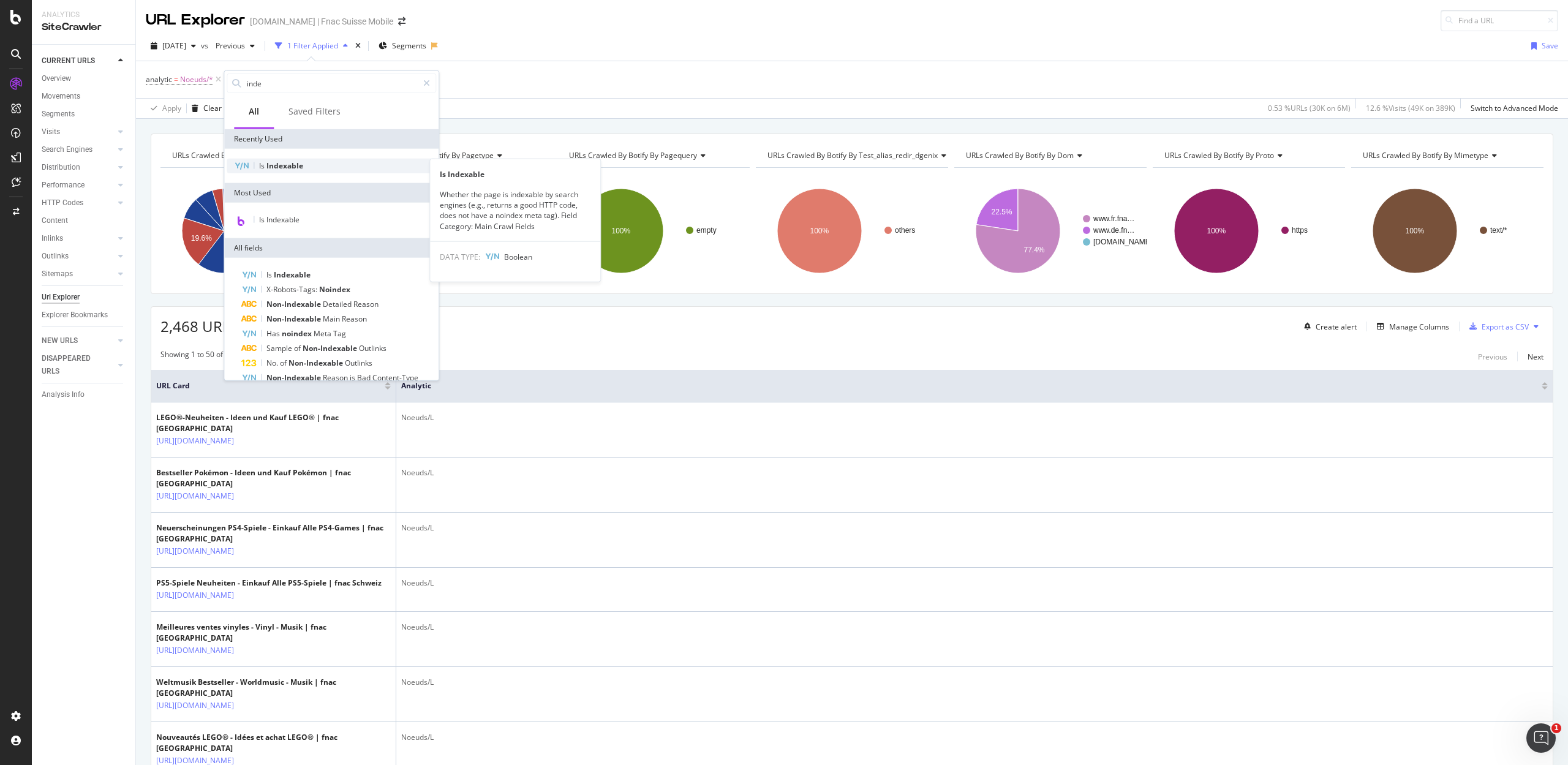
type input "inde"
click at [270, 167] on span "Indexable" at bounding box center [284, 165] width 37 height 10
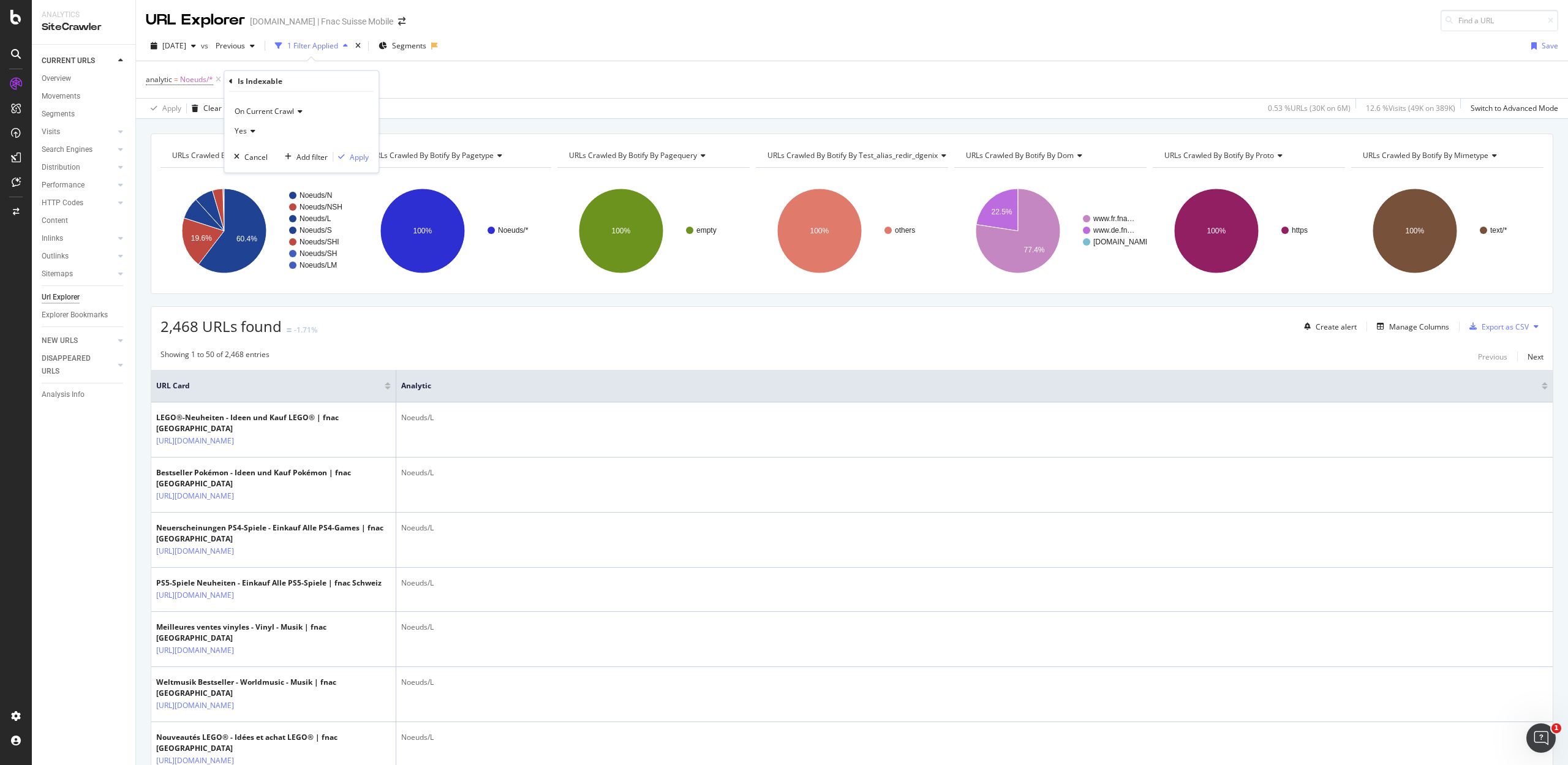
click at [248, 128] on icon at bounding box center [251, 131] width 8 height 8
click at [262, 172] on div "No" at bounding box center [302, 172] width 131 height 16
click at [361, 158] on div "Apply" at bounding box center [358, 156] width 19 height 10
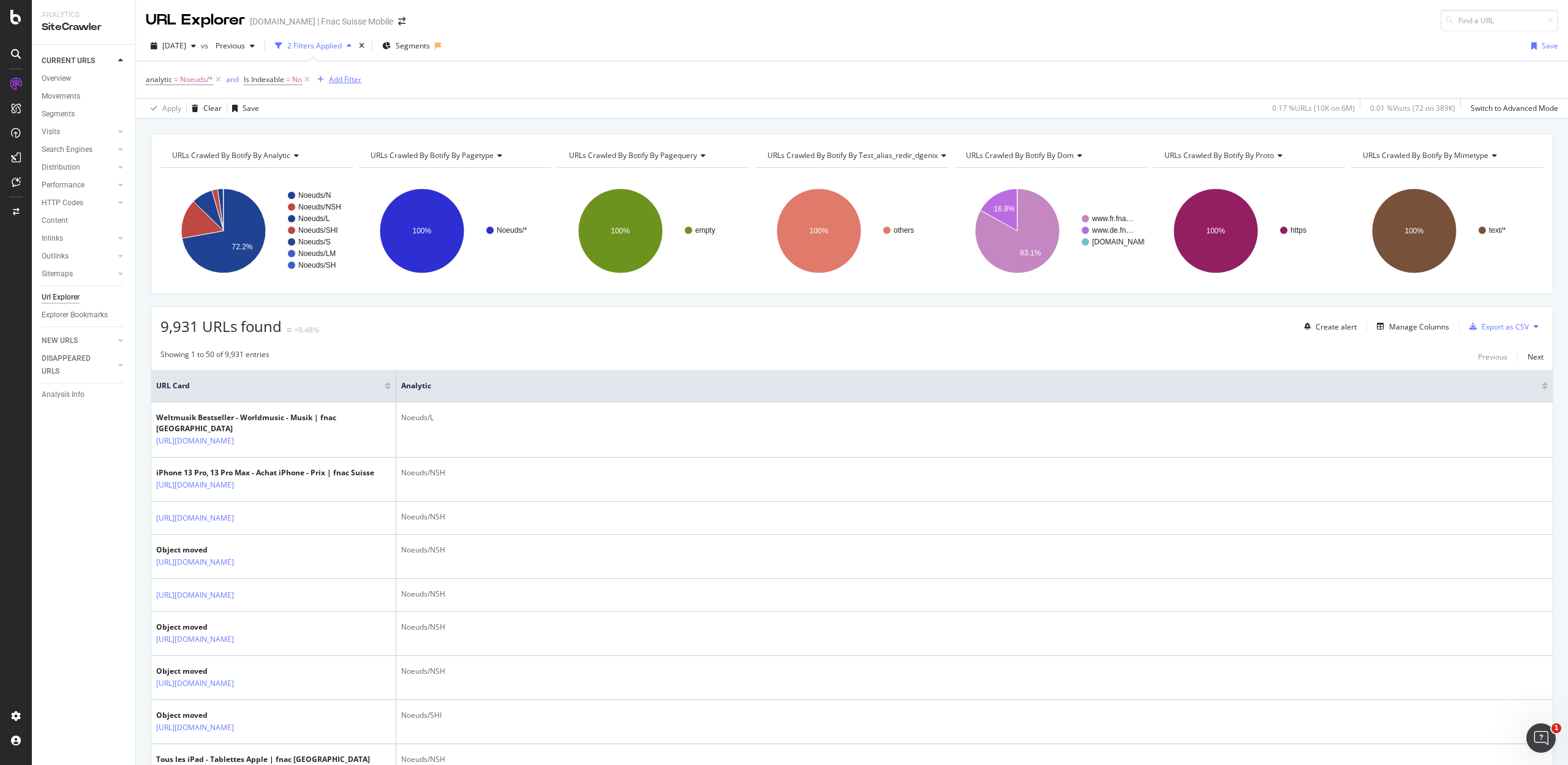
click at [350, 82] on div "Add Filter" at bounding box center [345, 79] width 33 height 10
type input "m"
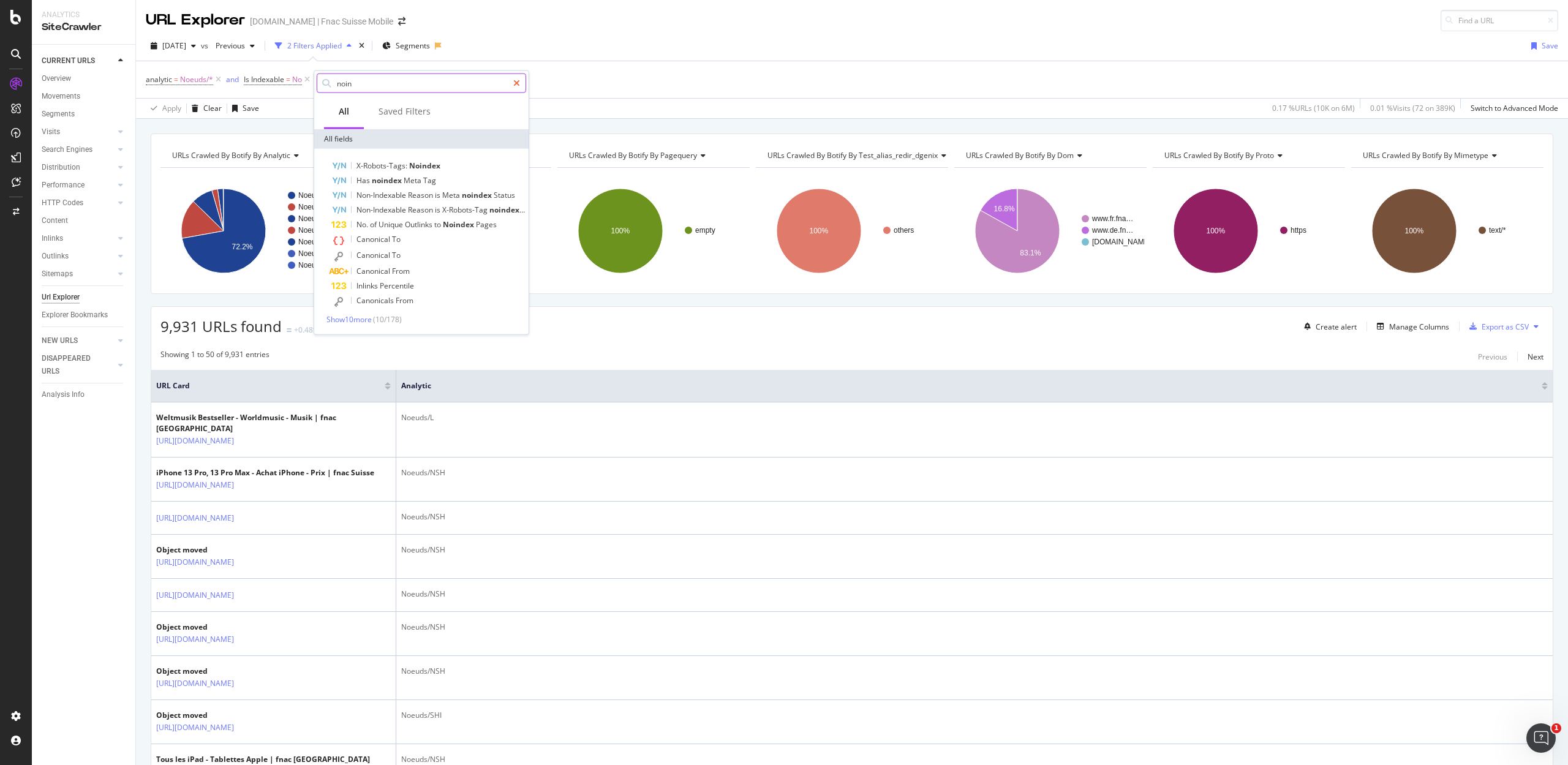
type input "noin"
click at [515, 82] on icon at bounding box center [517, 83] width 7 height 8
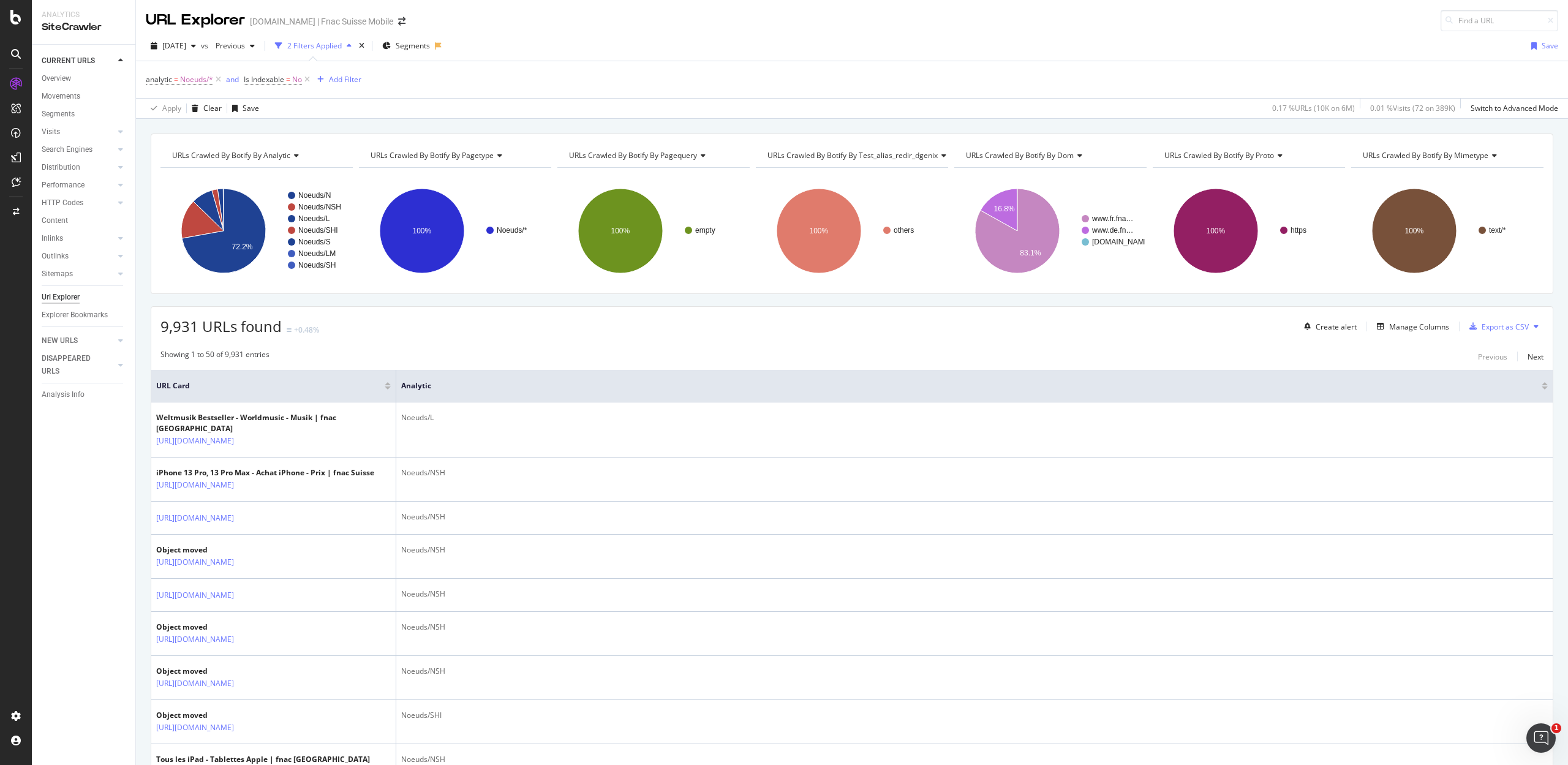
click at [573, 51] on div "2025 Aug. 31st vs Previous 2 Filters Applied Segments Save" at bounding box center [852, 48] width 1432 height 24
click at [1493, 329] on div "Export as CSV" at bounding box center [1505, 327] width 47 height 10
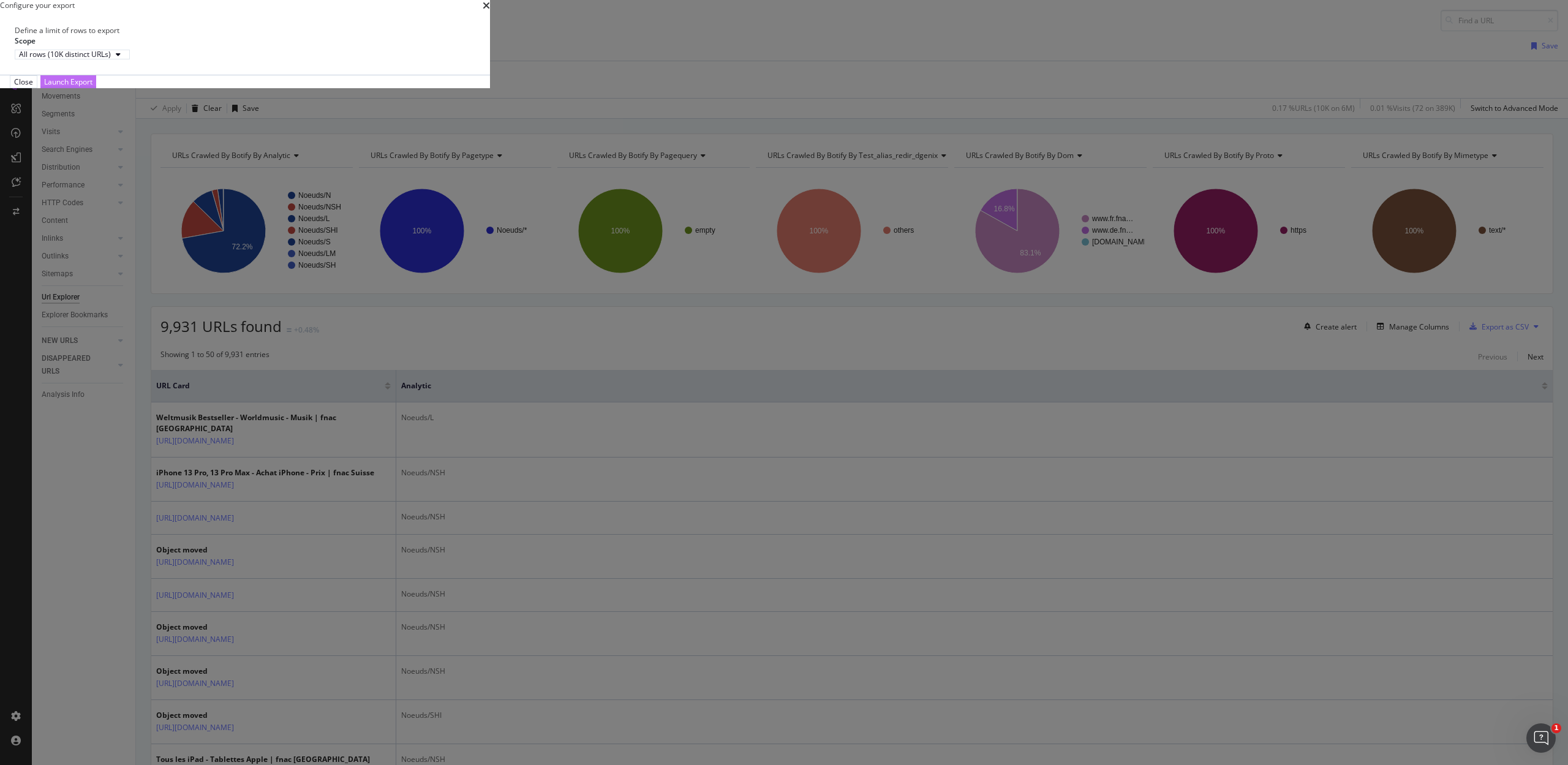
click at [92, 87] on div "Launch Export" at bounding box center [68, 81] width 49 height 10
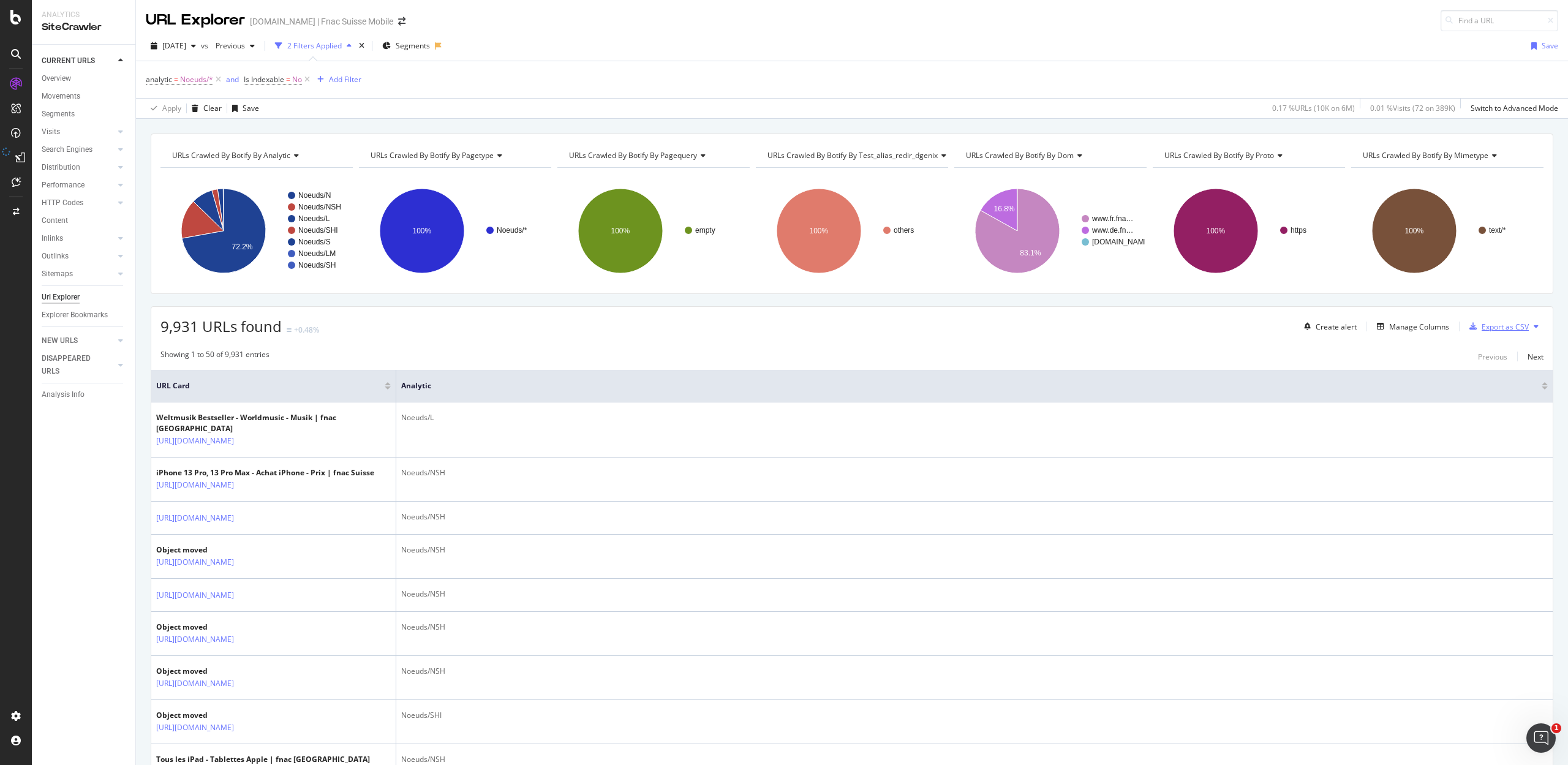
click at [1492, 329] on div "Export as CSV" at bounding box center [1505, 327] width 47 height 10
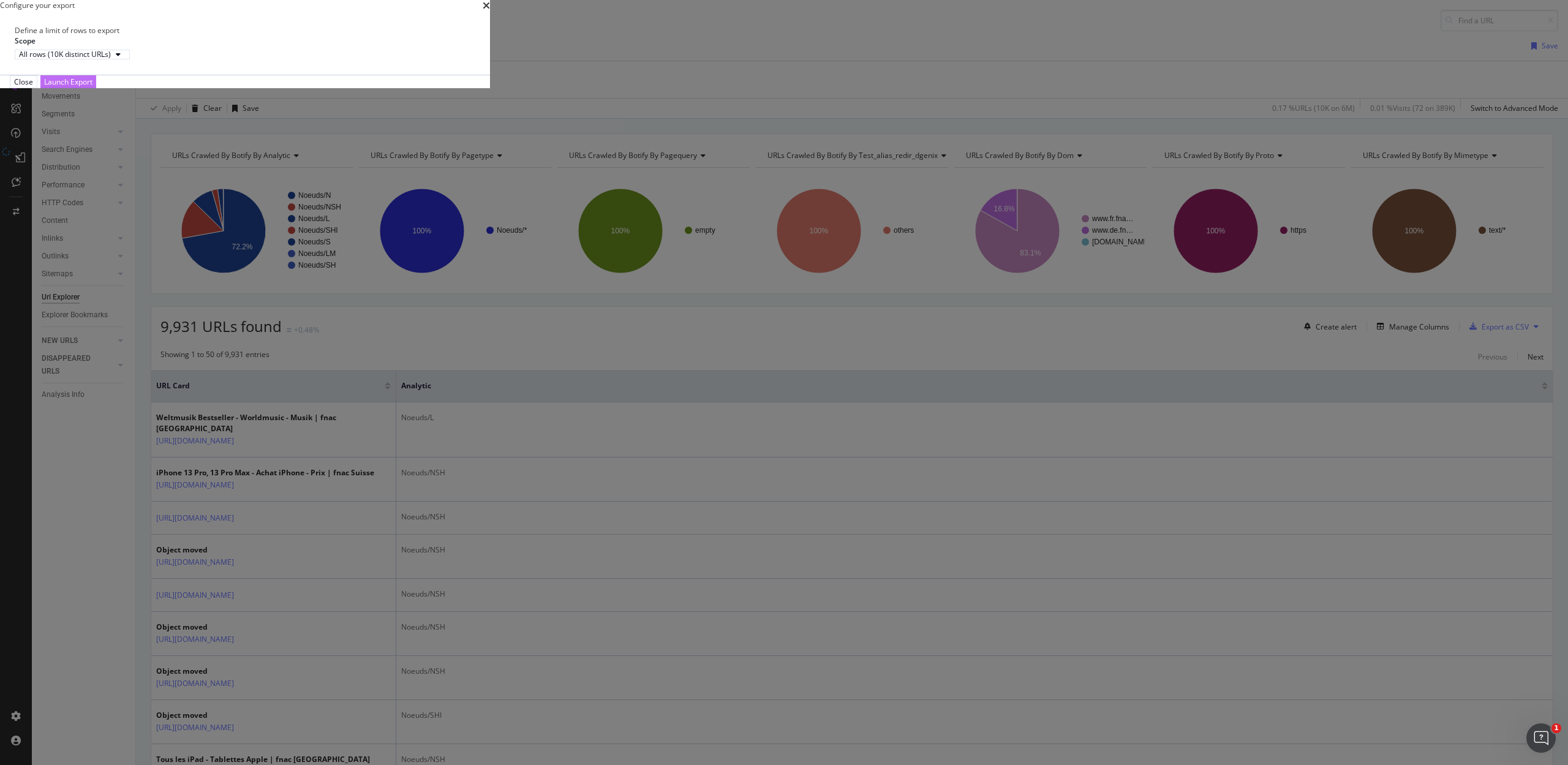
click at [92, 87] on div "Launch Export" at bounding box center [68, 81] width 49 height 10
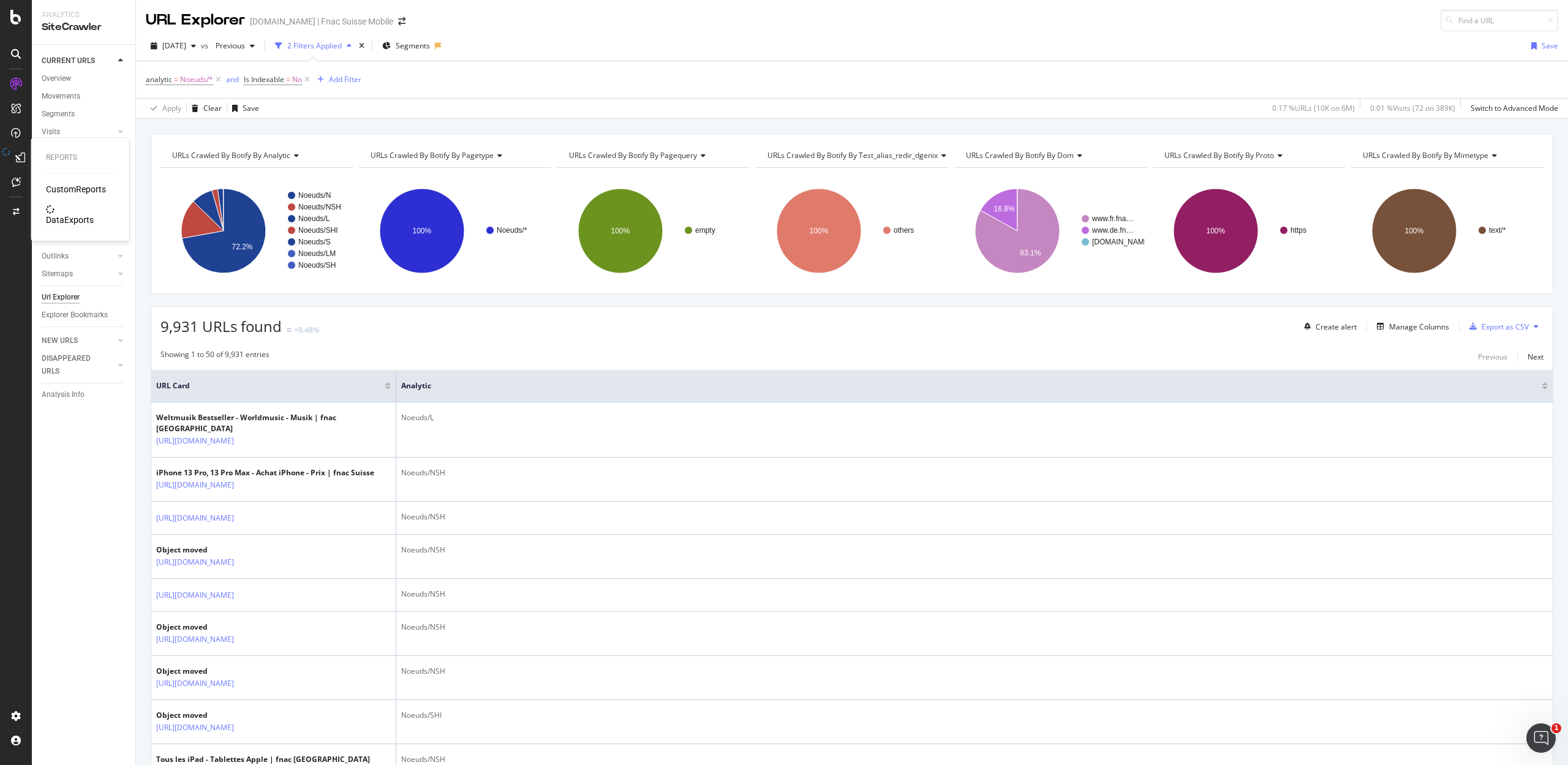
click at [67, 214] on div "DataExports" at bounding box center [69, 220] width 48 height 13
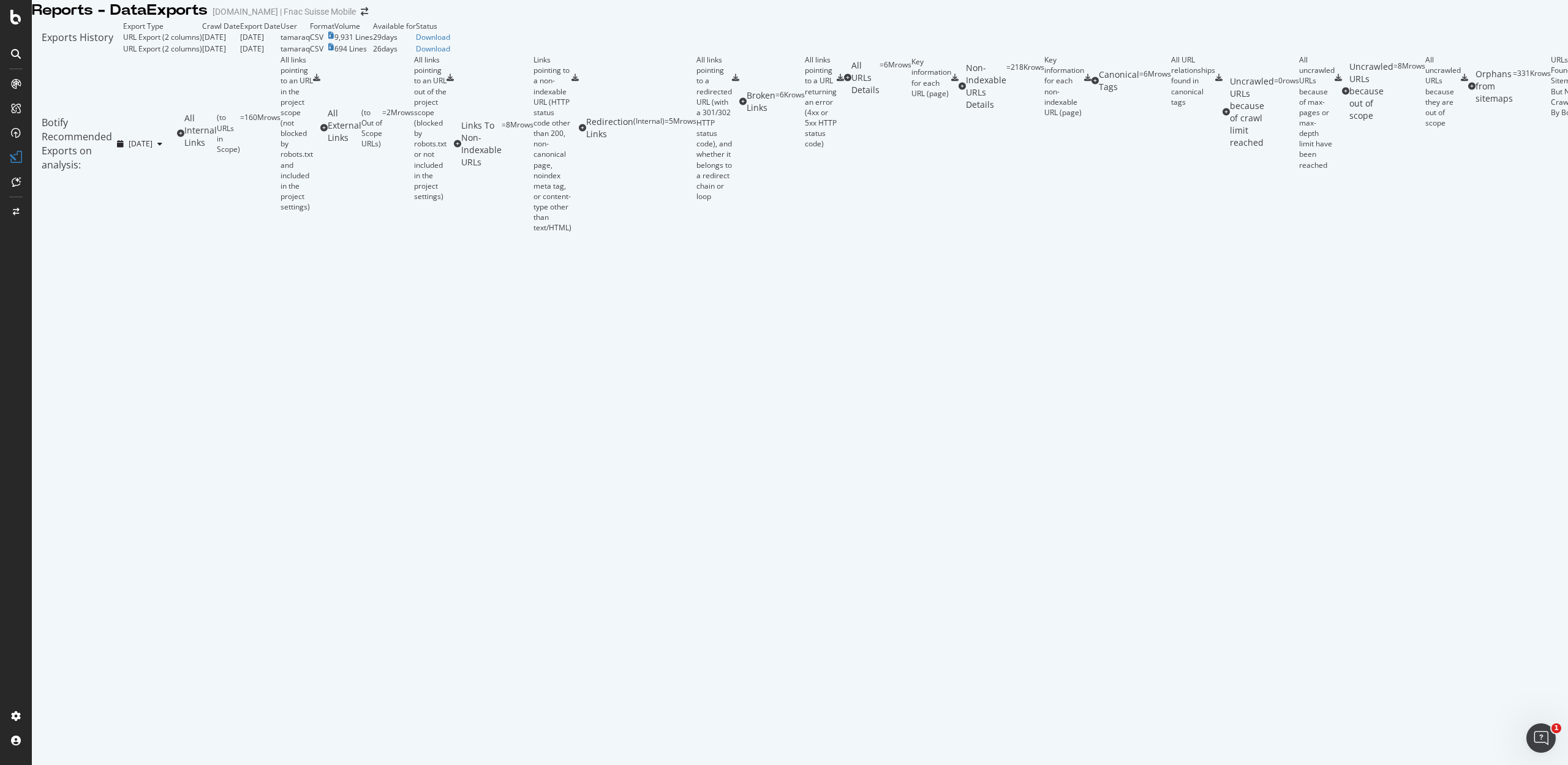
click at [1385, 764] on div "Your URL Explorer export is now ready in the Data Exports section. Your URL Exp…" at bounding box center [784, 775] width 1568 height 21
click at [450, 42] on div "Download" at bounding box center [433, 37] width 34 height 10
click at [15, 49] on icon at bounding box center [16, 54] width 10 height 10
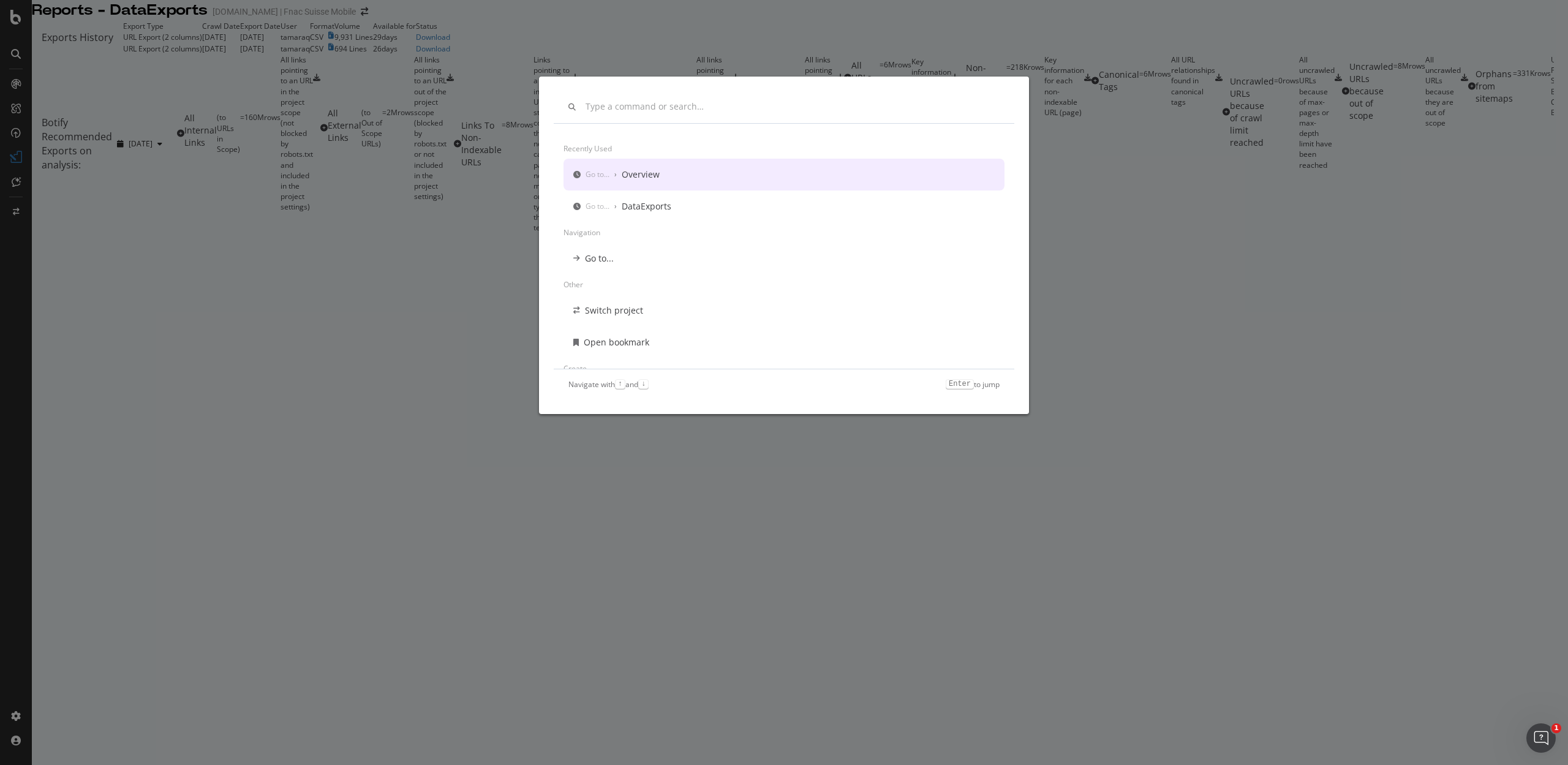
click at [650, 169] on div "Overview" at bounding box center [641, 174] width 38 height 13
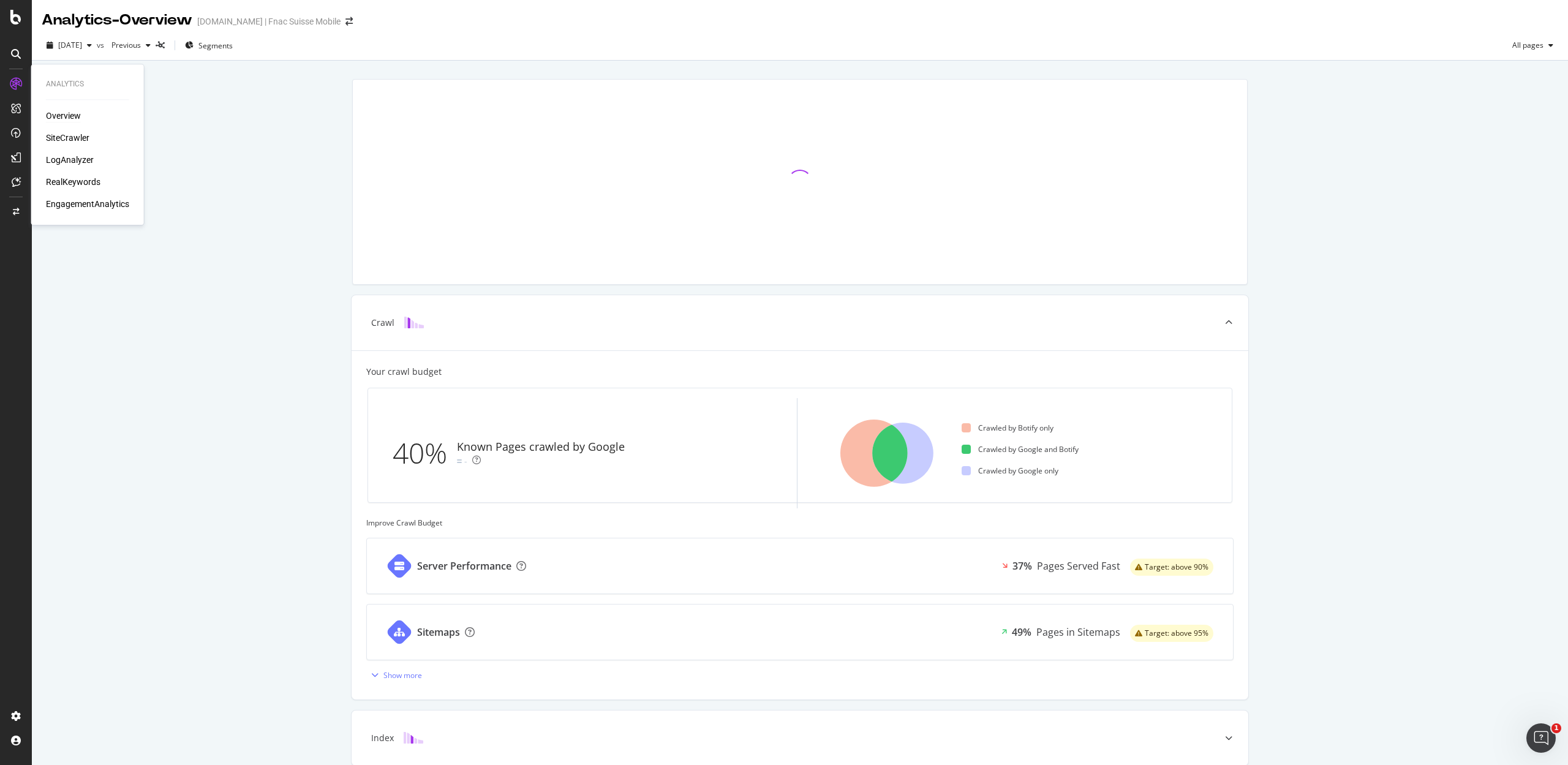
click at [63, 117] on div "Overview" at bounding box center [63, 116] width 35 height 13
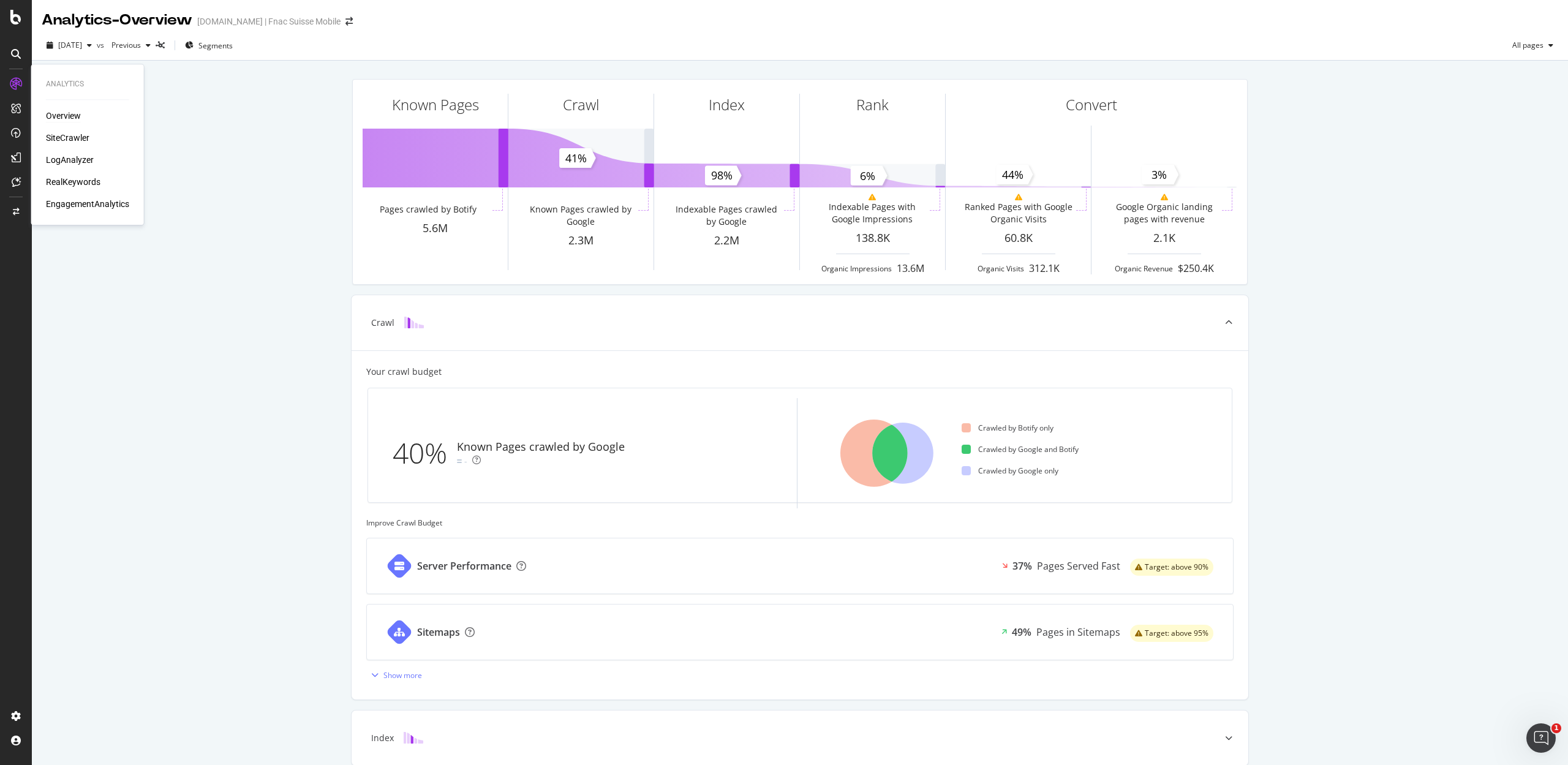
click at [63, 117] on div "Overview" at bounding box center [63, 116] width 35 height 13
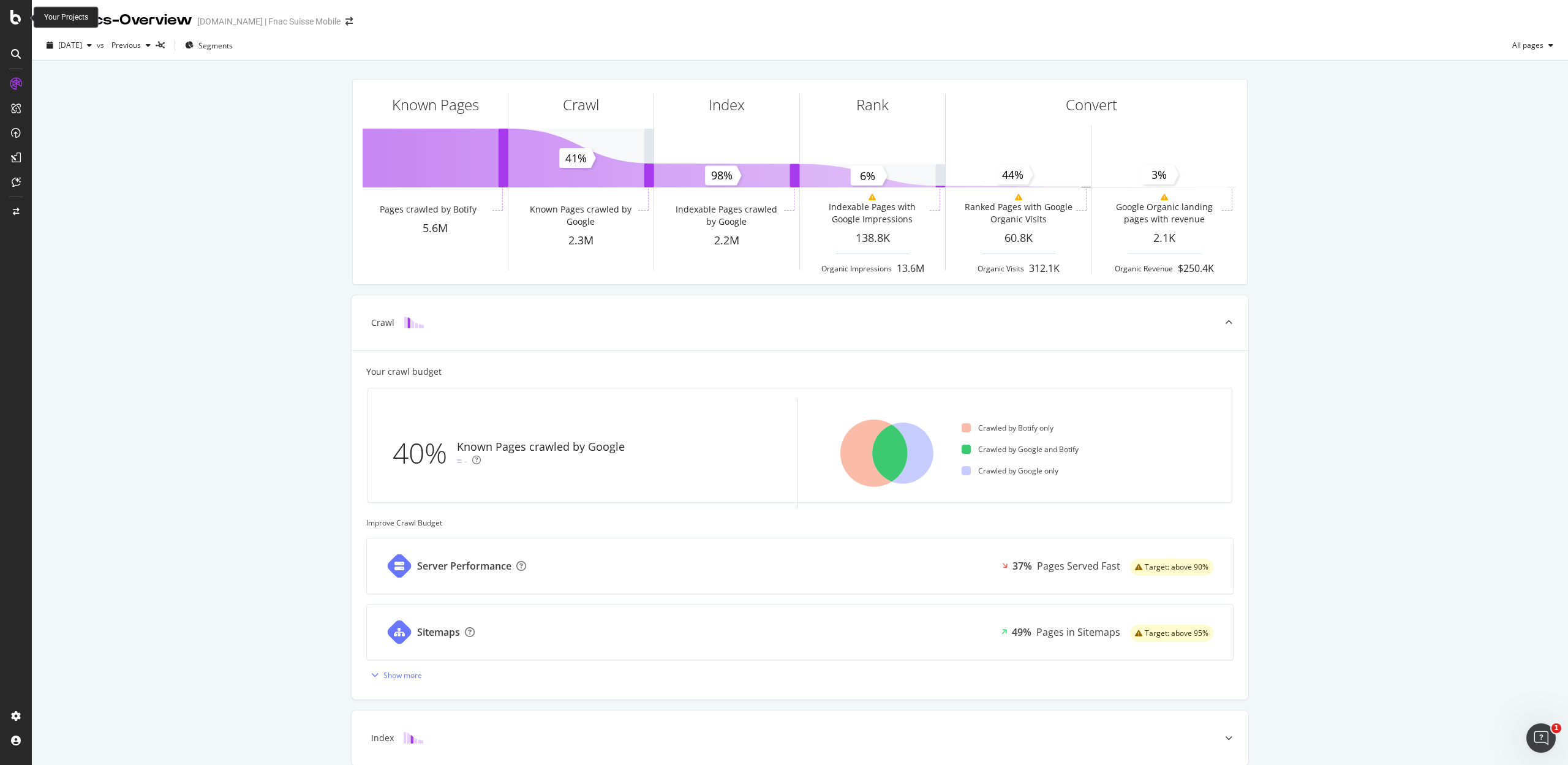
click at [15, 21] on icon at bounding box center [16, 17] width 11 height 15
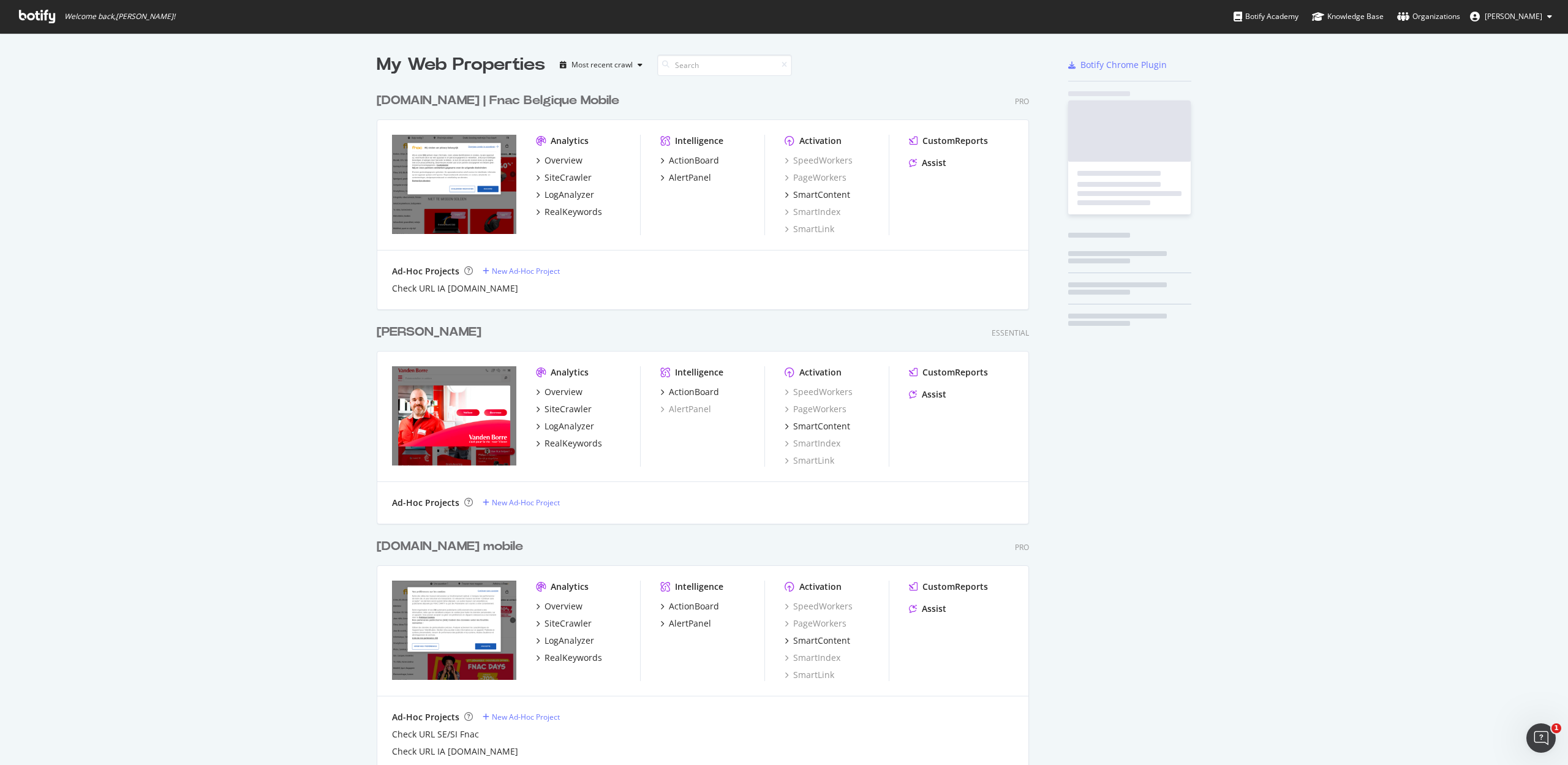
scroll to position [751, 1540]
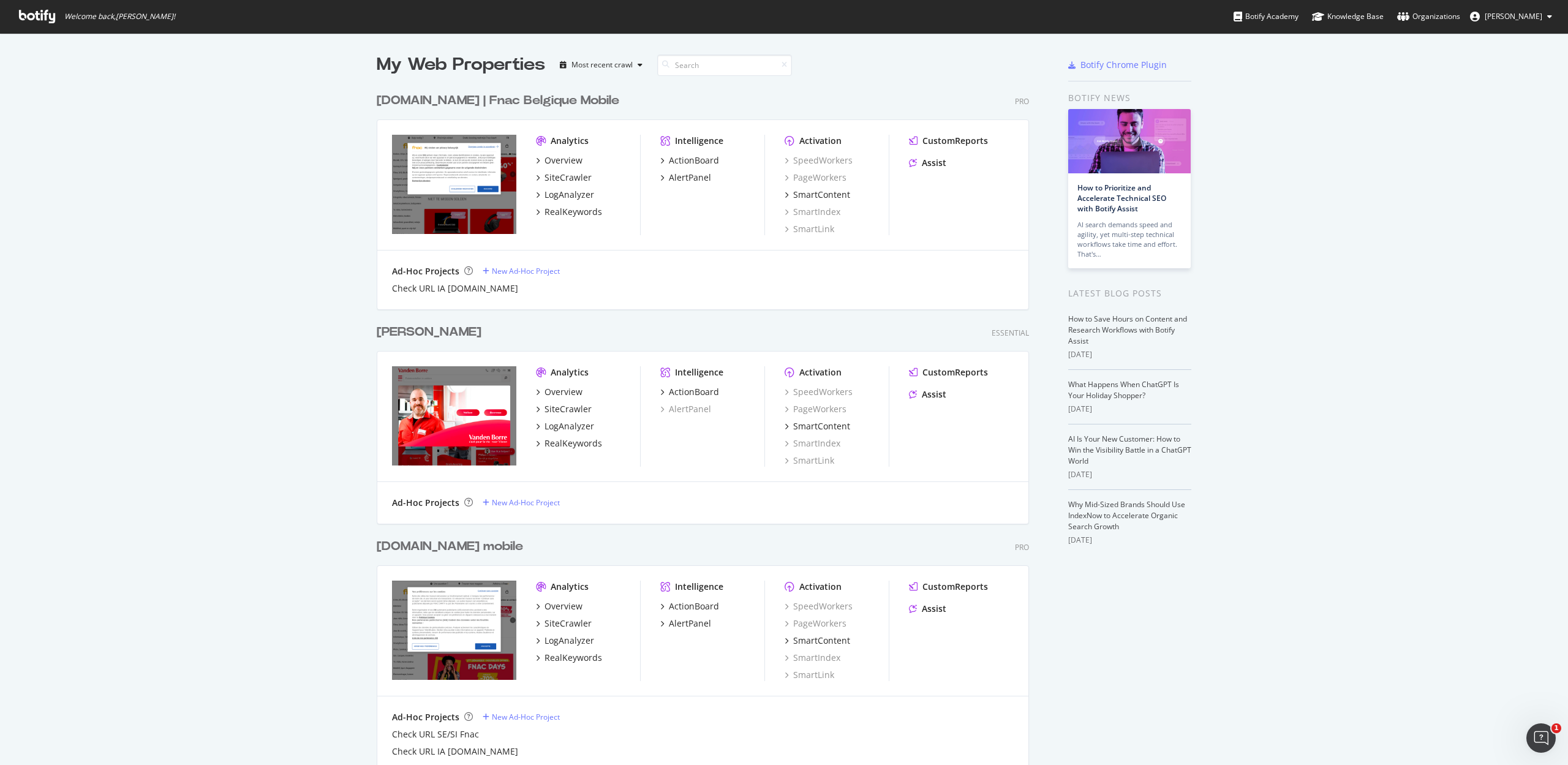
click at [504, 104] on div "[DOMAIN_NAME] | Fnac Belgique Mobile" at bounding box center [497, 101] width 242 height 18
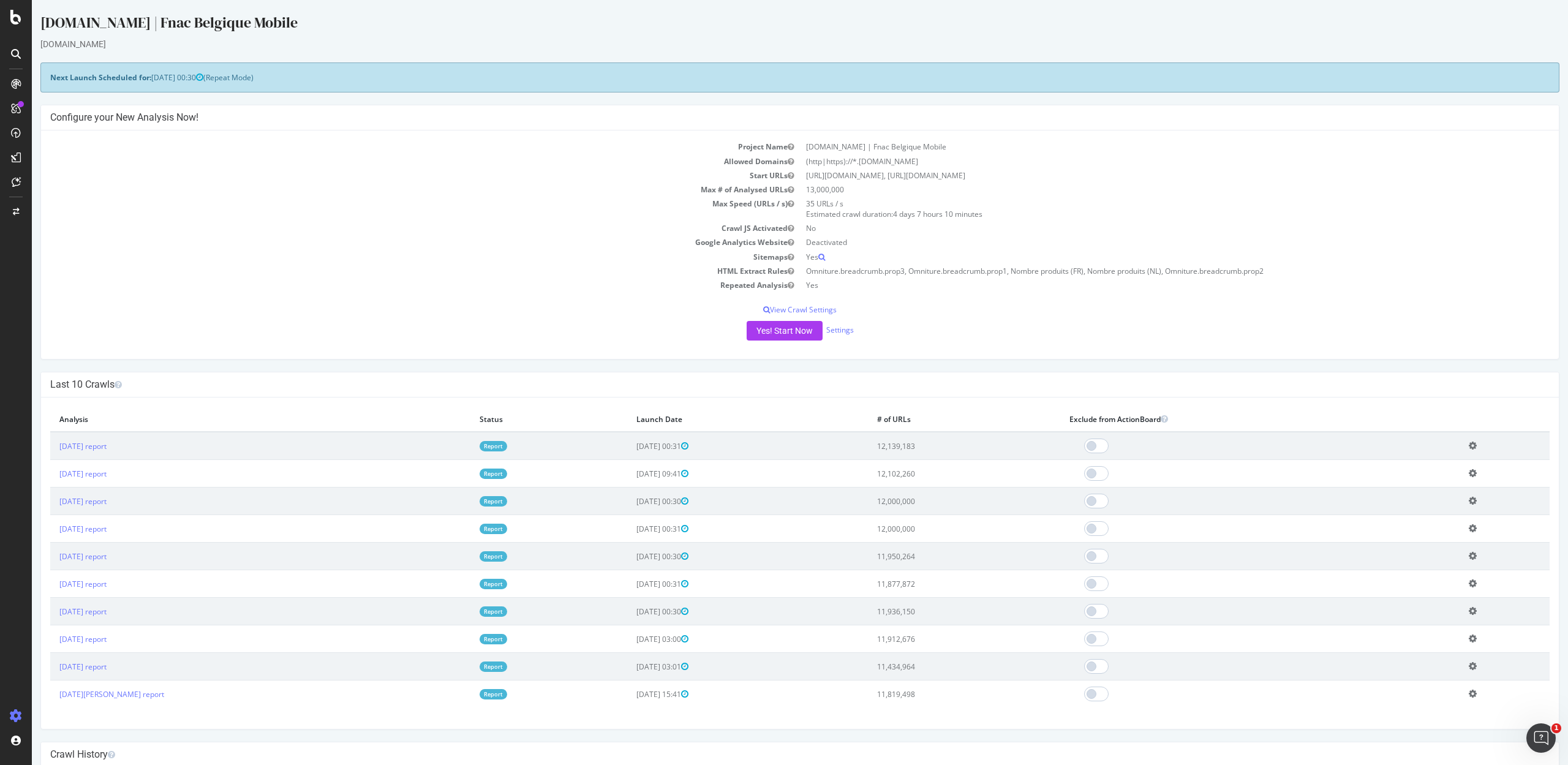
click at [479, 448] on link "Report" at bounding box center [493, 446] width 28 height 10
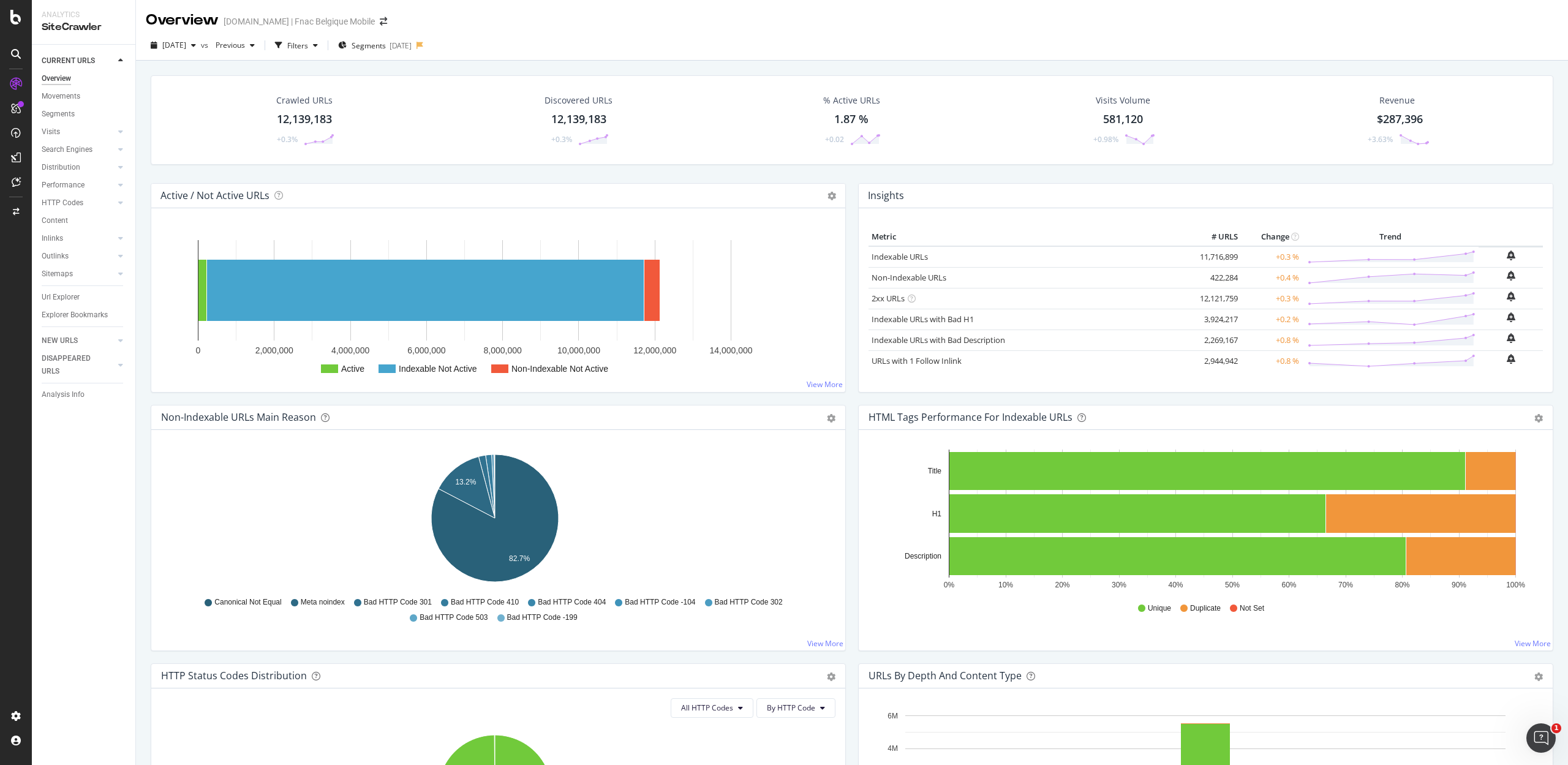
drag, startPoint x: 69, startPoint y: 115, endPoint x: 190, endPoint y: 123, distance: 121.3
click at [69, 115] on div "Segments" at bounding box center [58, 114] width 33 height 13
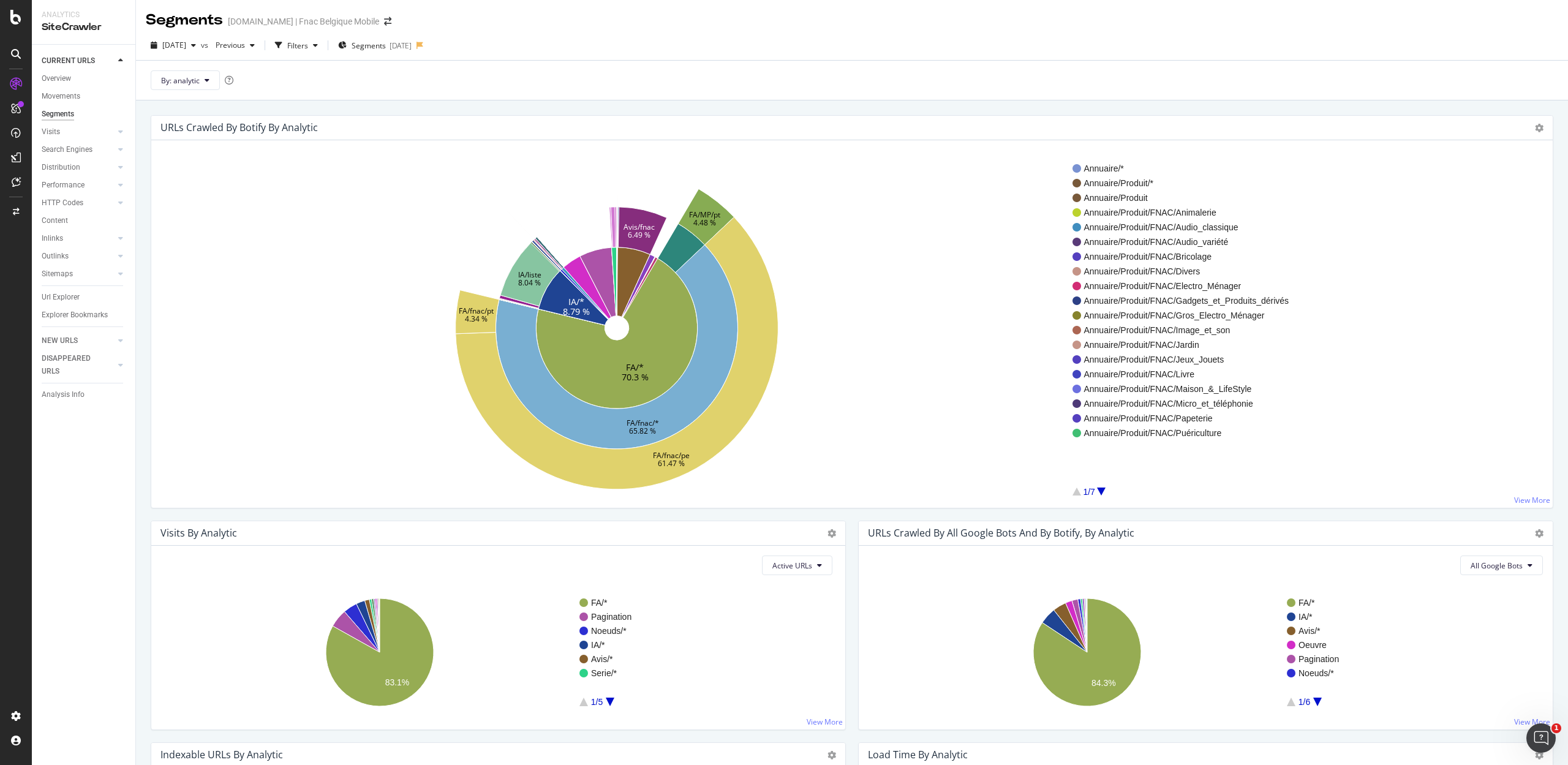
click at [1101, 491] on div at bounding box center [1101, 491] width 8 height 8
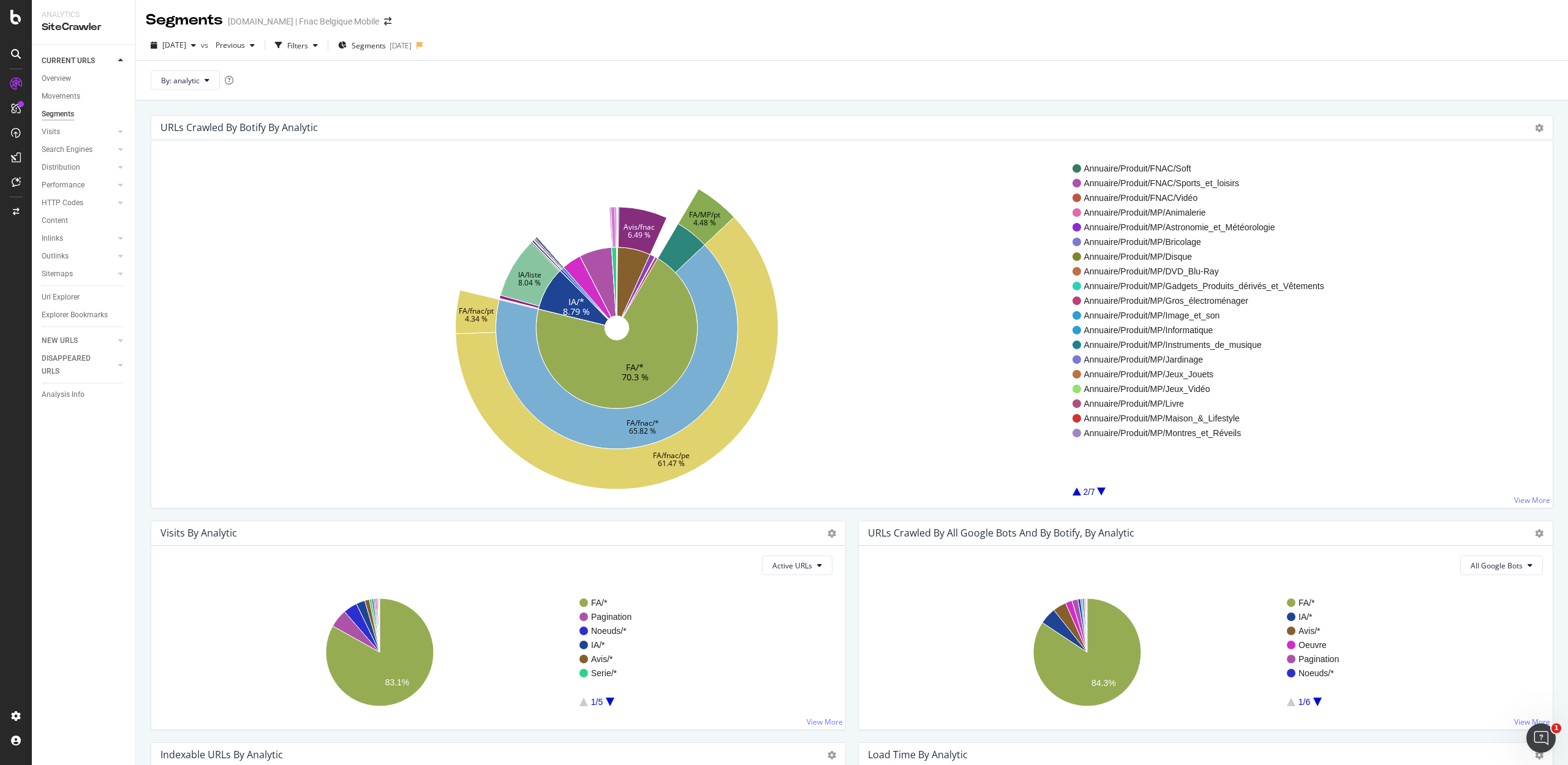
click at [1101, 491] on div at bounding box center [1101, 491] width 8 height 8
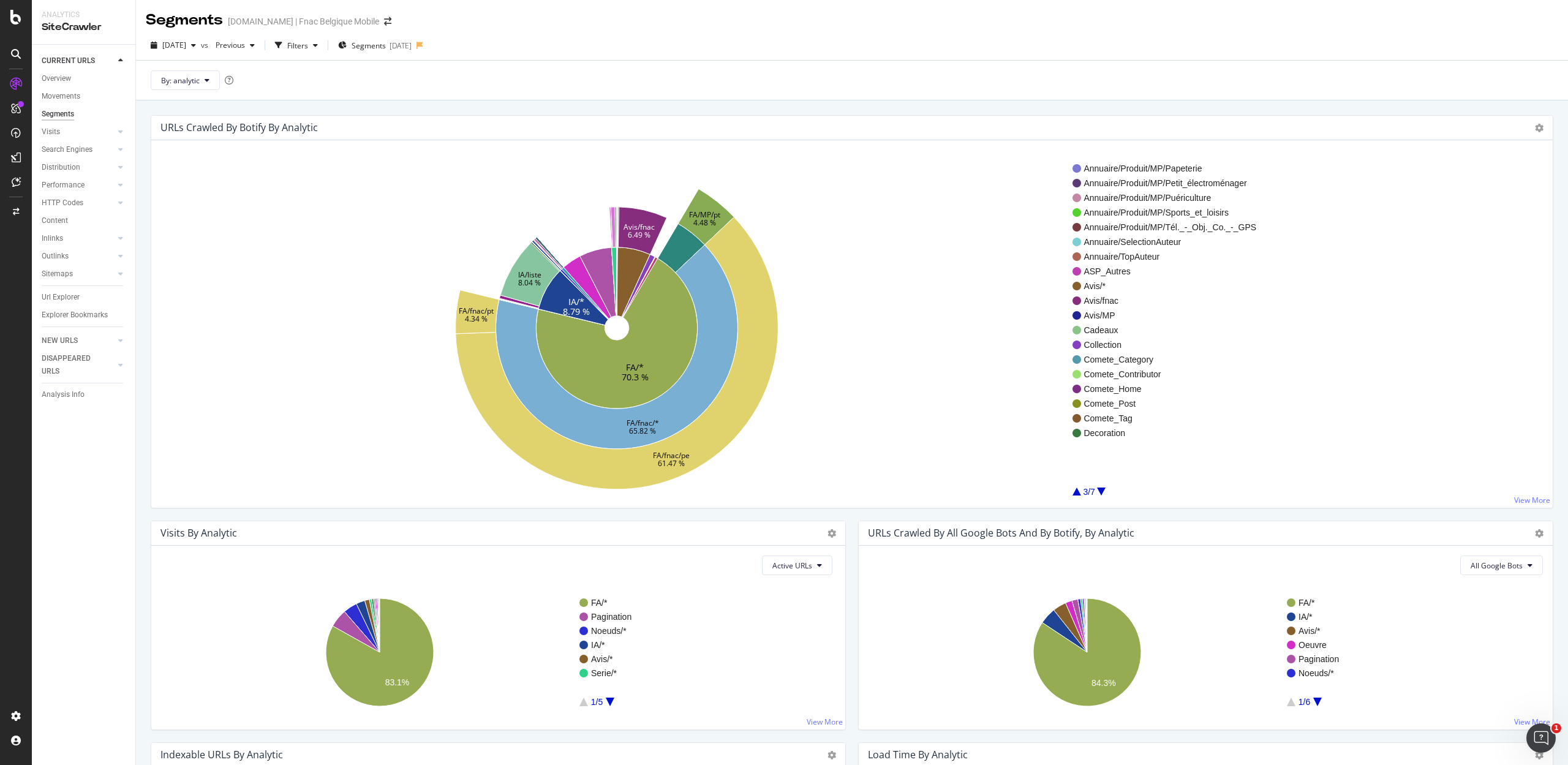
click at [1101, 491] on div at bounding box center [1101, 491] width 8 height 8
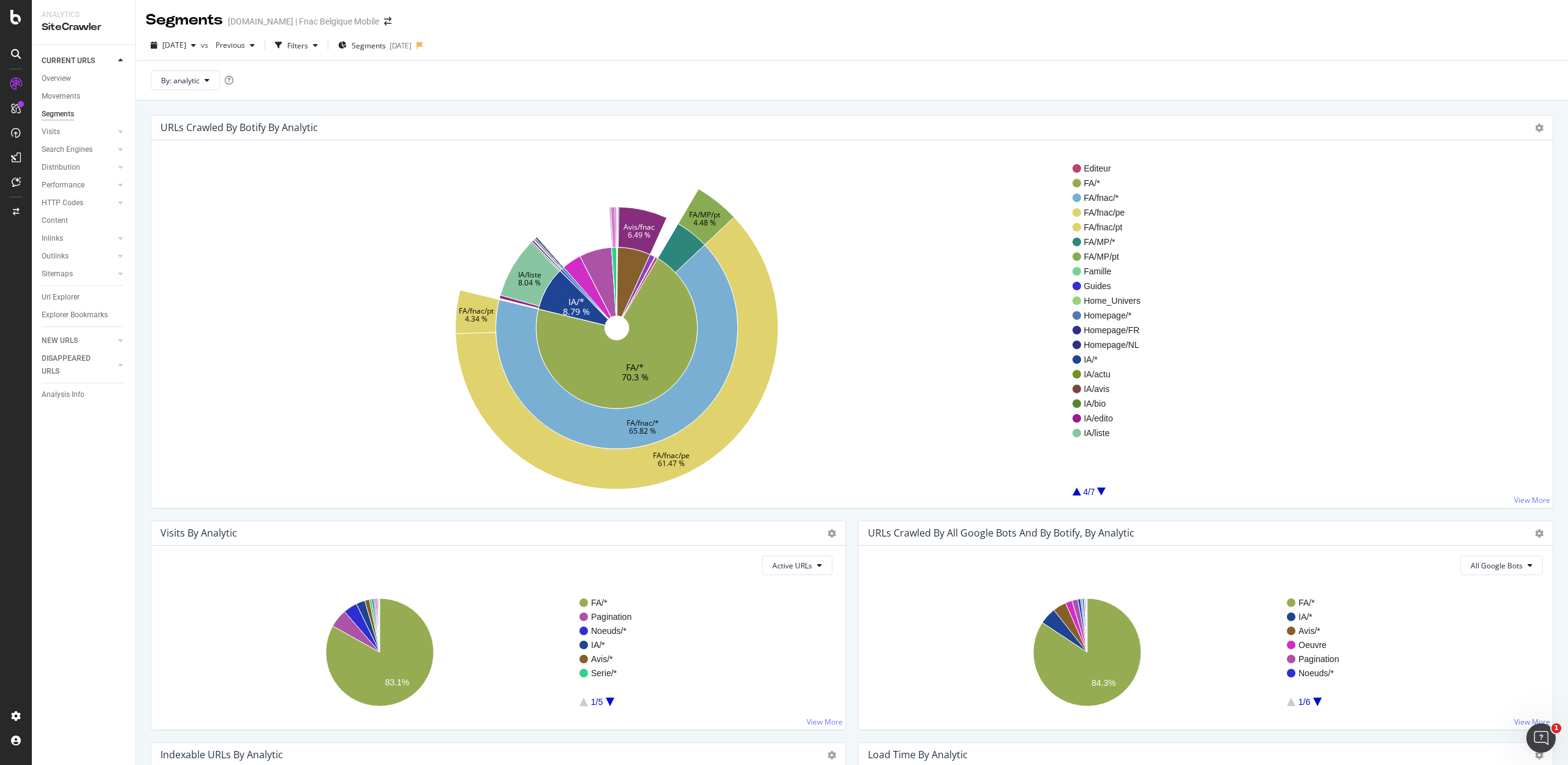
click at [1098, 488] on div at bounding box center [1101, 491] width 8 height 8
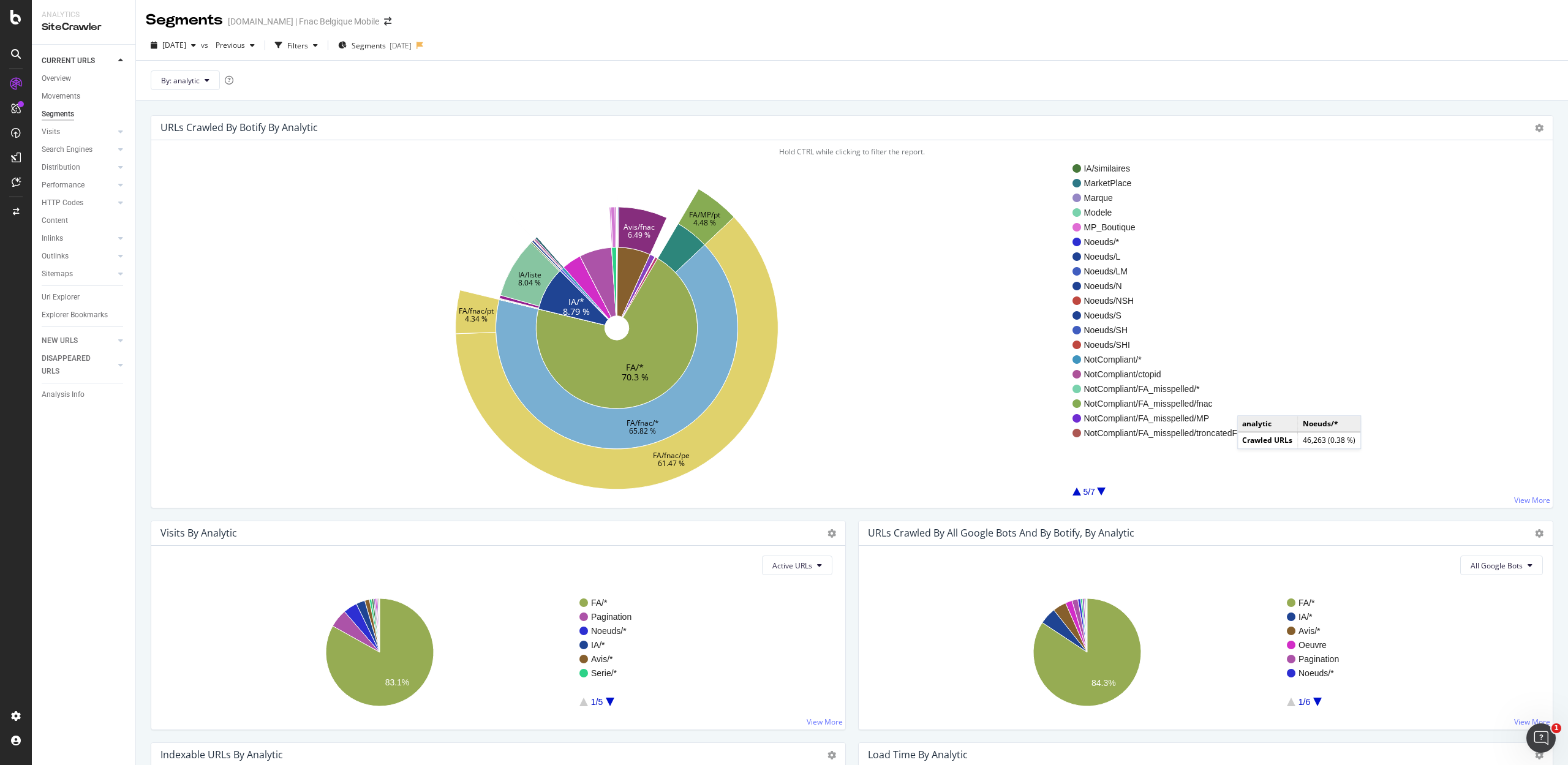
click at [1089, 243] on span "Noeuds/*" at bounding box center [1166, 242] width 167 height 13
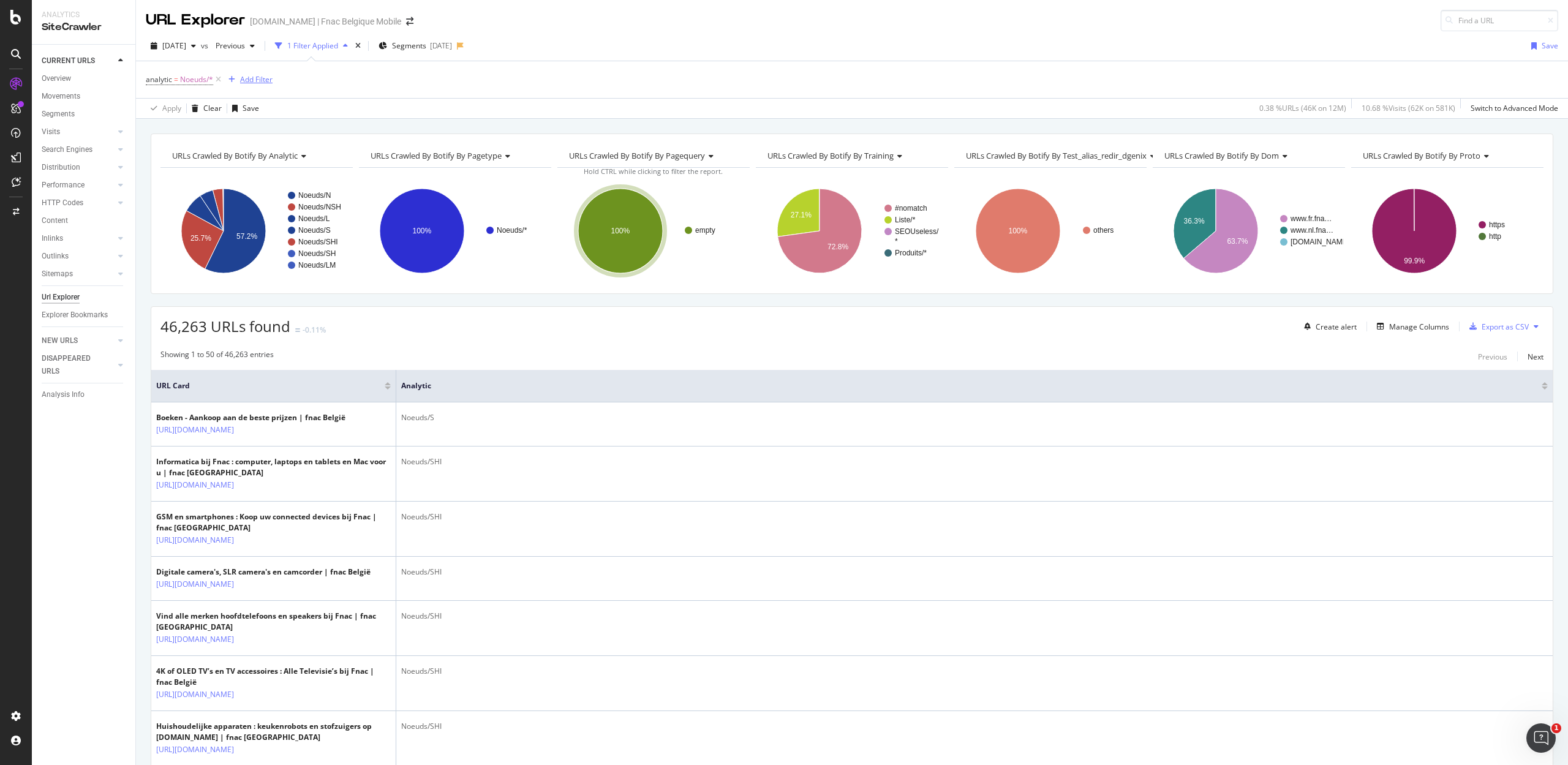
click at [247, 81] on div "Add Filter" at bounding box center [256, 79] width 33 height 10
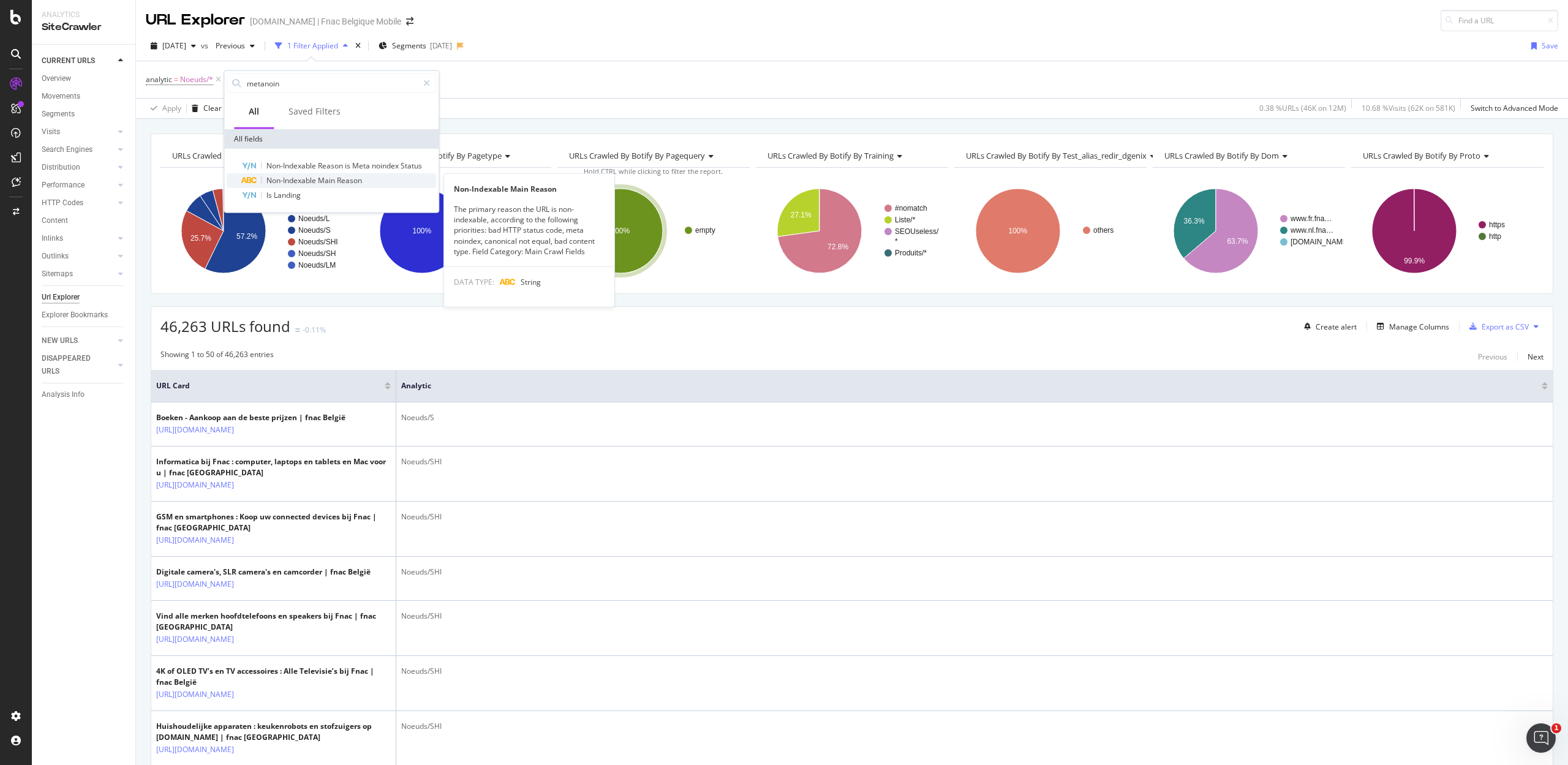
type input "metanoin"
click at [314, 180] on span "Non-Indexable" at bounding box center [292, 180] width 51 height 10
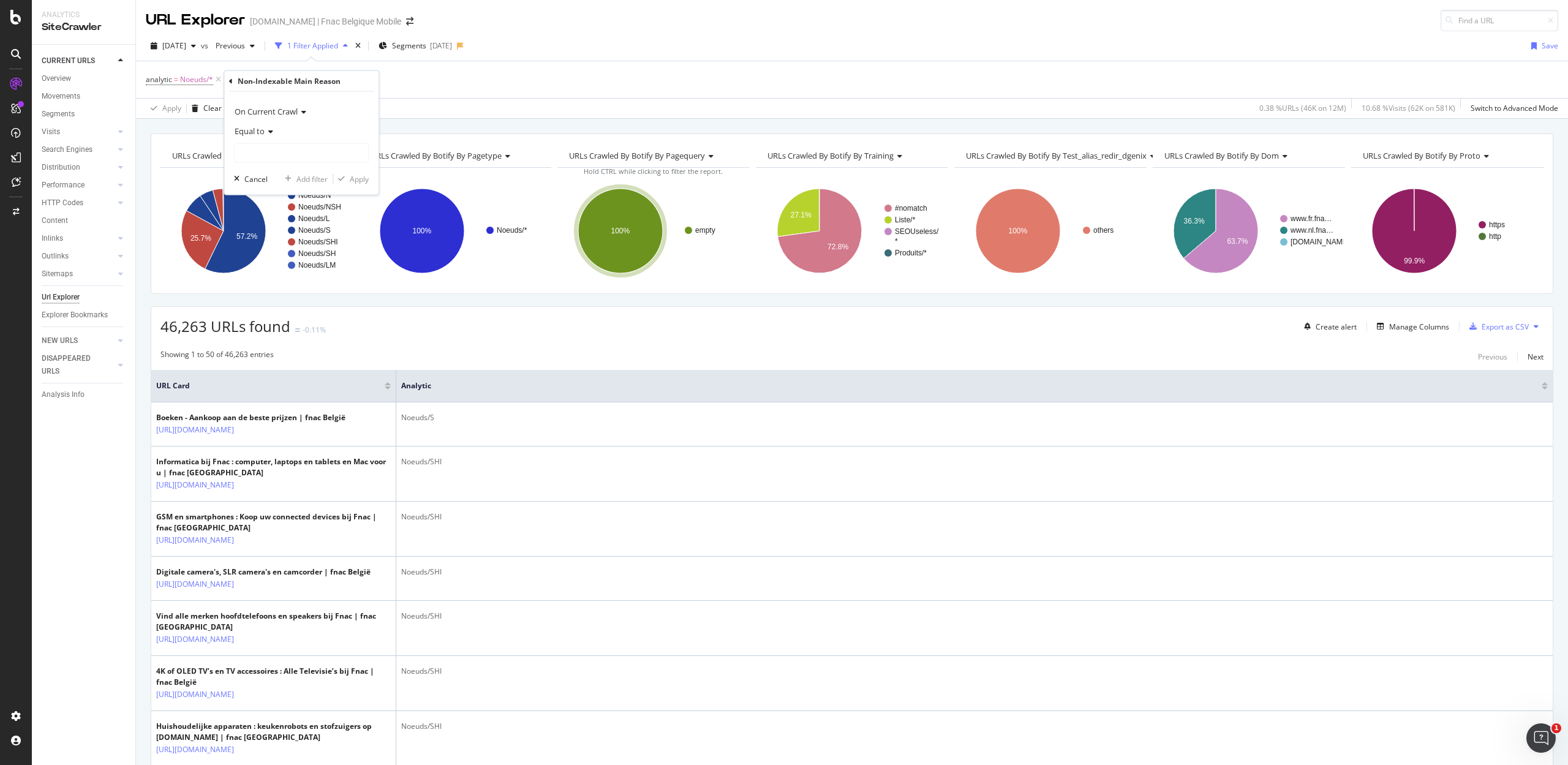
click at [258, 136] on div "Equal to" at bounding box center [302, 131] width 135 height 19
click at [270, 165] on div "Not equal to" at bounding box center [302, 172] width 131 height 16
click at [268, 156] on input "text" at bounding box center [302, 153] width 133 height 19
click at [267, 189] on div "Meta noindex 55,823 URLS" at bounding box center [303, 195] width 136 height 13
type input "Meta noindex"
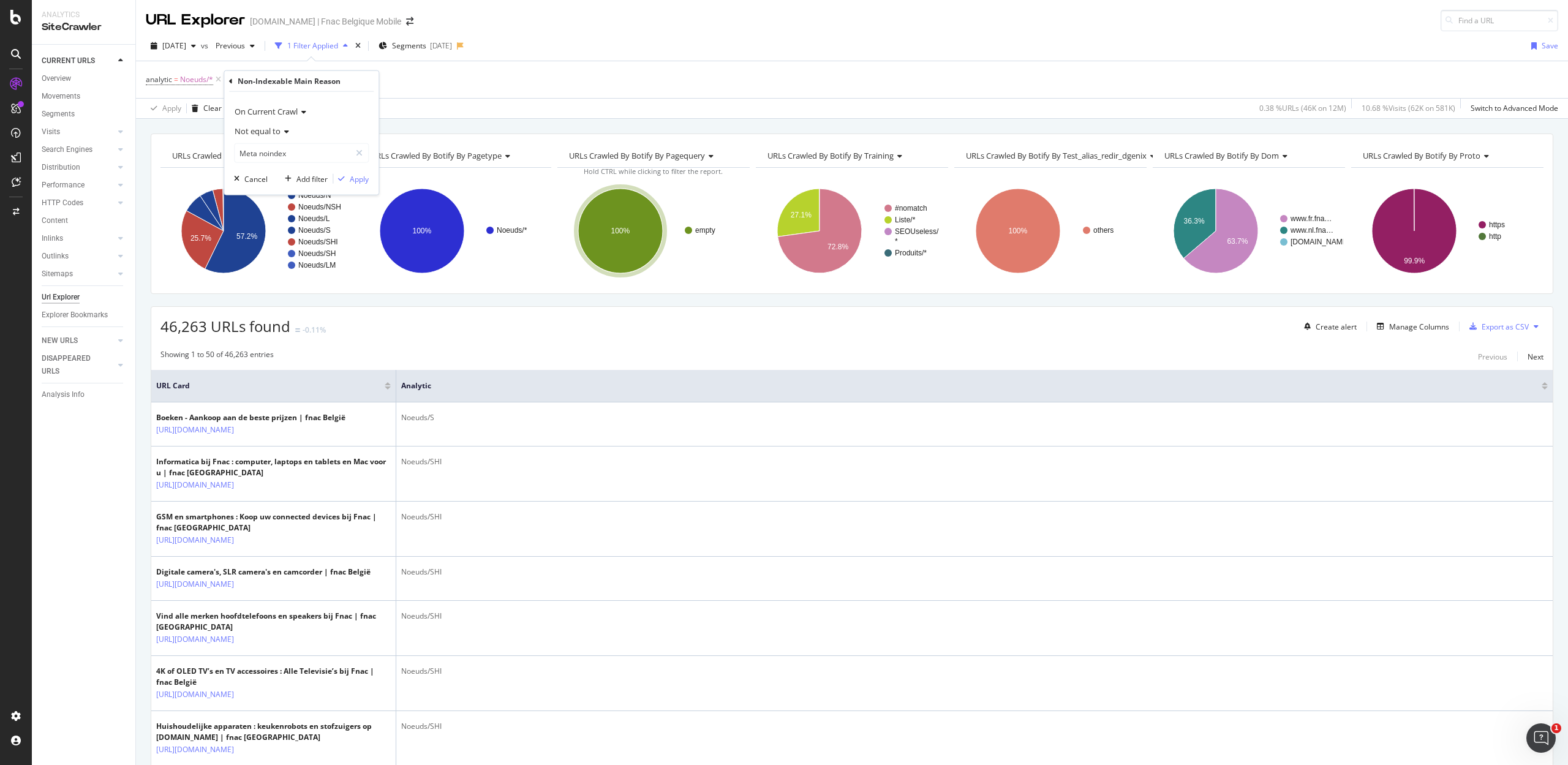
click at [270, 131] on span "Not equal to" at bounding box center [258, 131] width 46 height 11
click at [267, 157] on span "Equal to" at bounding box center [254, 156] width 28 height 10
click at [363, 174] on div "Apply" at bounding box center [358, 178] width 19 height 10
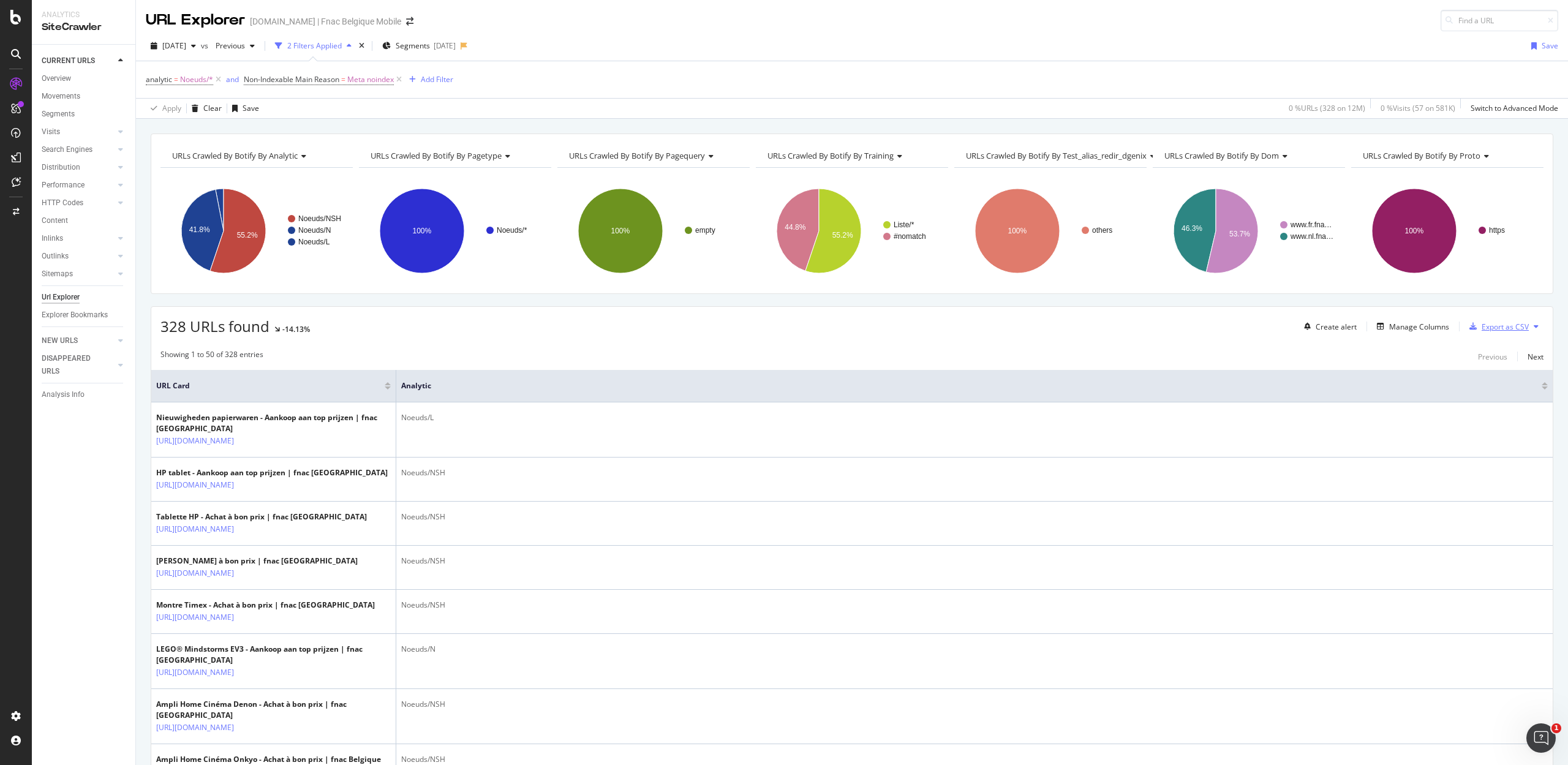
click at [1496, 324] on div "Export as CSV" at bounding box center [1505, 327] width 47 height 10
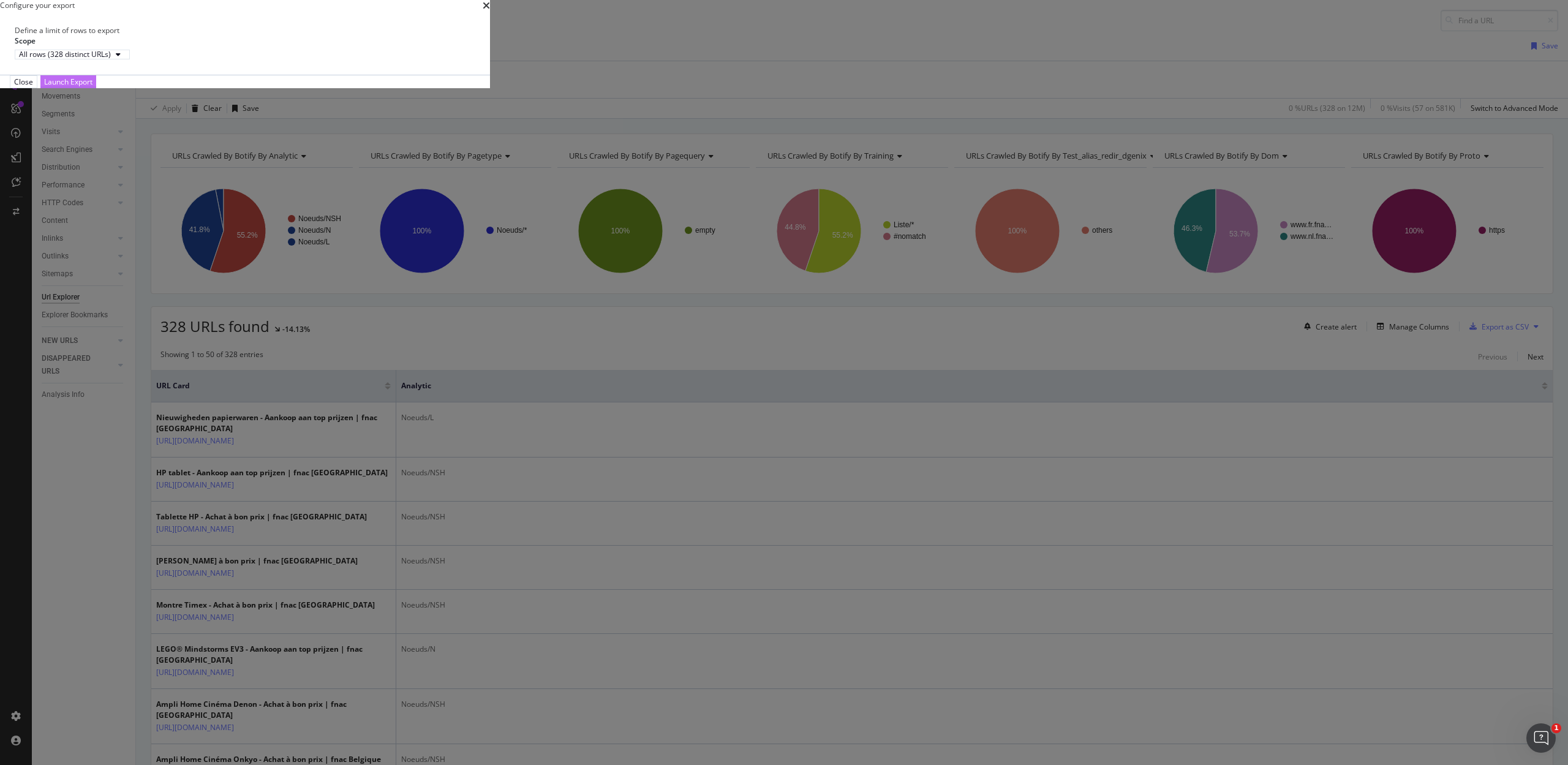
click at [92, 87] on div "Launch Export" at bounding box center [68, 81] width 49 height 10
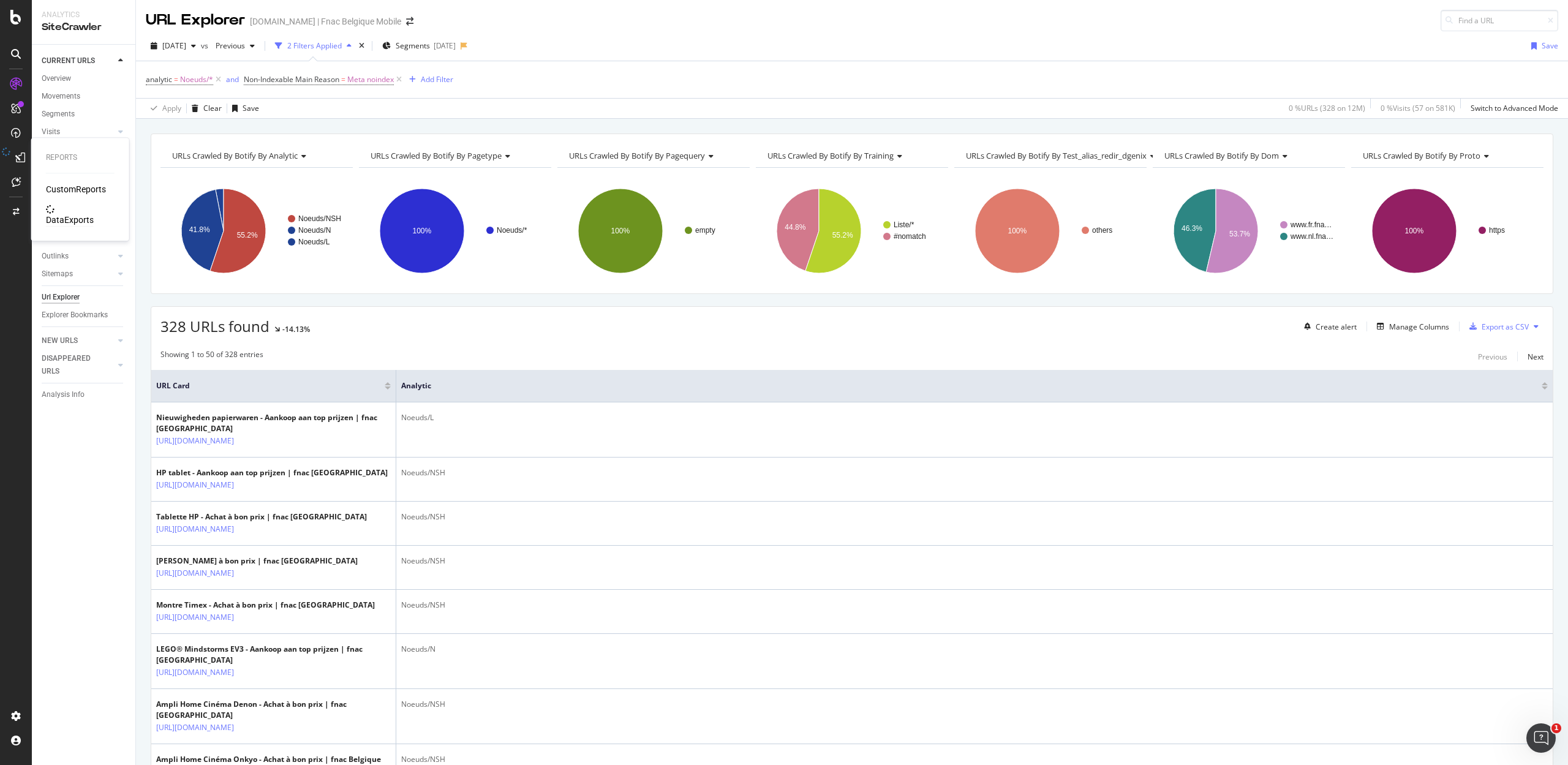
click at [60, 214] on div "DataExports" at bounding box center [69, 220] width 48 height 13
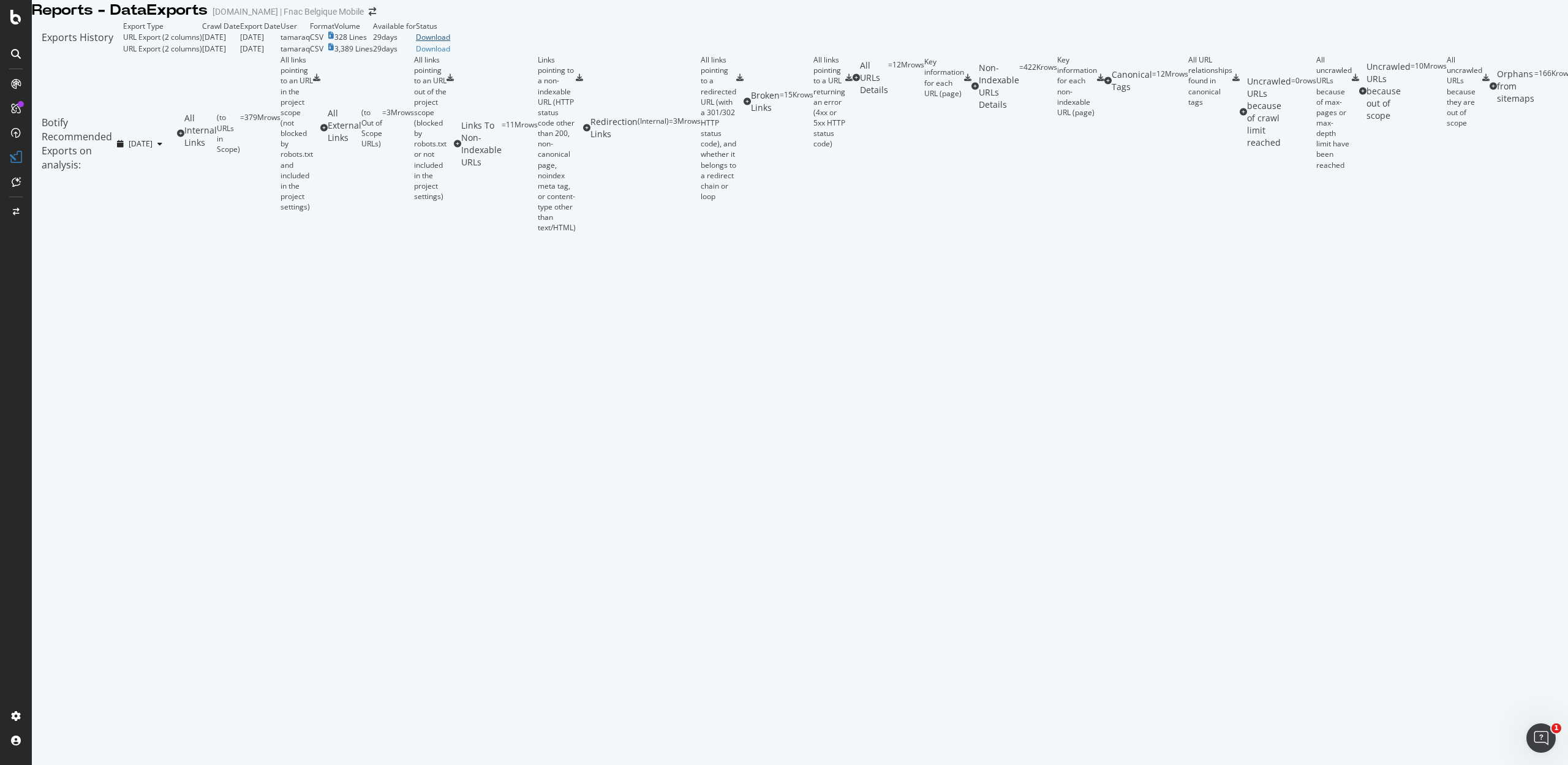
click at [450, 42] on div "Download" at bounding box center [433, 37] width 34 height 10
click at [369, 16] on icon "arrow-right-arrow-left" at bounding box center [372, 12] width 8 height 8
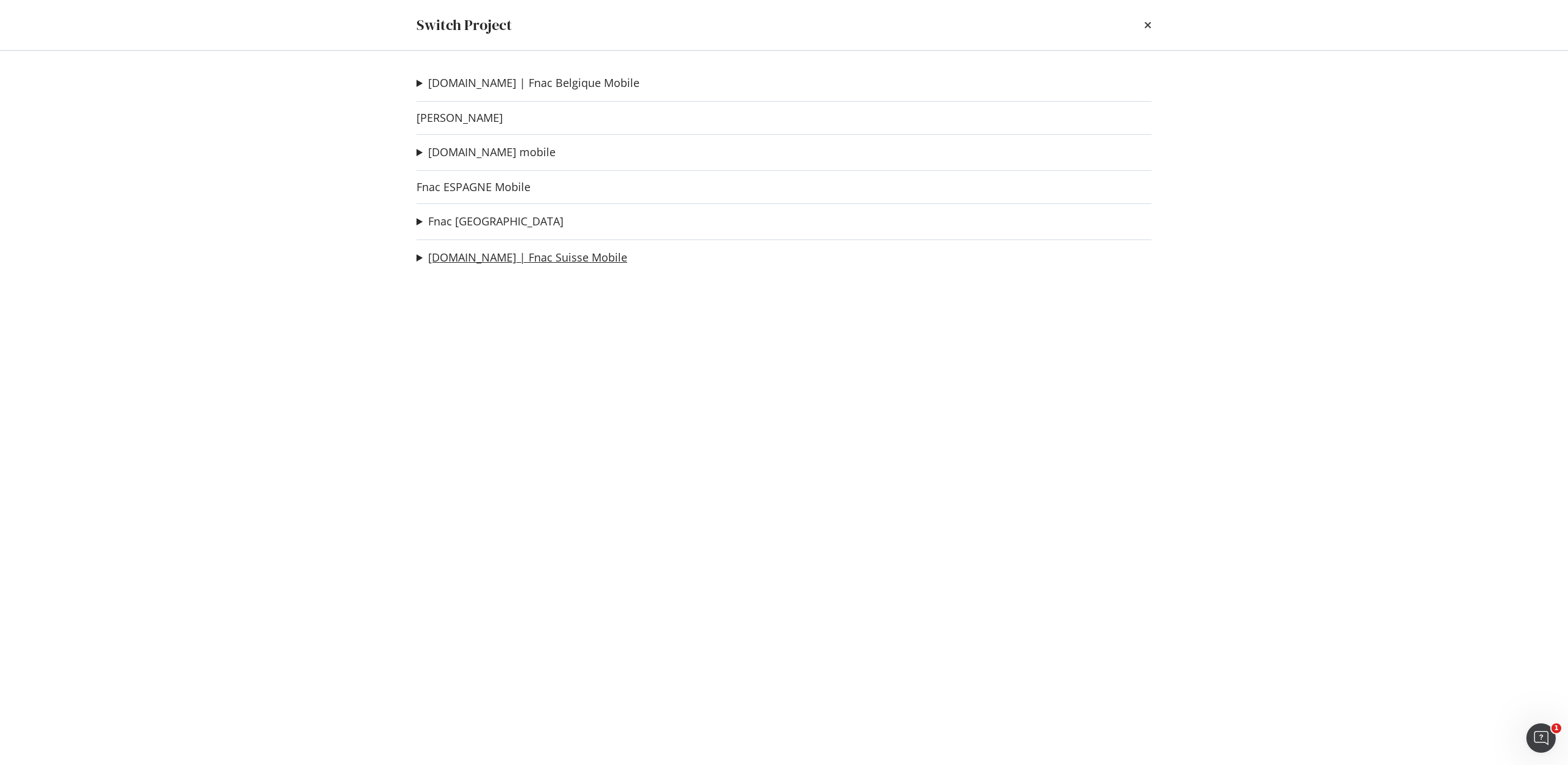
click at [488, 258] on link "[DOMAIN_NAME] | Fnac Suisse Mobile" at bounding box center [527, 257] width 199 height 13
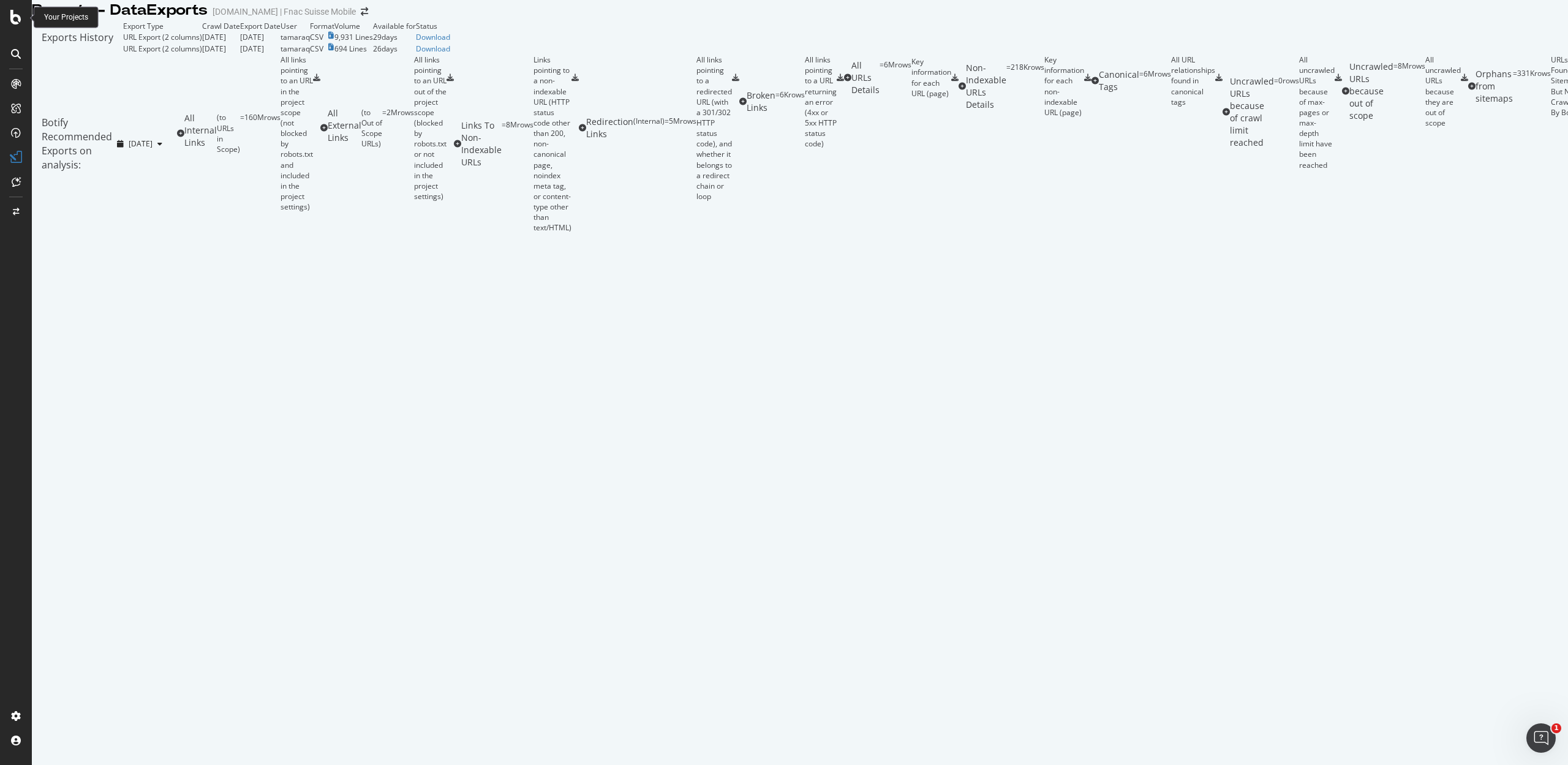
click at [13, 13] on icon at bounding box center [16, 17] width 11 height 15
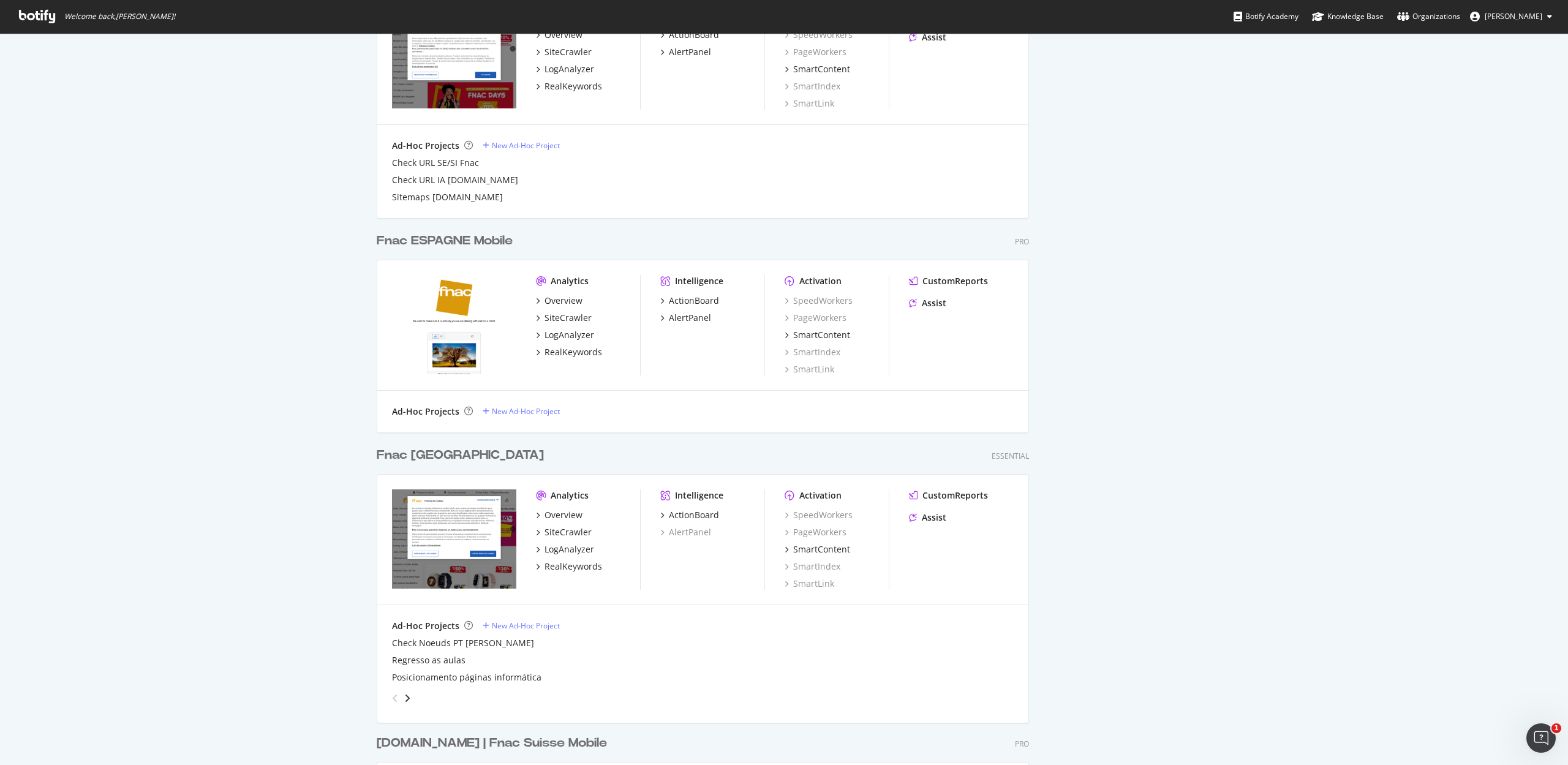
scroll to position [778, 0]
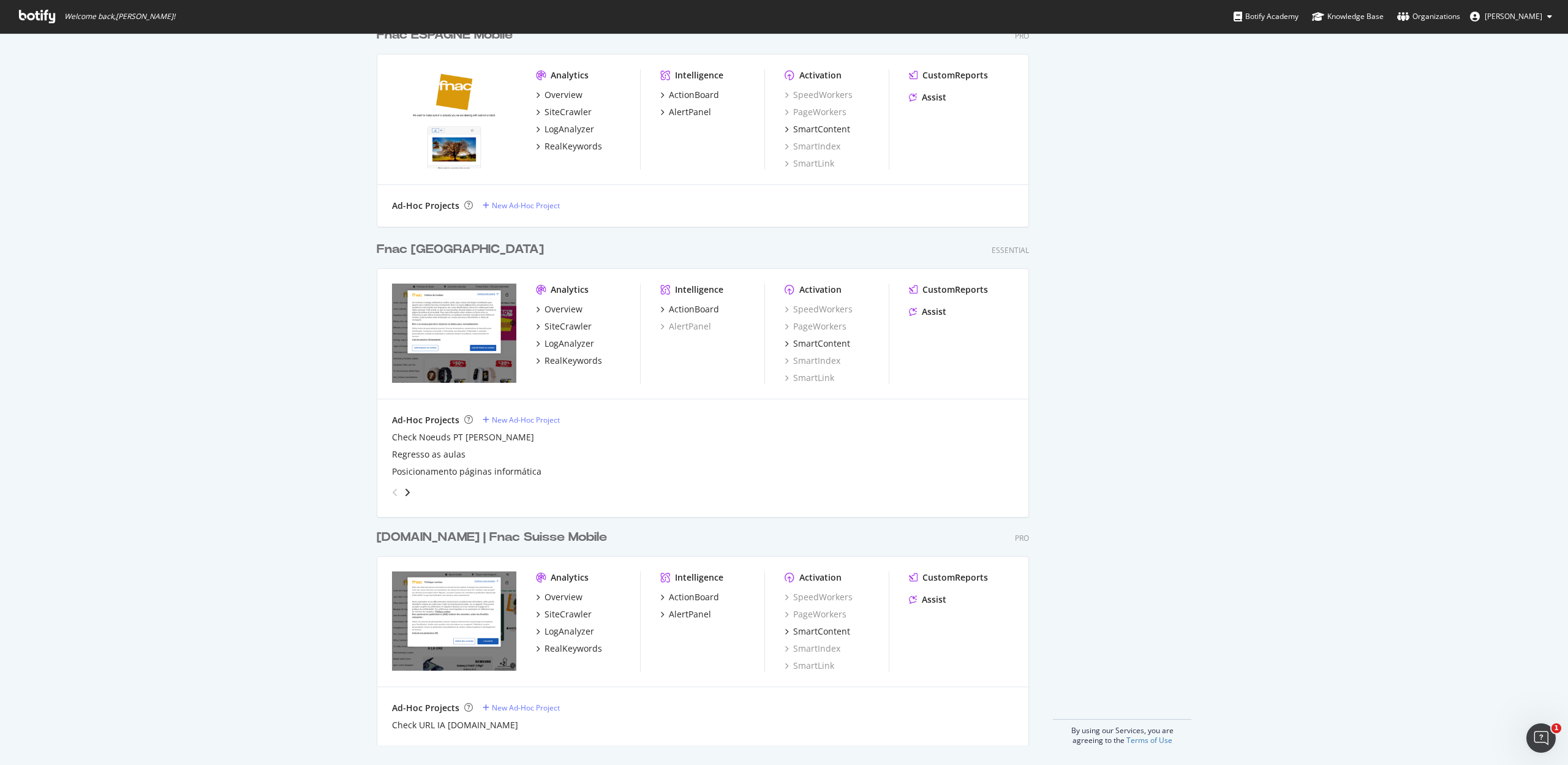
click at [515, 533] on div "[DOMAIN_NAME] | Fnac Suisse Mobile" at bounding box center [491, 538] width 230 height 18
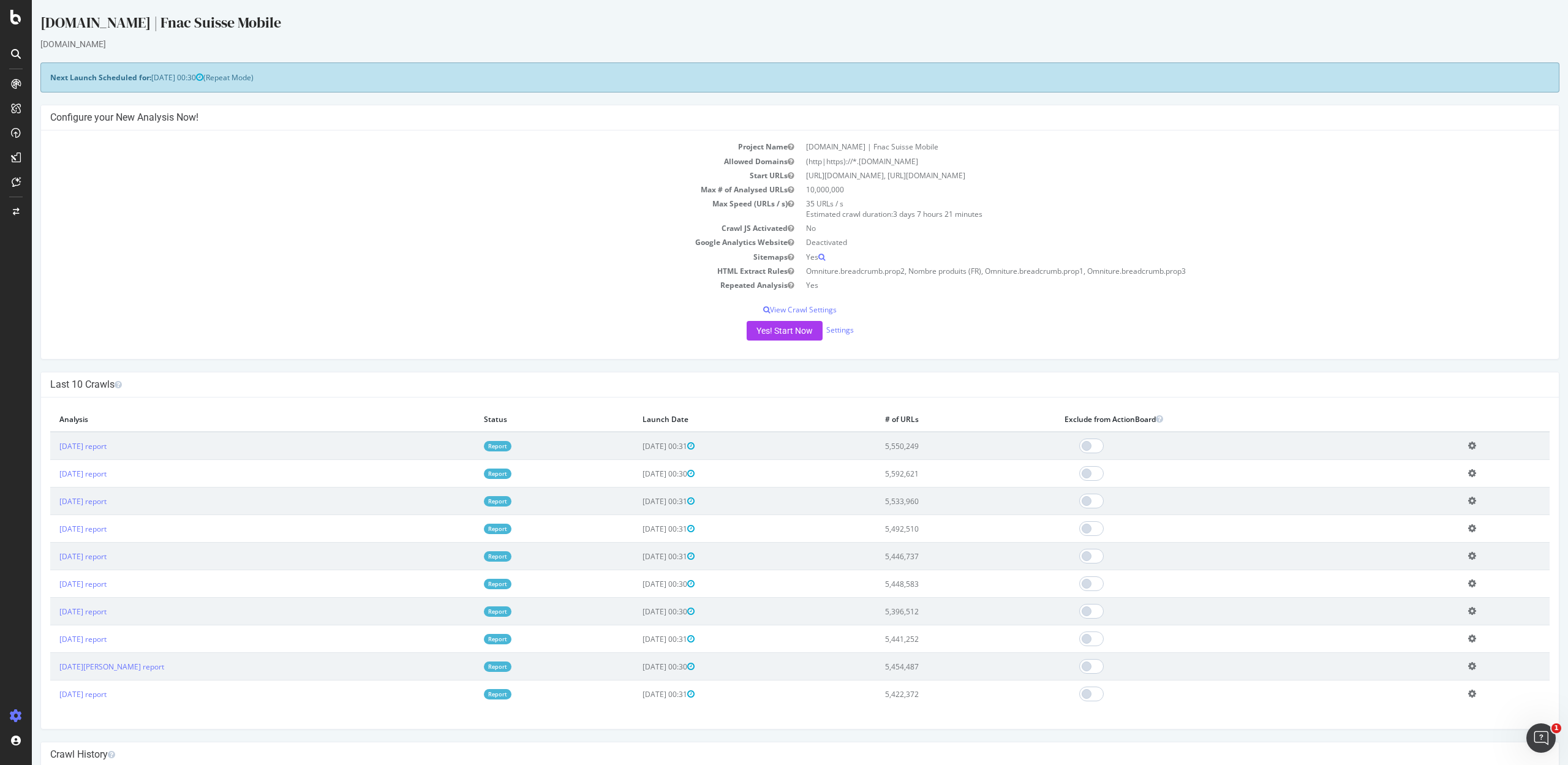
click at [484, 445] on link "Report" at bounding box center [497, 446] width 28 height 10
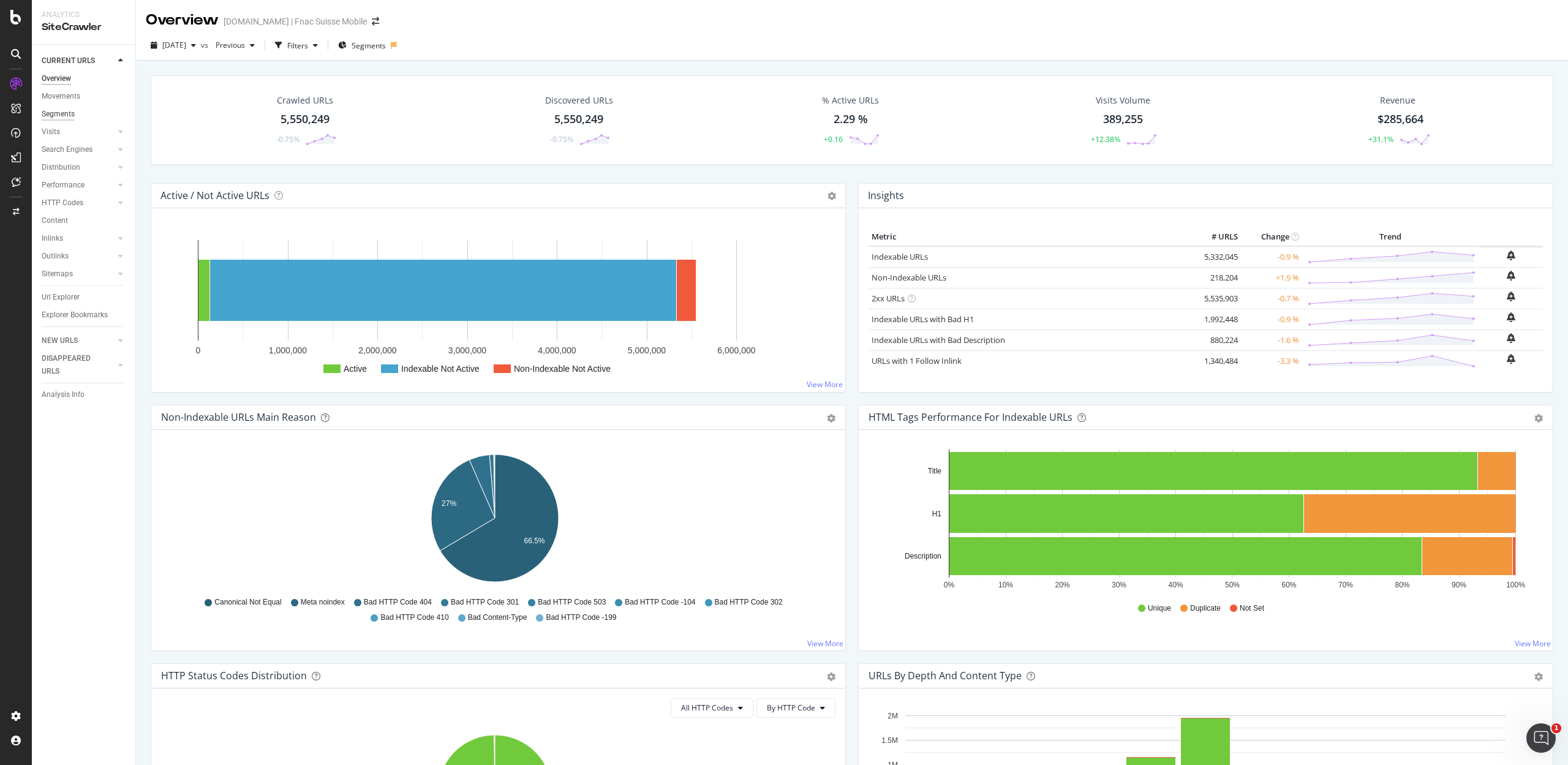
click at [64, 111] on div "Segments" at bounding box center [58, 114] width 33 height 13
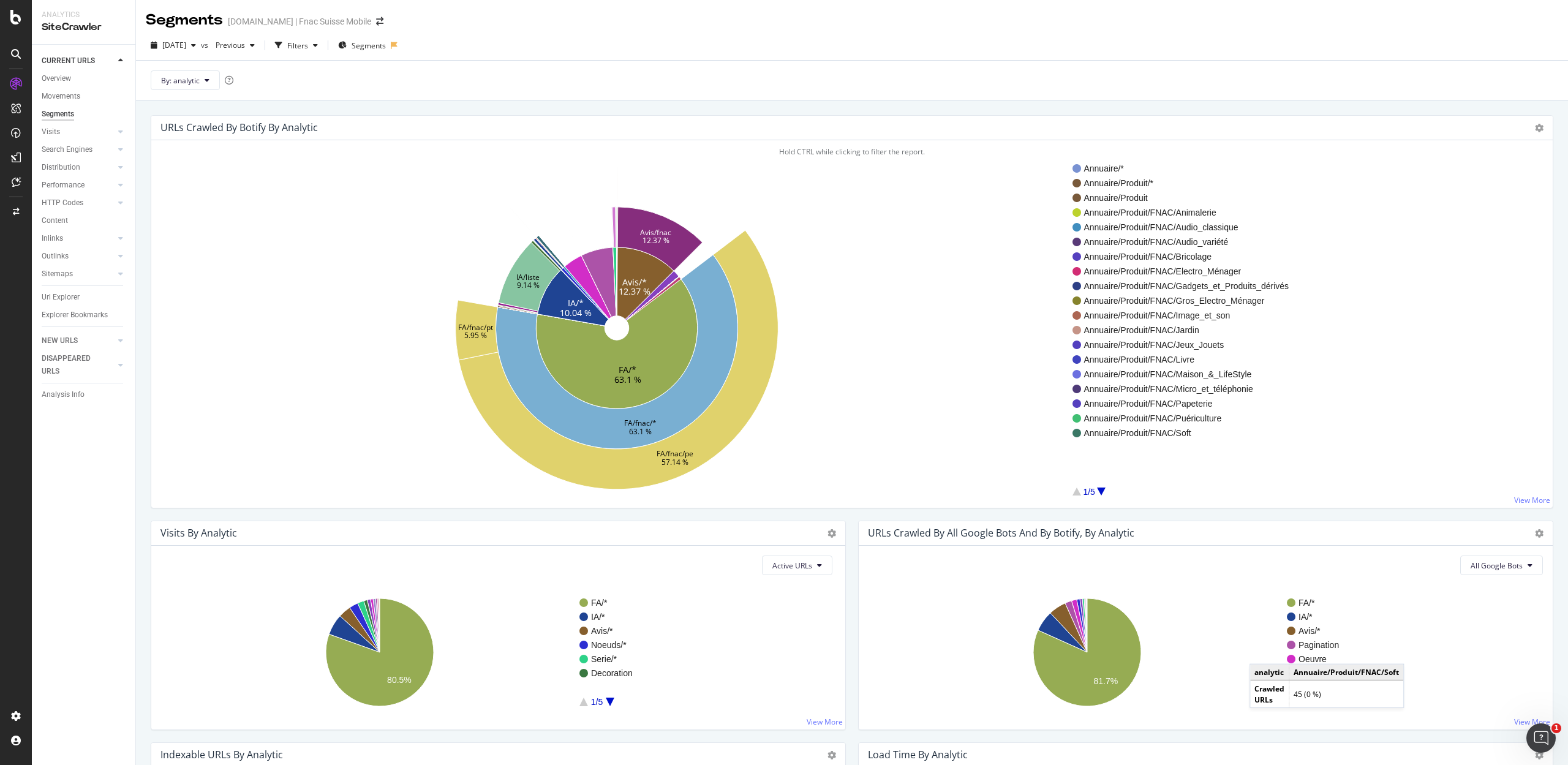
click at [1100, 491] on div at bounding box center [1101, 491] width 8 height 8
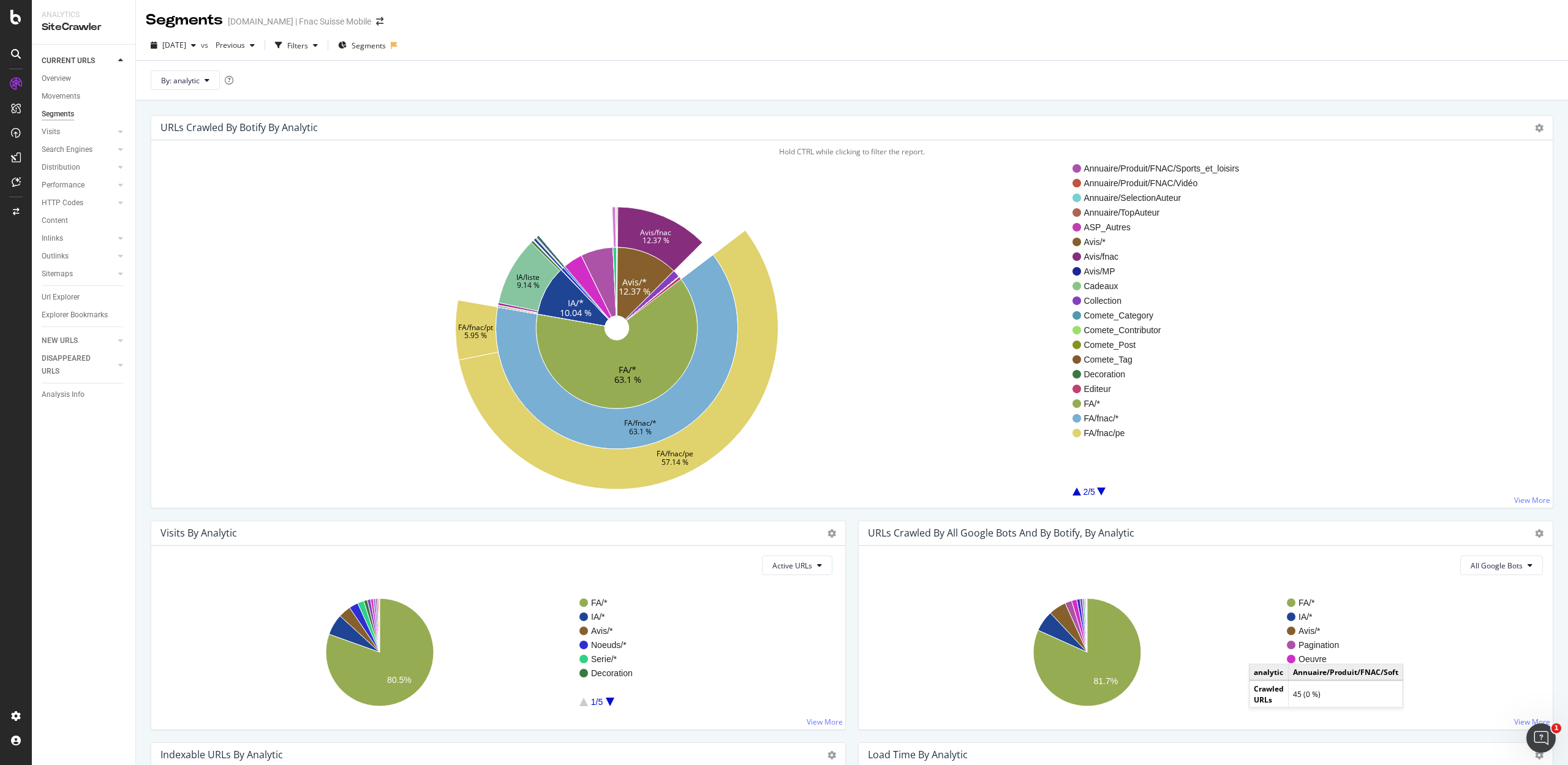
click at [1100, 491] on div at bounding box center [1101, 491] width 8 height 8
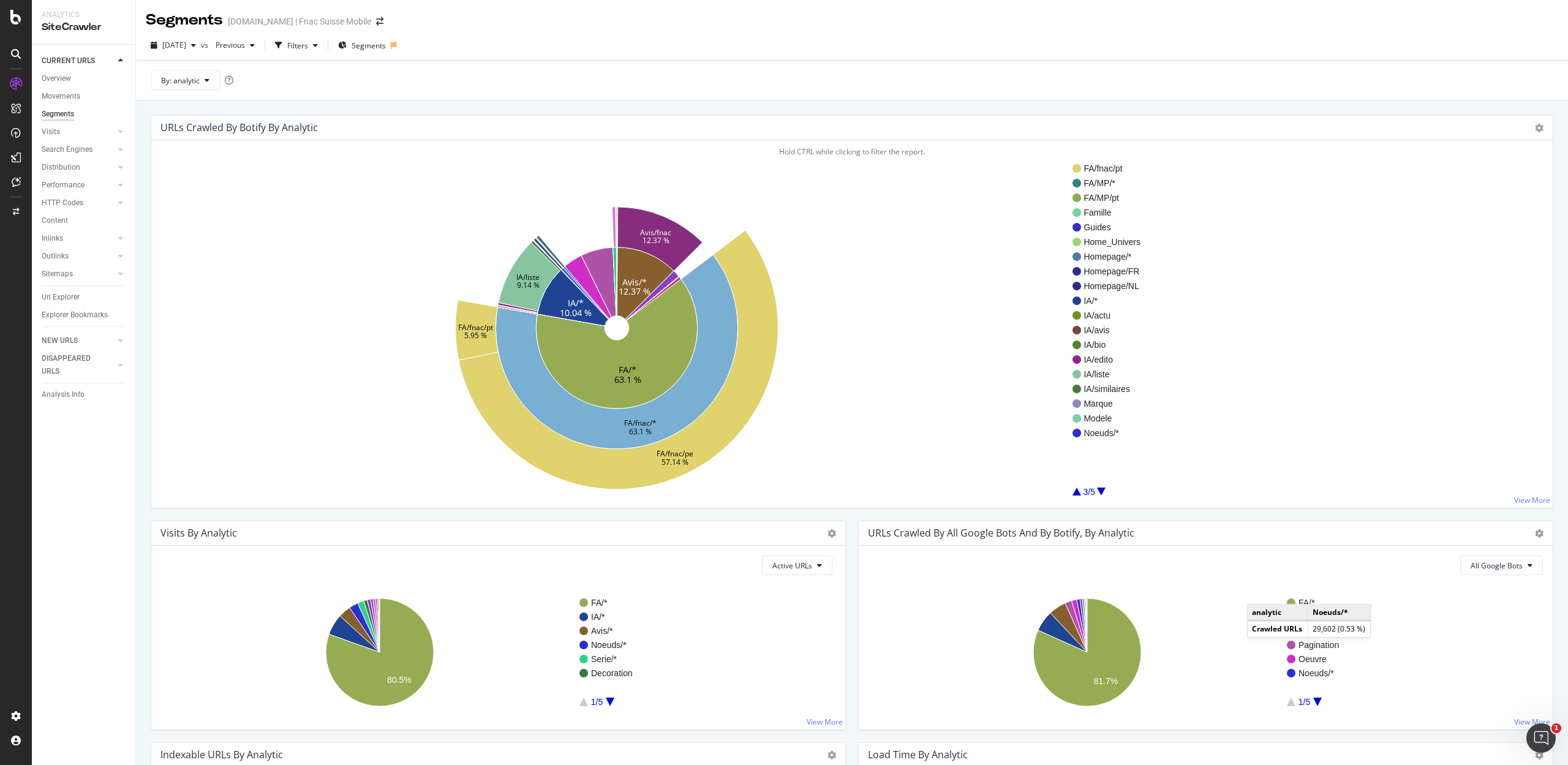
drag, startPoint x: 1098, startPoint y: 432, endPoint x: 3, endPoint y: 304, distance: 1102.5
click at [1098, 432] on span "Noeuds/*" at bounding box center [1112, 433] width 57 height 13
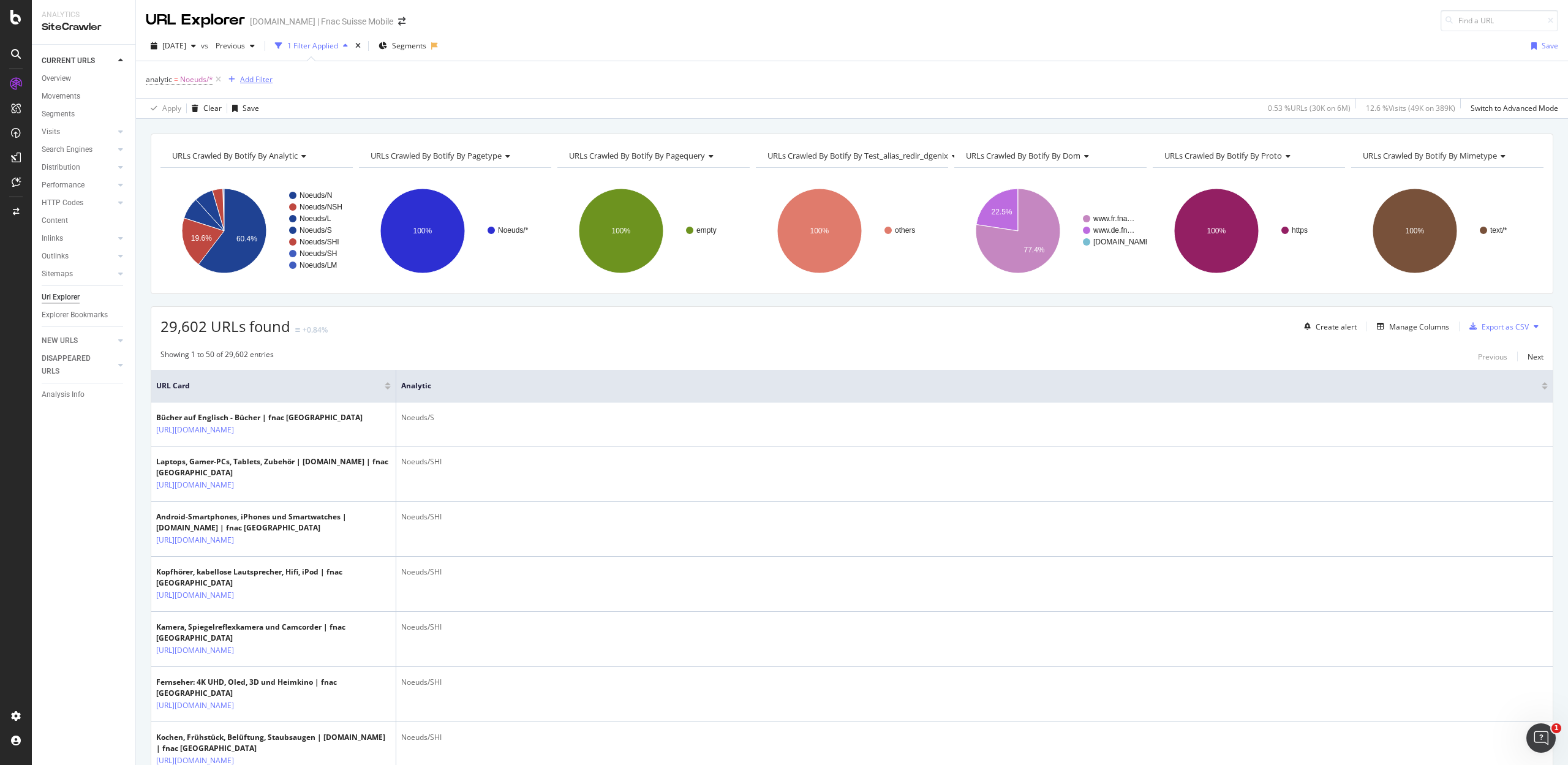
click at [260, 79] on div "Add Filter" at bounding box center [256, 79] width 33 height 10
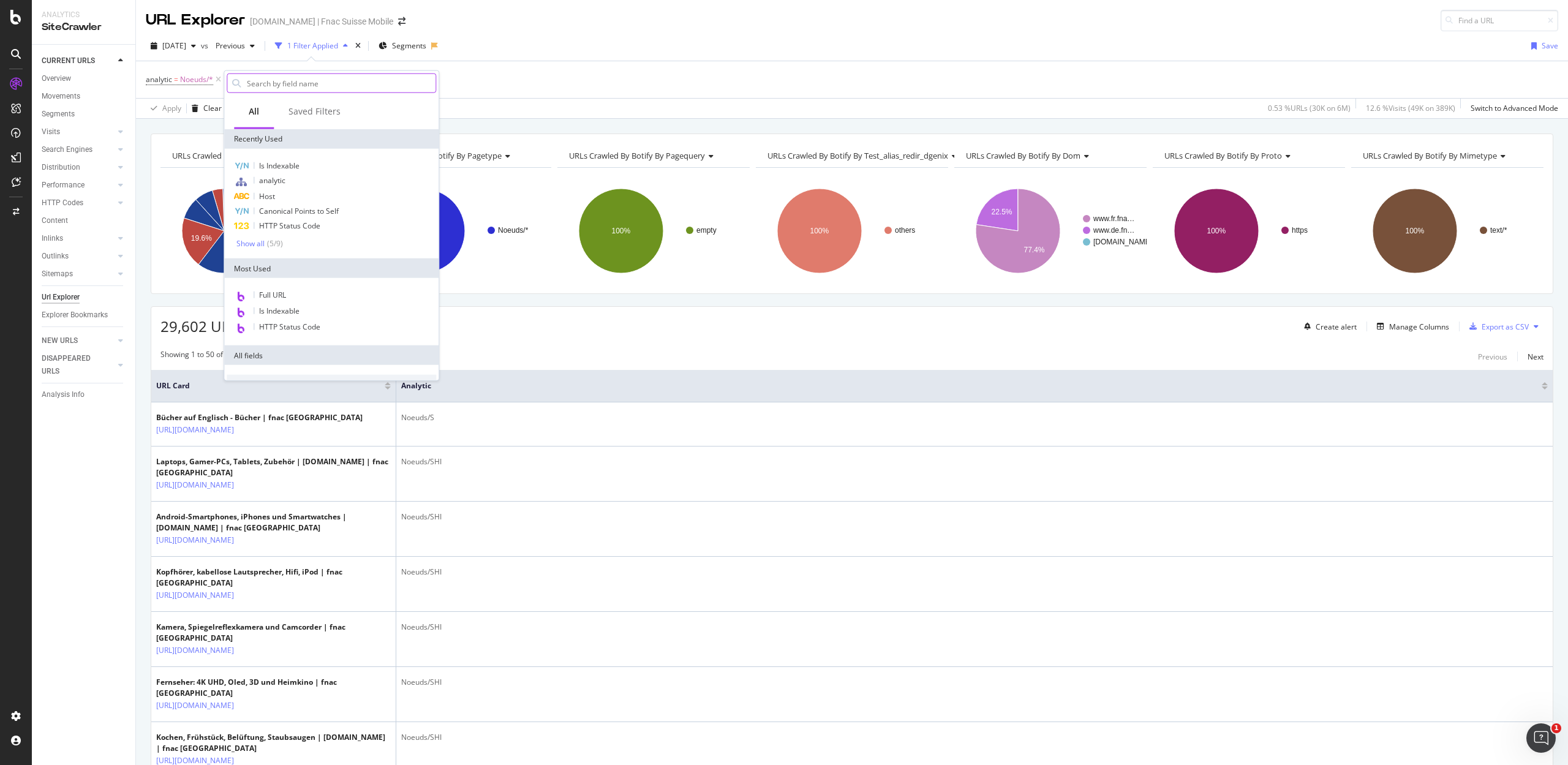
click at [290, 81] on input "text" at bounding box center [340, 83] width 190 height 18
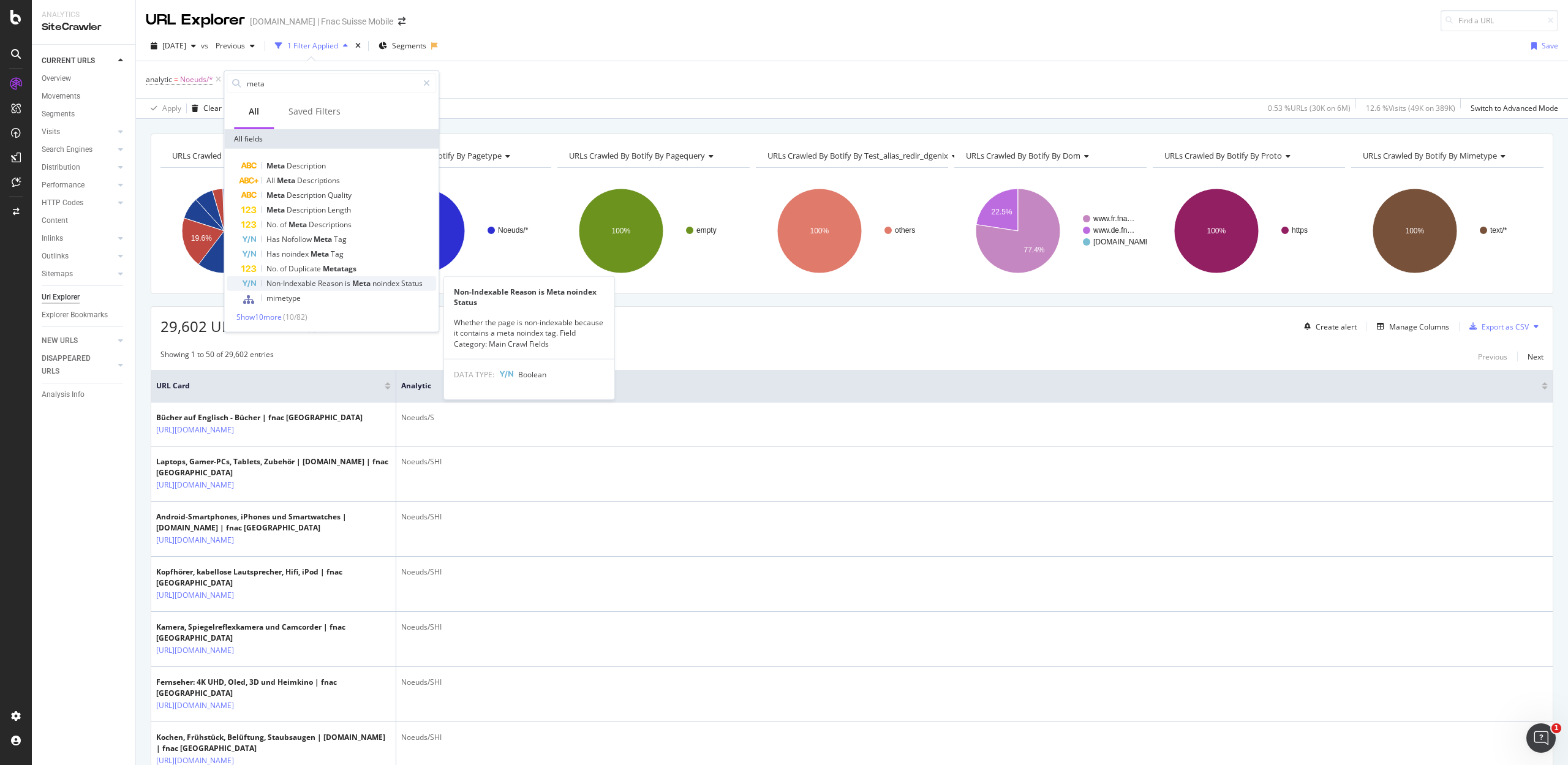
type input "meta"
click at [365, 285] on span "Meta" at bounding box center [362, 283] width 20 height 10
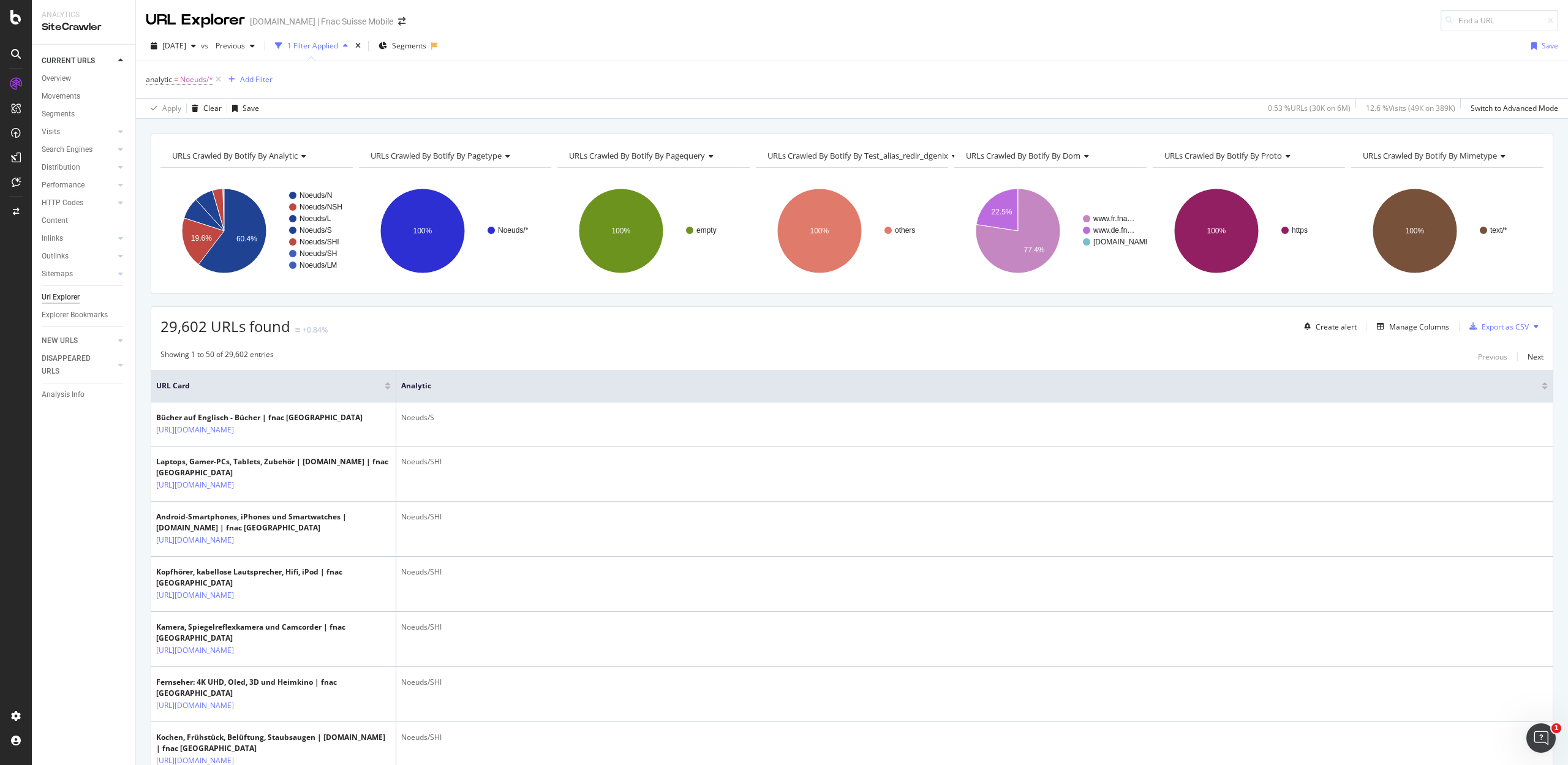
click at [434, 96] on div "analytic = Noeuds/* Add Filter" at bounding box center [852, 79] width 1412 height 37
click at [261, 79] on div "Add Filter" at bounding box center [256, 79] width 33 height 10
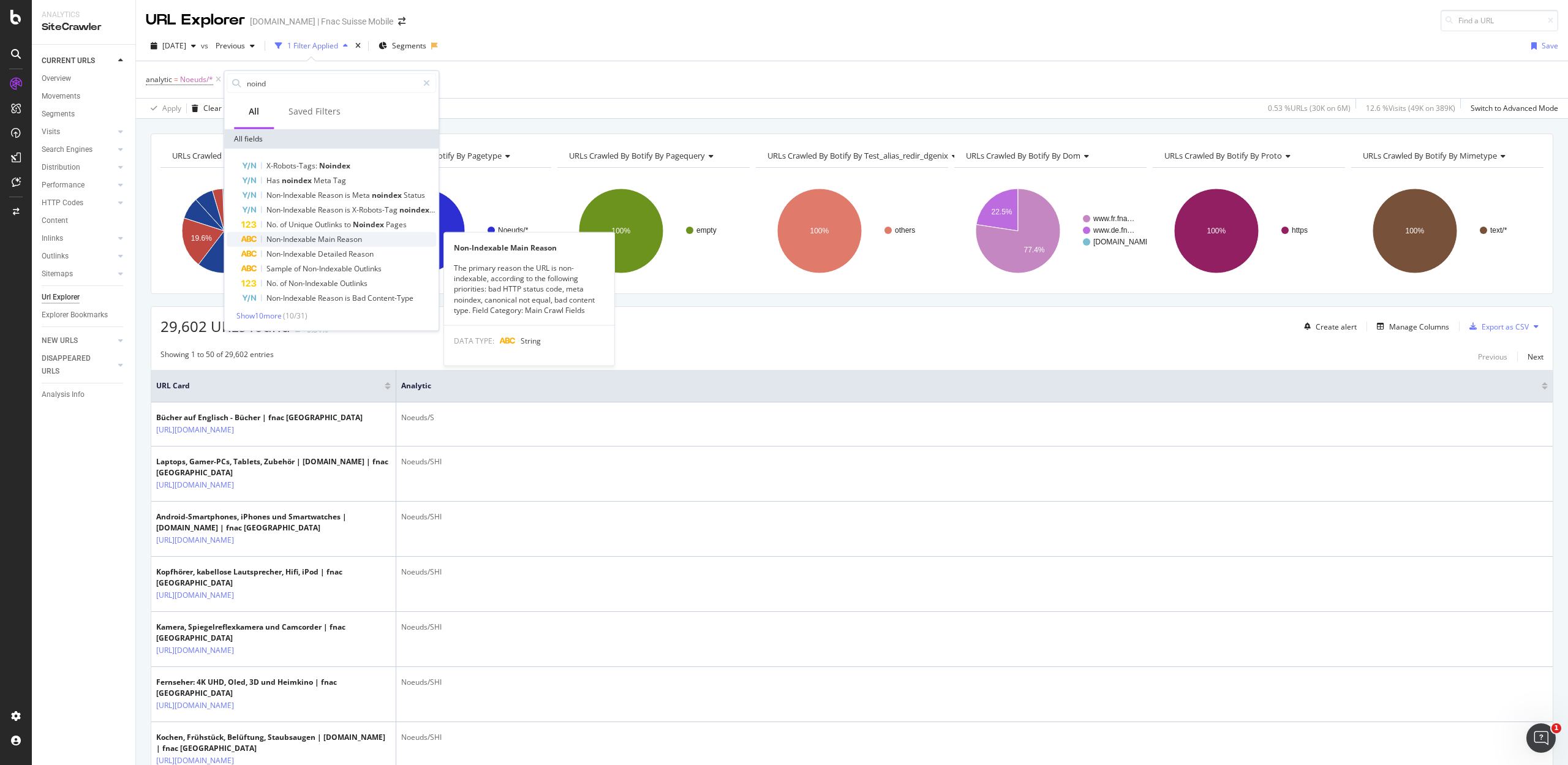
type input "noind"
click at [309, 236] on span "Non-Indexable" at bounding box center [292, 239] width 51 height 10
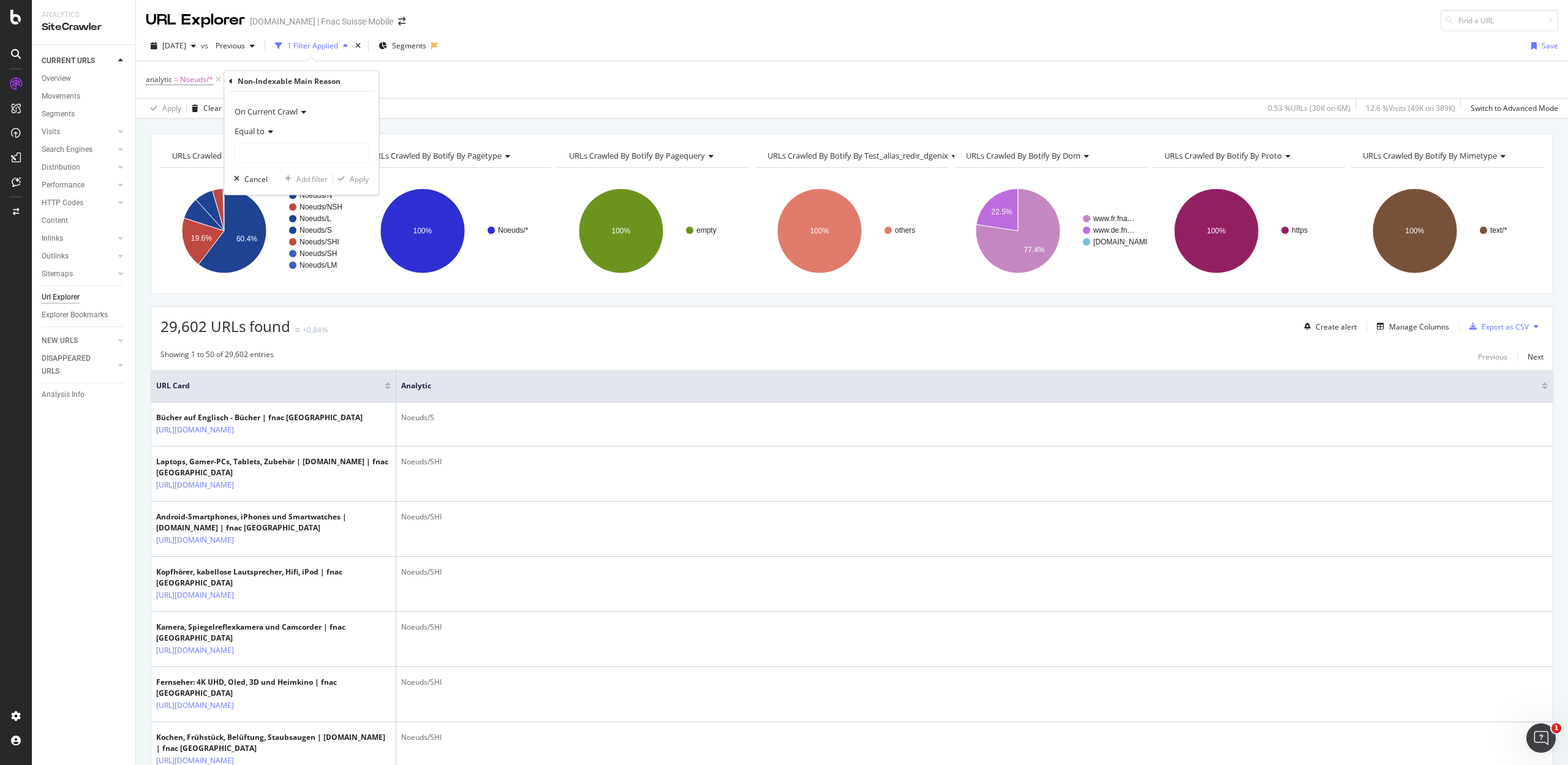
click at [254, 133] on span "Equal to" at bounding box center [249, 131] width 30 height 11
click at [321, 126] on div "Equal to" at bounding box center [302, 131] width 135 height 19
click at [290, 154] on input "text" at bounding box center [302, 153] width 133 height 19
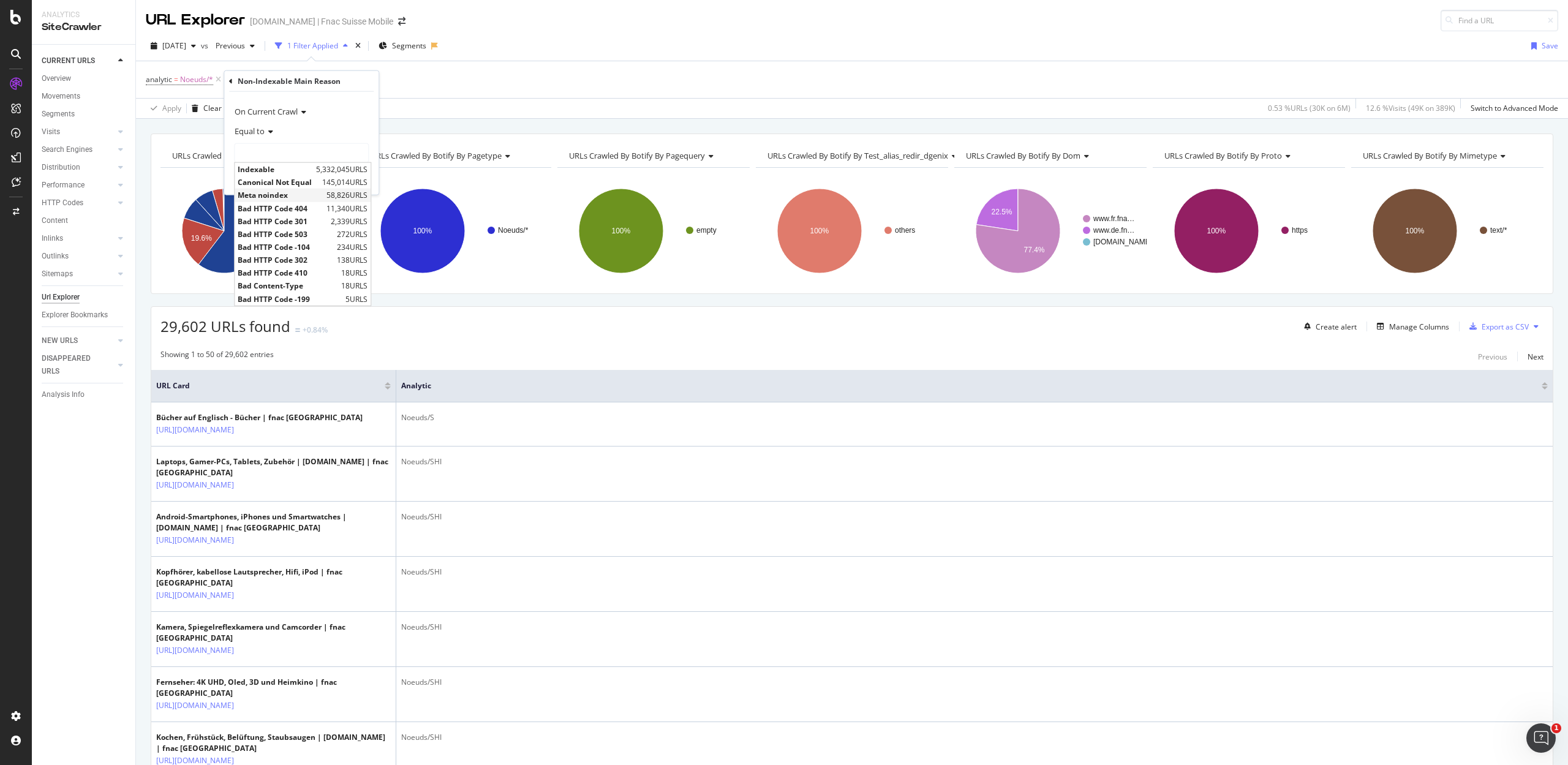
click at [282, 191] on span "Meta noindex" at bounding box center [280, 195] width 85 height 10
type input "Meta noindex"
click at [354, 179] on div "Apply" at bounding box center [358, 178] width 19 height 10
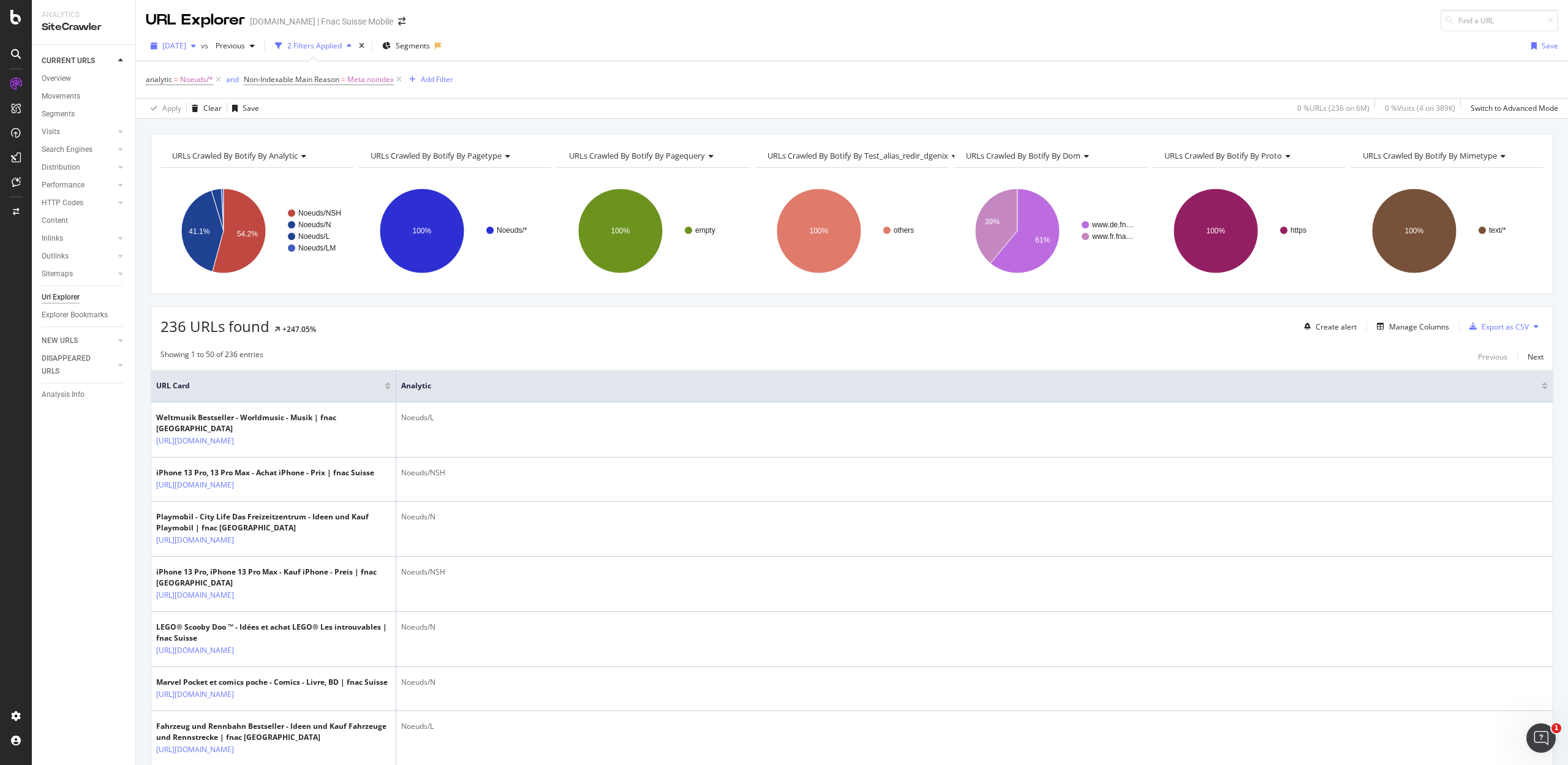
click at [186, 47] on span "[DATE]" at bounding box center [174, 45] width 24 height 10
click at [1483, 327] on div "Export as CSV" at bounding box center [1505, 327] width 47 height 10
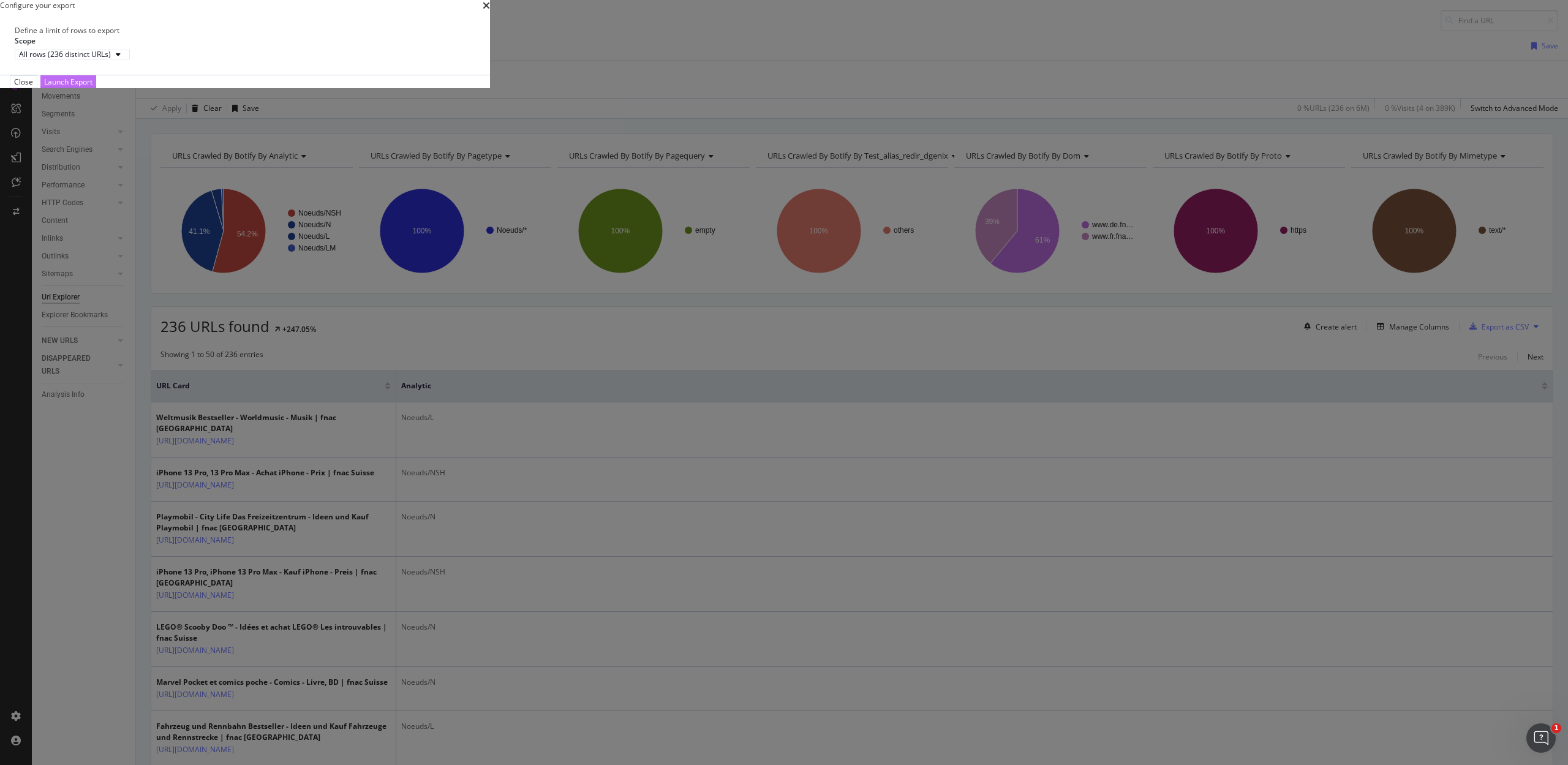
click at [92, 87] on div "Launch Export" at bounding box center [68, 81] width 49 height 10
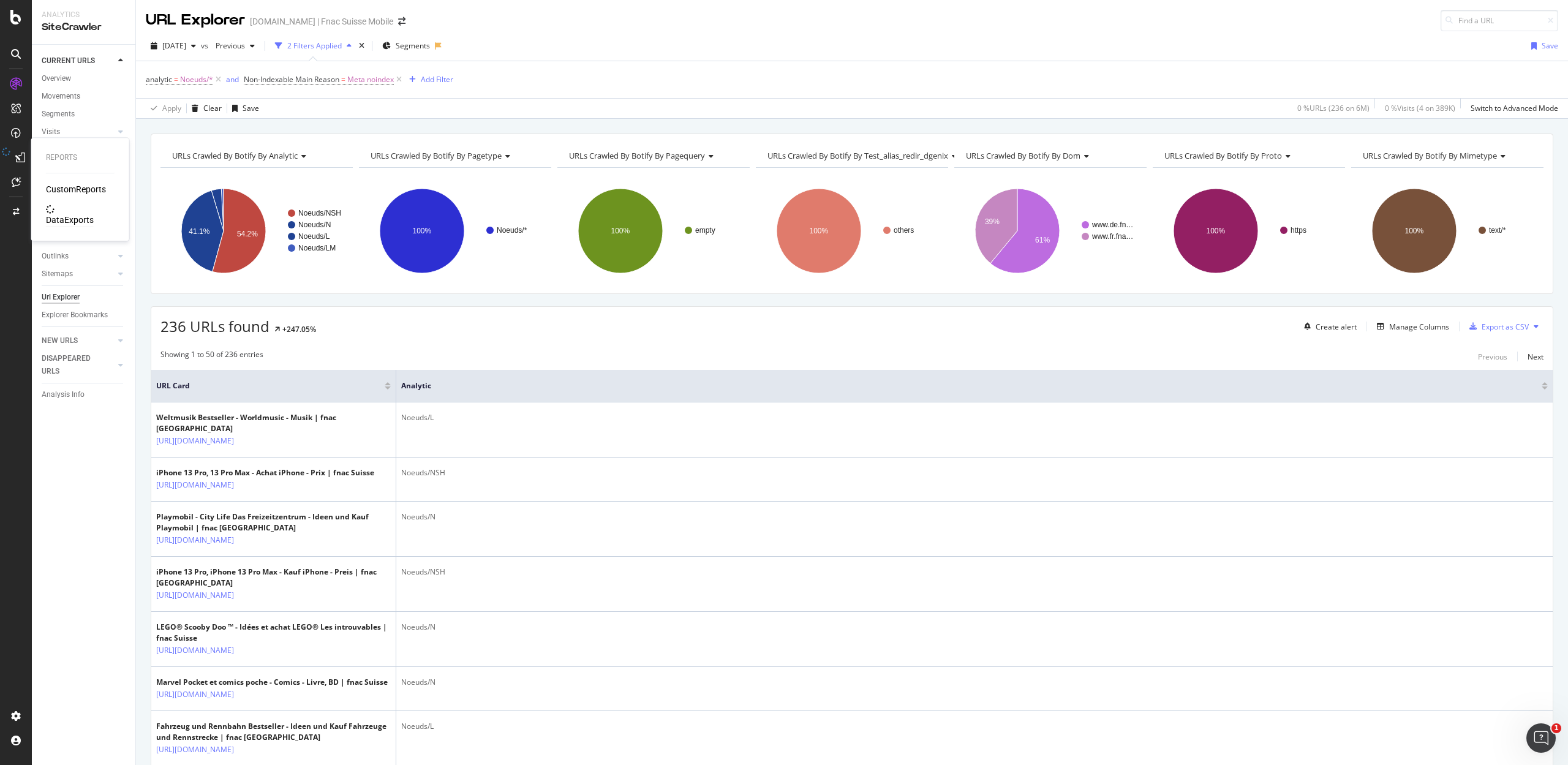
click at [49, 214] on div "DataExports" at bounding box center [69, 220] width 48 height 13
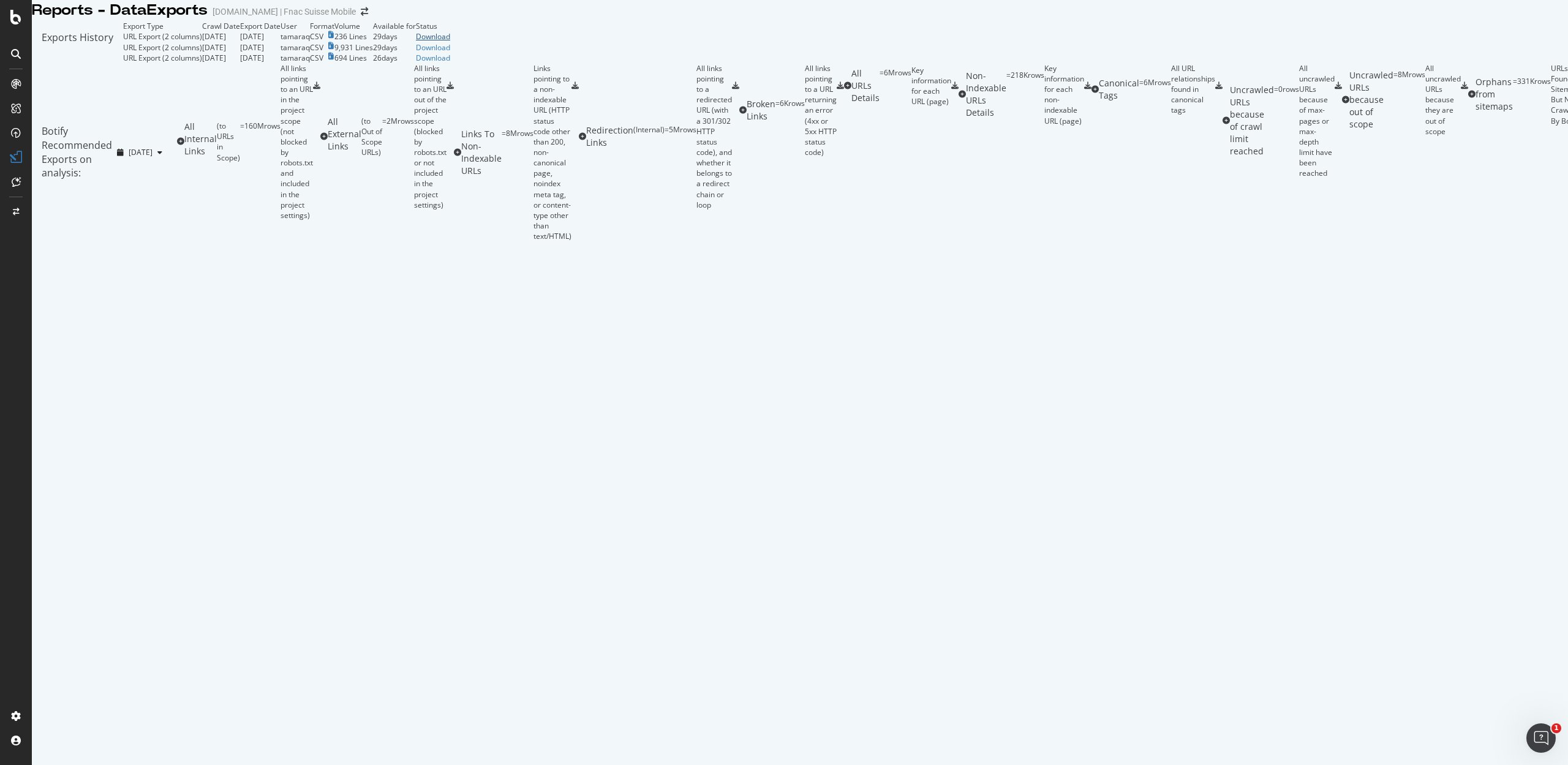
click at [450, 42] on div "Download" at bounding box center [433, 36] width 34 height 10
